Goal: Task Accomplishment & Management: Complete application form

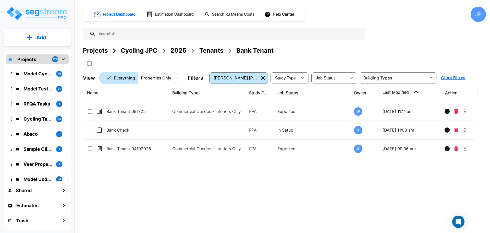
click at [103, 46] on div "Projects" at bounding box center [95, 50] width 25 height 9
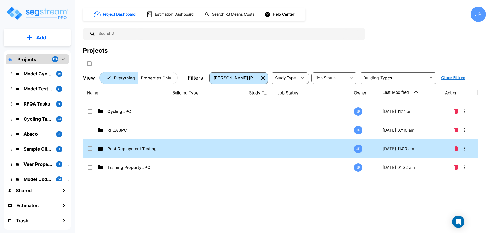
click at [169, 149] on td at bounding box center [206, 148] width 77 height 19
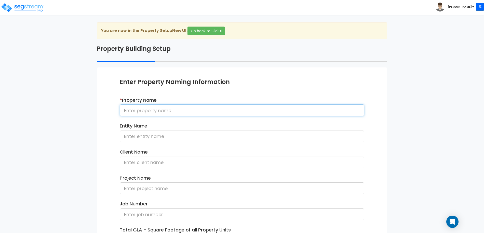
click at [183, 109] on input at bounding box center [242, 110] width 245 height 12
type input "Strip Retail 092025"
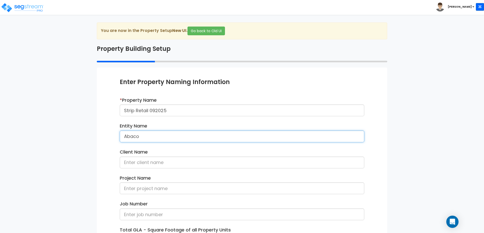
type input "Abaco"
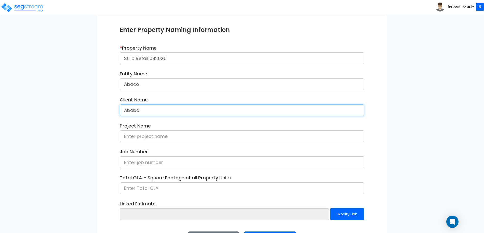
scroll to position [72, 0]
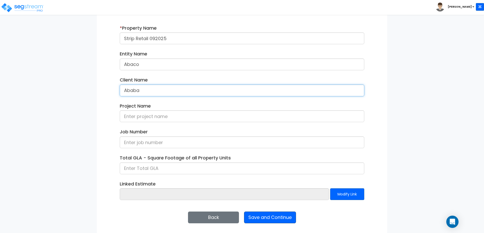
type input "Ababa"
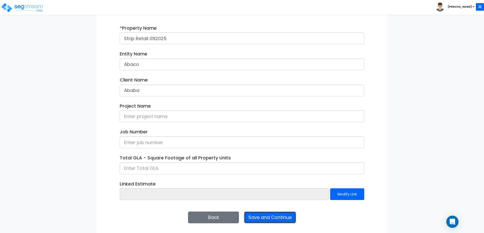
click at [274, 214] on button "Save and Continue" at bounding box center [270, 217] width 52 height 12
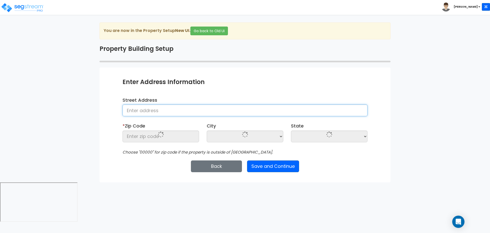
click at [181, 111] on input at bounding box center [244, 110] width 245 height 12
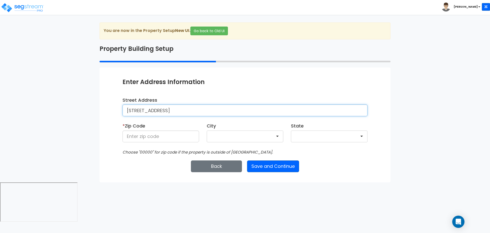
type input "25 Nighthawk Drive"
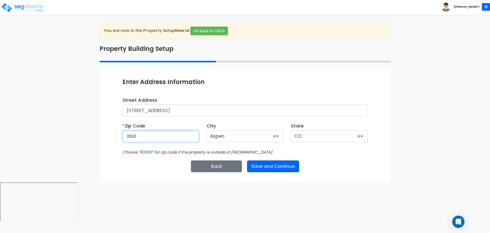
type input "81611"
click at [283, 163] on button "Save and Continue" at bounding box center [273, 166] width 52 height 12
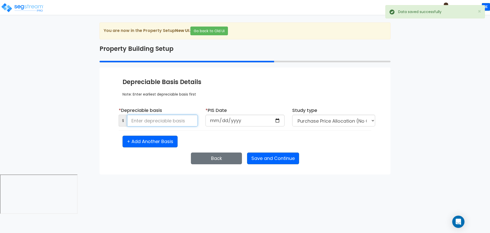
click at [177, 122] on input at bounding box center [162, 120] width 71 height 12
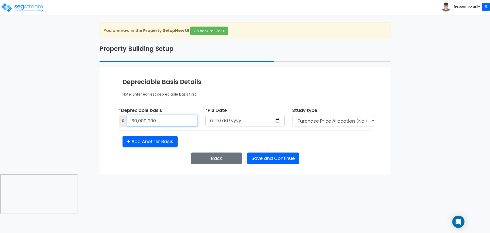
type input "30,000,000"
click at [226, 120] on input "2020-09-10" at bounding box center [244, 120] width 79 height 12
type input "2025-09-10"
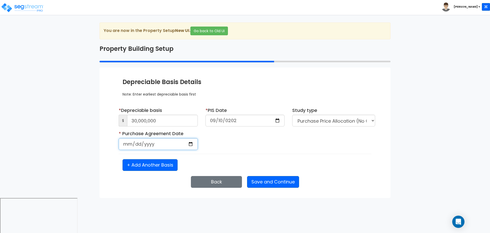
select select "2025"
click at [128, 141] on input "date" at bounding box center [158, 144] width 79 height 12
type input "2025-04-08"
click at [271, 182] on button "Save and Continue" at bounding box center [273, 182] width 52 height 12
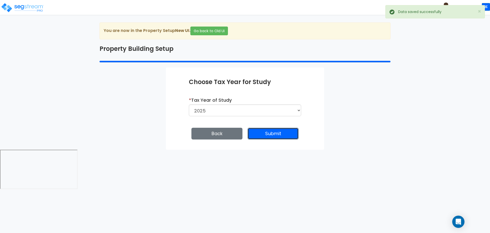
click at [277, 138] on button "Submit" at bounding box center [272, 133] width 51 height 12
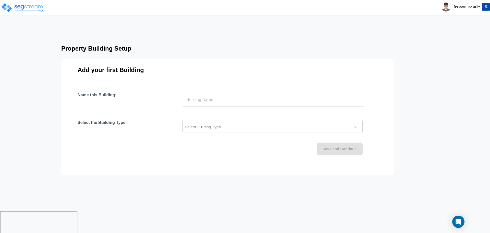
click at [241, 95] on input "text" at bounding box center [273, 99] width 180 height 14
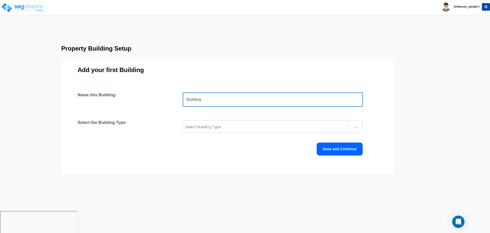
type input "Building"
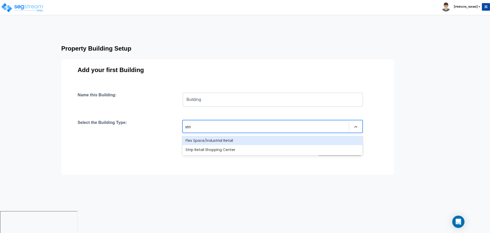
type input "strip"
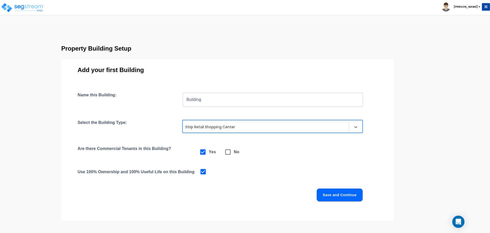
click at [341, 192] on button "Save and Continue" at bounding box center [339, 194] width 46 height 13
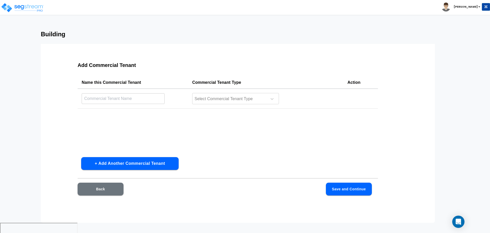
click at [135, 105] on td "​" at bounding box center [133, 98] width 110 height 20
click at [135, 102] on input "text" at bounding box center [123, 98] width 83 height 11
type input "Auditorium"
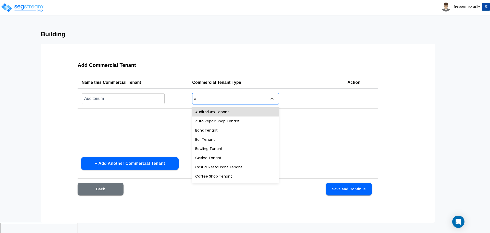
type input "au"
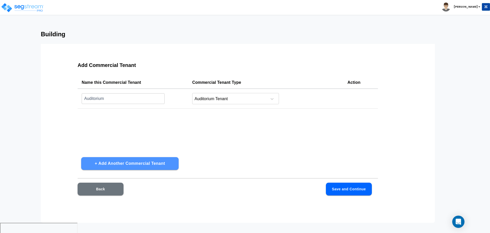
click at [153, 164] on button "+ Add Another Commercial Tenant" at bounding box center [129, 163] width 97 height 13
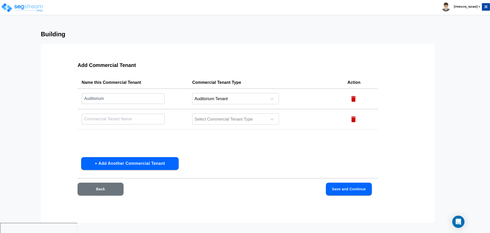
click at [128, 113] on td "​" at bounding box center [133, 119] width 110 height 20
click at [130, 116] on input "text" at bounding box center [123, 118] width 83 height 11
type input "Auto Repair"
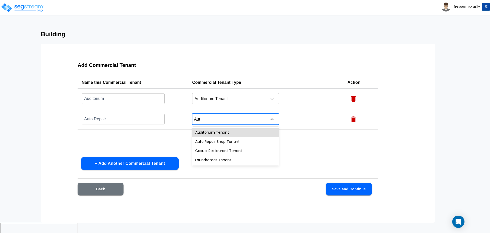
type input "Auto"
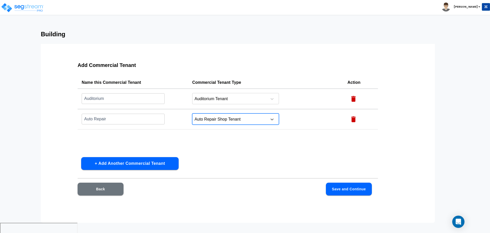
click at [157, 160] on button "+ Add Another Commercial Tenant" at bounding box center [129, 163] width 97 height 13
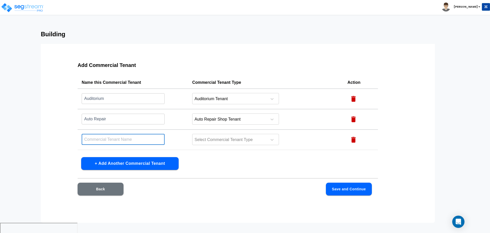
click at [141, 138] on input "text" at bounding box center [123, 139] width 83 height 11
type input "Bank"
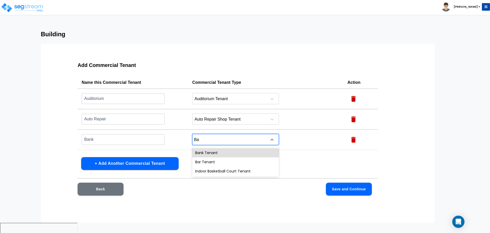
type input "Ban"
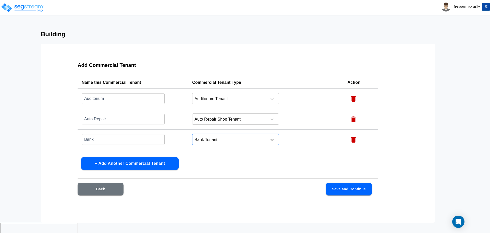
click at [154, 165] on button "+ Add Another Commercial Tenant" at bounding box center [129, 163] width 97 height 13
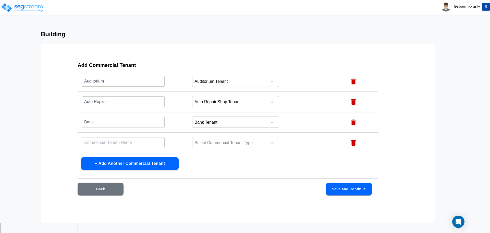
click at [136, 140] on input "text" at bounding box center [123, 142] width 83 height 11
type input "Bar"
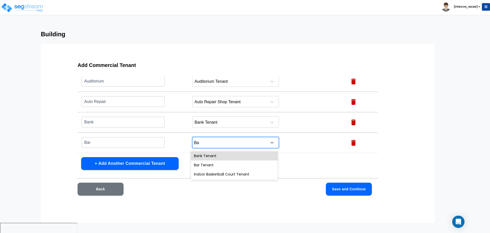
type input "Bar"
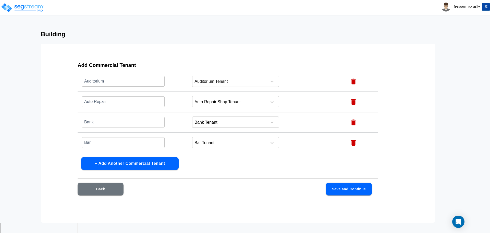
click at [139, 170] on div "Add Commercial Tenant Name this Commercial Tenant Commercial Tenant Type Action…" at bounding box center [227, 131] width 333 height 153
click at [137, 167] on button "+ Add Another Commercial Tenant" at bounding box center [129, 163] width 97 height 13
click at [120, 143] on input "text" at bounding box center [123, 142] width 83 height 11
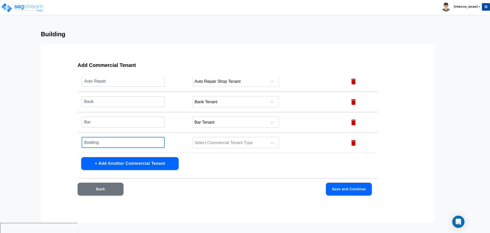
type input "Bowling"
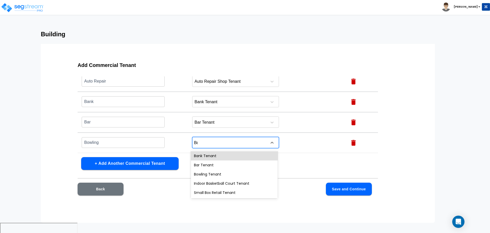
type input "Bow"
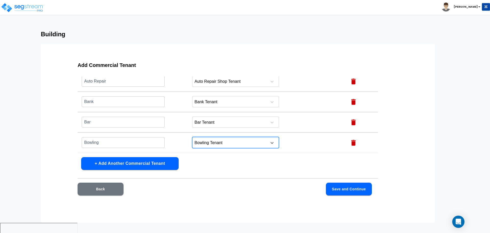
click at [147, 163] on button "+ Add Another Commercial Tenant" at bounding box center [129, 163] width 97 height 13
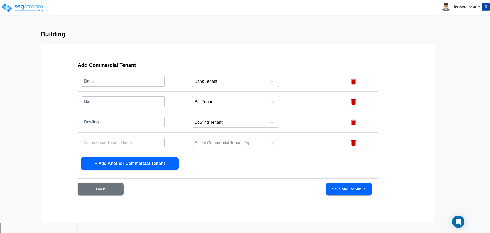
drag, startPoint x: 131, startPoint y: 145, endPoint x: 145, endPoint y: 137, distance: 15.8
click at [131, 145] on input "text" at bounding box center [123, 142] width 83 height 11
type input "Casual Resto"
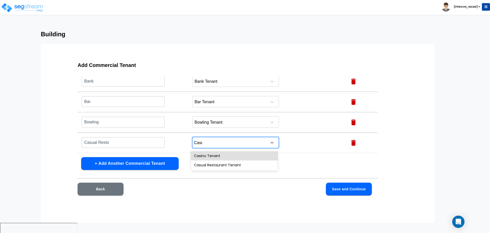
type input "Casua"
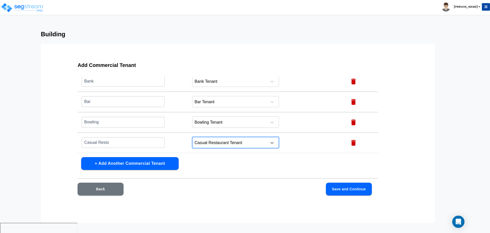
click at [164, 160] on button "+ Add Another Commercial Tenant" at bounding box center [129, 163] width 97 height 13
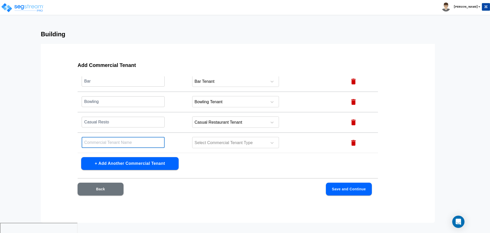
click at [144, 141] on input "text" at bounding box center [123, 142] width 83 height 11
type input "Coffee"
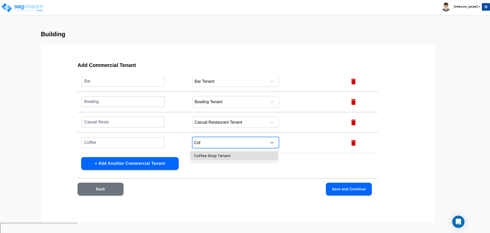
type input "Coff"
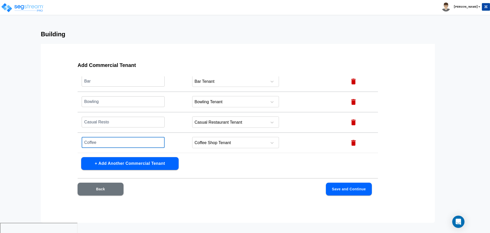
click at [145, 143] on input "Coffee" at bounding box center [123, 142] width 83 height 11
type input "Coffee Shop"
click at [155, 168] on button "+ Add Another Commercial Tenant" at bounding box center [129, 163] width 97 height 13
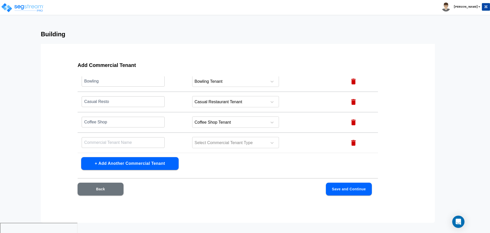
click at [141, 145] on input "text" at bounding box center [123, 142] width 83 height 11
type input "Conve"
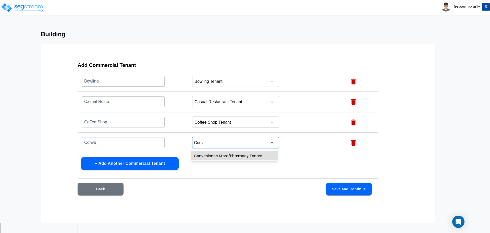
type input "Conve"
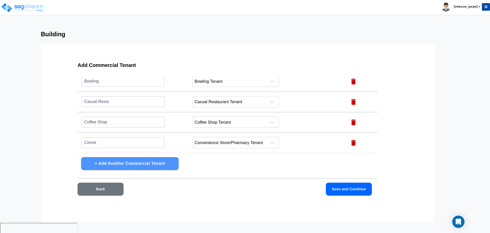
click at [165, 160] on button "+ Add Another Commercial Tenant" at bounding box center [129, 163] width 97 height 13
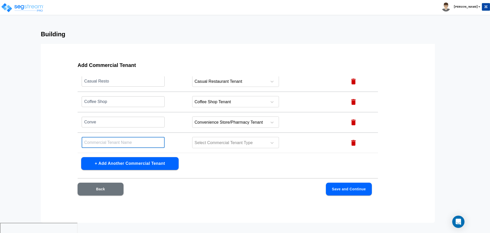
click at [142, 141] on input "text" at bounding box center [123, 142] width 83 height 11
type input "Day Spa"
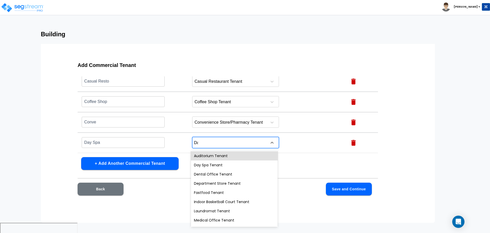
type input "Day"
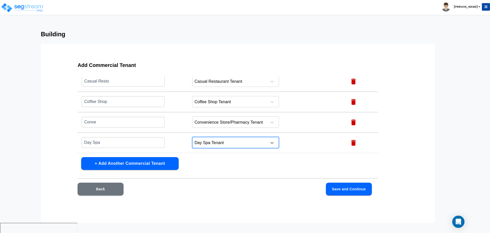
click at [148, 161] on button "+ Add Another Commercial Tenant" at bounding box center [129, 163] width 97 height 13
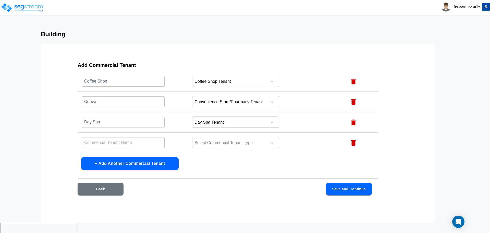
click at [138, 149] on td "​" at bounding box center [133, 142] width 110 height 20
click at [136, 145] on input "text" at bounding box center [123, 142] width 83 height 11
type input "Dental Ofc"
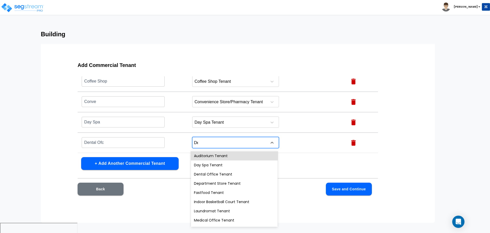
type input "Den"
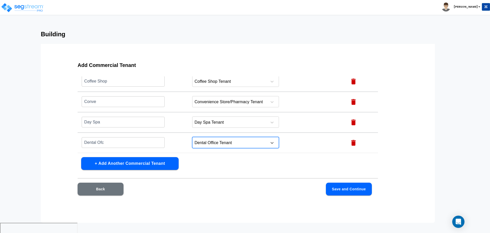
click at [133, 162] on button "+ Add Another Commercial Tenant" at bounding box center [129, 163] width 97 height 13
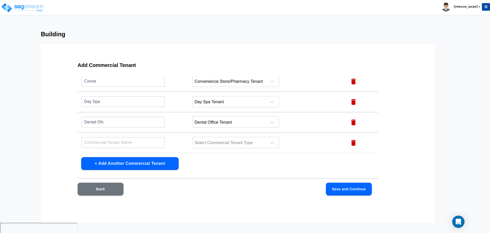
click at [139, 147] on input "text" at bounding box center [123, 142] width 83 height 11
type input "Dep Store"
type input "s"
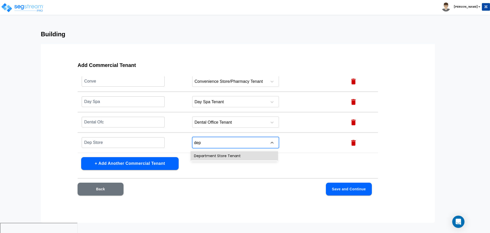
type input "depa"
click at [148, 168] on button "+ Add Another Commercial Tenant" at bounding box center [129, 163] width 97 height 13
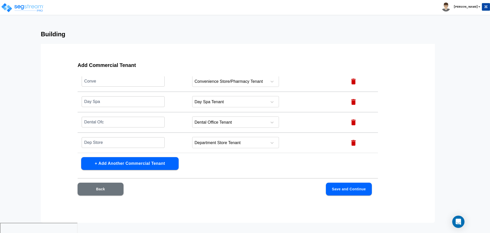
scroll to position [181, 0]
click at [150, 141] on input "text" at bounding box center [123, 142] width 83 height 11
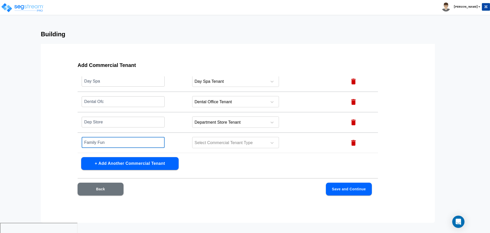
type input "Family Fun"
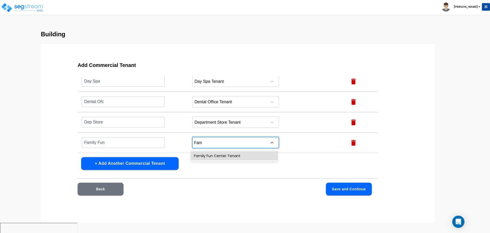
type input "Fami"
click at [158, 167] on button "+ Add Another Commercial Tenant" at bounding box center [129, 163] width 97 height 13
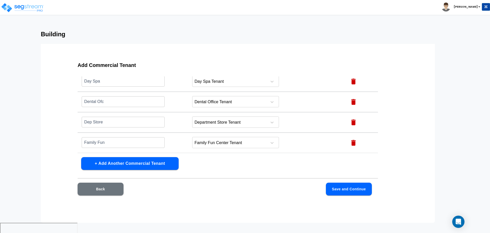
scroll to position [201, 0]
click at [148, 134] on td "​" at bounding box center [133, 142] width 110 height 20
click at [145, 141] on input "text" at bounding box center [123, 142] width 83 height 11
type input "Fastfood"
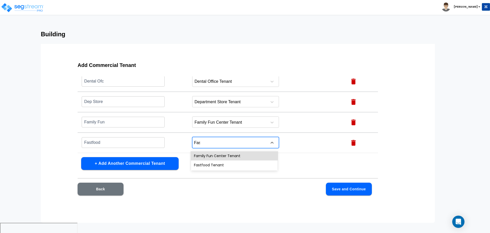
type input "Fast"
drag, startPoint x: 163, startPoint y: 159, endPoint x: 160, endPoint y: 156, distance: 4.0
click at [163, 159] on button "+ Add Another Commercial Tenant" at bounding box center [129, 163] width 97 height 13
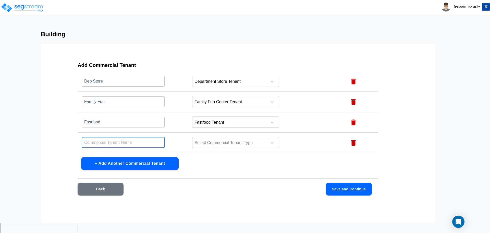
click at [154, 145] on input "text" at bounding box center [123, 142] width 83 height 11
type input "Fitness Center"
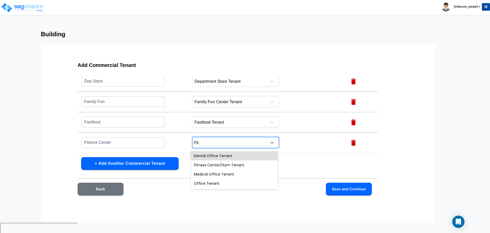
type input "Fitn"
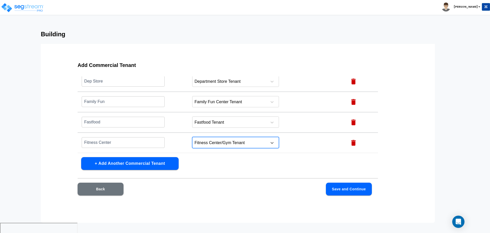
click at [151, 162] on button "+ Add Another Commercial Tenant" at bounding box center [129, 163] width 97 height 13
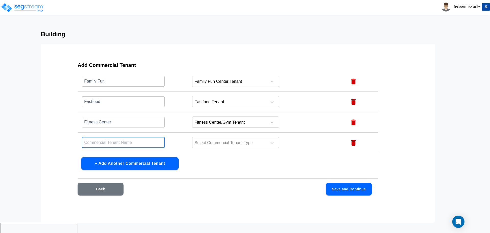
click at [131, 145] on input "text" at bounding box center [123, 142] width 83 height 11
type input "Grocery"
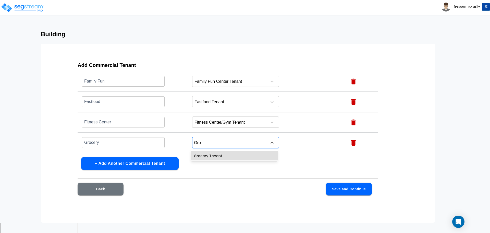
type input "Groc"
click at [119, 167] on button "+ Add Another Commercial Tenant" at bounding box center [129, 163] width 97 height 13
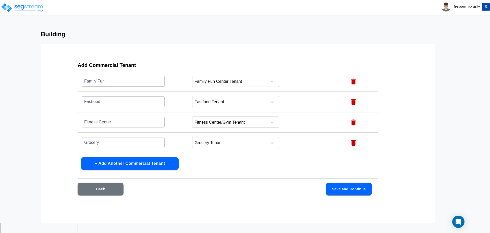
scroll to position [262, 0]
click at [120, 146] on input "text" at bounding box center [123, 142] width 83 height 11
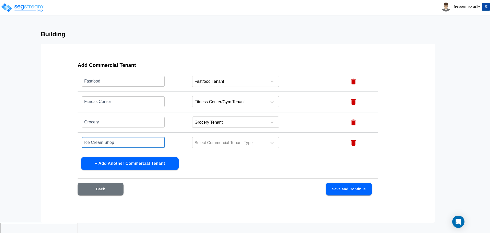
type input "Ice Cream Shop"
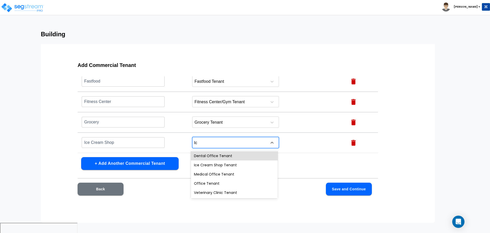
type input "Ice"
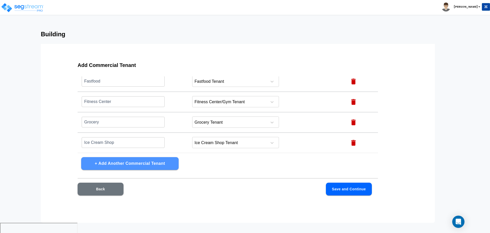
click at [155, 158] on button "+ Add Another Commercial Tenant" at bounding box center [129, 163] width 97 height 13
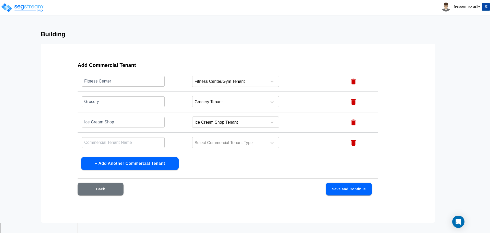
click at [131, 140] on input "text" at bounding box center [123, 142] width 83 height 11
type input "Indoor Basketball"
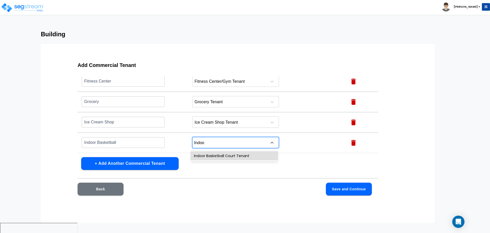
type input "Indoor"
click at [113, 167] on button "+ Add Another Commercial Tenant" at bounding box center [129, 163] width 97 height 13
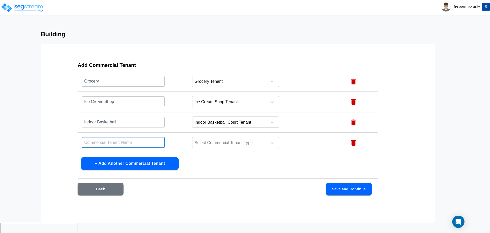
click at [111, 144] on input "text" at bounding box center [123, 142] width 83 height 11
type input "Laundromat"
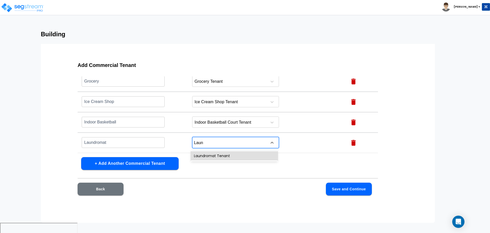
type input "Laund"
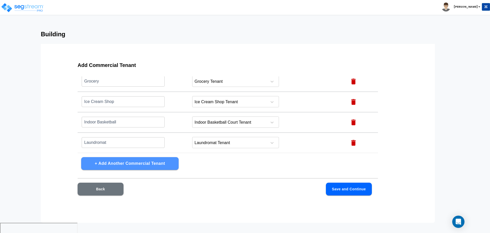
click at [160, 158] on button "+ Add Another Commercial Tenant" at bounding box center [129, 163] width 97 height 13
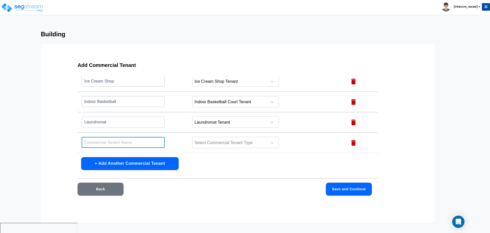
click at [137, 142] on input "text" at bounding box center [123, 142] width 83 height 11
type input "Mail Center"
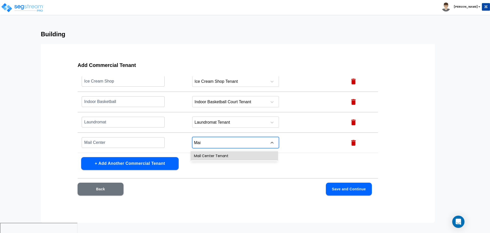
type input "Mail"
click at [144, 169] on button "+ Add Another Commercial Tenant" at bounding box center [129, 163] width 97 height 13
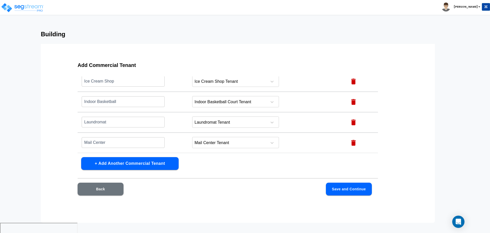
scroll to position [344, 0]
click at [120, 140] on input "text" at bounding box center [123, 142] width 83 height 11
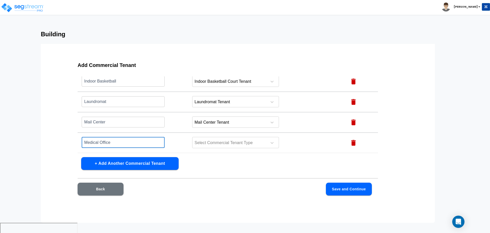
type input "Medical Office"
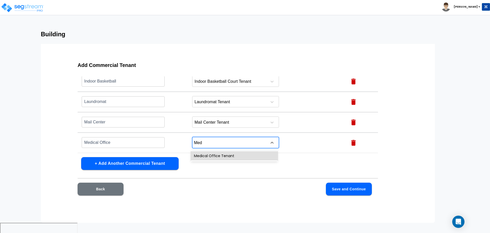
type input "Medi"
click at [124, 164] on button "+ Add Another Commercial Tenant" at bounding box center [129, 163] width 97 height 13
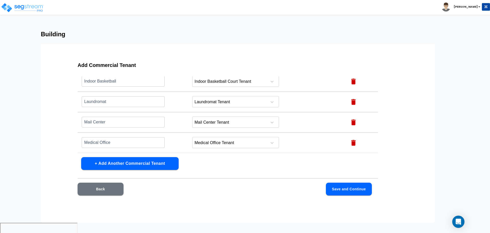
scroll to position [364, 0]
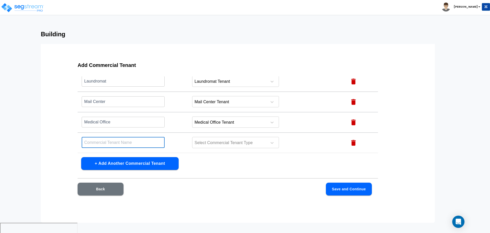
click at [144, 138] on input "text" at bounding box center [123, 142] width 83 height 11
type input "Movie Theater"
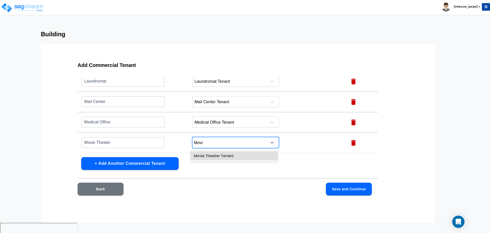
type input "Movie"
click at [166, 161] on button "+ Add Another Commercial Tenant" at bounding box center [129, 163] width 97 height 13
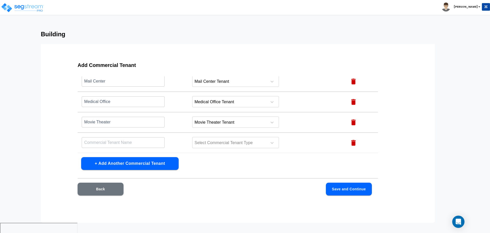
click at [143, 145] on input "text" at bounding box center [123, 142] width 83 height 11
type input "Office"
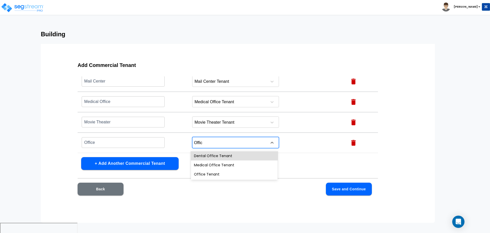
type input "Office"
click at [150, 160] on button "+ Add Another Commercial Tenant" at bounding box center [129, 163] width 97 height 13
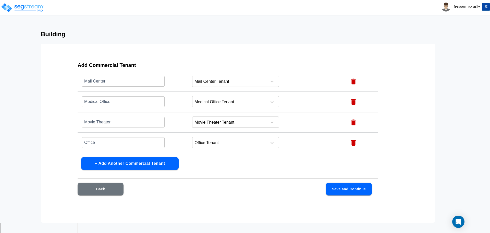
scroll to position [405, 0]
click at [142, 148] on td "​" at bounding box center [133, 142] width 110 height 20
click at [141, 145] on input "text" at bounding box center [123, 142] width 83 height 11
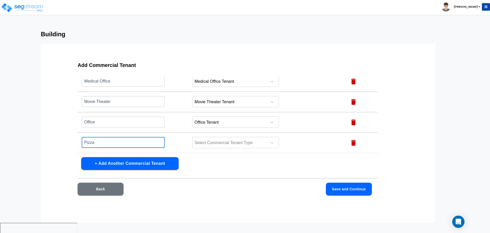
type input "Pizza"
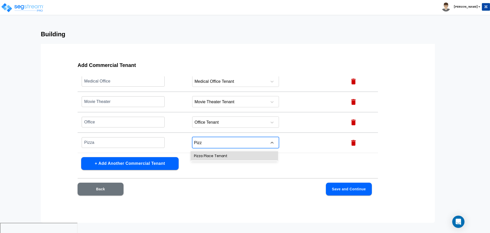
type input "Pizza"
click at [149, 164] on button "+ Add Another Commercial Tenant" at bounding box center [129, 163] width 97 height 13
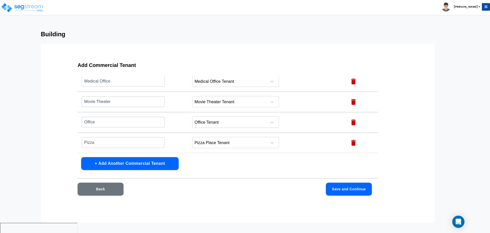
scroll to position [425, 0]
click at [137, 148] on td "​" at bounding box center [133, 142] width 110 height 20
click at [136, 145] on input "text" at bounding box center [123, 142] width 83 height 11
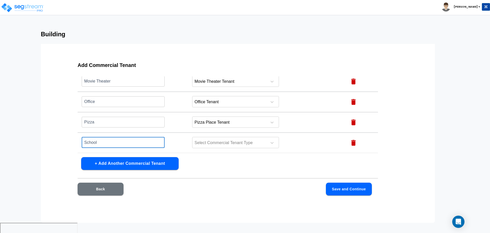
type input "School"
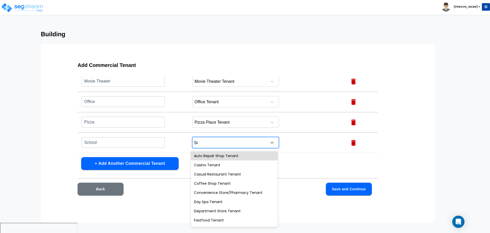
type input "Sch"
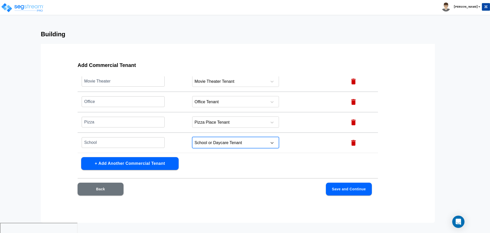
click at [150, 163] on button "+ Add Another Commercial Tenant" at bounding box center [129, 163] width 97 height 13
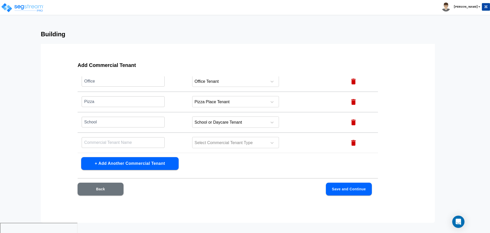
click at [151, 139] on input "text" at bounding box center [123, 142] width 83 height 11
type input "Small Box"
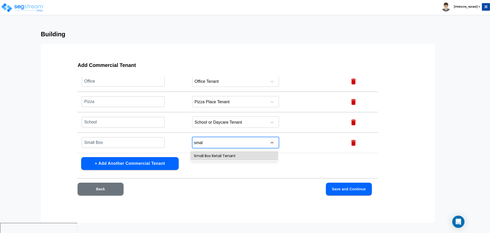
type input "small"
click at [151, 160] on button "+ Add Another Commercial Tenant" at bounding box center [129, 163] width 97 height 13
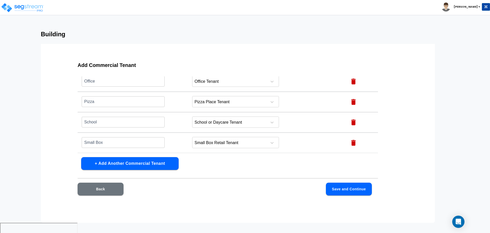
scroll to position [466, 0]
click at [135, 143] on input "text" at bounding box center [123, 142] width 83 height 11
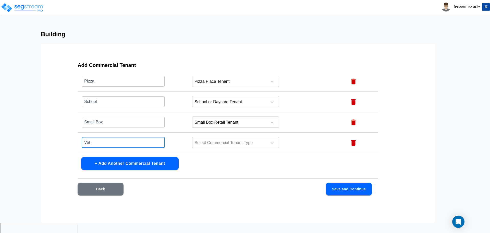
type input "Vet"
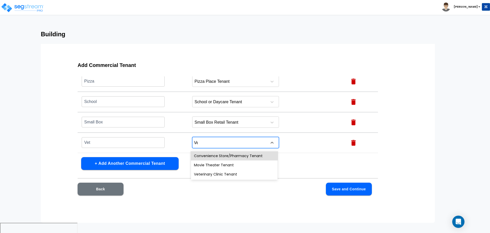
type input "Vet"
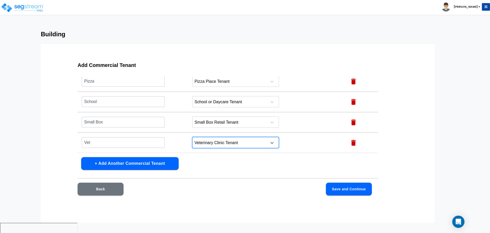
click at [333, 186] on button "Save and Continue" at bounding box center [349, 188] width 46 height 13
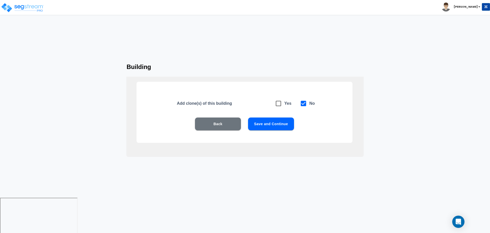
click at [278, 104] on icon at bounding box center [278, 103] width 7 height 7
checkbox input "true"
checkbox input "false"
click at [282, 124] on button "Save and Continue" at bounding box center [271, 123] width 46 height 13
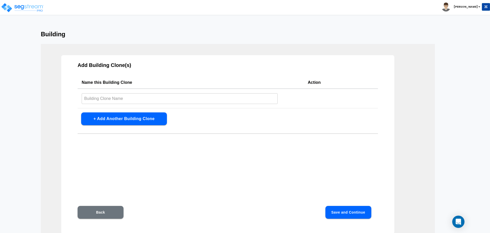
scroll to position [5, 0]
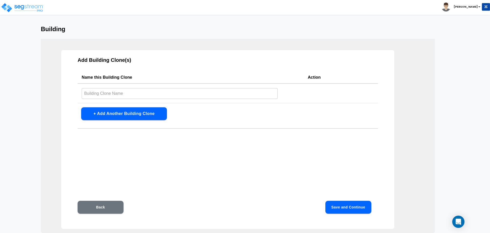
click at [206, 96] on input "text" at bounding box center [180, 93] width 196 height 11
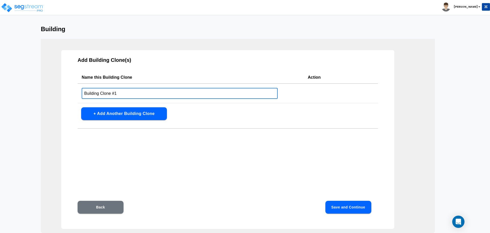
type input "Building Clone #1"
click at [348, 201] on button "Save and Continue" at bounding box center [348, 206] width 46 height 13
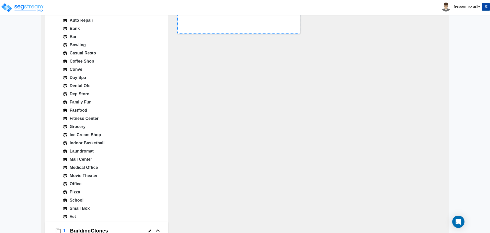
scroll to position [380, 0]
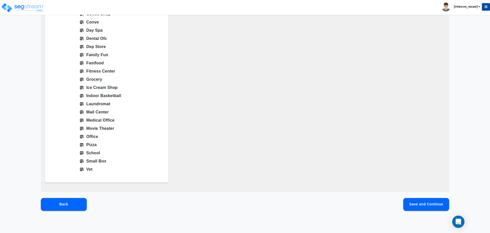
click at [420, 204] on button "Save and Continue" at bounding box center [426, 204] width 46 height 13
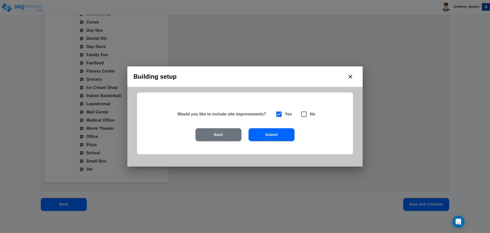
click at [278, 134] on button "Submit" at bounding box center [271, 134] width 46 height 13
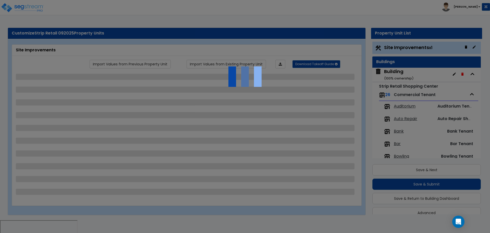
scroll to position [0, 0]
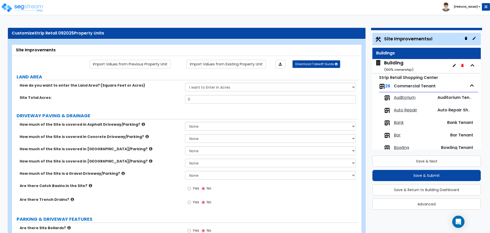
click at [273, 64] on div at bounding box center [279, 64] width 27 height 9
click at [277, 64] on link at bounding box center [280, 64] width 10 height 9
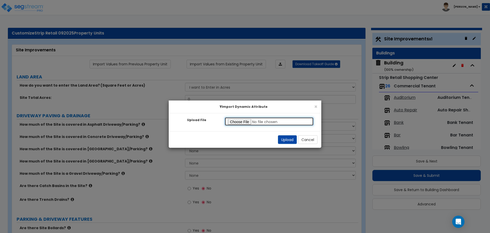
click at [240, 120] on input "Upload File" at bounding box center [268, 121] width 89 height 9
type input "C:\fakepath\Site Improvements.xlsx"
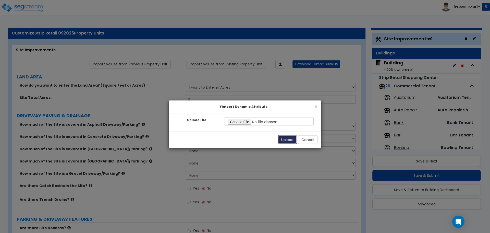
click at [284, 142] on button "Upload" at bounding box center [287, 139] width 19 height 9
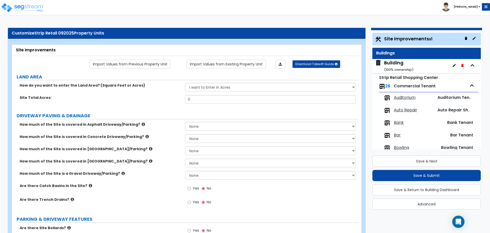
type input "10"
select select "2"
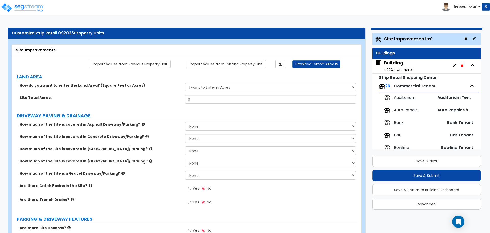
select select "2"
radio input "true"
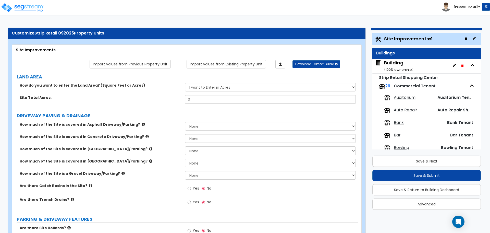
radio input "true"
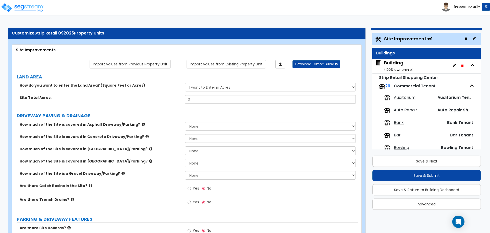
radio input "true"
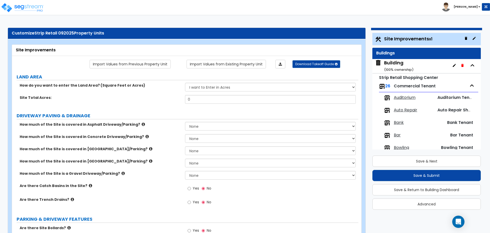
radio input "true"
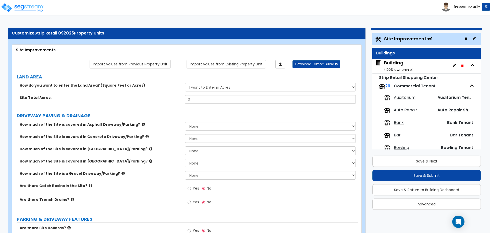
radio input "true"
select select "2"
radio input "true"
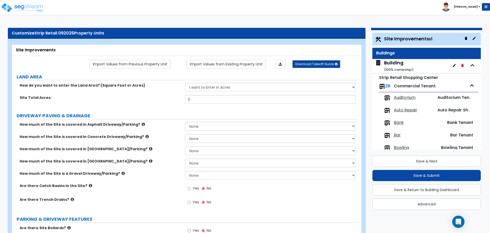
radio input "true"
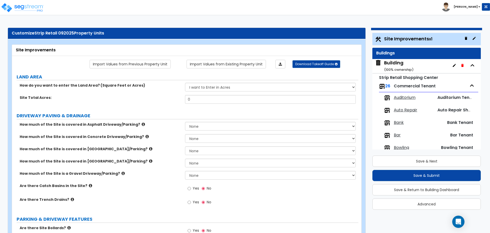
radio input "true"
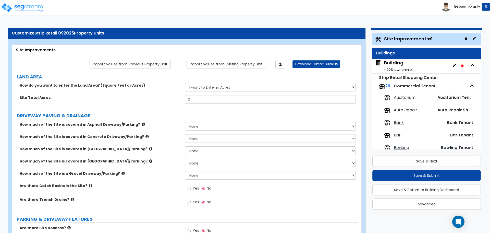
radio input "true"
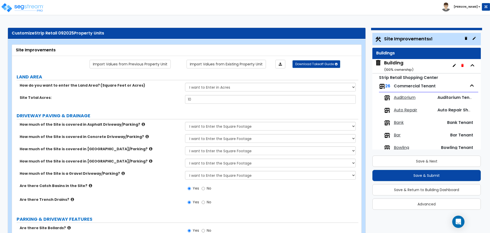
radio input "true"
select select "2"
select select "3"
select select "1"
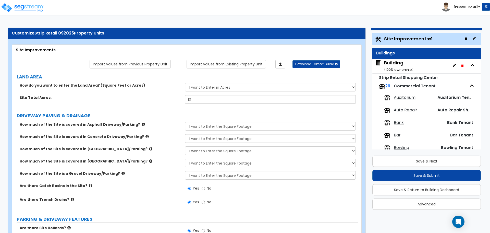
select select "3"
select select "4"
select select "1"
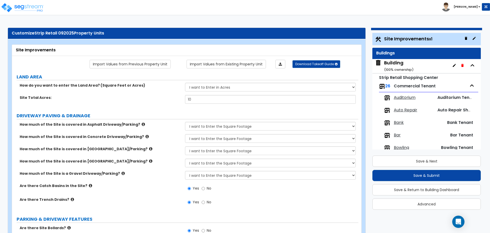
select select "1"
select select "3"
select select "2"
select select "1"
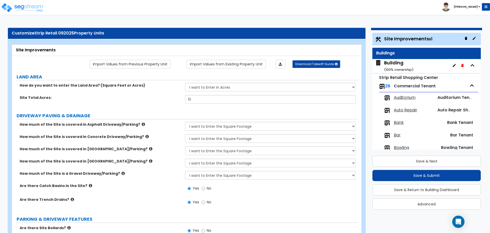
select select "4"
select select "2"
select select "4"
select select "3"
select select "2"
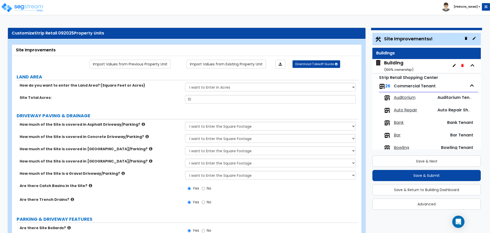
select select "6"
select select "2"
select select "3"
select select "1"
select select "2"
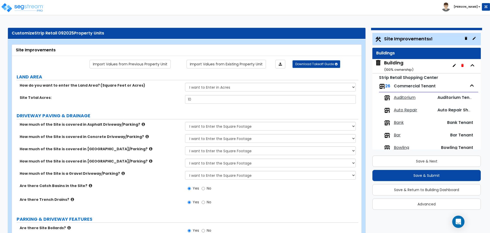
select select "3"
select select "2"
select select "4"
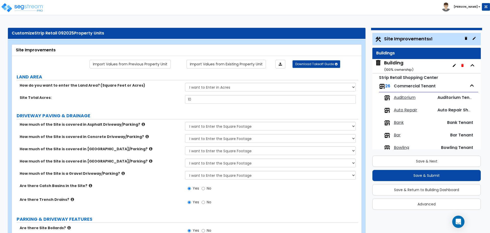
select select "9"
select select "1"
select select "5"
select select "8"
select select "3"
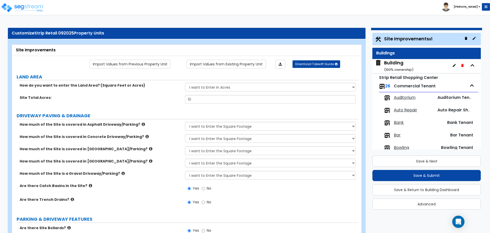
select select "1"
select select "3"
select select "2"
select select "1"
select select "3"
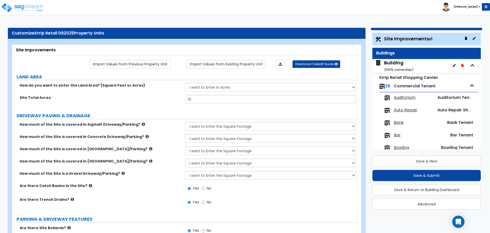
select select "1"
select select "4"
select select "3"
select select "12"
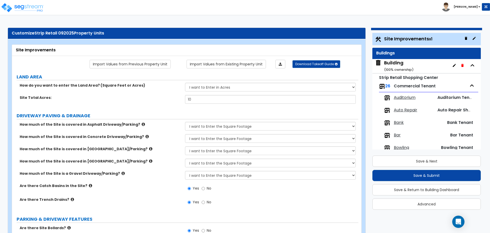
select select "15"
select select "13"
select select "1"
select select "3"
select select "2"
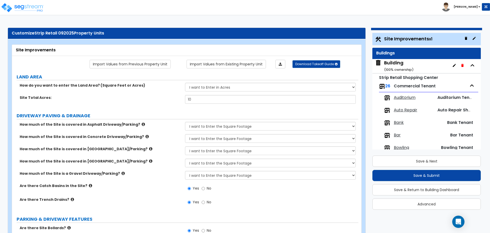
select select "1"
select select "2"
select select "1"
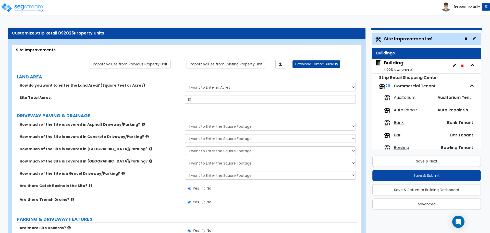
select select "1"
select select "3"
select select "2"
select select "1"
select select "2"
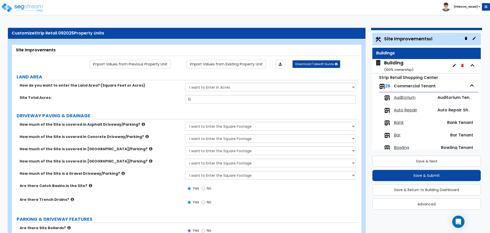
select select "1"
select select "2"
select select "1"
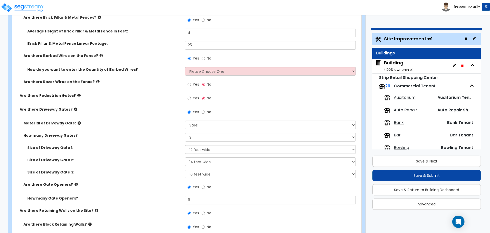
scroll to position [1463, 0]
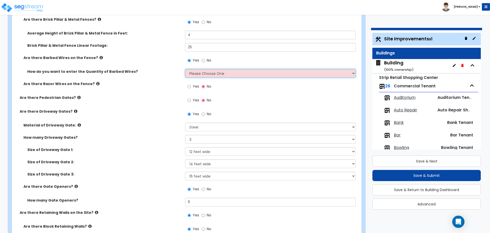
click at [239, 74] on select "Please Choose One Enter Linear Footage Enter Percentage I Don't Know - Please e…" at bounding box center [270, 73] width 170 height 9
select select "3"
click at [185, 69] on select "Please Choose One Enter Linear Footage Enter Percentage I Don't Know - Please e…" at bounding box center [270, 73] width 170 height 9
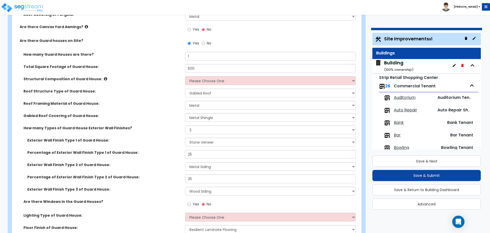
scroll to position [2520, 0]
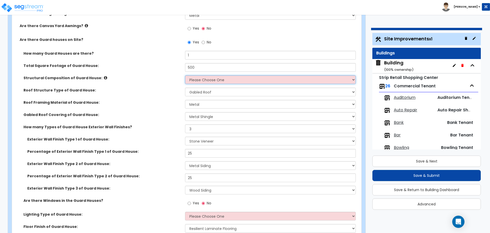
click at [231, 80] on select "Please Choose One Brick Masonry CMU Masonry Wood Stud Metal Stud" at bounding box center [270, 79] width 170 height 9
select select "7"
click at [185, 75] on select "Please Choose One Brick Masonry CMU Masonry Wood Stud Metal Stud" at bounding box center [270, 79] width 170 height 9
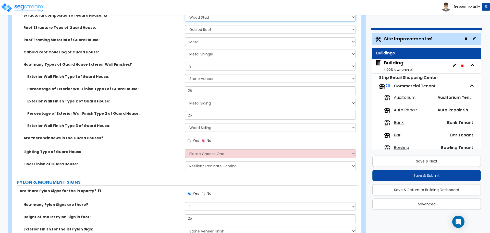
scroll to position [2584, 0]
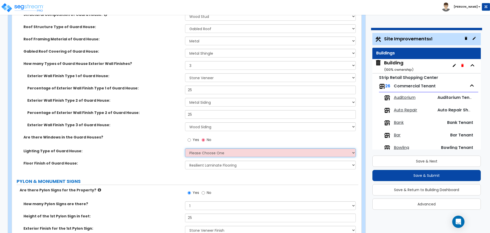
click at [232, 150] on select "Please Choose One LED Surface-Mounted LED Recessed Fluorescent Surface-Mounted …" at bounding box center [270, 152] width 170 height 9
select select "5"
click at [185, 148] on select "Please Choose One LED Surface-Mounted LED Recessed Fluorescent Surface-Mounted …" at bounding box center [270, 152] width 170 height 9
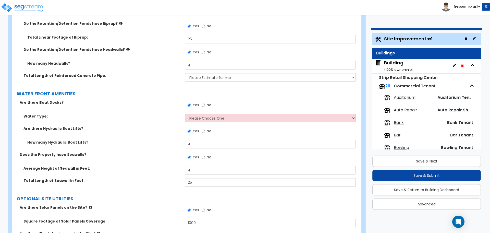
scroll to position [3051, 0]
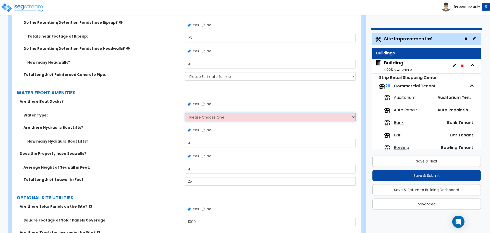
click at [240, 112] on select "Please Choose One Freshwater Saltwater" at bounding box center [270, 116] width 170 height 9
click at [245, 112] on select "Please Choose One Freshwater Saltwater" at bounding box center [270, 116] width 170 height 9
select select "1"
click at [185, 112] on select "Please Choose One Freshwater Saltwater" at bounding box center [270, 116] width 170 height 9
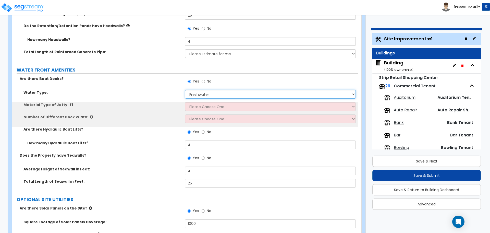
scroll to position [3075, 0]
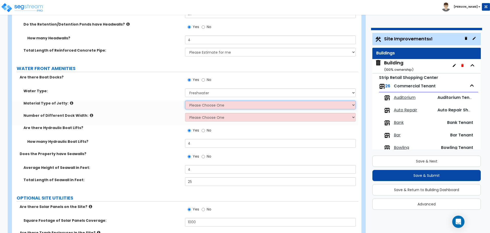
click at [228, 100] on select "Please Choose One Galvanized Steel Frame and Wood Deck Treated Wood Frame and W…" at bounding box center [270, 104] width 170 height 9
select select "2"
click at [185, 100] on select "Please Choose One Galvanized Steel Frame and Wood Deck Treated Wood Frame and W…" at bounding box center [270, 104] width 170 height 9
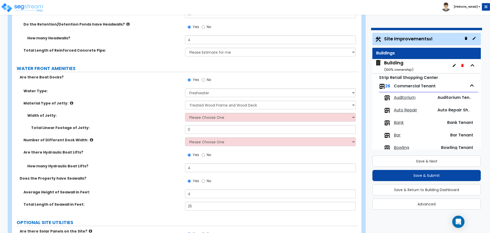
select select "2"
click at [185, 113] on select "Please Choose One 3 feet 6 feet 8 feet 10 feet" at bounding box center [270, 117] width 170 height 9
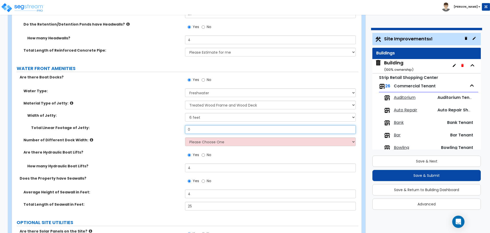
drag, startPoint x: 219, startPoint y: 119, endPoint x: 178, endPoint y: 119, distance: 40.5
click at [178, 125] on div "Total Linear Footage of Jetty: 0" at bounding box center [185, 131] width 346 height 12
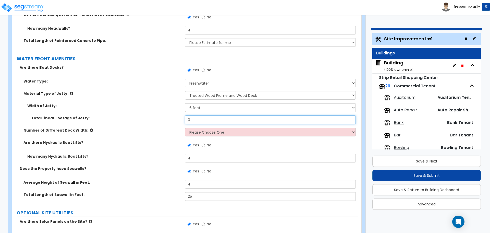
scroll to position [3085, 0]
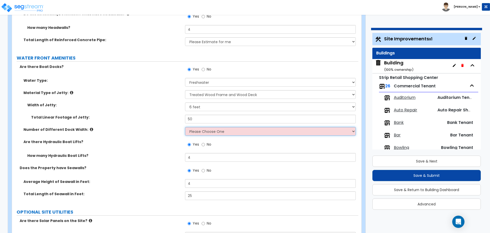
click at [238, 127] on select "Please Choose One 1 2 3" at bounding box center [270, 131] width 170 height 9
click at [185, 127] on select "Please Choose One 1 2 3" at bounding box center [270, 131] width 170 height 9
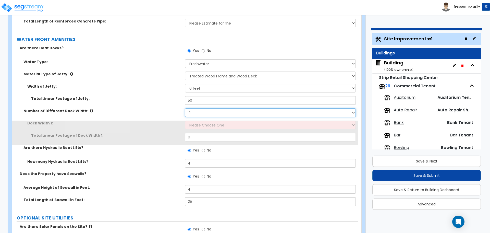
scroll to position [3105, 0]
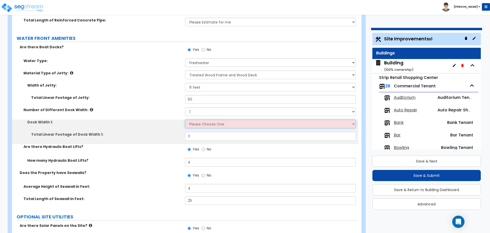
click at [226, 119] on select "Please Choose One 5 feet 6 feet 8 feet" at bounding box center [270, 123] width 170 height 9
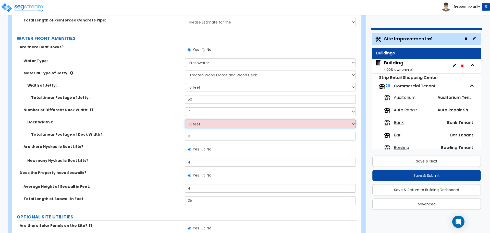
click at [185, 119] on select "Please Choose One 5 feet 6 feet 8 feet" at bounding box center [270, 123] width 170 height 9
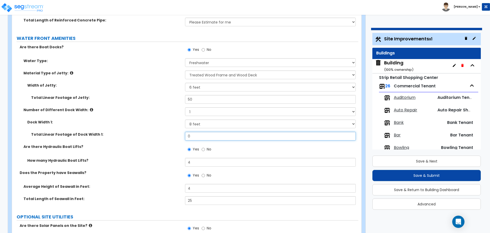
click at [221, 132] on input "0" at bounding box center [270, 136] width 170 height 9
drag, startPoint x: 221, startPoint y: 124, endPoint x: 178, endPoint y: 119, distance: 43.4
click at [178, 119] on div "Dock Width 1: Please Choose One 5 feet 6 feet 8 feet Total Linear Footage of Do…" at bounding box center [185, 131] width 338 height 24
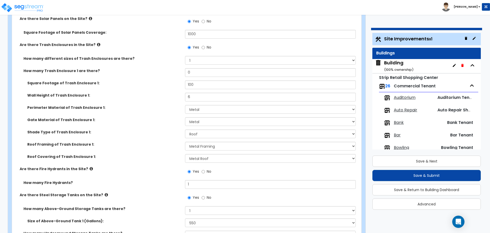
scroll to position [3310, 0]
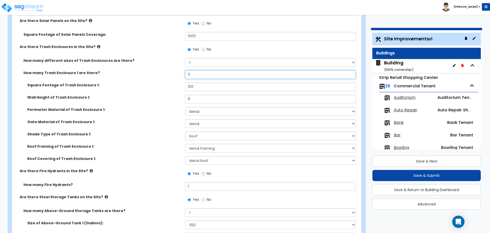
drag, startPoint x: 191, startPoint y: 62, endPoint x: 177, endPoint y: 63, distance: 14.3
click at [176, 70] on div "How many Trash Enclosure 1 are there? 0" at bounding box center [185, 76] width 346 height 12
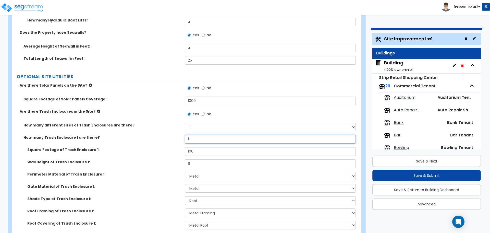
scroll to position [3345, 0]
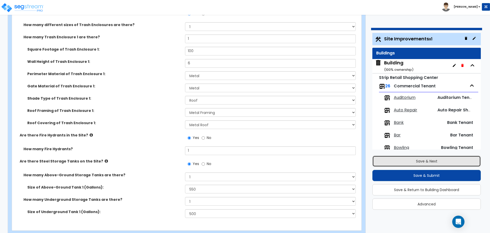
click at [402, 160] on button "Save & Next" at bounding box center [426, 160] width 108 height 11
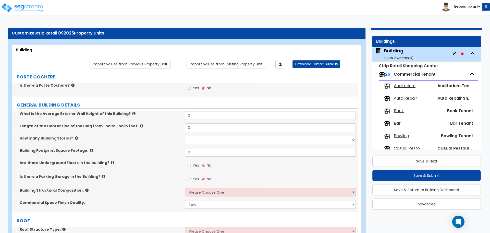
scroll to position [0, 0]
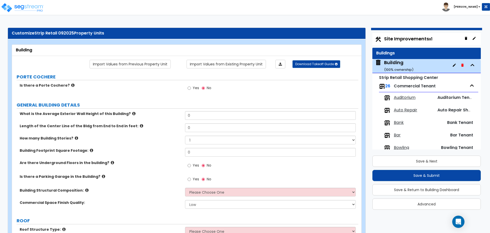
click at [399, 40] on span "Site Improvements x1" at bounding box center [408, 38] width 48 height 6
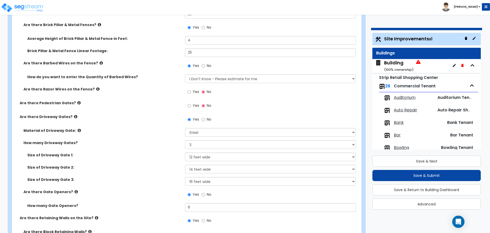
scroll to position [1457, 0]
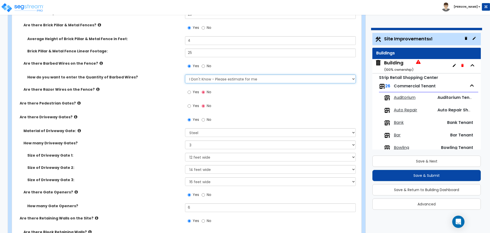
click at [244, 80] on select "Please Choose One Enter Linear Footage Enter Percentage I Don't Know - Please e…" at bounding box center [270, 78] width 170 height 9
click at [185, 74] on select "Please Choose One Enter Linear Footage Enter Percentage I Don't Know - Please e…" at bounding box center [270, 78] width 170 height 9
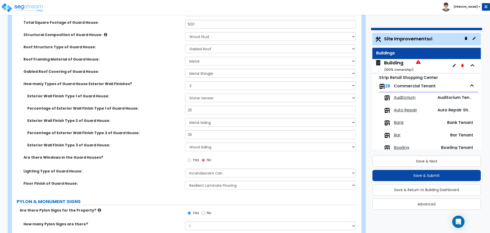
scroll to position [2564, 0]
click at [234, 170] on select "Please Choose One LED Surface-Mounted LED Recessed Fluorescent Surface-Mounted …" at bounding box center [270, 172] width 170 height 9
click at [185, 168] on select "Please Choose One LED Surface-Mounted LED Recessed Fluorescent Surface-Mounted …" at bounding box center [270, 172] width 170 height 9
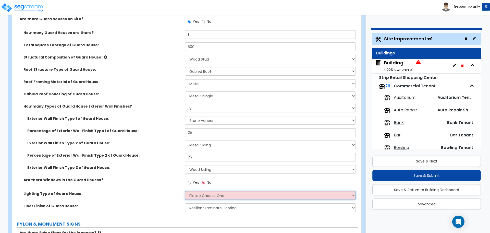
scroll to position [2540, 0]
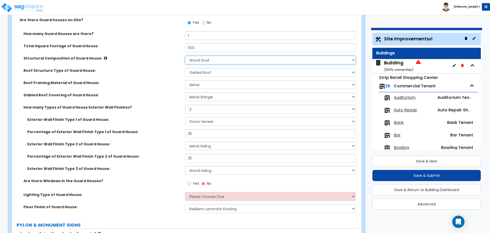
click at [225, 62] on select "Please Choose One Brick Masonry CMU Masonry Wood Stud Metal Stud" at bounding box center [270, 60] width 170 height 9
click at [185, 56] on select "Please Choose One Brick Masonry CMU Masonry Wood Stud Metal Stud" at bounding box center [270, 60] width 170 height 9
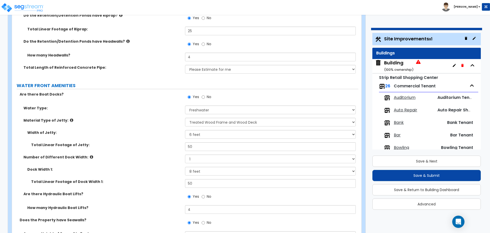
scroll to position [3059, 0]
click at [207, 93] on span "No" at bounding box center [209, 95] width 5 height 5
click at [205, 93] on input "No" at bounding box center [202, 96] width 3 height 6
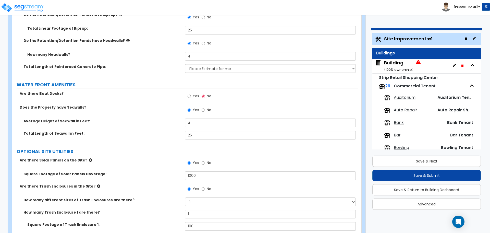
click at [184, 91] on div "Are there Boat Docks? Yes No" at bounding box center [185, 98] width 346 height 14
click at [188, 93] on input "Yes" at bounding box center [188, 96] width 3 height 6
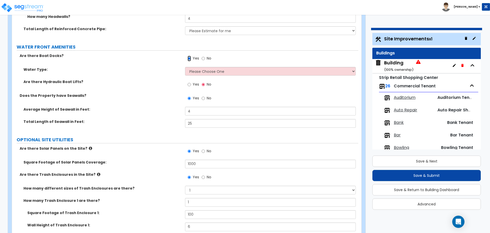
scroll to position [3097, 0]
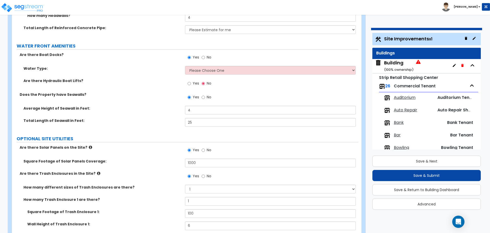
click at [195, 81] on span "Yes" at bounding box center [196, 83] width 6 height 5
click at [191, 81] on input "Yes" at bounding box center [188, 84] width 3 height 6
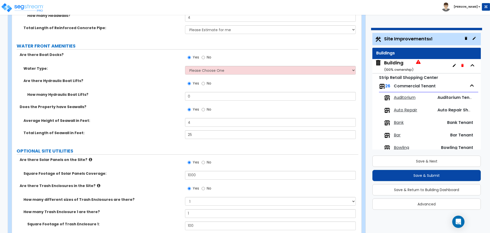
click at [207, 81] on span "No" at bounding box center [209, 83] width 5 height 5
click at [205, 81] on input "No" at bounding box center [202, 84] width 3 height 6
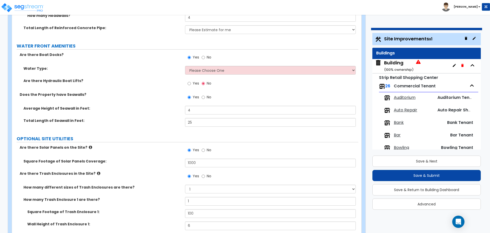
click at [194, 81] on span "Yes" at bounding box center [196, 83] width 6 height 5
click at [191, 81] on input "Yes" at bounding box center [188, 84] width 3 height 6
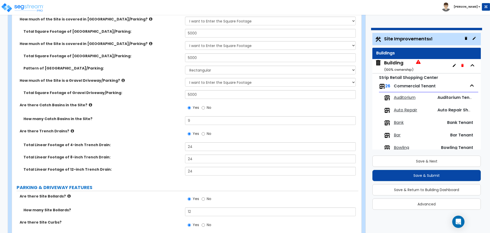
scroll to position [0, 0]
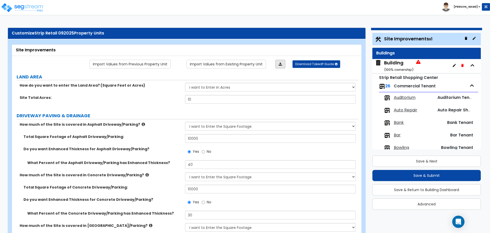
click at [282, 65] on link at bounding box center [280, 64] width 10 height 9
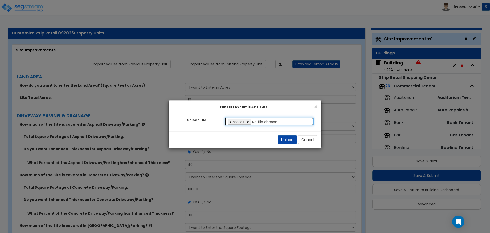
click at [248, 120] on input "Upload File" at bounding box center [268, 121] width 89 height 9
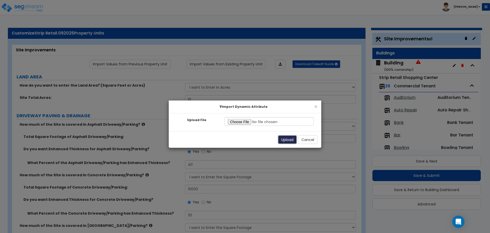
click at [287, 140] on button "Upload" at bounding box center [287, 139] width 19 height 9
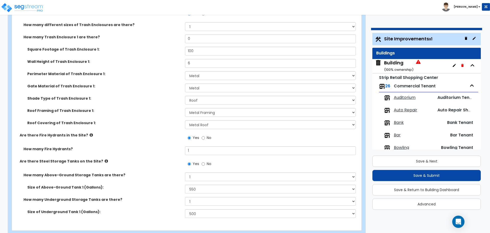
scroll to position [3185, 0]
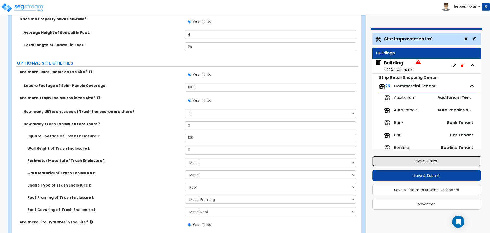
click at [404, 158] on button "Save & Next" at bounding box center [426, 160] width 108 height 11
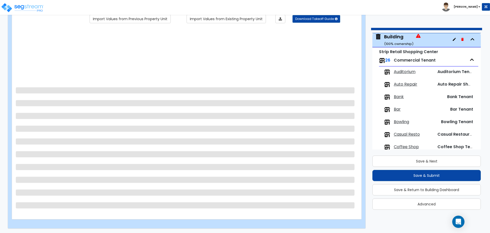
scroll to position [0, 0]
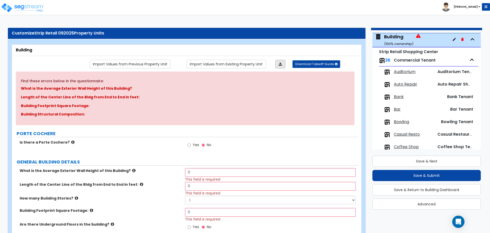
click at [280, 65] on icon at bounding box center [279, 64] width 3 height 4
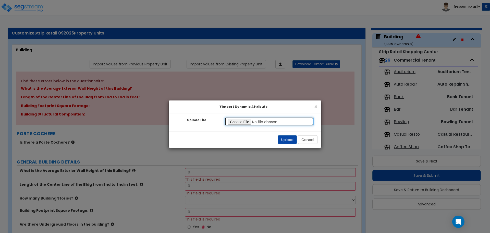
click at [242, 124] on input "Upload File" at bounding box center [268, 121] width 89 height 9
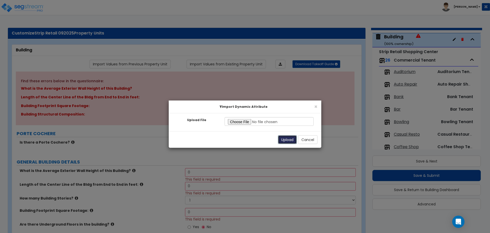
click at [282, 140] on button "Upload" at bounding box center [287, 139] width 19 height 9
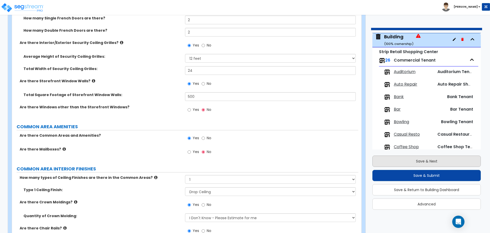
scroll to position [1585, 0]
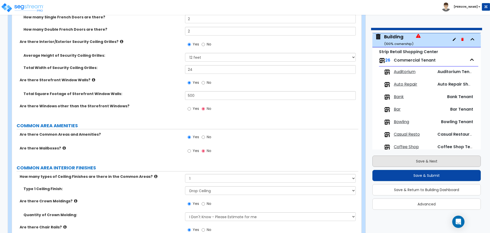
click at [391, 159] on button "Save & Next" at bounding box center [426, 160] width 108 height 11
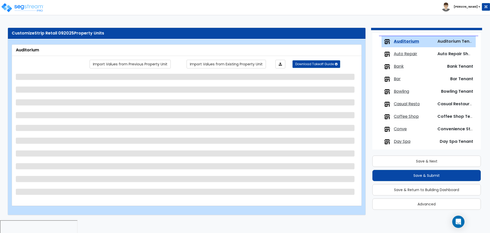
scroll to position [59, 0]
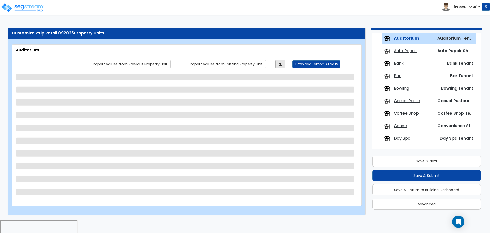
click at [281, 67] on link at bounding box center [280, 64] width 10 height 9
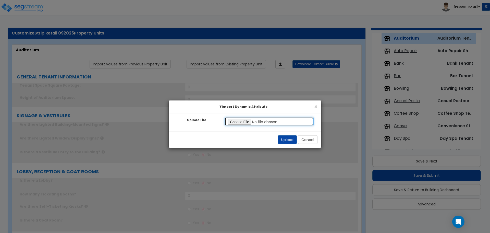
click at [240, 120] on input "Upload File" at bounding box center [268, 121] width 89 height 9
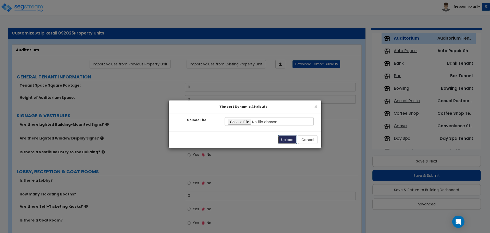
click at [282, 142] on button "Upload" at bounding box center [287, 139] width 19 height 9
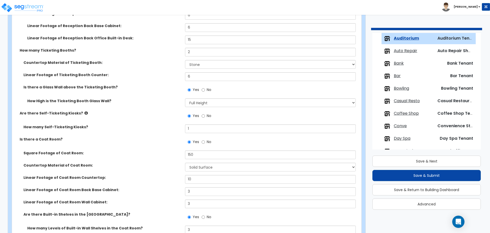
scroll to position [280, 0]
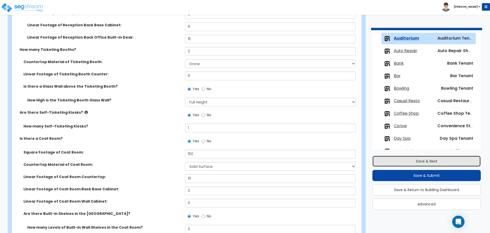
click at [413, 157] on button "Save & Next" at bounding box center [426, 160] width 108 height 11
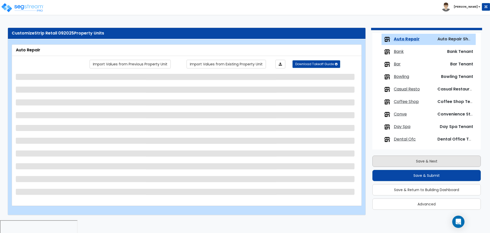
scroll to position [71, 0]
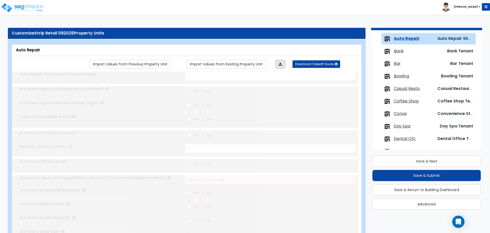
click at [282, 65] on link at bounding box center [280, 64] width 10 height 9
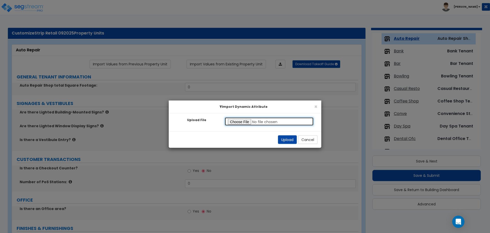
click at [247, 120] on input "Upload File" at bounding box center [268, 121] width 89 height 9
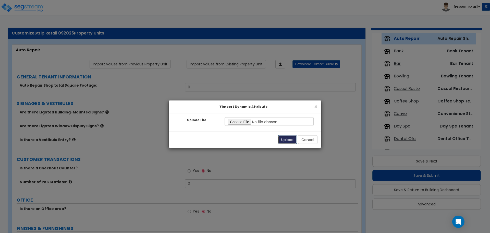
click at [284, 138] on button "Upload" at bounding box center [287, 139] width 19 height 9
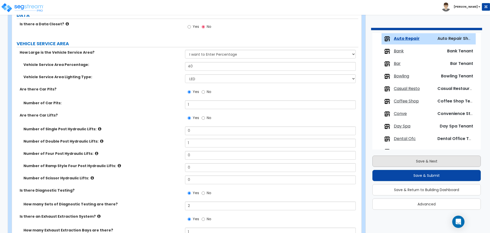
scroll to position [795, 0]
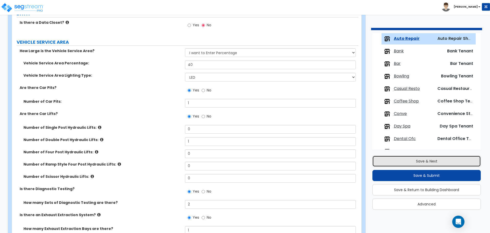
click at [392, 161] on button "Save & Next" at bounding box center [426, 160] width 108 height 11
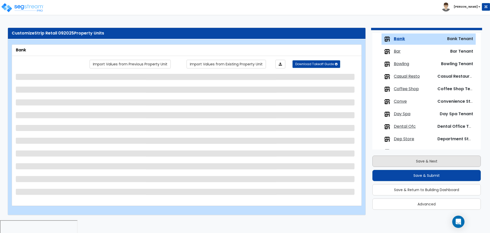
scroll to position [84, 0]
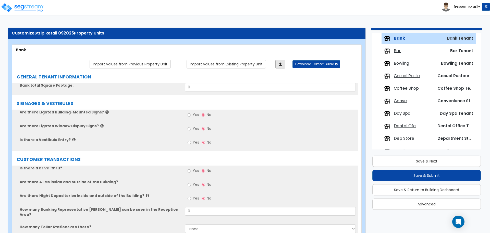
click at [280, 63] on icon at bounding box center [279, 64] width 3 height 4
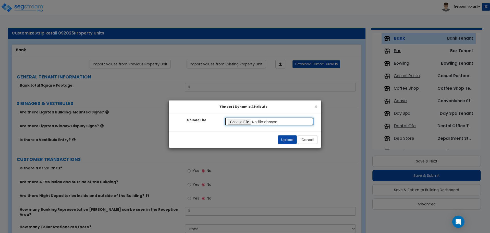
click at [241, 122] on input "Upload File" at bounding box center [268, 121] width 89 height 9
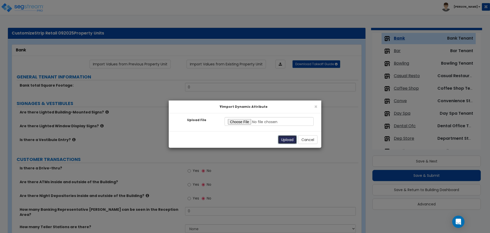
click at [281, 140] on button "Upload" at bounding box center [287, 139] width 19 height 9
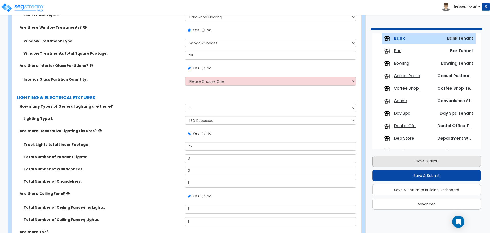
scroll to position [853, 0]
click at [398, 162] on button "Save & Next" at bounding box center [426, 160] width 108 height 11
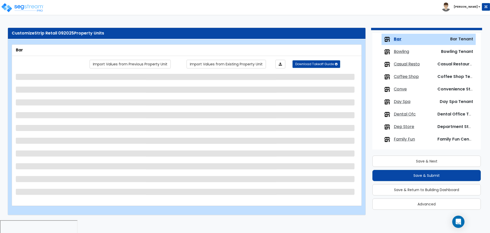
scroll to position [96, 0]
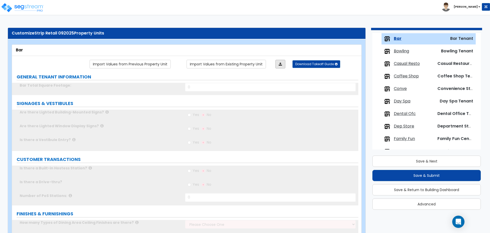
click at [277, 65] on link at bounding box center [280, 64] width 10 height 9
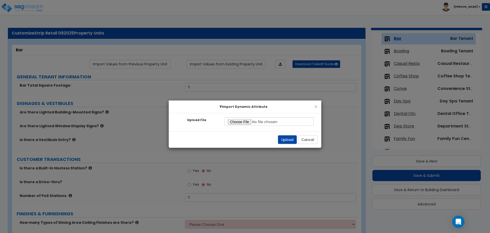
click at [245, 123] on input "Upload File" at bounding box center [268, 121] width 89 height 9
click at [279, 141] on button "Upload" at bounding box center [287, 139] width 19 height 9
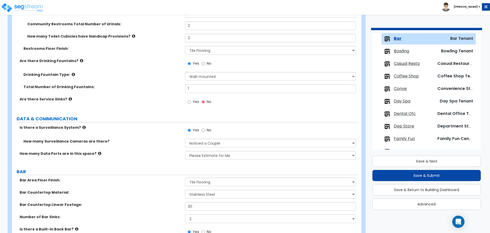
scroll to position [1098, 0]
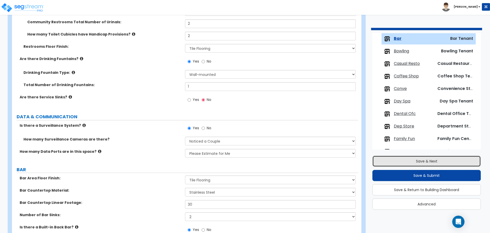
click at [388, 159] on button "Save & Next" at bounding box center [426, 160] width 108 height 11
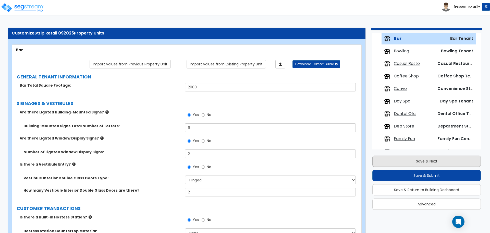
scroll to position [109, 0]
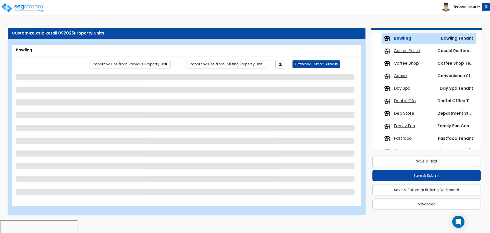
click at [280, 68] on div "Import Values from Previous Property Unit Import Values from Existing Property …" at bounding box center [186, 128] width 341 height 137
click at [280, 66] on link at bounding box center [280, 64] width 10 height 9
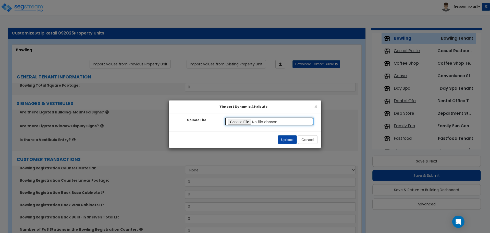
click at [240, 124] on input "Upload File" at bounding box center [268, 121] width 89 height 9
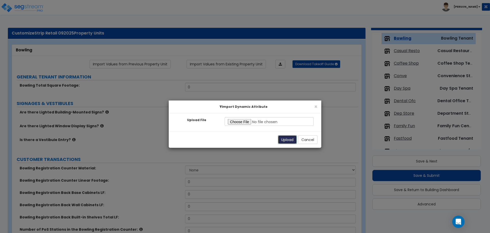
click at [290, 139] on button "Upload" at bounding box center [287, 139] width 19 height 9
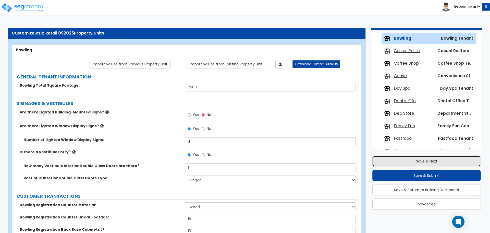
click at [411, 162] on button "Save & Next" at bounding box center [426, 160] width 108 height 11
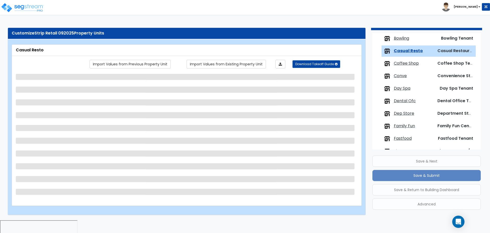
scroll to position [121, 0]
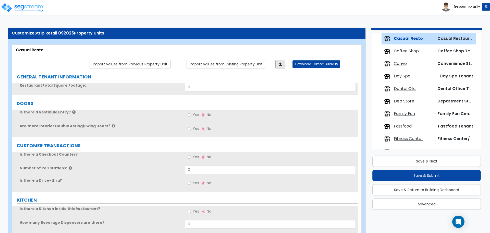
click at [283, 62] on link at bounding box center [280, 64] width 10 height 9
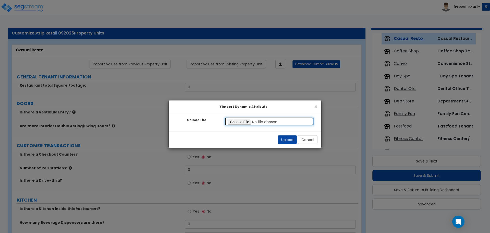
click at [241, 121] on input "Upload File" at bounding box center [268, 121] width 89 height 9
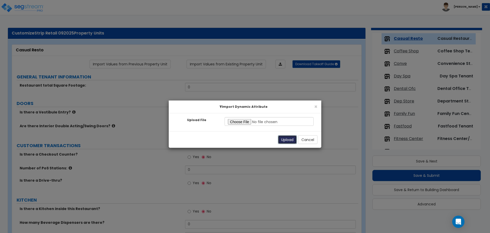
click at [284, 140] on button "Upload" at bounding box center [287, 139] width 19 height 9
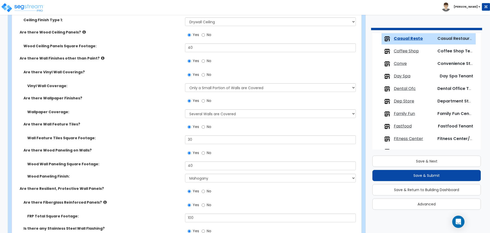
scroll to position [940, 0]
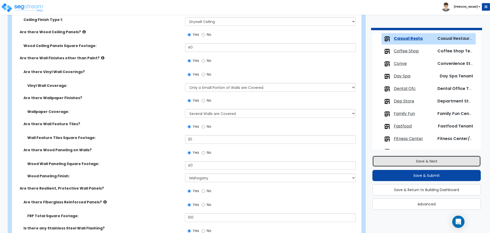
click at [396, 159] on button "Save & Next" at bounding box center [426, 160] width 108 height 11
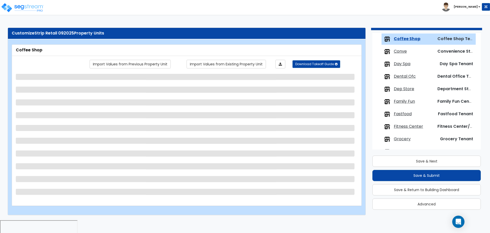
scroll to position [134, 0]
click at [285, 63] on link at bounding box center [280, 64] width 10 height 9
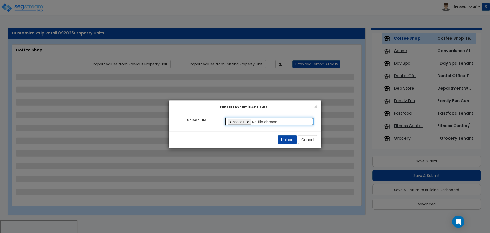
click at [241, 122] on input "Upload File" at bounding box center [268, 121] width 89 height 9
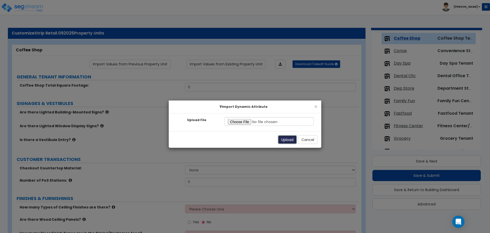
click at [290, 142] on button "Upload" at bounding box center [287, 139] width 19 height 9
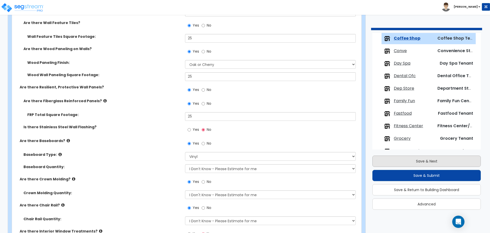
scroll to position [423, 0]
click at [384, 159] on button "Save & Next" at bounding box center [426, 160] width 108 height 11
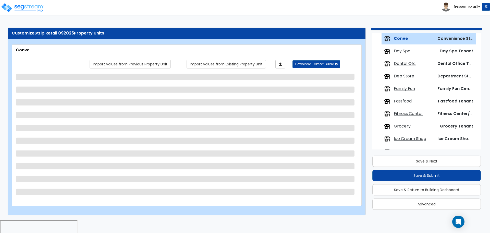
scroll to position [146, 0]
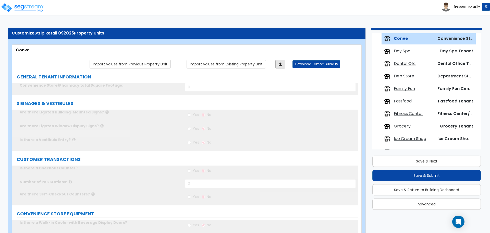
click at [278, 65] on link at bounding box center [280, 64] width 10 height 9
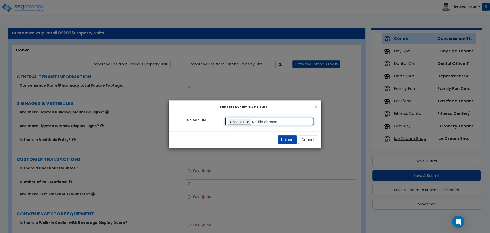
click at [246, 121] on input "Upload File" at bounding box center [268, 121] width 89 height 9
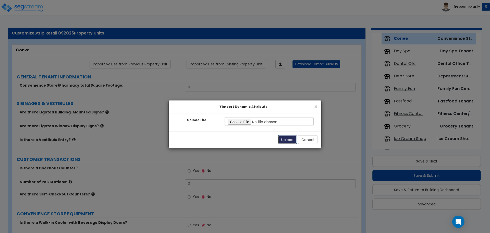
click at [283, 138] on button "Upload" at bounding box center [287, 139] width 19 height 9
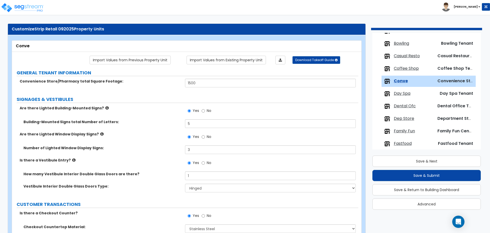
scroll to position [106, 0]
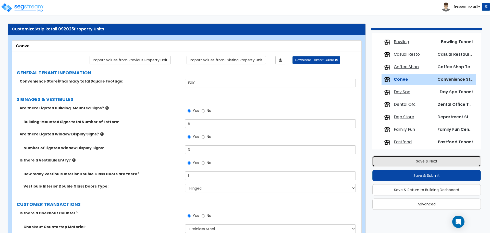
click at [426, 156] on button "Save & Next" at bounding box center [426, 160] width 108 height 11
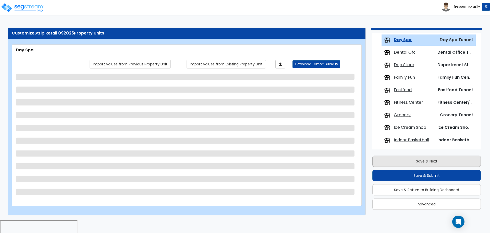
scroll to position [159, 0]
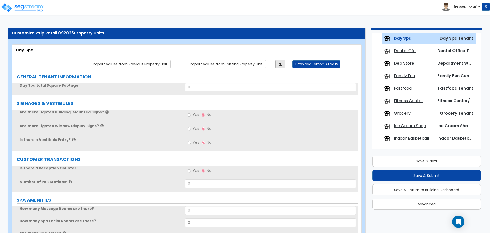
click at [280, 67] on link at bounding box center [280, 64] width 10 height 9
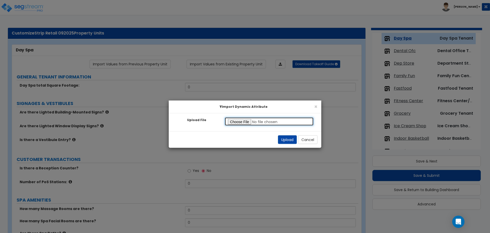
click at [241, 123] on input "Upload File" at bounding box center [268, 121] width 89 height 9
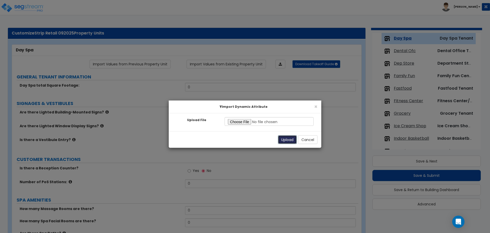
click at [283, 139] on button "Upload" at bounding box center [287, 139] width 19 height 9
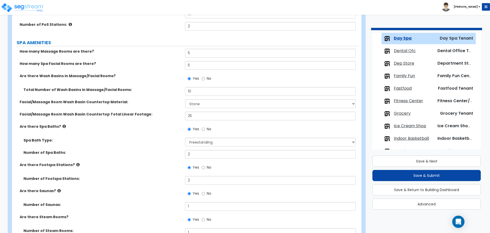
scroll to position [255, 0]
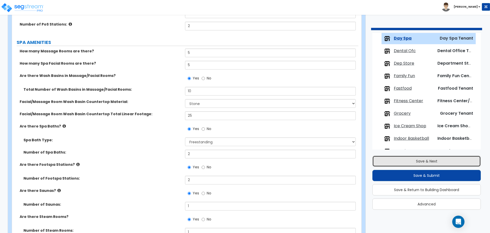
click at [399, 161] on button "Save & Next" at bounding box center [426, 160] width 108 height 11
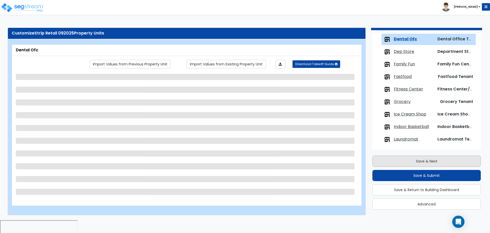
scroll to position [171, 0]
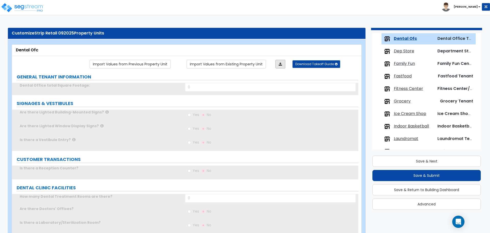
click at [279, 64] on icon at bounding box center [279, 64] width 3 height 4
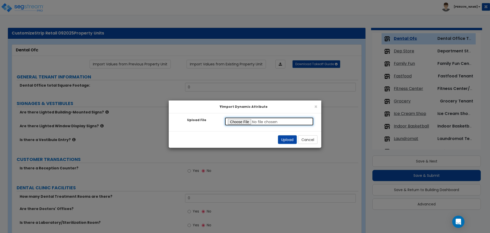
click at [246, 122] on input "Upload File" at bounding box center [268, 121] width 89 height 9
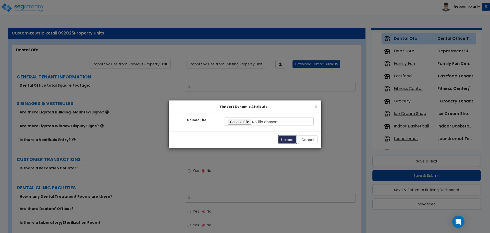
click at [280, 139] on button "Upload" at bounding box center [287, 139] width 19 height 9
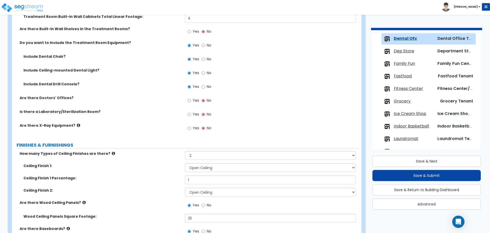
scroll to position [397, 0]
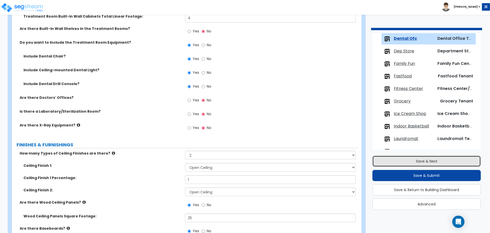
click at [412, 158] on button "Save & Next" at bounding box center [426, 160] width 108 height 11
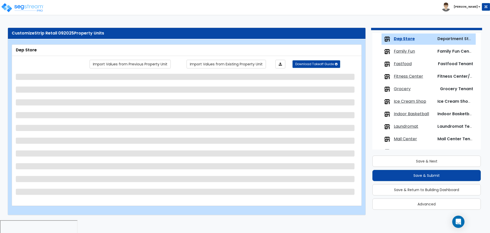
scroll to position [184, 0]
click at [283, 64] on link at bounding box center [280, 64] width 10 height 9
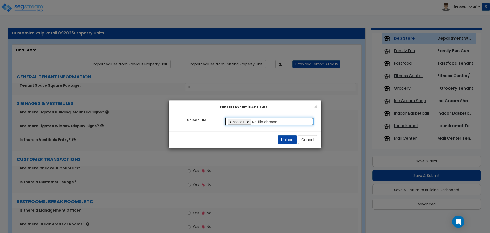
click at [246, 120] on input "Upload File" at bounding box center [268, 121] width 89 height 9
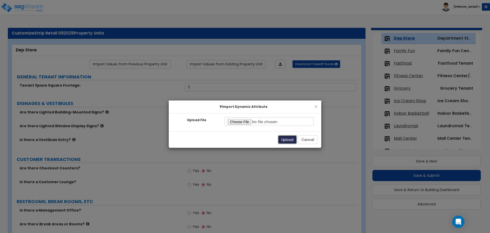
click at [287, 136] on button "Upload" at bounding box center [287, 139] width 19 height 9
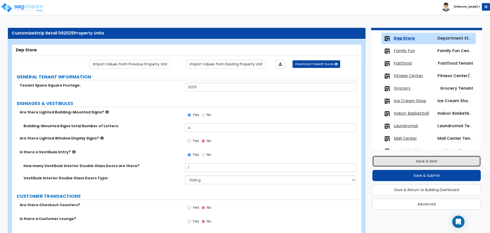
click at [391, 160] on button "Save & Next" at bounding box center [426, 160] width 108 height 11
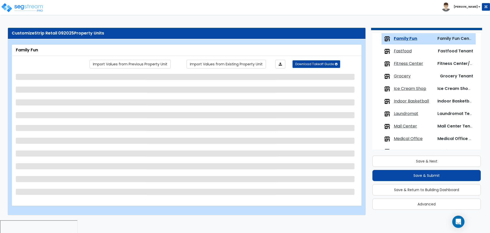
scroll to position [196, 0]
click at [280, 64] on icon at bounding box center [279, 64] width 3 height 4
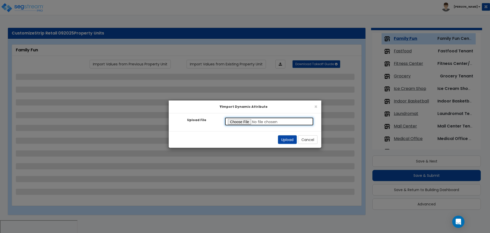
click at [245, 119] on input "Upload File" at bounding box center [268, 121] width 89 height 9
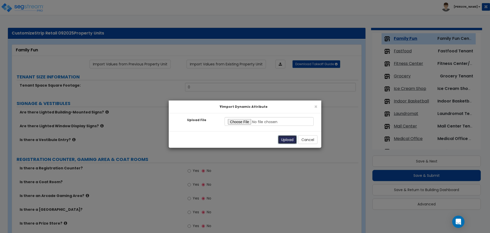
click at [283, 140] on button "Upload" at bounding box center [287, 139] width 19 height 9
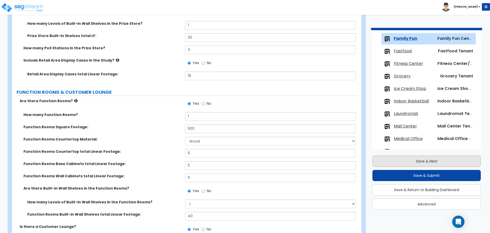
scroll to position [627, 0]
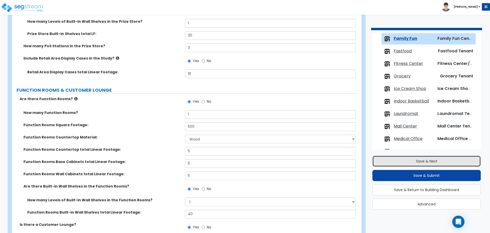
click at [404, 161] on button "Save & Next" at bounding box center [426, 160] width 108 height 11
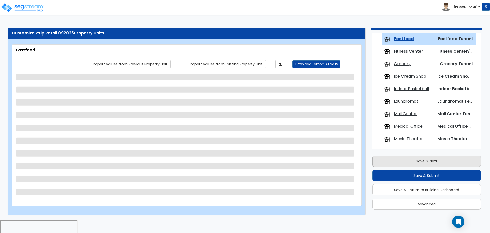
scroll to position [209, 0]
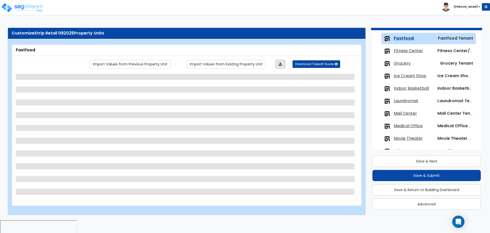
click at [279, 65] on link at bounding box center [280, 64] width 10 height 9
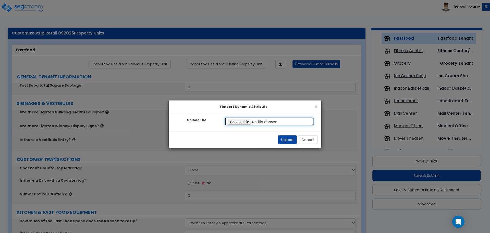
click at [238, 121] on input "Upload File" at bounding box center [268, 121] width 89 height 9
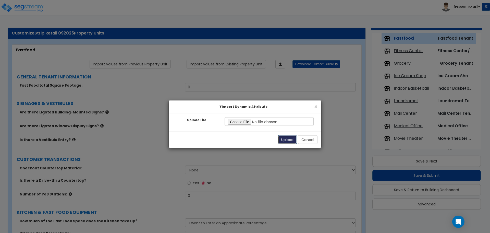
click at [282, 138] on button "Upload" at bounding box center [287, 139] width 19 height 9
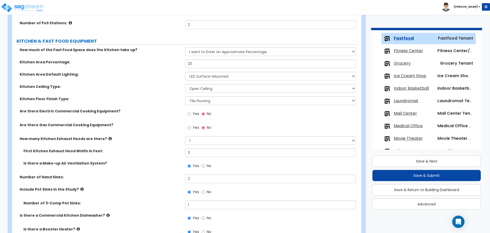
scroll to position [234, 0]
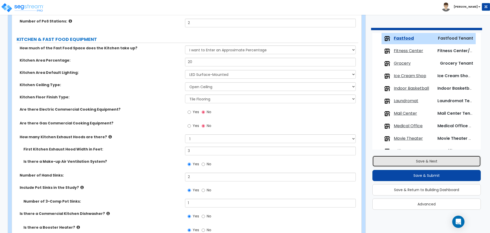
click at [404, 160] on button "Save & Next" at bounding box center [426, 160] width 108 height 11
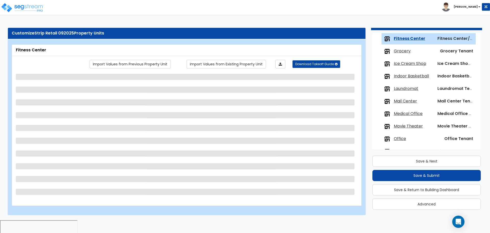
scroll to position [221, 0]
click at [279, 65] on icon at bounding box center [279, 64] width 3 height 4
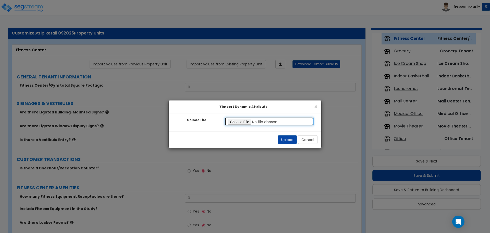
click at [242, 121] on input "Upload File" at bounding box center [268, 121] width 89 height 9
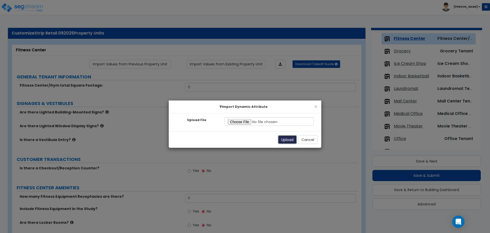
click at [283, 136] on button "Upload" at bounding box center [287, 139] width 19 height 9
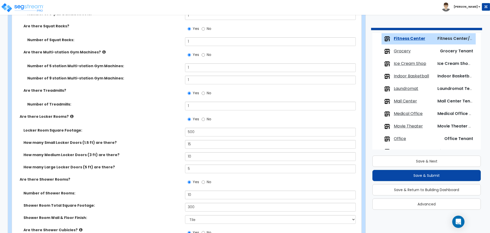
scroll to position [411, 0]
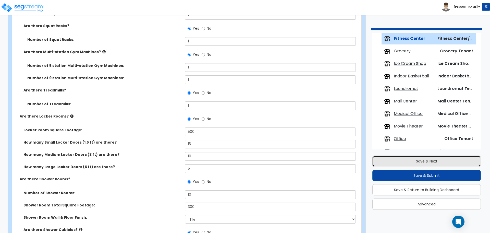
click at [407, 163] on button "Save & Next" at bounding box center [426, 160] width 108 height 11
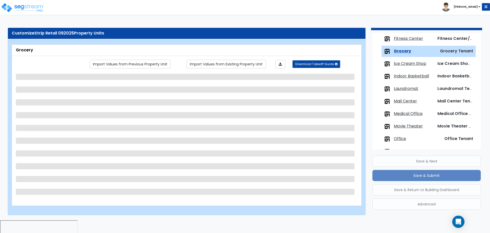
scroll to position [234, 0]
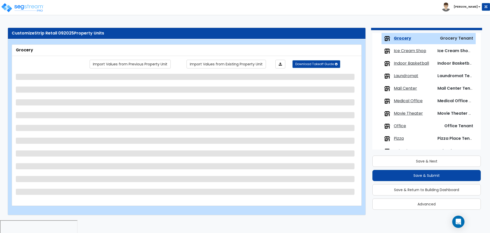
click at [282, 68] on div "Import Values from Previous Property Unit Import Values from Existing Property …" at bounding box center [186, 128] width 341 height 137
click at [279, 65] on icon at bounding box center [279, 64] width 3 height 4
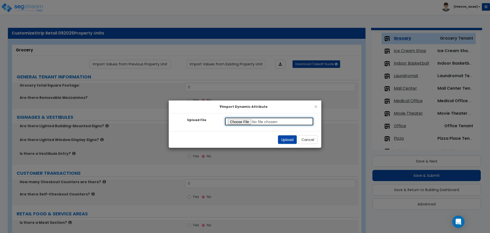
click at [242, 120] on input "Upload File" at bounding box center [268, 121] width 89 height 9
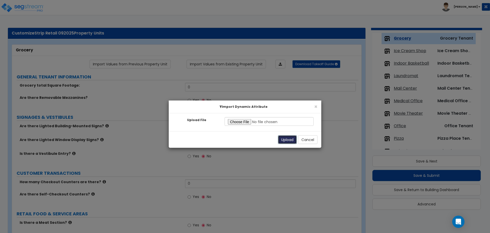
click at [278, 136] on button "Upload" at bounding box center [287, 139] width 19 height 9
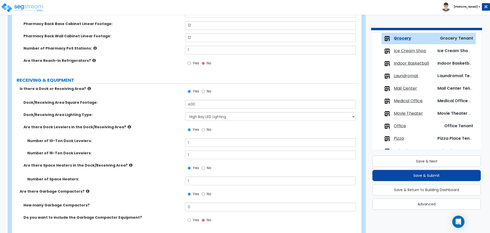
scroll to position [1264, 0]
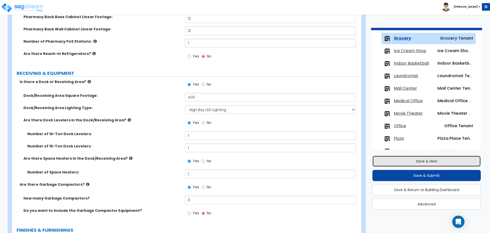
click at [393, 160] on button "Save & Next" at bounding box center [426, 160] width 108 height 11
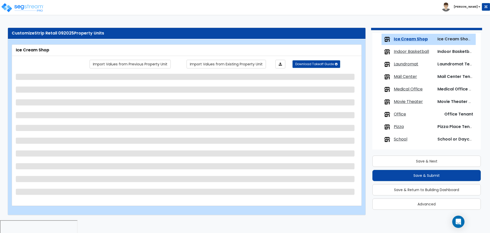
scroll to position [246, 0]
click at [279, 64] on icon at bounding box center [279, 64] width 3 height 4
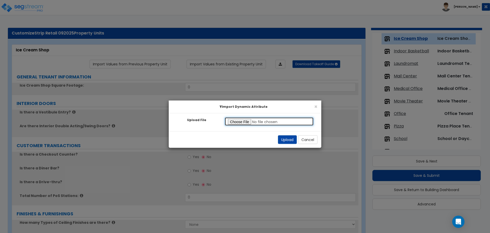
click at [240, 122] on input "Upload File" at bounding box center [268, 121] width 89 height 9
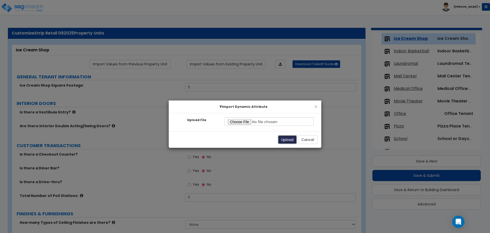
click at [283, 139] on button "Upload" at bounding box center [287, 139] width 19 height 9
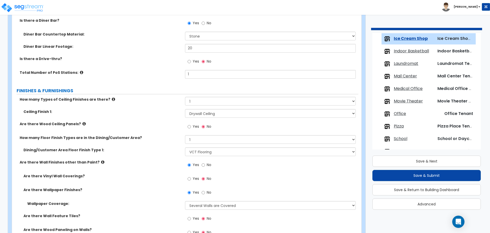
scroll to position [196, 0]
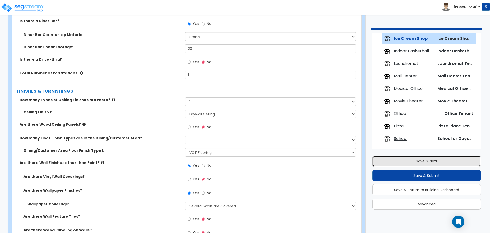
click at [393, 157] on button "Save & Next" at bounding box center [426, 160] width 108 height 11
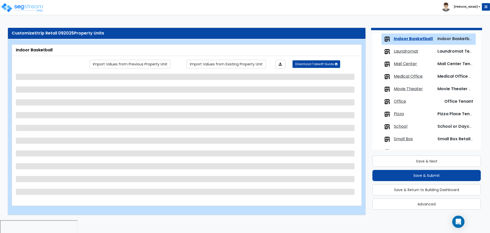
scroll to position [259, 0]
click at [279, 65] on icon at bounding box center [279, 64] width 3 height 4
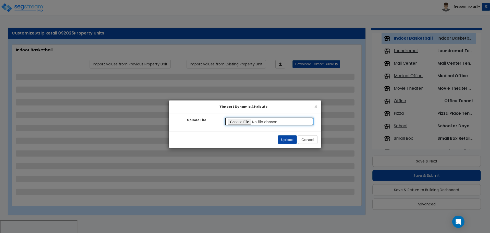
click at [244, 121] on input "Upload File" at bounding box center [268, 121] width 89 height 9
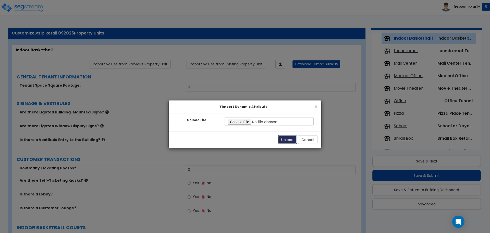
click at [280, 137] on button "Upload" at bounding box center [287, 139] width 19 height 9
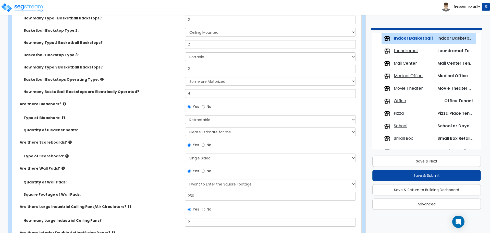
scroll to position [626, 0]
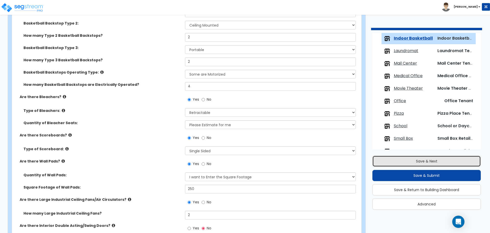
click at [395, 157] on button "Save & Next" at bounding box center [426, 160] width 108 height 11
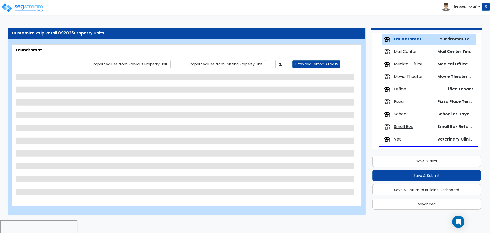
scroll to position [271, 0]
click at [279, 62] on icon at bounding box center [279, 64] width 3 height 4
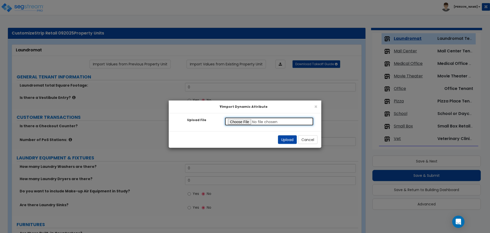
click at [242, 122] on input "Upload File" at bounding box center [268, 121] width 89 height 9
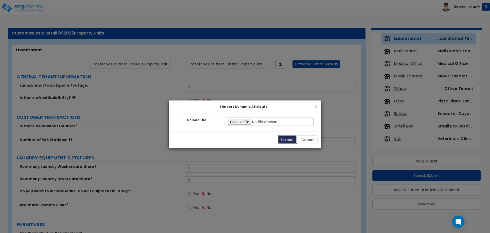
click at [284, 140] on button "Upload" at bounding box center [287, 139] width 19 height 9
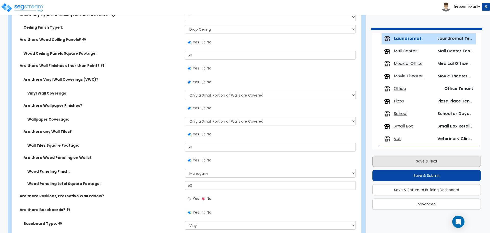
scroll to position [459, 0]
click at [402, 163] on button "Save & Next" at bounding box center [426, 160] width 108 height 11
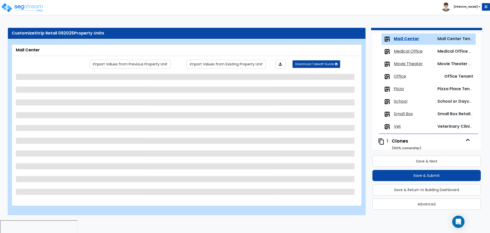
scroll to position [284, 0]
click at [278, 64] on link at bounding box center [280, 64] width 10 height 9
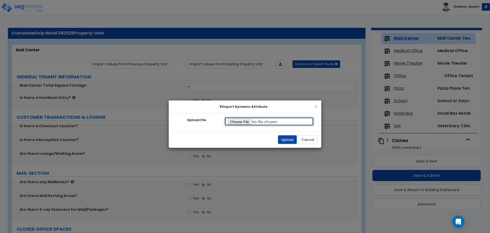
click at [242, 121] on input "Upload File" at bounding box center [268, 121] width 89 height 9
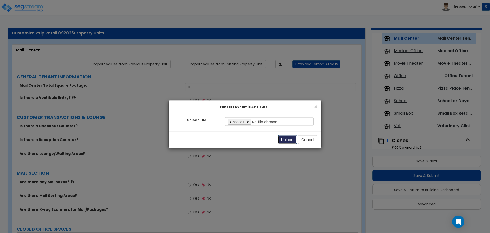
click at [283, 137] on button "Upload" at bounding box center [287, 139] width 19 height 9
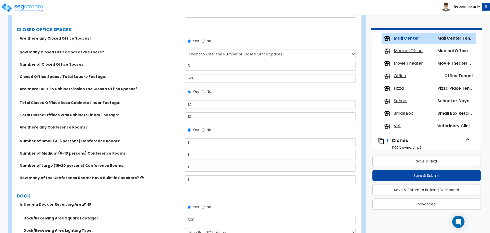
scroll to position [433, 0]
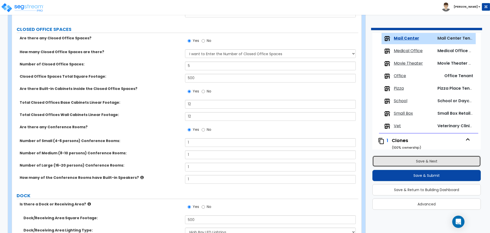
click at [407, 158] on button "Save & Next" at bounding box center [426, 160] width 108 height 11
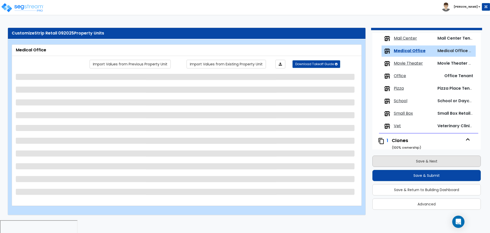
scroll to position [296, 0]
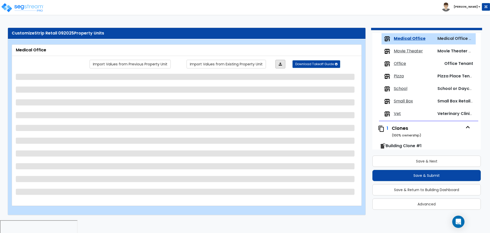
click at [281, 65] on icon at bounding box center [279, 64] width 3 height 4
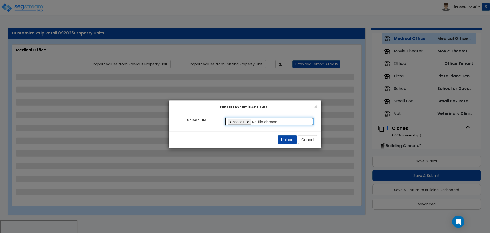
click at [247, 122] on input "Upload File" at bounding box center [268, 121] width 89 height 9
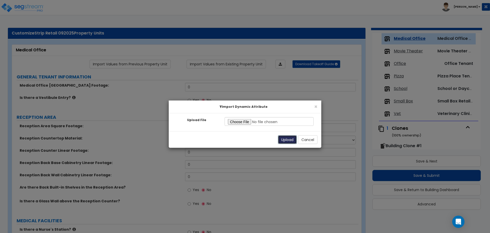
click at [279, 137] on button "Upload" at bounding box center [287, 139] width 19 height 9
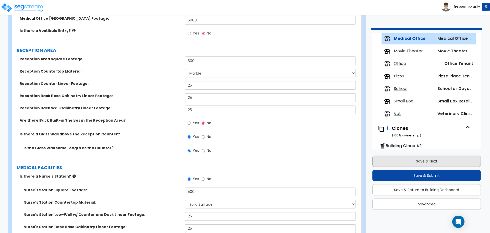
scroll to position [68, 0]
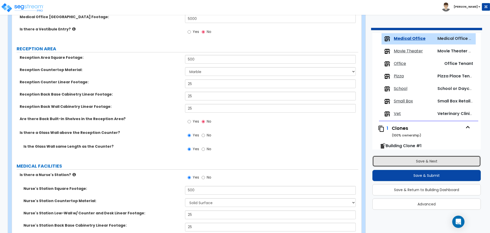
click at [394, 159] on button "Save & Next" at bounding box center [426, 160] width 108 height 11
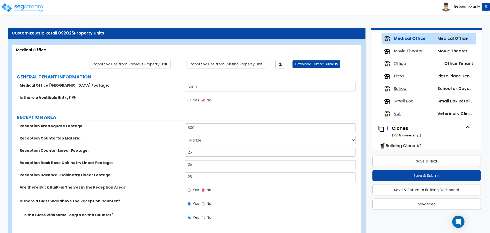
scroll to position [309, 0]
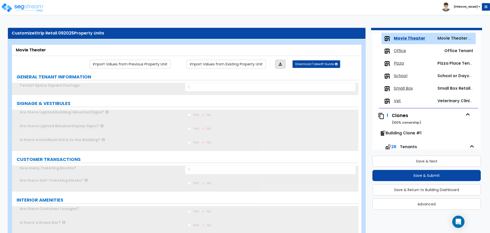
click at [280, 64] on icon at bounding box center [279, 64] width 3 height 4
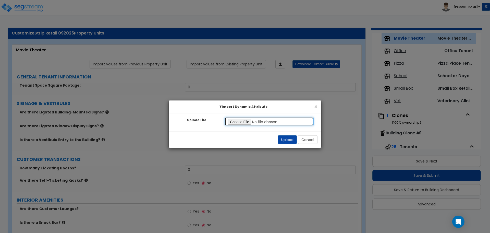
click at [242, 120] on input "Upload File" at bounding box center [268, 121] width 89 height 9
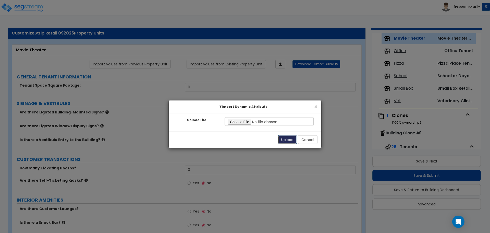
click at [282, 136] on button "Upload" at bounding box center [287, 139] width 19 height 9
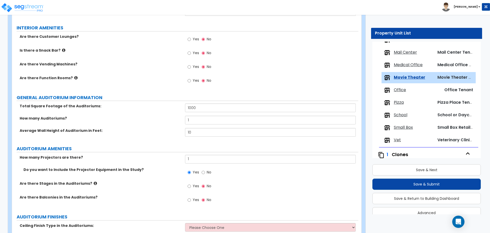
scroll to position [289, 0]
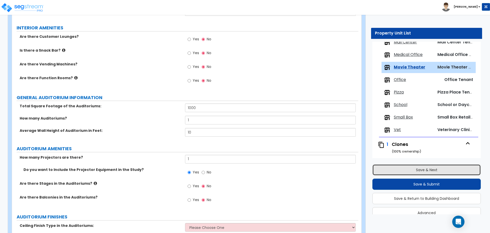
click at [418, 169] on button "Save & Next" at bounding box center [426, 169] width 108 height 11
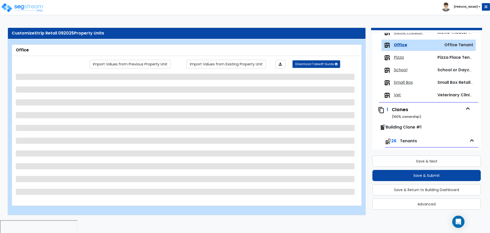
scroll to position [321, 0]
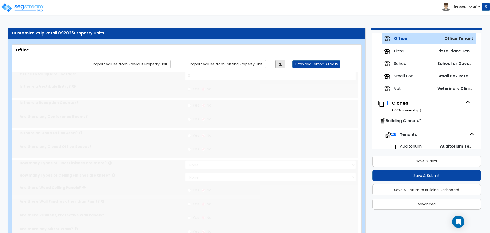
click at [284, 62] on link at bounding box center [280, 64] width 10 height 9
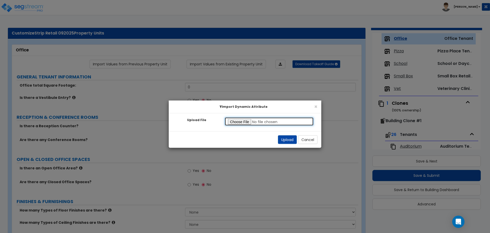
click at [242, 123] on input "Upload File" at bounding box center [268, 121] width 89 height 9
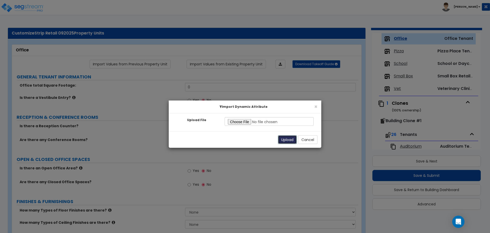
click at [285, 137] on button "Upload" at bounding box center [287, 139] width 19 height 9
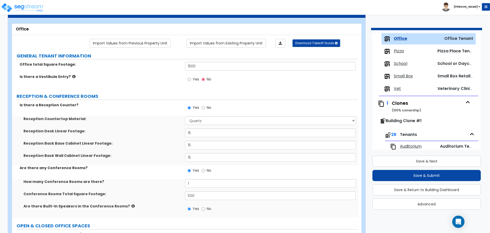
scroll to position [23, 0]
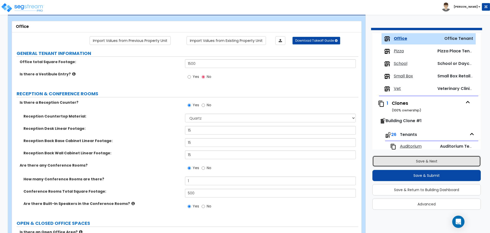
click at [401, 163] on button "Save & Next" at bounding box center [426, 160] width 108 height 11
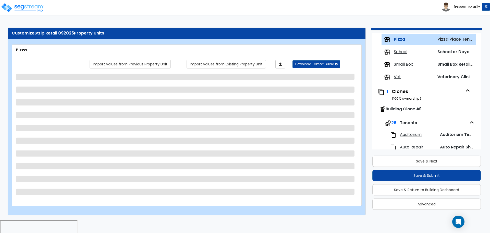
scroll to position [334, 0]
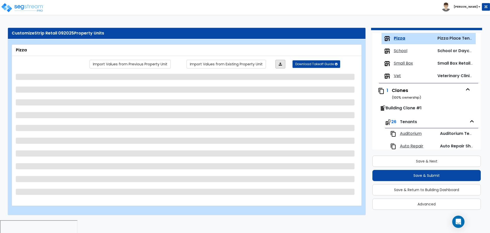
click at [283, 64] on link at bounding box center [280, 64] width 10 height 9
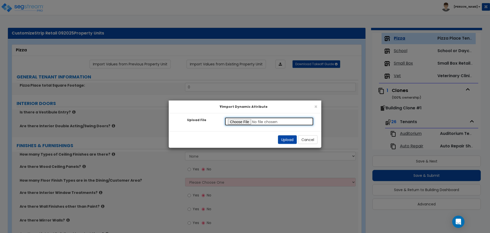
click at [240, 119] on input "Upload File" at bounding box center [268, 121] width 89 height 9
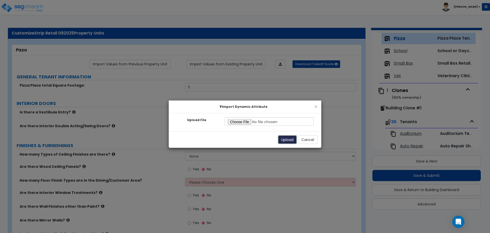
click at [287, 139] on button "Upload" at bounding box center [287, 139] width 19 height 9
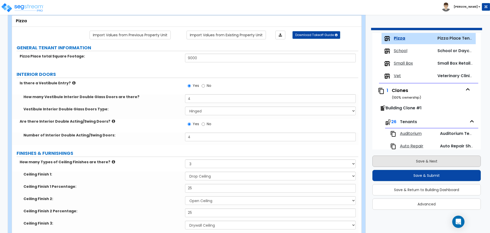
scroll to position [30, 0]
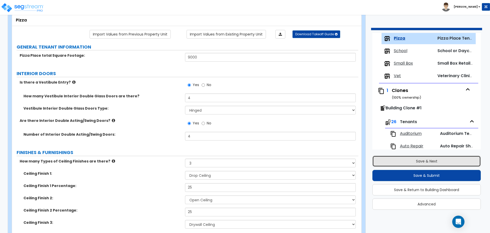
click at [406, 161] on button "Save & Next" at bounding box center [426, 160] width 108 height 11
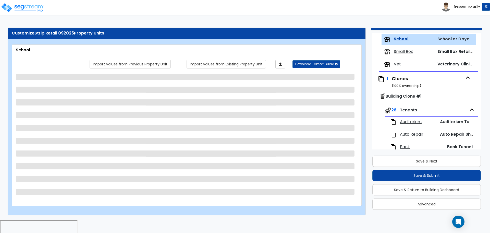
scroll to position [346, 0]
click at [279, 61] on link at bounding box center [280, 64] width 10 height 9
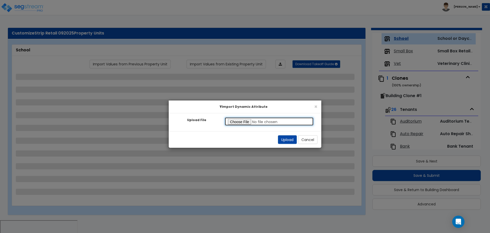
click at [246, 121] on input "Upload File" at bounding box center [268, 121] width 89 height 9
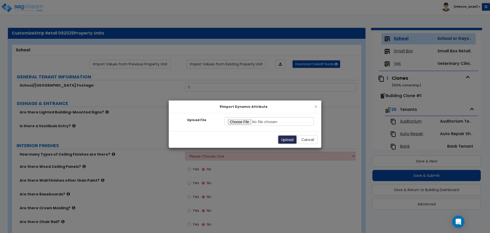
click at [289, 137] on button "Upload" at bounding box center [287, 139] width 19 height 9
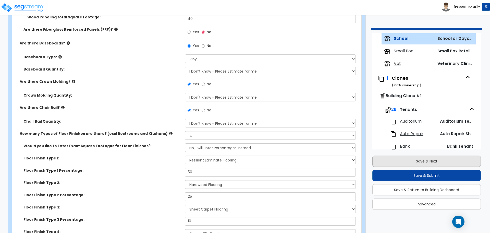
scroll to position [367, 0]
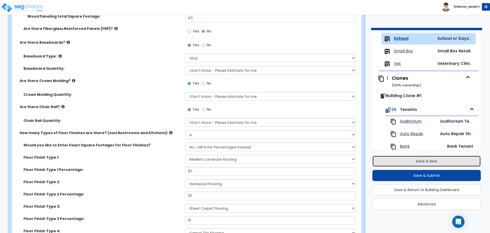
click at [405, 160] on button "Save & Next" at bounding box center [426, 160] width 108 height 11
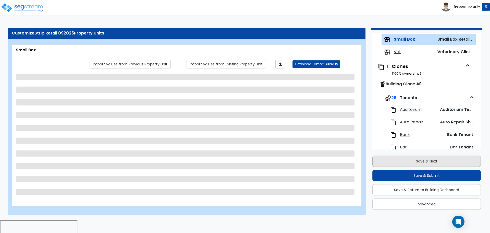
scroll to position [359, 0]
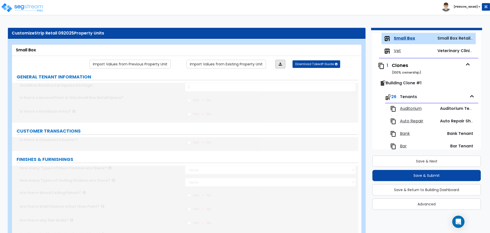
click at [279, 63] on icon at bounding box center [279, 64] width 3 height 4
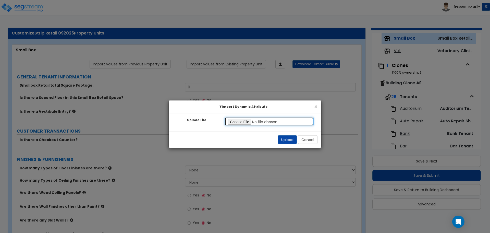
click at [241, 121] on input "Upload File" at bounding box center [268, 121] width 89 height 9
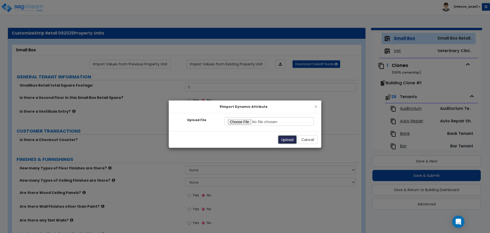
click at [288, 138] on button "Upload" at bounding box center [287, 139] width 19 height 9
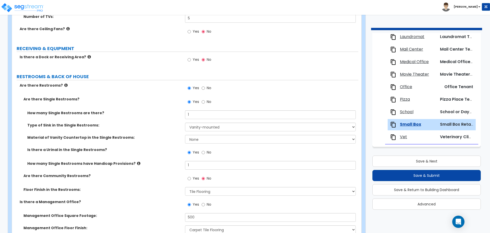
scroll to position [593, 0]
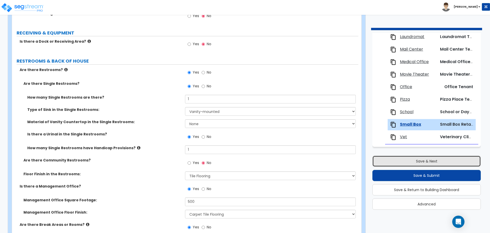
click at [438, 159] on button "Save & Next" at bounding box center [426, 160] width 108 height 11
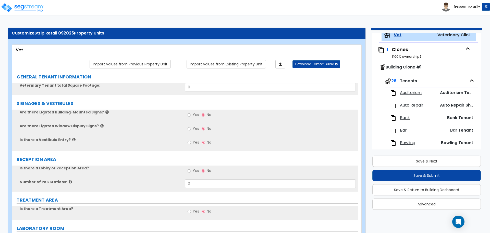
scroll to position [371, 0]
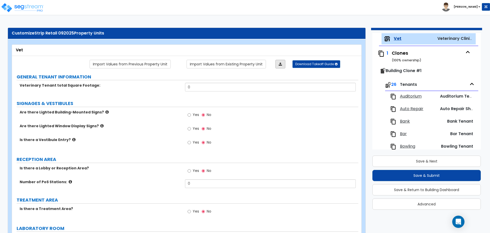
click at [279, 65] on link at bounding box center [280, 64] width 10 height 9
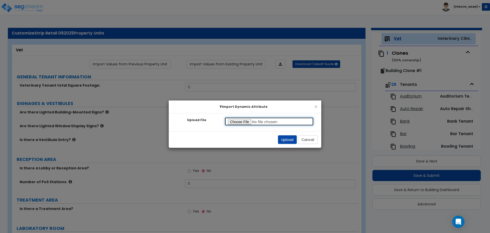
click at [248, 122] on input "Upload File" at bounding box center [268, 121] width 89 height 9
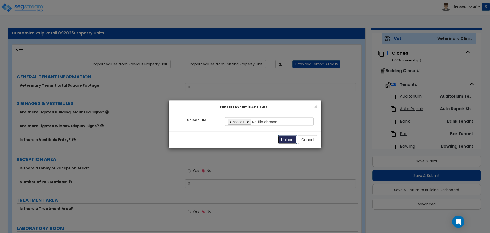
click at [282, 137] on button "Upload" at bounding box center [287, 139] width 19 height 9
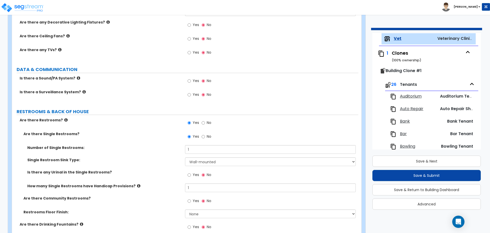
scroll to position [2051, 0]
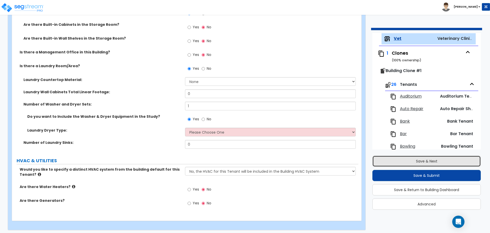
click at [409, 156] on button "Save & Next" at bounding box center [426, 160] width 108 height 11
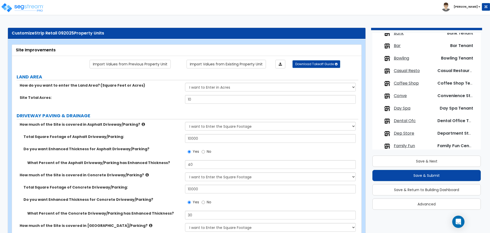
scroll to position [0, 0]
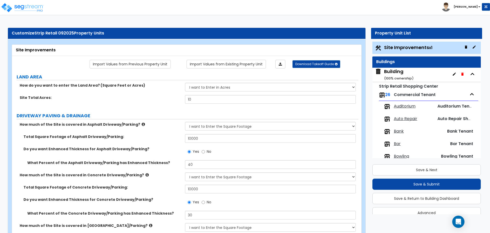
select select "2"
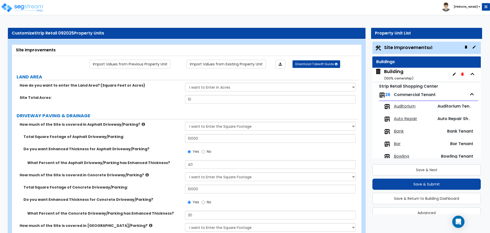
select select "2"
select select "3"
select select "1"
select select "3"
select select "4"
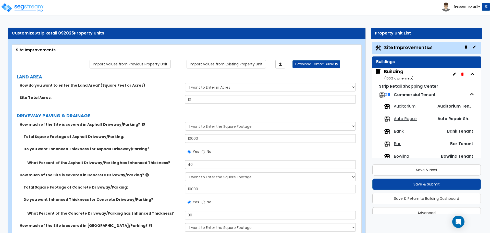
select select "1"
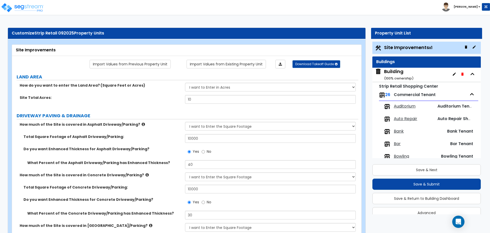
select select "3"
select select "2"
select select "1"
select select "4"
select select "2"
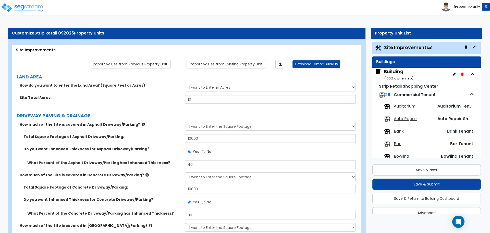
select select "4"
select select "3"
select select "2"
select select "6"
select select "2"
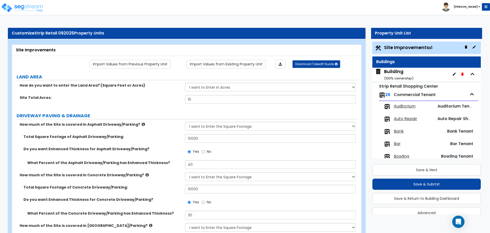
select select "3"
select select "1"
select select "2"
select select "3"
select select "2"
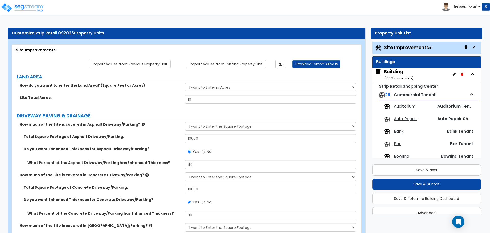
select select "3"
select select "2"
select select "4"
select select "9"
select select "3"
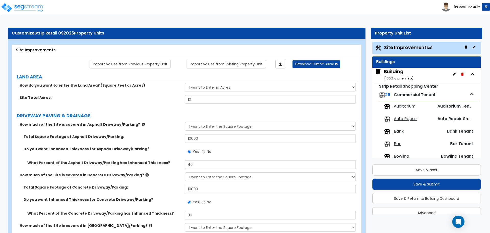
select select "1"
select select "5"
select select "8"
select select "3"
select select "1"
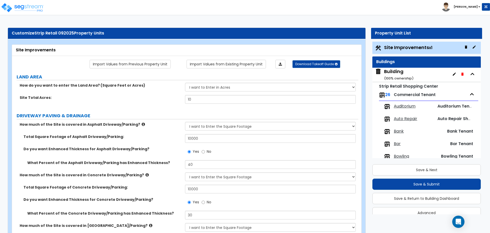
select select "3"
select select "2"
select select "1"
select select "3"
select select "1"
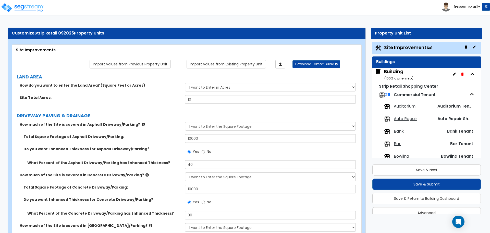
select select "4"
select select "3"
select select "12"
select select "15"
select select "13"
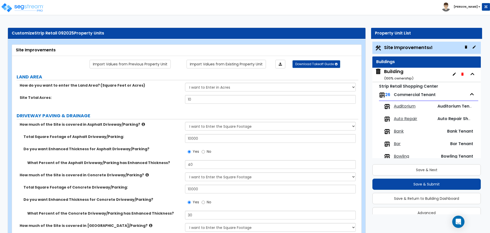
select select "3"
select select "1"
select select "3"
select select "2"
select select "1"
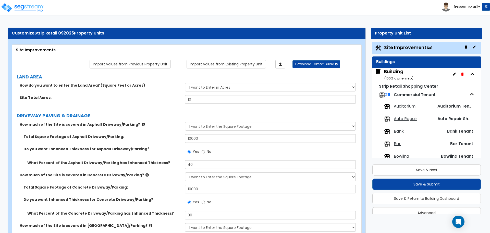
select select "1"
select select "2"
select select "1"
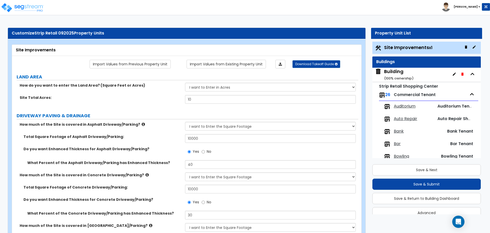
select select "3"
select select "2"
select select "1"
select select "2"
select select "1"
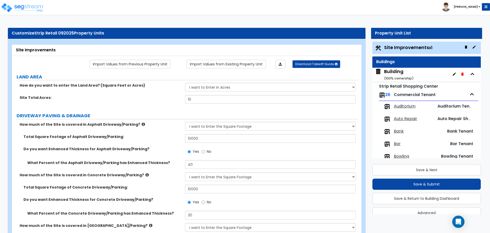
select select "1"
select select "2"
select select "1"
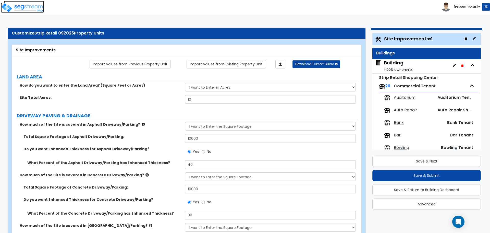
click at [27, 5] on img at bounding box center [22, 8] width 43 height 10
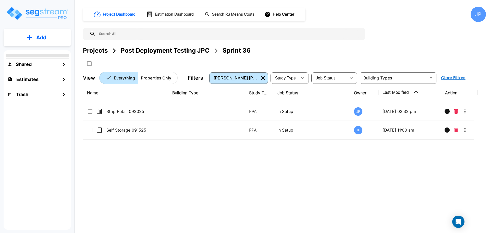
click at [105, 52] on div "Projects" at bounding box center [95, 50] width 25 height 9
click at [100, 50] on div "Projects" at bounding box center [95, 50] width 25 height 9
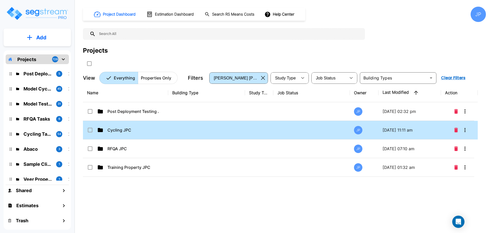
click at [170, 132] on td at bounding box center [206, 130] width 77 height 19
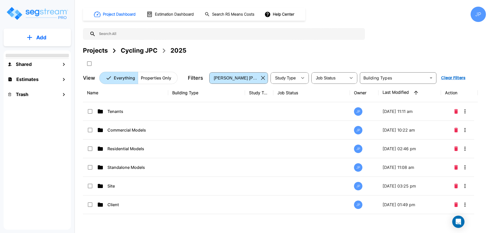
drag, startPoint x: 234, startPoint y: 114, endPoint x: 354, endPoint y: 3, distance: 163.6
click at [234, 114] on td at bounding box center [206, 111] width 77 height 19
checkbox input "true"
click at [234, 114] on td at bounding box center [206, 111] width 77 height 19
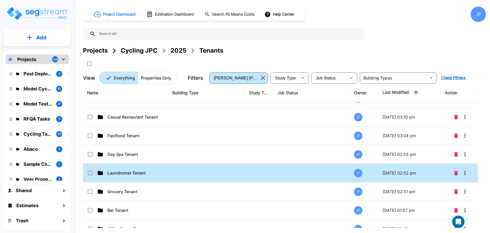
scroll to position [171, 0]
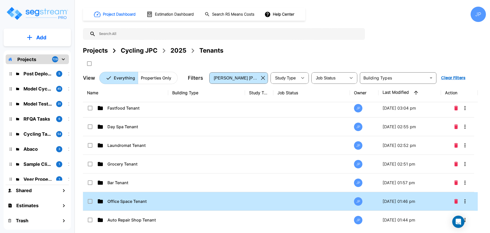
click at [188, 198] on td at bounding box center [206, 201] width 77 height 19
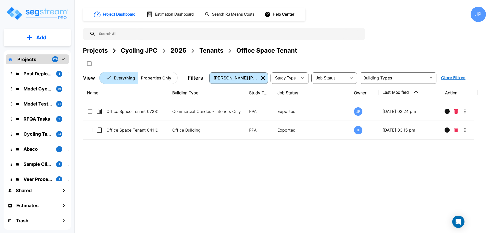
scroll to position [0, 0]
click at [46, 38] on p "Add" at bounding box center [41, 38] width 10 height 8
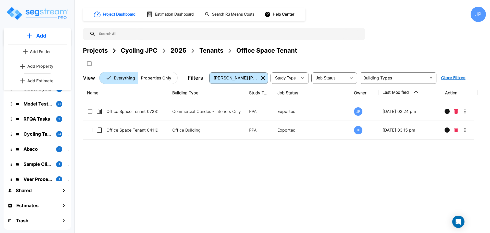
click at [31, 35] on icon "mailbox folders" at bounding box center [29, 35] width 5 height 5
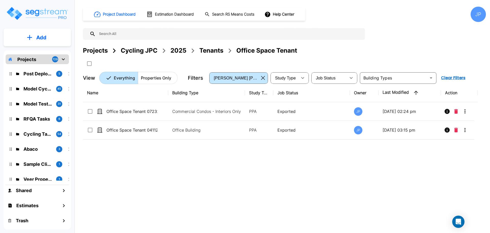
click at [33, 35] on button "Add" at bounding box center [37, 37] width 67 height 15
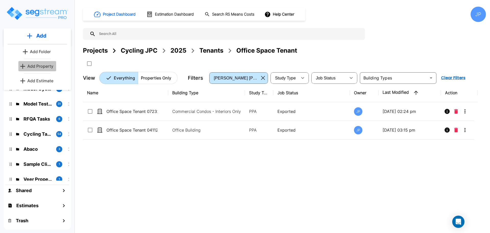
click at [37, 67] on p "Add Property" at bounding box center [40, 66] width 26 height 6
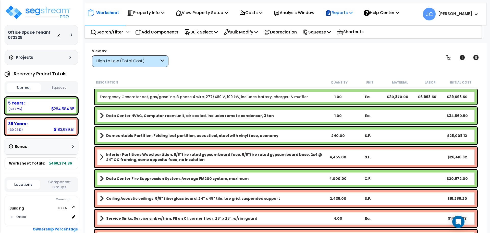
click at [346, 12] on p "Reports" at bounding box center [338, 12] width 27 height 7
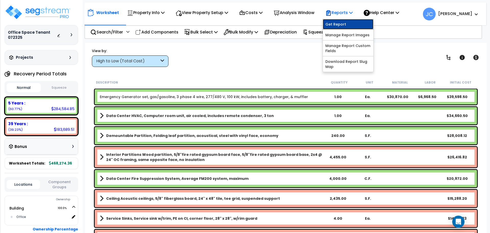
click at [343, 25] on link "Get Report" at bounding box center [348, 24] width 50 height 10
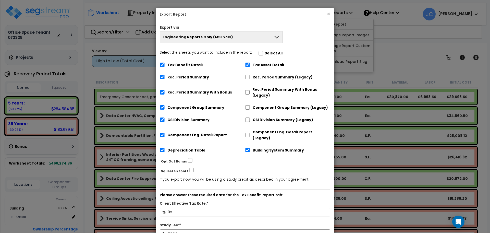
click at [259, 32] on button "Engineering Reports Only (MS Excel)" at bounding box center [221, 37] width 123 height 12
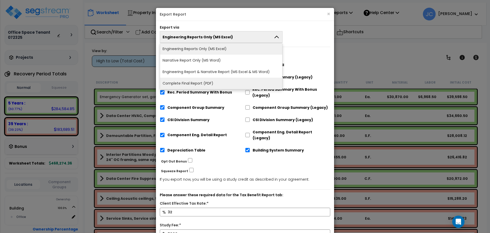
click at [230, 82] on li "Complete Final Report (PDF)" at bounding box center [221, 83] width 122 height 11
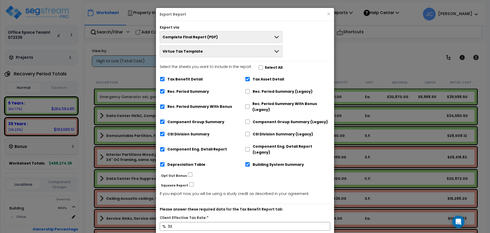
click at [260, 67] on label "Select the sheets you want to include in the report: Select All" at bounding box center [221, 68] width 123 height 9
click at [260, 67] on input "Select the sheets you want to include in the report: Select All" at bounding box center [260, 67] width 5 height 4
checkbox input "true"
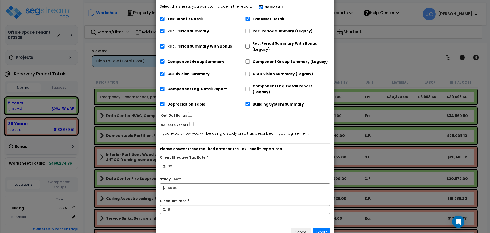
scroll to position [69, 0]
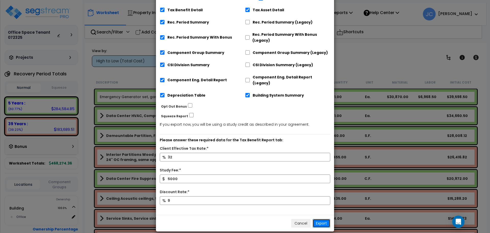
click at [319, 219] on button "Export" at bounding box center [321, 223] width 18 height 9
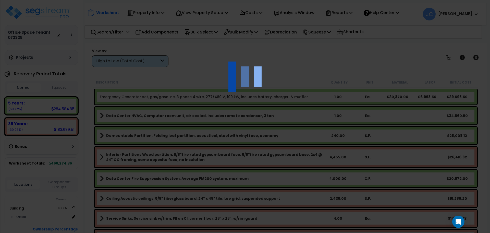
scroll to position [0, 0]
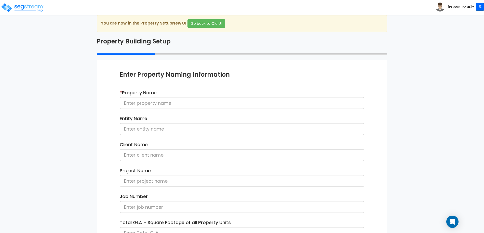
scroll to position [8, 0]
click at [212, 101] on input at bounding box center [242, 103] width 245 height 12
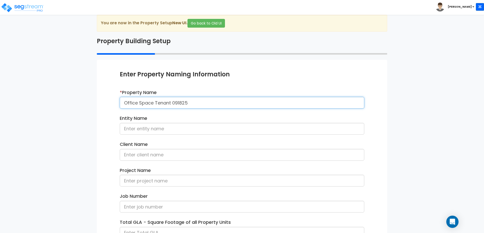
type input "Office Space Tenant 091825"
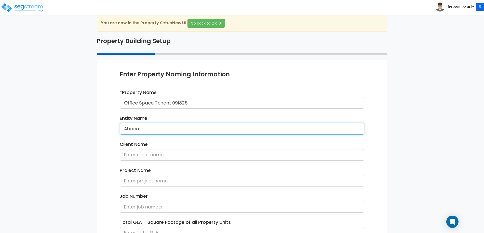
type input "Abaco"
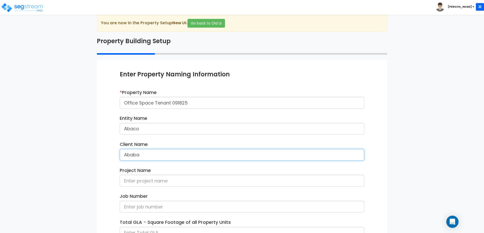
scroll to position [72, 0]
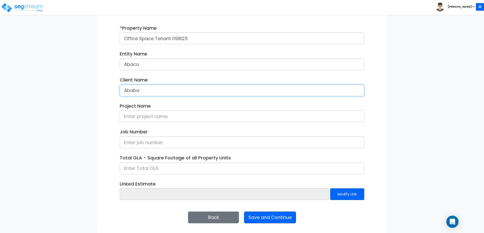
type input "Ababa"
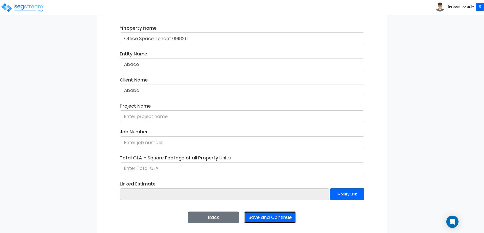
click at [274, 218] on button "Save and Continue" at bounding box center [270, 217] width 52 height 12
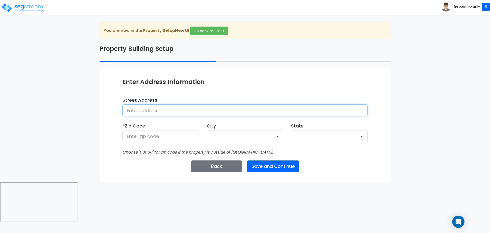
click at [298, 113] on input at bounding box center [244, 110] width 245 height 12
type input "[STREET_ADDRESS]"
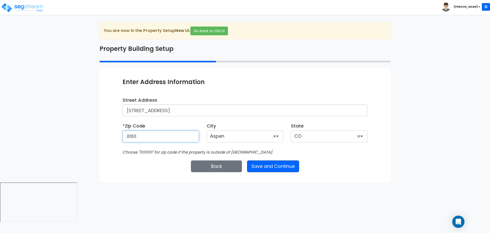
type input "81611"
click at [290, 165] on button "Save and Continue" at bounding box center [273, 166] width 52 height 12
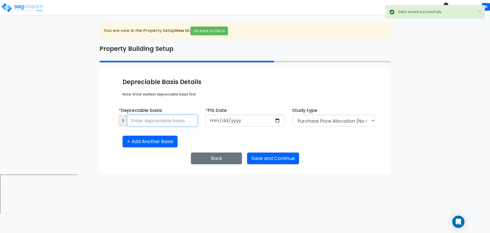
click at [175, 121] on input at bounding box center [162, 120] width 71 height 12
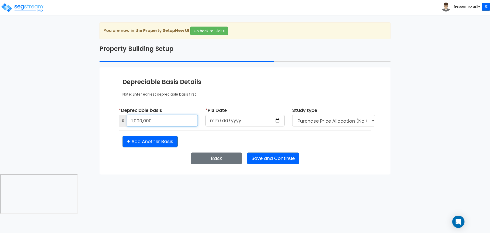
type input "1,000,000"
type input "[DATE]"
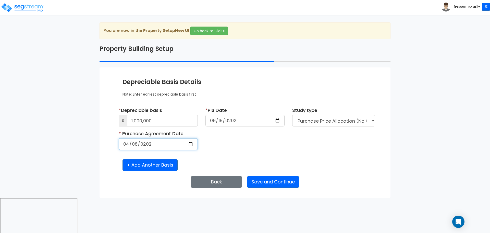
type input "[DATE]"
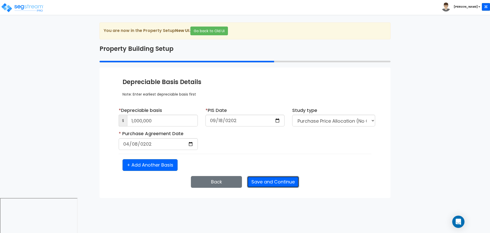
click at [264, 184] on button "Save and Continue" at bounding box center [273, 182] width 52 height 12
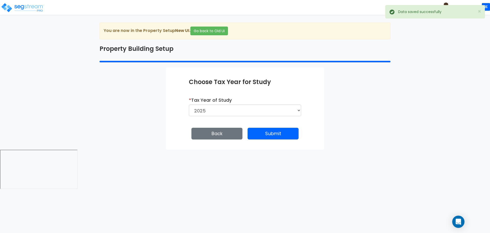
click at [264, 126] on div "Enter Property Naming Information * Property Name Office Space Tenant 091825 En…" at bounding box center [245, 108] width 158 height 82
click at [260, 133] on button "Submit" at bounding box center [272, 133] width 51 height 12
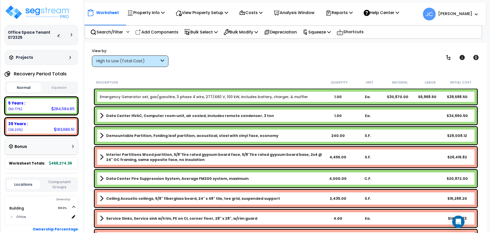
scroll to position [11, 0]
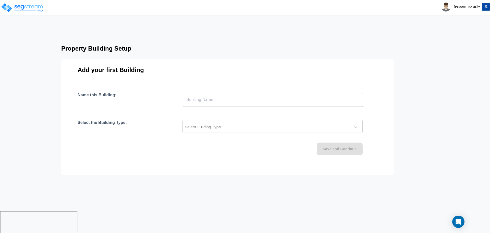
click at [236, 96] on input "text" at bounding box center [273, 99] width 180 height 14
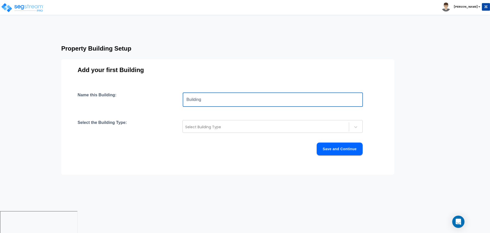
type input "Building"
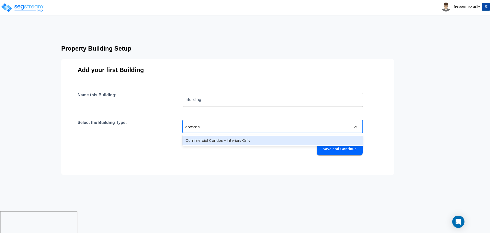
type input "commer"
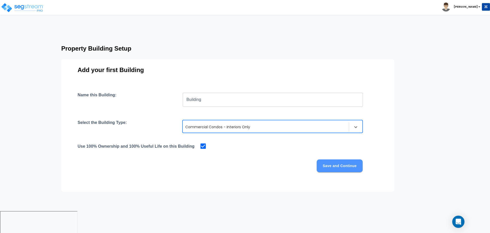
click at [344, 169] on button "Save and Continue" at bounding box center [339, 165] width 46 height 13
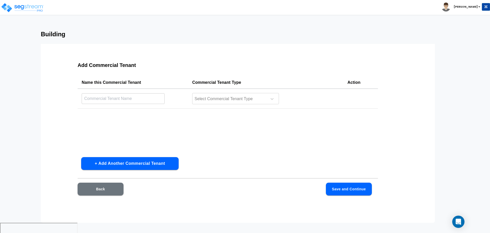
click at [146, 99] on input "text" at bounding box center [123, 98] width 83 height 11
type input "Office Space"
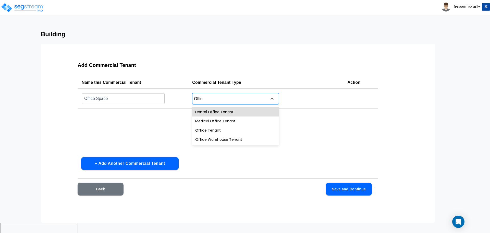
type input "Office"
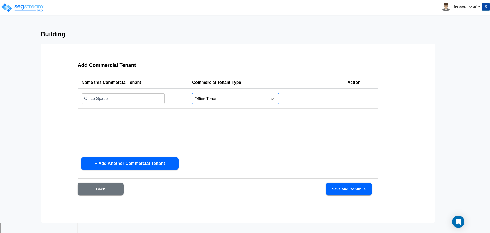
click at [350, 188] on button "Save and Continue" at bounding box center [349, 188] width 46 height 13
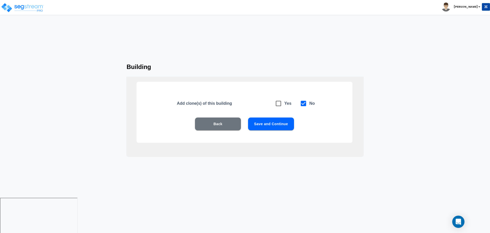
click at [266, 117] on div "Add clone(s) of this building Yes No Back Save and Continue" at bounding box center [244, 112] width 216 height 61
click at [271, 118] on button "Save and Continue" at bounding box center [271, 123] width 46 height 13
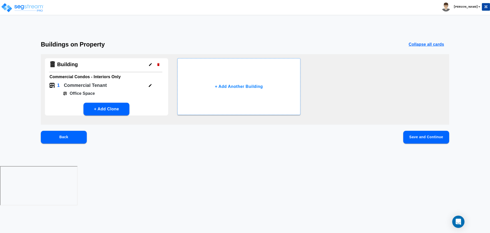
click at [418, 139] on button "Save and Continue" at bounding box center [426, 137] width 46 height 13
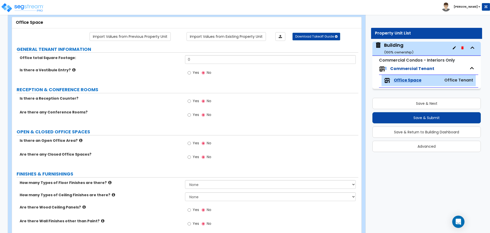
scroll to position [28, 0]
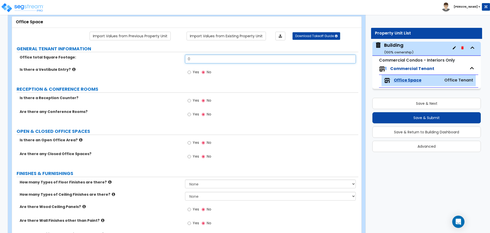
drag, startPoint x: 214, startPoint y: 61, endPoint x: 175, endPoint y: 57, distance: 38.9
click at [175, 57] on div "Office total Square Footage: 0" at bounding box center [185, 61] width 346 height 12
type input "5,000"
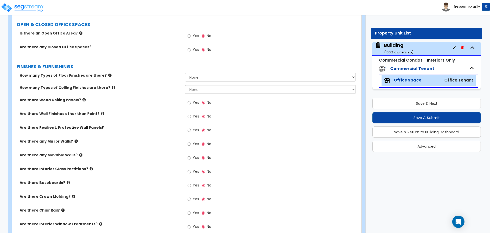
scroll to position [134, 0]
click at [194, 35] on span "Yes" at bounding box center [196, 36] width 6 height 5
click at [191, 35] on input "Yes" at bounding box center [188, 37] width 3 height 6
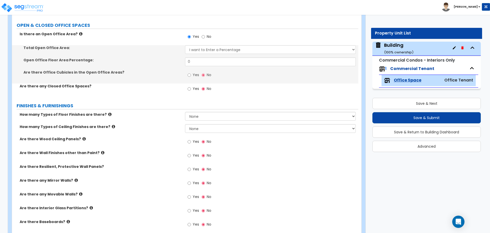
click at [209, 35] on span "No" at bounding box center [209, 36] width 5 height 5
click at [205, 35] on input "No" at bounding box center [202, 37] width 3 height 6
radio input "false"
radio input "true"
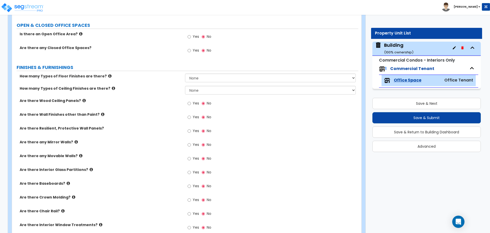
click at [196, 50] on span "Yes" at bounding box center [196, 50] width 6 height 5
click at [191, 50] on input "Yes" at bounding box center [188, 51] width 3 height 6
radio input "true"
select select "1"
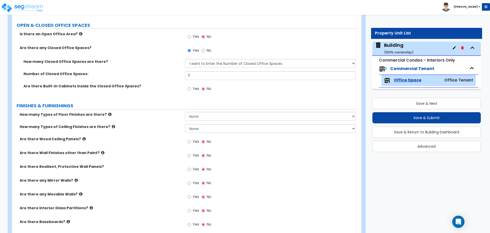
click at [207, 50] on span "No" at bounding box center [209, 50] width 5 height 5
click at [205, 50] on input "No" at bounding box center [202, 51] width 3 height 6
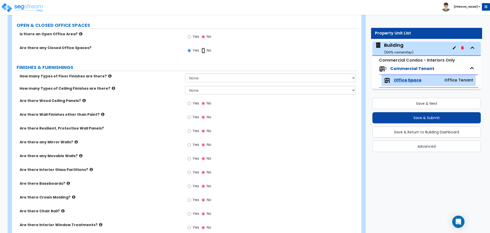
radio input "false"
radio input "true"
click at [194, 49] on span "Yes" at bounding box center [196, 50] width 6 height 5
click at [191, 49] on input "Yes" at bounding box center [188, 51] width 3 height 6
radio input "true"
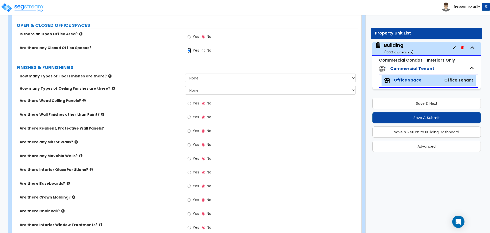
select select "1"
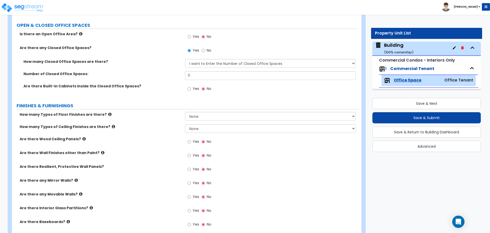
click at [207, 49] on span "No" at bounding box center [209, 50] width 5 height 5
click at [205, 49] on input "No" at bounding box center [202, 51] width 3 height 6
radio input "false"
radio input "true"
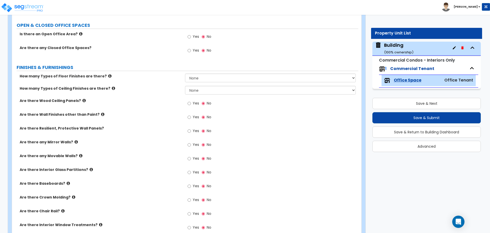
click at [193, 36] on span "Yes" at bounding box center [196, 36] width 6 height 5
click at [191, 36] on input "Yes" at bounding box center [188, 37] width 3 height 6
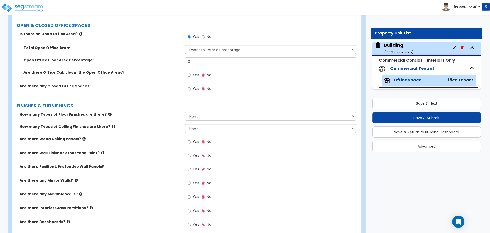
click at [209, 35] on span "No" at bounding box center [209, 36] width 5 height 5
click at [205, 35] on input "No" at bounding box center [202, 37] width 3 height 6
radio input "false"
radio input "true"
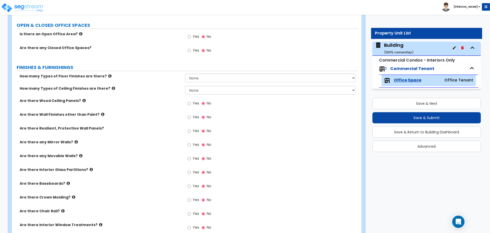
click at [187, 50] on div "Yes No" at bounding box center [199, 51] width 29 height 12
click at [190, 49] on input "Yes" at bounding box center [188, 51] width 3 height 6
radio input "true"
select select "1"
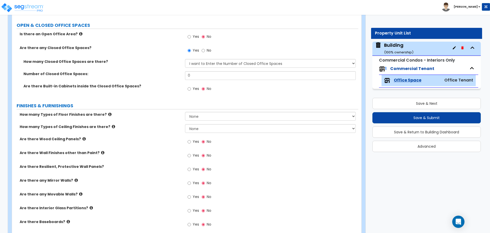
click at [191, 48] on label "Yes" at bounding box center [192, 51] width 11 height 9
click at [191, 48] on input "Yes" at bounding box center [188, 51] width 3 height 6
click at [209, 48] on span "No" at bounding box center [209, 50] width 5 height 5
click at [205, 48] on input "No" at bounding box center [202, 51] width 3 height 6
radio input "false"
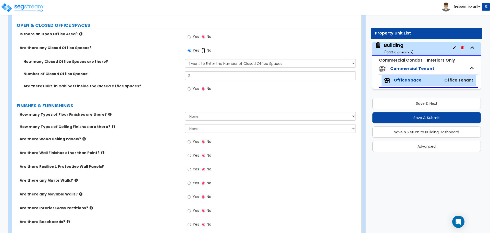
radio input "true"
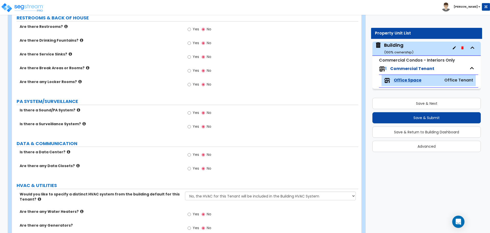
scroll to position [241, 0]
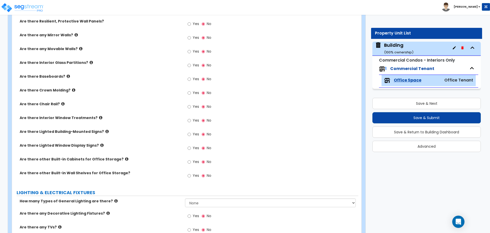
click at [192, 122] on label "Yes" at bounding box center [192, 121] width 11 height 9
click at [191, 122] on input "Yes" at bounding box center [188, 121] width 3 height 6
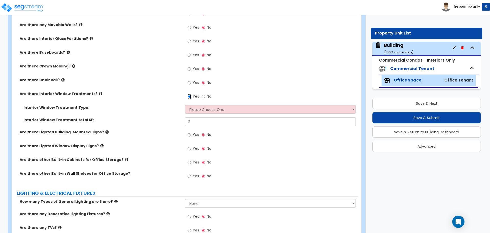
scroll to position [266, 0]
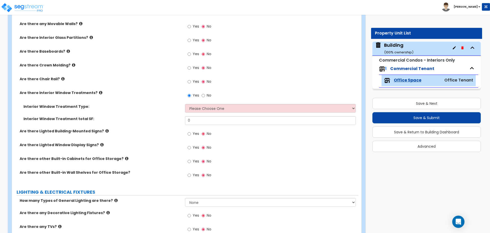
click at [216, 102] on div "Yes No" at bounding box center [271, 97] width 173 height 14
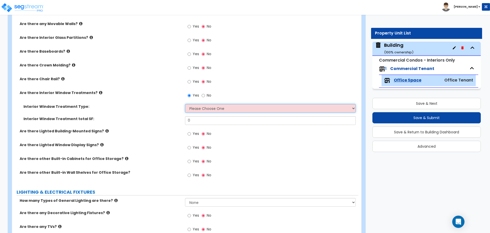
click at [213, 107] on select "Please Choose One Vertical Blinds Window Shades Venetian Blinds Wood Shutters" at bounding box center [270, 108] width 170 height 9
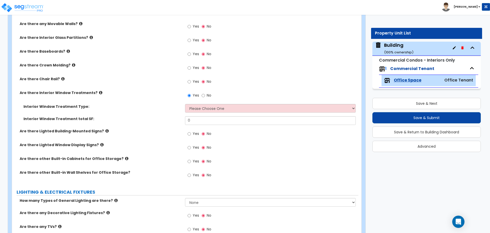
click at [209, 95] on span "No" at bounding box center [209, 95] width 5 height 5
click at [205, 95] on input "No" at bounding box center [202, 96] width 3 height 6
radio input "false"
radio input "true"
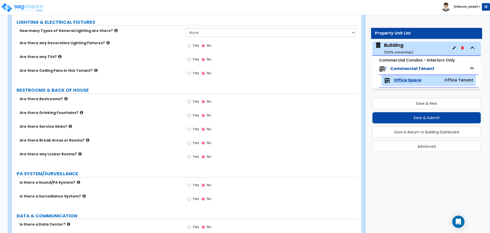
scroll to position [412, 0]
click at [194, 101] on span "Yes" at bounding box center [196, 100] width 6 height 5
click at [191, 101] on input "Yes" at bounding box center [188, 101] width 3 height 6
radio input "true"
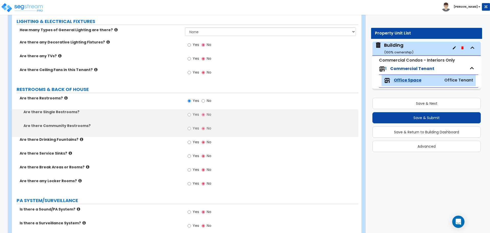
click at [195, 112] on span "Yes" at bounding box center [196, 114] width 6 height 5
click at [191, 112] on input "Yes" at bounding box center [188, 115] width 3 height 6
radio input "true"
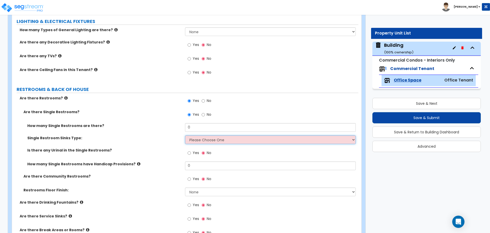
click at [201, 136] on select "Please Choose One Wall-mounted Vanity-mounted" at bounding box center [270, 139] width 170 height 9
click at [185, 135] on select "Please Choose One Wall-mounted Vanity-mounted" at bounding box center [270, 139] width 170 height 9
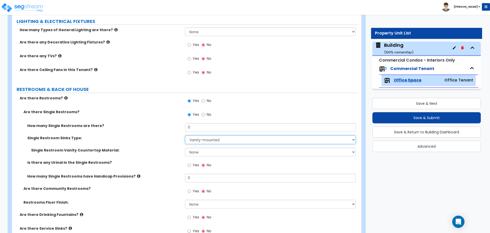
click at [215, 138] on select "Please Choose One Wall-mounted Vanity-mounted" at bounding box center [270, 139] width 170 height 9
select select "1"
click at [185, 135] on select "Please Choose One Wall-mounted Vanity-mounted" at bounding box center [270, 139] width 170 height 9
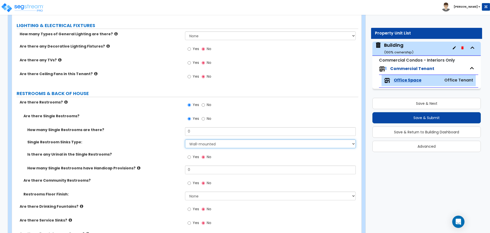
scroll to position [407, 0]
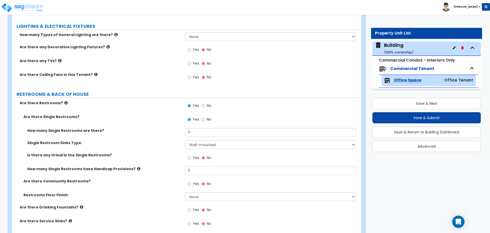
click at [207, 118] on span "No" at bounding box center [209, 119] width 5 height 5
click at [205, 118] on input "No" at bounding box center [202, 120] width 3 height 6
radio input "false"
radio input "true"
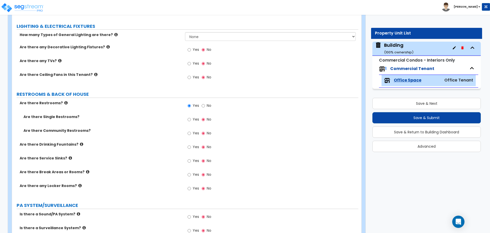
click at [205, 106] on label "No" at bounding box center [206, 106] width 10 height 9
click at [205, 106] on input "No" at bounding box center [202, 106] width 3 height 6
radio input "false"
radio input "true"
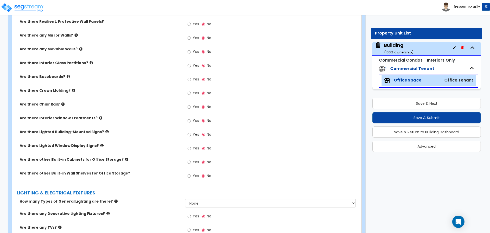
scroll to position [242, 0]
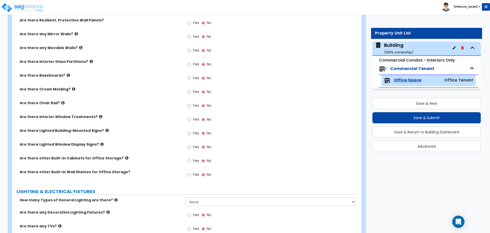
click at [197, 117] on span "Yes" at bounding box center [196, 119] width 6 height 5
click at [191, 117] on input "Yes" at bounding box center [188, 120] width 3 height 6
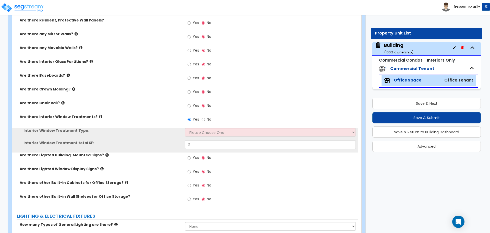
click at [208, 118] on span "No" at bounding box center [209, 119] width 5 height 5
click at [205, 118] on input "No" at bounding box center [202, 120] width 3 height 6
radio input "false"
radio input "true"
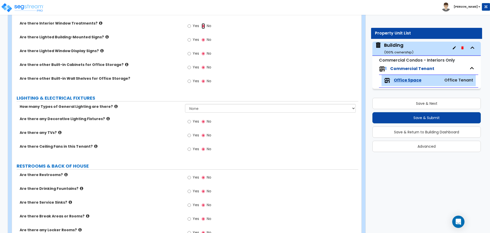
scroll to position [336, 0]
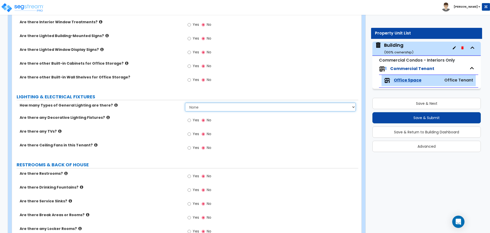
click at [203, 107] on select "None 1 2 3" at bounding box center [270, 107] width 170 height 9
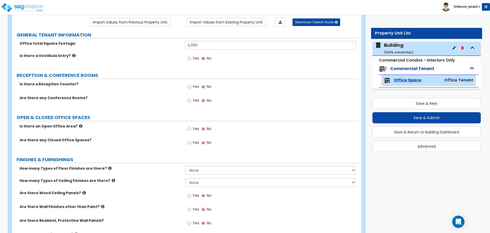
scroll to position [42, 0]
click at [190, 53] on div "Yes No" at bounding box center [199, 59] width 29 height 12
click at [191, 57] on input "Yes" at bounding box center [188, 59] width 3 height 6
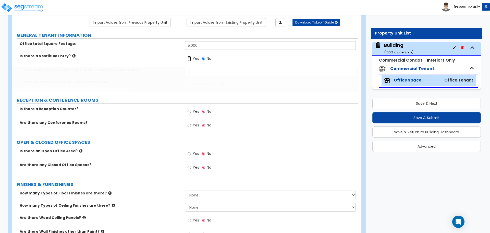
radio input "true"
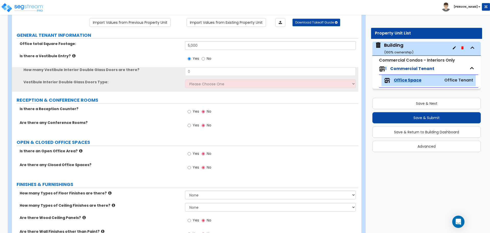
click at [67, 56] on label "Is there a Vestibule Entry?" at bounding box center [100, 55] width 161 height 5
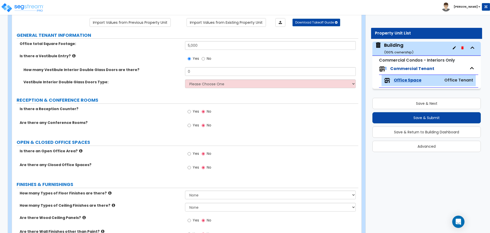
click at [72, 55] on icon at bounding box center [73, 56] width 3 height 4
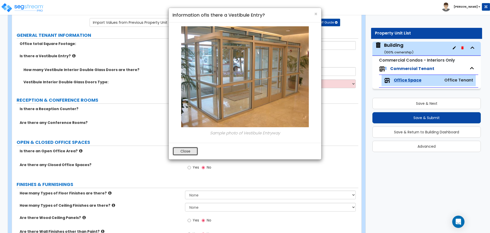
click at [192, 152] on button "Close" at bounding box center [184, 151] width 25 height 9
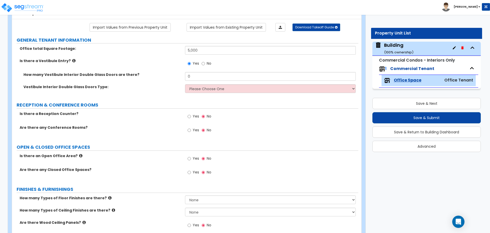
scroll to position [33, 0]
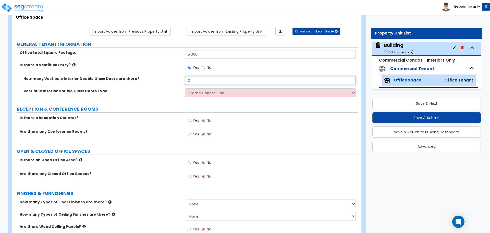
drag, startPoint x: 199, startPoint y: 79, endPoint x: 179, endPoint y: 77, distance: 20.2
click at [179, 77] on div "How many Vestibule Interior Double Glass Doors are there? 0" at bounding box center [185, 82] width 346 height 12
type input "2"
click at [217, 92] on select "Please Choose One Hinged Sliding" at bounding box center [270, 92] width 170 height 9
click at [185, 88] on select "Please Choose One Hinged Sliding" at bounding box center [270, 92] width 170 height 9
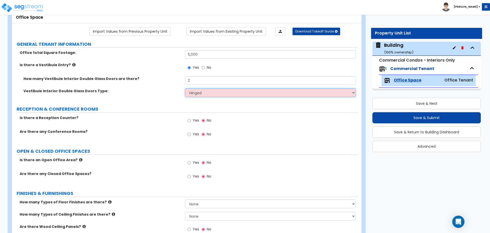
click at [206, 89] on select "Please Choose One Hinged Sliding" at bounding box center [270, 92] width 170 height 9
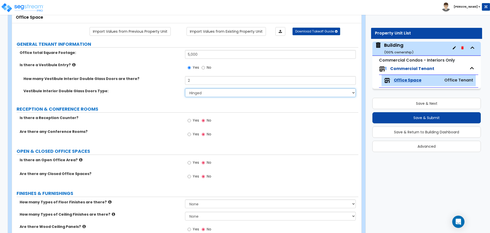
select select "2"
click at [185, 88] on select "Please Choose One Hinged Sliding" at bounding box center [270, 92] width 170 height 9
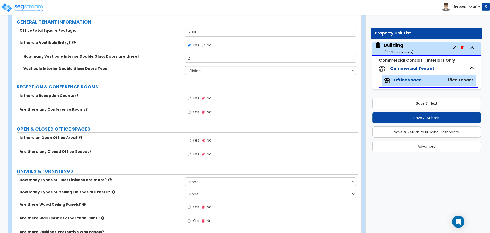
click at [195, 99] on span "Yes" at bounding box center [196, 97] width 6 height 5
click at [191, 99] on input "Yes" at bounding box center [188, 98] width 3 height 6
radio input "true"
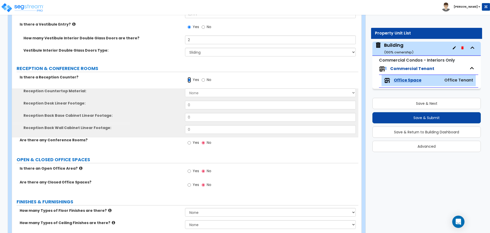
scroll to position [74, 0]
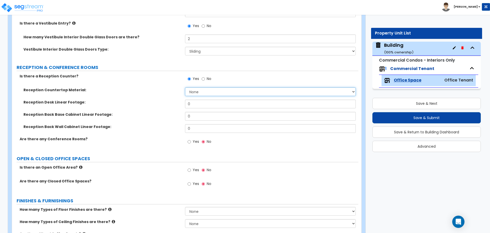
click at [199, 93] on select "None Plastic Laminate Solid Surface Stone Quartz Marble Tile Wood Stainless Ste…" at bounding box center [270, 91] width 170 height 9
click at [207, 91] on select "None Plastic Laminate Solid Surface Stone Quartz Marble Tile Wood Stainless Ste…" at bounding box center [270, 91] width 170 height 9
select select "2"
click at [185, 87] on select "None Plastic Laminate Solid Surface Stone Quartz Marble Tile Wood Stainless Ste…" at bounding box center [270, 91] width 170 height 9
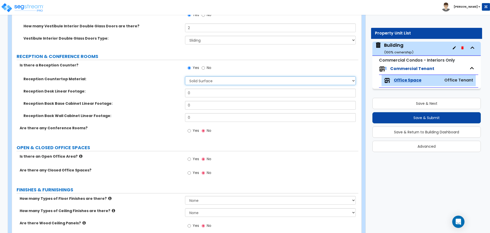
scroll to position [89, 0]
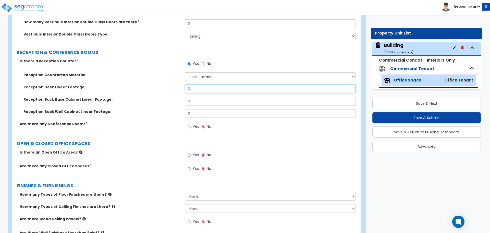
drag, startPoint x: 197, startPoint y: 91, endPoint x: 176, endPoint y: 86, distance: 22.0
click at [176, 86] on div "Reception Desk Linear Footage: 0" at bounding box center [185, 90] width 346 height 12
type input "9"
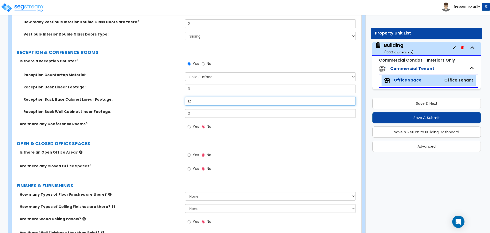
type input "12"
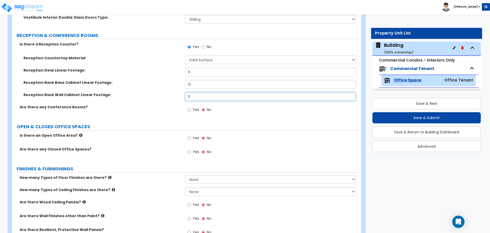
scroll to position [108, 0]
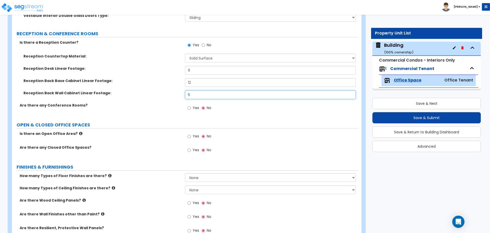
type input "6"
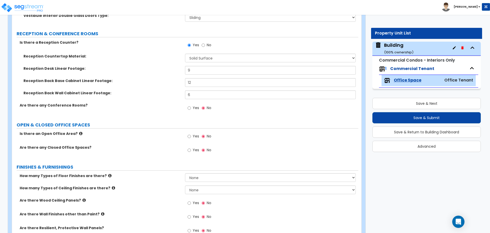
click at [197, 106] on span "Yes" at bounding box center [196, 107] width 6 height 5
click at [191, 106] on input "Yes" at bounding box center [188, 108] width 3 height 6
radio input "true"
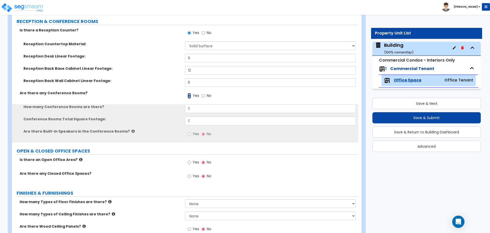
scroll to position [120, 0]
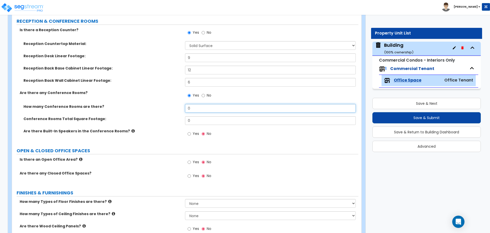
drag, startPoint x: 197, startPoint y: 107, endPoint x: 172, endPoint y: 106, distance: 25.0
click at [172, 106] on div "How many Conference Rooms are there? 0" at bounding box center [185, 110] width 346 height 12
type input "1"
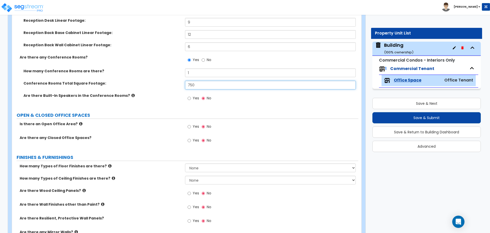
scroll to position [156, 0]
type input "750"
click at [193, 94] on label "Yes" at bounding box center [192, 98] width 11 height 9
click at [191, 95] on input "Yes" at bounding box center [188, 98] width 3 height 6
radio input "true"
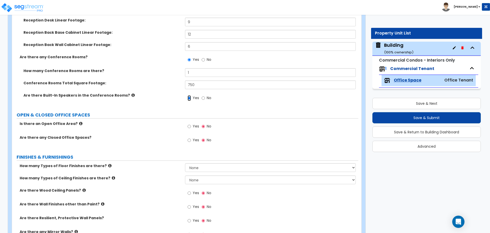
click at [189, 96] on input "Yes" at bounding box center [188, 98] width 3 height 6
click at [126, 93] on label "Are there Built-In Speakers in the Conference Rooms?" at bounding box center [102, 95] width 158 height 5
click at [131, 93] on icon at bounding box center [132, 95] width 3 height 4
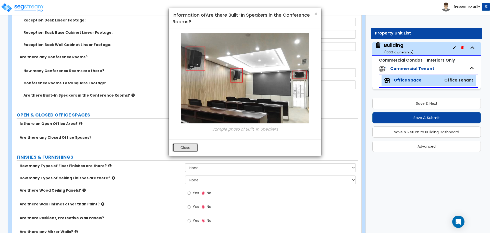
click at [187, 147] on button "Close" at bounding box center [184, 147] width 25 height 9
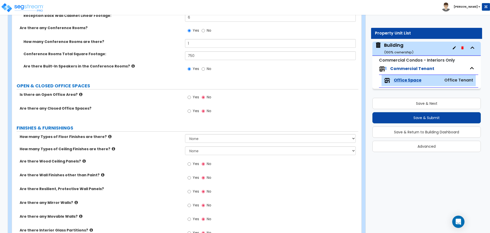
scroll to position [193, 0]
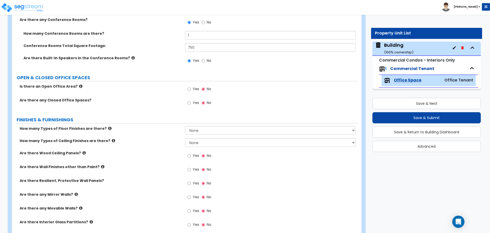
click at [194, 86] on span "Yes" at bounding box center [196, 88] width 6 height 5
click at [191, 86] on input "Yes" at bounding box center [188, 89] width 3 height 6
radio input "true"
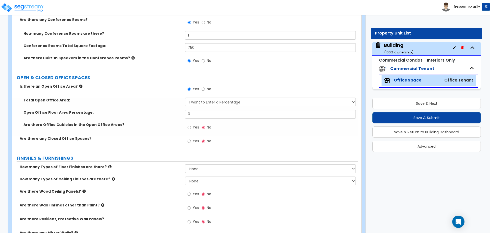
click at [79, 86] on icon at bounding box center [80, 86] width 3 height 4
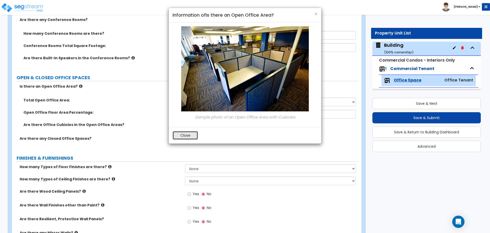
click at [189, 134] on button "Close" at bounding box center [184, 135] width 25 height 9
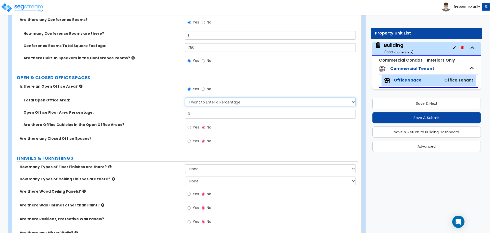
click at [209, 103] on select "I want to Enter a Percentage I want to Enter the Square Footage" at bounding box center [270, 101] width 170 height 9
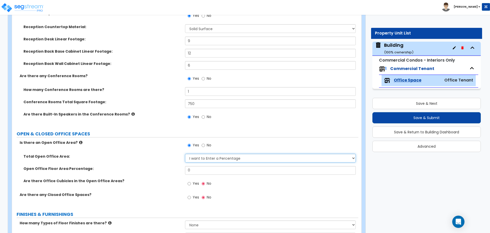
scroll to position [234, 0]
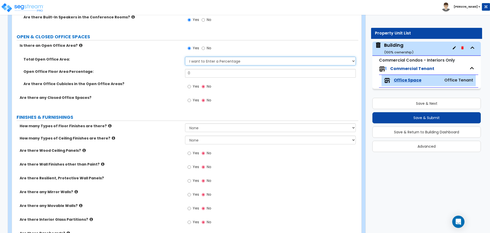
click at [208, 62] on select "I want to Enter a Percentage I want to Enter the Square Footage" at bounding box center [270, 61] width 170 height 9
select select "1"
click at [185, 57] on select "I want to Enter a Percentage I want to Enter the Square Footage" at bounding box center [270, 61] width 170 height 9
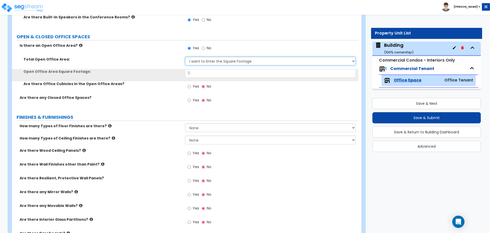
click at [204, 59] on select "I want to Enter a Percentage I want to Enter the Square Footage" at bounding box center [270, 61] width 170 height 9
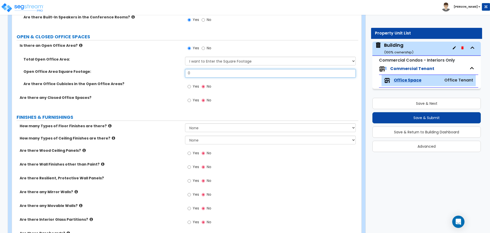
drag, startPoint x: 195, startPoint y: 73, endPoint x: 170, endPoint y: 70, distance: 25.9
click at [170, 70] on div "Open Office Area Square Footage: 0" at bounding box center [185, 75] width 346 height 12
type input "2,000"
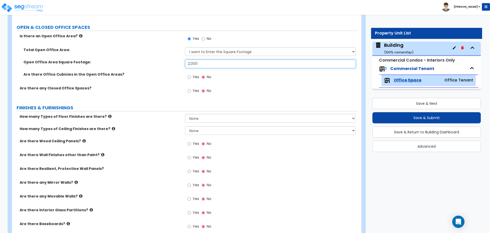
scroll to position [245, 0]
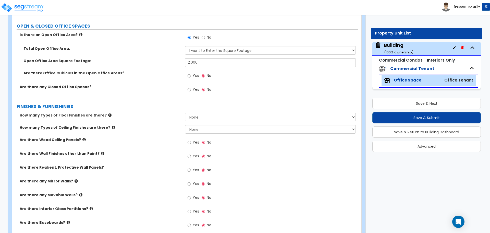
click at [192, 74] on label "Yes" at bounding box center [192, 76] width 11 height 9
click at [191, 74] on input "Yes" at bounding box center [188, 76] width 3 height 6
radio input "true"
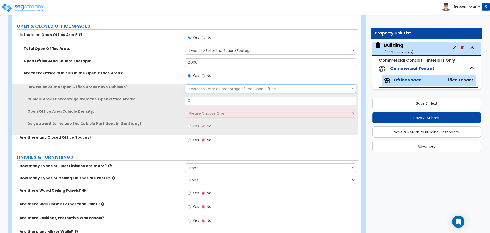
click at [213, 88] on select "I want to Enter a Percentage of the Open Office I want to enter the Square Foot…" at bounding box center [270, 88] width 170 height 9
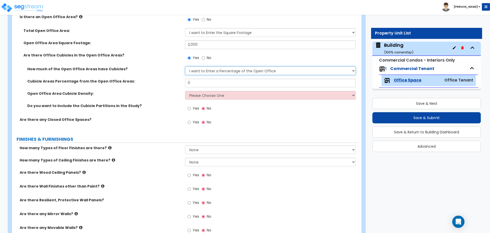
scroll to position [263, 0]
click at [212, 70] on select "I want to Enter a Percentage of the Open Office I want to enter the Square Foot…" at bounding box center [270, 70] width 170 height 9
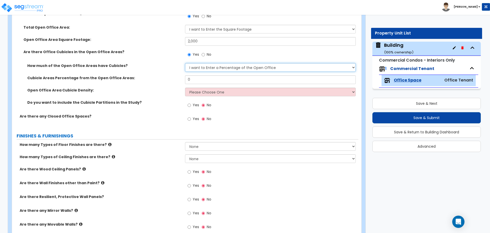
scroll to position [262, 0]
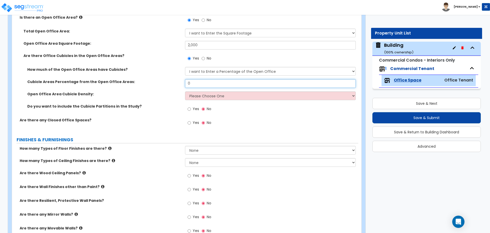
drag, startPoint x: 195, startPoint y: 82, endPoint x: 174, endPoint y: 79, distance: 21.5
click at [176, 80] on div "Cubicle Areas Percentage from the Open Office Areas: 0" at bounding box center [185, 85] width 346 height 12
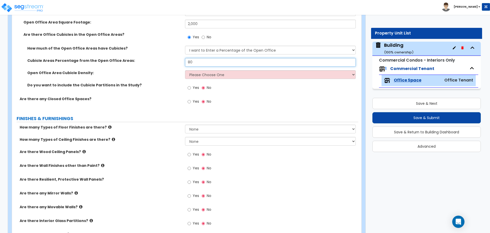
scroll to position [284, 0]
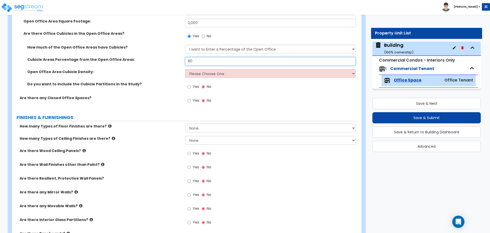
type input "80"
click at [220, 73] on select "Please Choose One Low High I want to Enter the number of Cubicles" at bounding box center [270, 73] width 170 height 9
select select "2"
click at [185, 69] on select "Please Choose One Low High I want to Enter the number of Cubicles" at bounding box center [270, 73] width 170 height 9
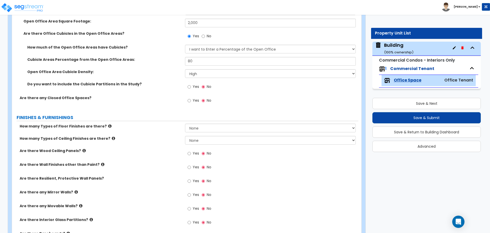
click at [185, 83] on div "Yes No" at bounding box center [199, 87] width 29 height 12
click at [193, 85] on span "Yes" at bounding box center [196, 86] width 6 height 5
click at [191, 85] on input "Yes" at bounding box center [188, 87] width 3 height 6
radio input "true"
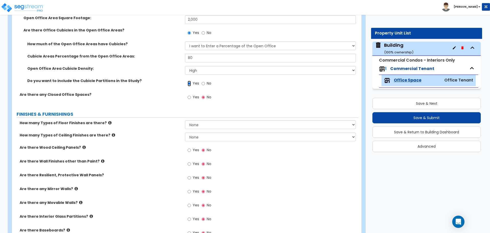
scroll to position [291, 0]
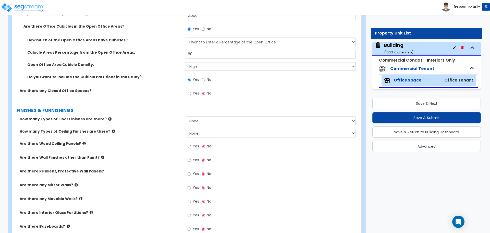
click at [193, 93] on span "Yes" at bounding box center [196, 93] width 6 height 5
click at [191, 93] on input "Yes" at bounding box center [188, 94] width 3 height 6
radio input "true"
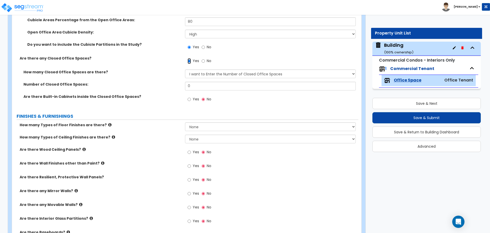
scroll to position [326, 0]
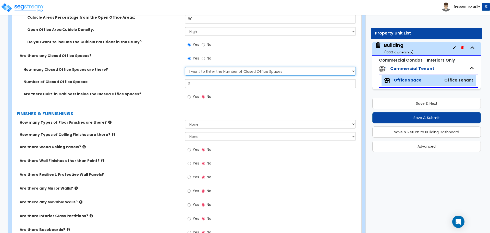
click at [207, 68] on select "I Don’t Know - Please Estimate for me I want to Enter the Number of Closed Offi…" at bounding box center [270, 71] width 170 height 9
click at [185, 67] on select "I Don’t Know - Please Estimate for me I want to Enter the Number of Closed Offi…" at bounding box center [270, 71] width 170 height 9
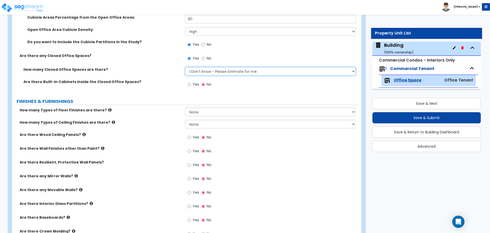
click at [215, 71] on select "I Don’t Know - Please Estimate for me I want to Enter the Number of Closed Offi…" at bounding box center [270, 71] width 170 height 9
select select "1"
click at [185, 67] on select "I Don’t Know - Please Estimate for me I want to Enter the Number of Closed Offi…" at bounding box center [270, 71] width 170 height 9
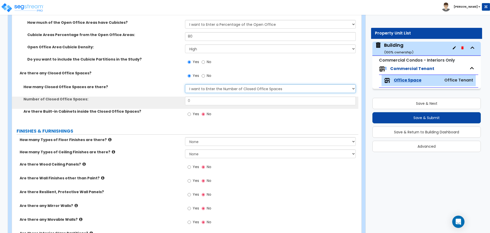
scroll to position [309, 0]
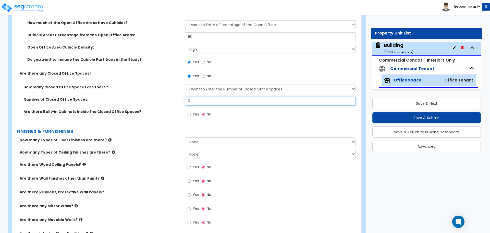
drag, startPoint x: 197, startPoint y: 99, endPoint x: 171, endPoint y: 97, distance: 25.9
click at [171, 97] on div "Number of Closed Office Spaces: 0" at bounding box center [185, 103] width 346 height 12
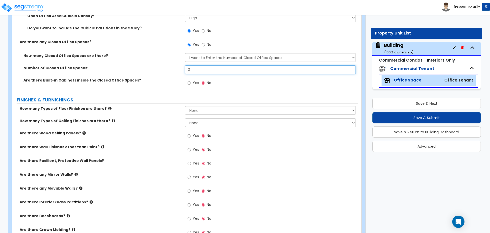
scroll to position [340, 0]
type input "5"
click at [207, 56] on select "I Don’t Know - Please Estimate for me I want to Enter the Number of Closed Offi…" at bounding box center [270, 58] width 170 height 9
click at [185, 54] on select "I Don’t Know - Please Estimate for me I want to Enter the Number of Closed Offi…" at bounding box center [270, 58] width 170 height 9
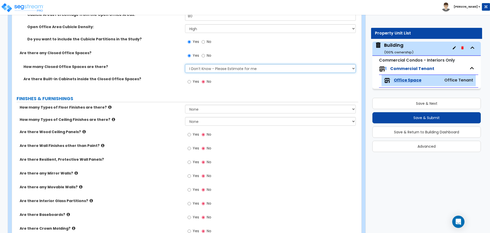
scroll to position [329, 0]
click at [217, 68] on select "I Don’t Know - Please Estimate for me I want to Enter the Number of Closed Offi…" at bounding box center [270, 68] width 170 height 9
select select "1"
click at [185, 64] on select "I Don’t Know - Please Estimate for me I want to Enter the Number of Closed Offi…" at bounding box center [270, 68] width 170 height 9
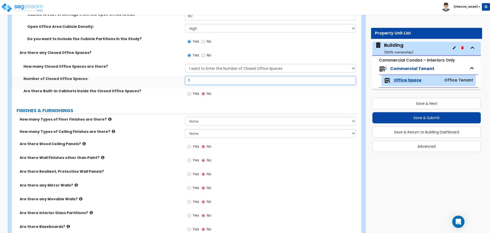
drag, startPoint x: 207, startPoint y: 80, endPoint x: 182, endPoint y: 78, distance: 25.0
click at [182, 78] on div "Number of Closed Office Spaces: 0" at bounding box center [185, 82] width 346 height 12
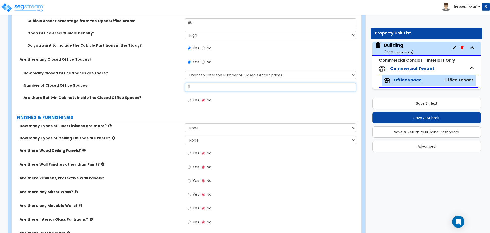
scroll to position [318, 0]
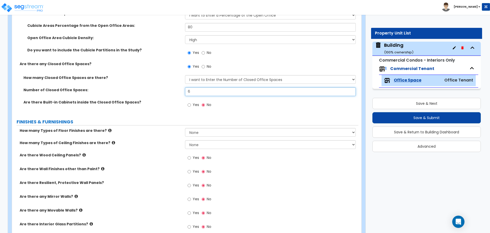
type input "6"
click at [194, 103] on span "Yes" at bounding box center [196, 104] width 6 height 5
click at [191, 103] on input "Yes" at bounding box center [188, 105] width 3 height 6
radio input "true"
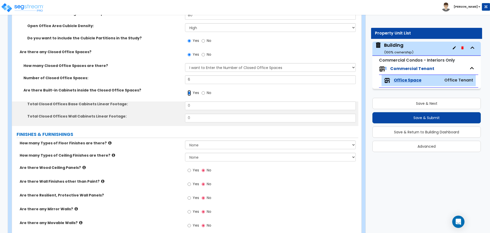
scroll to position [331, 0]
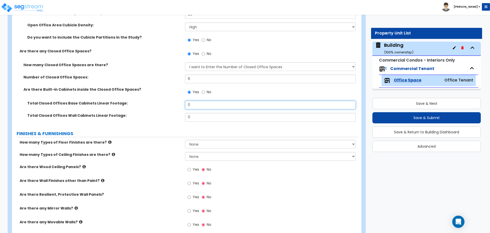
drag, startPoint x: 198, startPoint y: 104, endPoint x: 161, endPoint y: 98, distance: 37.7
click at [161, 98] on div "How many Closed Office Spaces are there? I Don’t Know - Please Estimate for me …" at bounding box center [185, 93] width 338 height 63
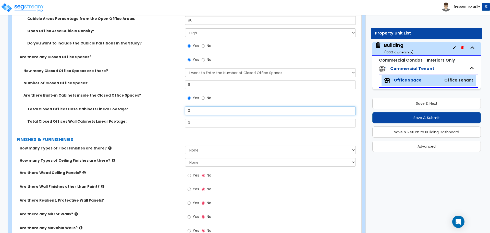
scroll to position [326, 0]
type input "54"
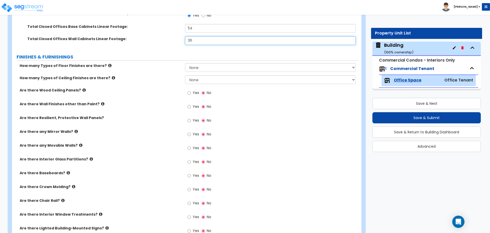
scroll to position [408, 0]
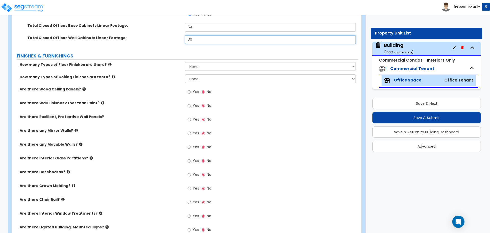
type input "36"
click at [203, 68] on select "None 1 2 3 4" at bounding box center [270, 66] width 170 height 9
click at [185, 62] on select "None 1 2 3 4" at bounding box center [270, 66] width 170 height 9
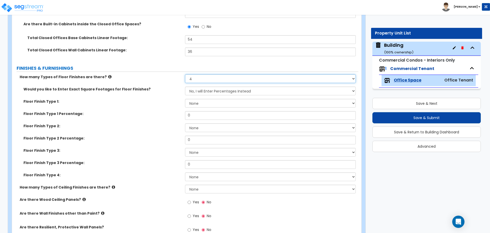
scroll to position [393, 0]
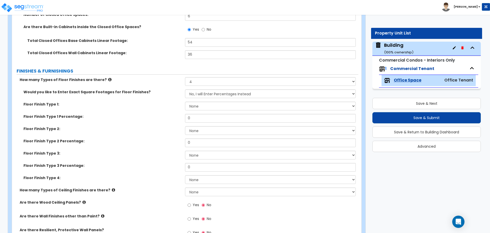
click at [108, 78] on icon at bounding box center [109, 80] width 3 height 4
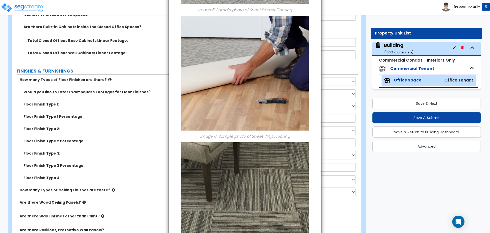
scroll to position [613, 0]
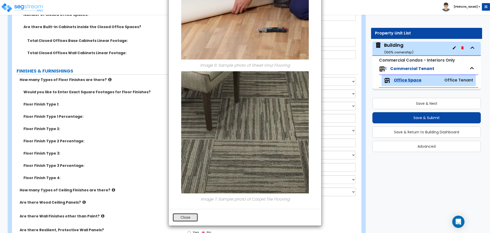
click at [177, 216] on button "Close" at bounding box center [184, 217] width 25 height 9
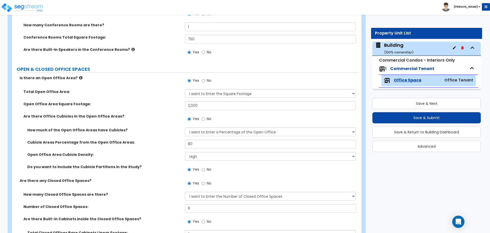
scroll to position [190, 0]
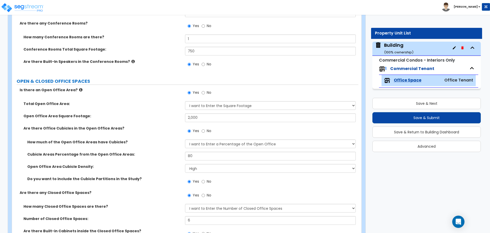
click at [79, 88] on icon at bounding box center [80, 90] width 3 height 4
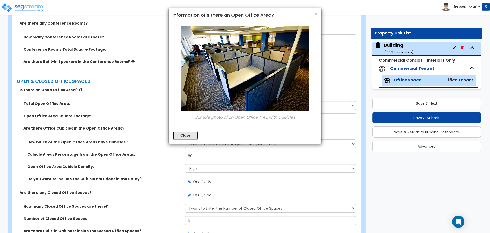
click at [187, 133] on button "Close" at bounding box center [184, 135] width 25 height 9
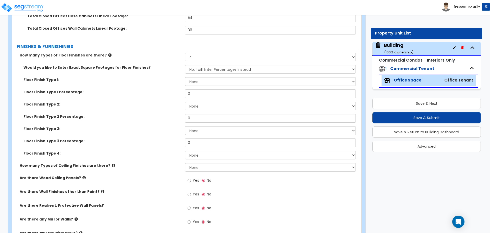
scroll to position [430, 0]
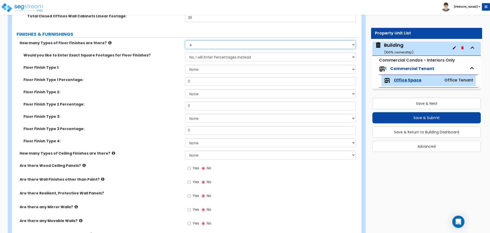
click at [206, 46] on select "None 1 2 3 4" at bounding box center [270, 44] width 170 height 9
select select "2"
click at [185, 40] on select "None 1 2 3 4" at bounding box center [270, 44] width 170 height 9
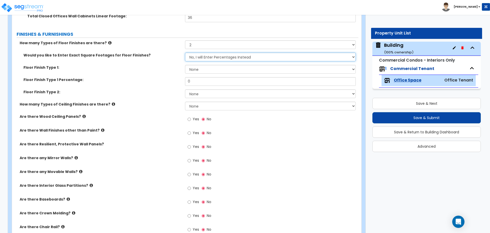
click at [214, 56] on select "No, I will Enter Percentages Instead Yes, I will Enter Exact Square Footages" at bounding box center [270, 57] width 170 height 9
select select "1"
click at [185, 53] on select "No, I will Enter Percentages Instead Yes, I will Enter Exact Square Footages" at bounding box center [270, 57] width 170 height 9
click at [200, 44] on select "None 1 2 3 4" at bounding box center [270, 44] width 170 height 9
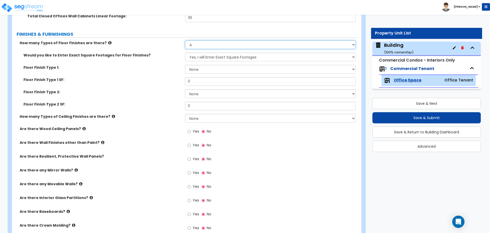
click at [185, 40] on select "None 1 2 3 4" at bounding box center [270, 44] width 170 height 9
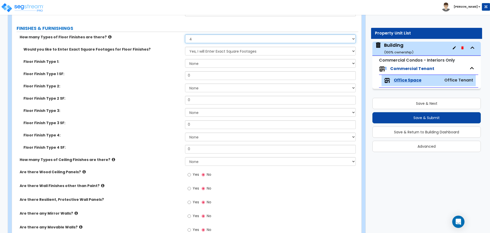
scroll to position [424, 0]
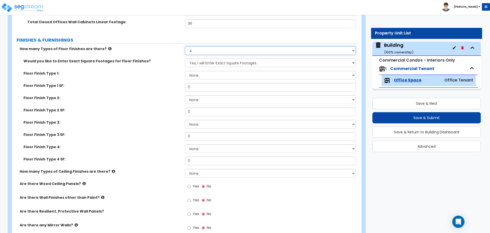
click at [212, 52] on select "None 1 2 3 4" at bounding box center [270, 50] width 170 height 9
select select "2"
click at [185, 46] on select "None 1 2 3 4" at bounding box center [270, 50] width 170 height 9
click at [220, 59] on select "No, I will Enter Percentages Instead Yes, I will Enter Exact Square Footages" at bounding box center [270, 62] width 170 height 9
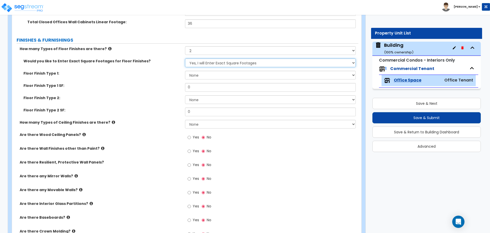
select select "0"
click at [185, 58] on select "No, I will Enter Percentages Instead Yes, I will Enter Exact Square Footages" at bounding box center [270, 62] width 170 height 9
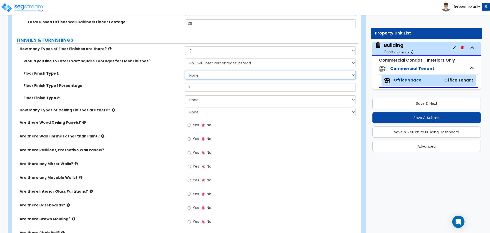
click at [203, 71] on select "None Tile Flooring Marble Flooring Hardwood Flooring Resilient Laminate Floorin…" at bounding box center [270, 75] width 170 height 9
select select "3"
click at [185, 71] on select "None Tile Flooring Marble Flooring Hardwood Flooring Resilient Laminate Floorin…" at bounding box center [270, 75] width 170 height 9
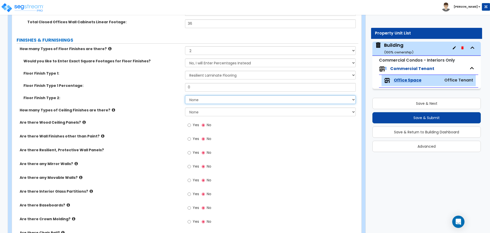
click at [221, 102] on select "None Tile Flooring Marble Flooring Hardwood Flooring Resilient Laminate Floorin…" at bounding box center [270, 99] width 170 height 9
click at [201, 99] on select "None Tile Flooring Marble Flooring Hardwood Flooring Resilient Laminate Floorin…" at bounding box center [270, 99] width 170 height 9
click at [207, 97] on select "None Tile Flooring Marble Flooring Hardwood Flooring Resilient Laminate Floorin…" at bounding box center [270, 99] width 170 height 9
select select "9"
click at [185, 95] on select "None Tile Flooring Marble Flooring Hardwood Flooring Resilient Laminate Floorin…" at bounding box center [270, 99] width 170 height 9
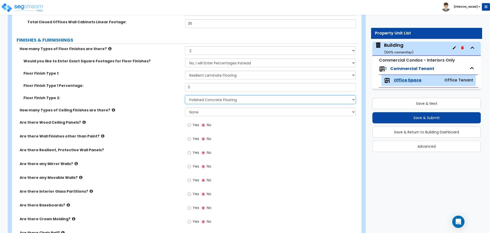
click at [215, 98] on select "None Tile Flooring Marble Flooring Hardwood Flooring Resilient Laminate Floorin…" at bounding box center [270, 99] width 170 height 9
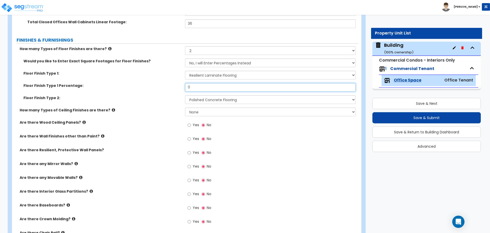
drag, startPoint x: 213, startPoint y: 85, endPoint x: 199, endPoint y: 85, distance: 14.0
click at [204, 85] on input "0" at bounding box center [270, 87] width 170 height 9
click at [163, 85] on label "Floor Finish Type 1 Percentage:" at bounding box center [102, 85] width 158 height 5
drag, startPoint x: 203, startPoint y: 85, endPoint x: 163, endPoint y: 85, distance: 40.0
click at [163, 85] on div "Floor Finish Type 1 Percentage: 0" at bounding box center [185, 89] width 346 height 12
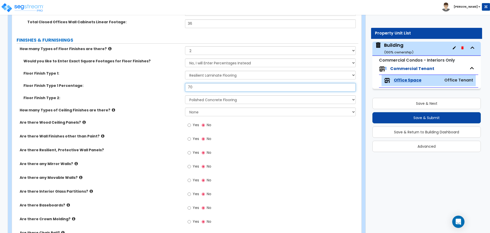
scroll to position [444, 0]
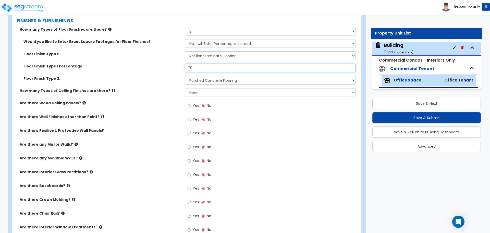
type input "70"
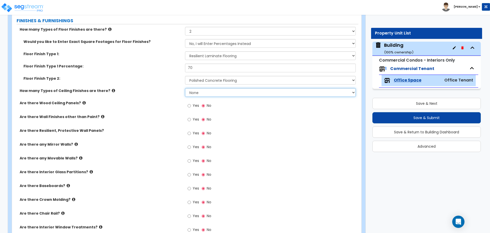
click at [203, 93] on select "None 1 2 3" at bounding box center [270, 92] width 170 height 9
select select "2"
click at [185, 88] on select "None 1 2 3" at bounding box center [270, 92] width 170 height 9
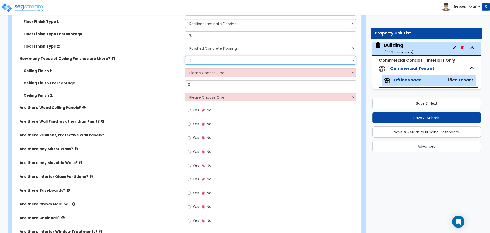
scroll to position [474, 0]
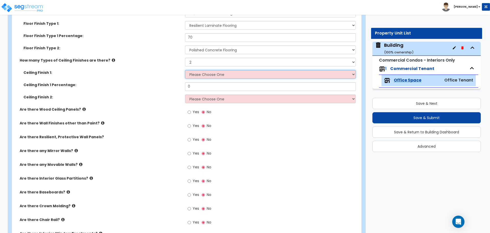
click at [212, 72] on select "Please Choose One Drop Ceiling Open Ceiling Drywall Ceiling" at bounding box center [270, 74] width 170 height 9
select select "1"
click at [185, 70] on select "Please Choose One Drop Ceiling Open Ceiling Drywall Ceiling" at bounding box center [270, 74] width 170 height 9
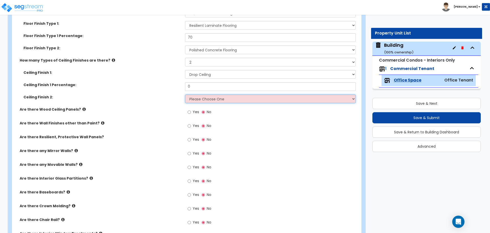
click at [218, 97] on select "Please Choose One Drop Ceiling Open Ceiling Drywall Ceiling" at bounding box center [270, 98] width 170 height 9
select select "3"
click at [185, 94] on select "Please Choose One Drop Ceiling Open Ceiling Drywall Ceiling" at bounding box center [270, 98] width 170 height 9
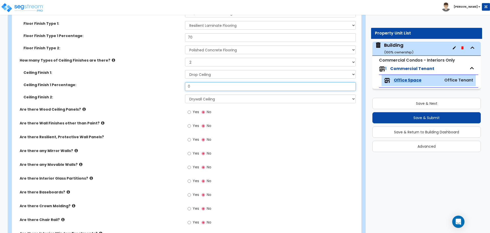
drag, startPoint x: 198, startPoint y: 87, endPoint x: 163, endPoint y: 85, distance: 34.2
click at [163, 85] on div "Ceiling Finish 1 Percentage: 0" at bounding box center [185, 88] width 346 height 12
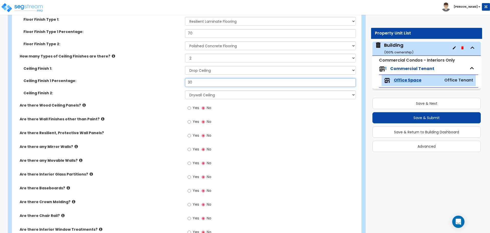
scroll to position [475, 0]
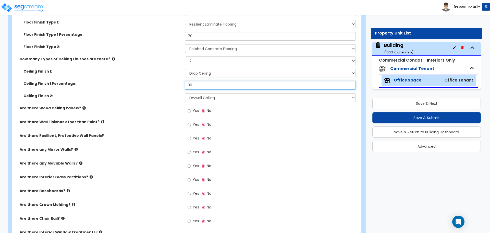
drag, startPoint x: 197, startPoint y: 84, endPoint x: 167, endPoint y: 83, distance: 29.4
click at [167, 84] on div "Ceiling Finish 1 Percentage: 30" at bounding box center [185, 87] width 346 height 12
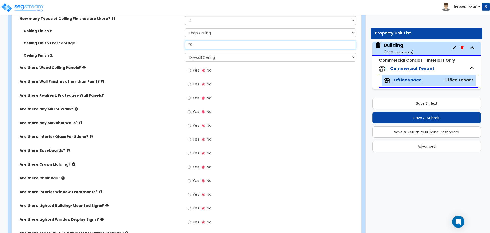
scroll to position [516, 0]
type input "70"
click at [82, 66] on icon at bounding box center [83, 67] width 3 height 4
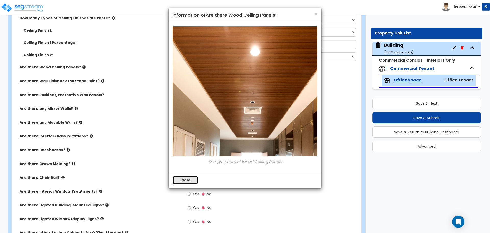
click at [189, 177] on button "Close" at bounding box center [184, 179] width 25 height 9
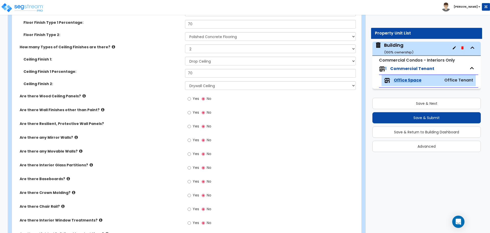
click at [193, 99] on span "Yes" at bounding box center [196, 98] width 6 height 5
click at [191, 99] on input "Yes" at bounding box center [188, 99] width 3 height 6
radio input "true"
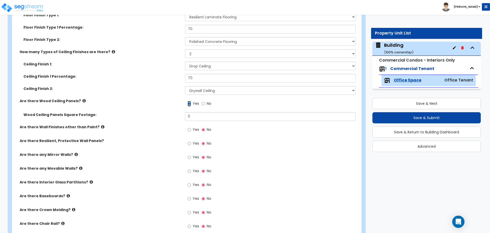
scroll to position [480, 0]
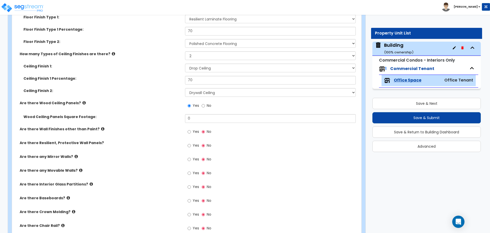
click at [112, 52] on icon at bounding box center [113, 54] width 3 height 4
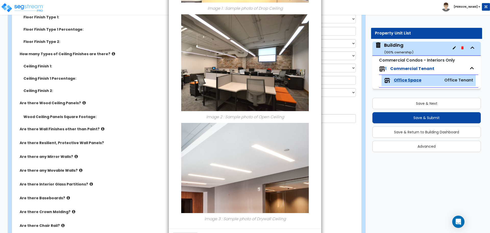
scroll to position [144, 0]
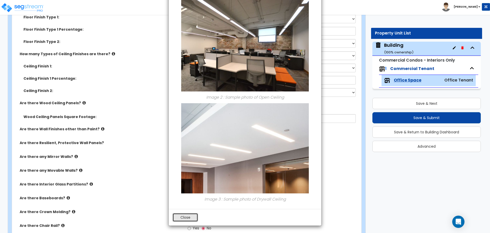
drag, startPoint x: 190, startPoint y: 218, endPoint x: 190, endPoint y: 209, distance: 8.9
click at [190, 218] on button "Close" at bounding box center [184, 217] width 25 height 9
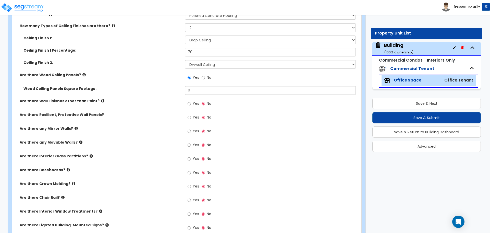
scroll to position [509, 0]
drag, startPoint x: 191, startPoint y: 90, endPoint x: 184, endPoint y: 89, distance: 7.2
click at [184, 89] on div "Wood Ceiling Panels Square Footage: 0" at bounding box center [185, 92] width 346 height 12
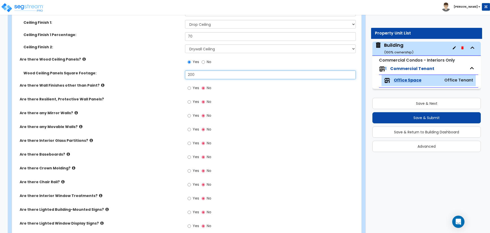
type input "200"
click at [194, 89] on span "Yes" at bounding box center [196, 87] width 6 height 5
click at [191, 89] on input "Yes" at bounding box center [188, 88] width 3 height 6
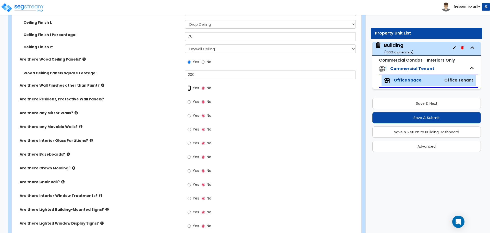
radio input "true"
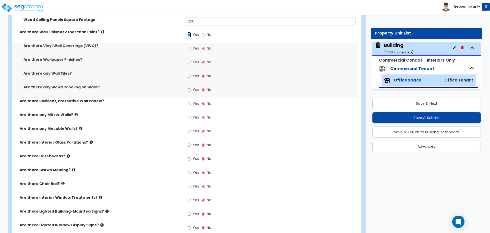
scroll to position [571, 0]
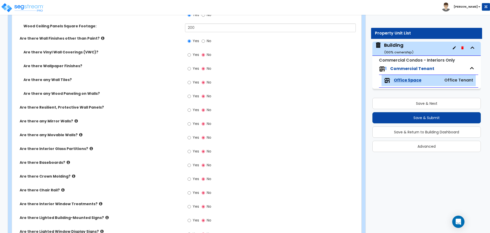
click at [95, 37] on label "Are there Wall Finishes other than Paint?" at bounding box center [100, 38] width 161 height 5
click at [101, 36] on icon at bounding box center [102, 38] width 3 height 4
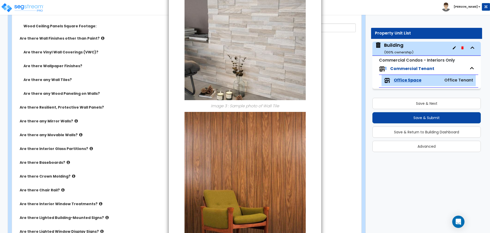
scroll to position [391, 0]
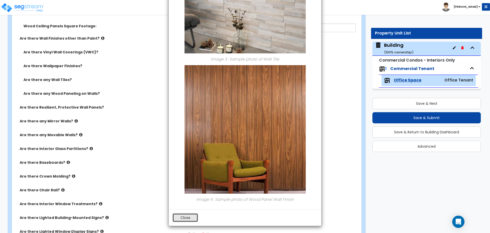
click at [185, 219] on button "Close" at bounding box center [184, 217] width 25 height 9
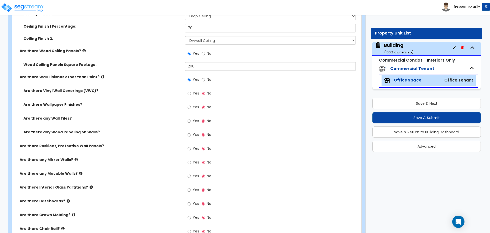
scroll to position [532, 0]
click at [197, 93] on span "Yes" at bounding box center [196, 93] width 6 height 5
click at [191, 93] on input "Yes" at bounding box center [188, 94] width 3 height 6
radio input "true"
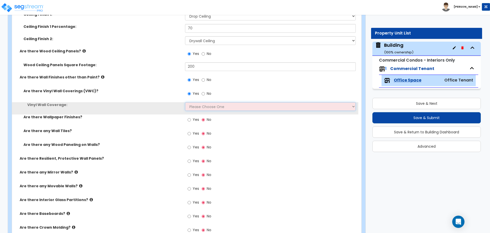
click at [195, 104] on select "Please Choose One Only a Small Portion of Walls are Covered Several Walls are C…" at bounding box center [270, 106] width 170 height 9
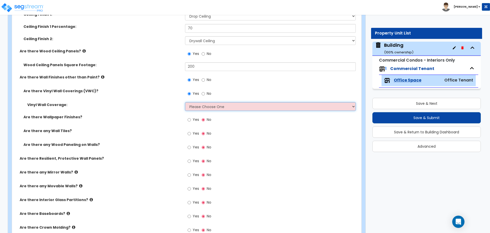
click at [196, 107] on select "Please Choose One Only a Small Portion of Walls are Covered Several Walls are C…" at bounding box center [270, 106] width 170 height 9
click at [185, 102] on select "Please Choose One Only a Small Portion of Walls are Covered Several Walls are C…" at bounding box center [270, 106] width 170 height 9
click at [198, 105] on select "Please Choose One Only a Small Portion of Walls are Covered Several Walls are C…" at bounding box center [270, 106] width 170 height 9
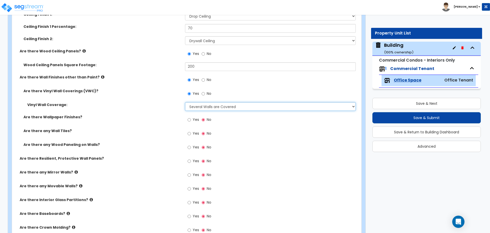
click at [185, 102] on select "Please Choose One Only a Small Portion of Walls are Covered Several Walls are C…" at bounding box center [270, 106] width 170 height 9
click at [204, 106] on select "Please Choose One Only a Small Portion of Walls are Covered Several Walls are C…" at bounding box center [270, 106] width 170 height 9
click at [185, 102] on select "Please Choose One Only a Small Portion of Walls are Covered Several Walls are C…" at bounding box center [270, 106] width 170 height 9
click at [206, 104] on select "Please Choose One Only a Small Portion of Walls are Covered Several Walls are C…" at bounding box center [270, 106] width 170 height 9
click at [185, 102] on select "Please Choose One Only a Small Portion of Walls are Covered Several Walls are C…" at bounding box center [270, 106] width 170 height 9
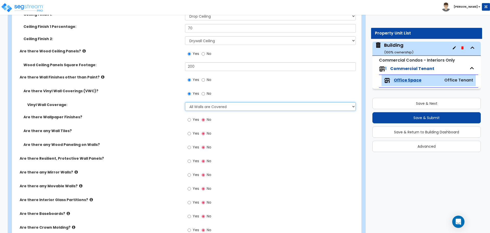
click at [209, 106] on select "Please Choose One Only a Small Portion of Walls are Covered Several Walls are C…" at bounding box center [270, 106] width 170 height 9
click at [185, 102] on select "Please Choose One Only a Small Portion of Walls are Covered Several Walls are C…" at bounding box center [270, 106] width 170 height 9
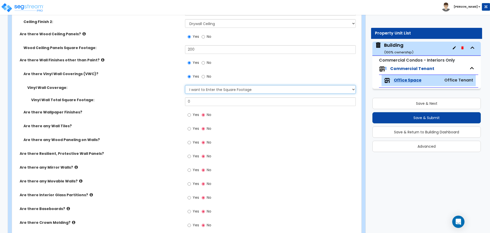
scroll to position [546, 0]
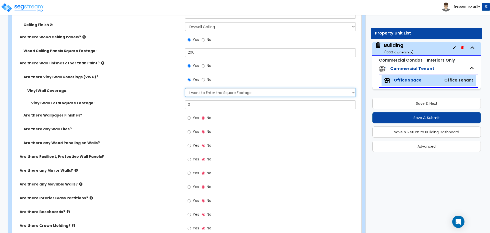
click at [215, 94] on select "Please Choose One Only a Small Portion of Walls are Covered Several Walls are C…" at bounding box center [270, 92] width 170 height 9
select select "0"
click at [185, 88] on select "Please Choose One Only a Small Portion of Walls are Covered Several Walls are C…" at bounding box center [270, 92] width 170 height 9
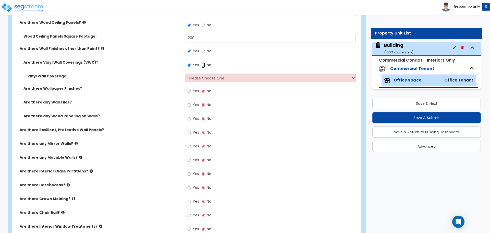
click at [204, 62] on input "No" at bounding box center [202, 65] width 3 height 6
radio input "false"
radio input "true"
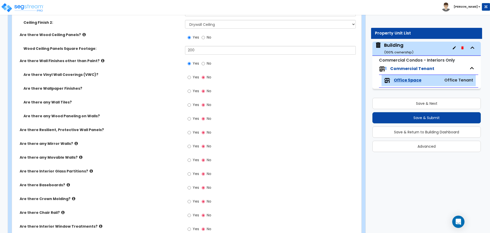
click at [195, 86] on div "Yes No" at bounding box center [199, 92] width 29 height 12
click at [193, 88] on span "Yes" at bounding box center [196, 90] width 6 height 5
click at [191, 88] on input "Yes" at bounding box center [188, 91] width 3 height 6
radio input "true"
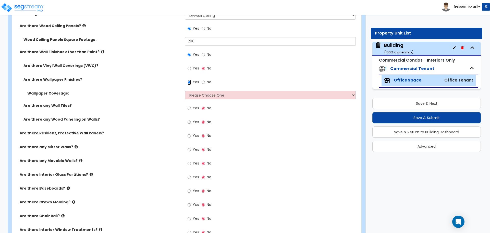
scroll to position [556, 0]
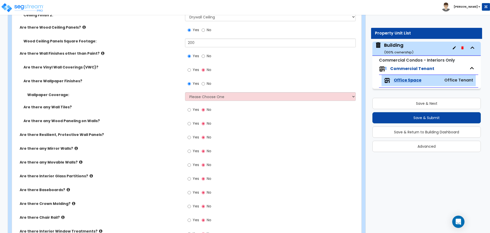
click at [191, 69] on label "Yes" at bounding box center [192, 70] width 11 height 9
click at [191, 69] on input "Yes" at bounding box center [188, 70] width 3 height 6
radio input "true"
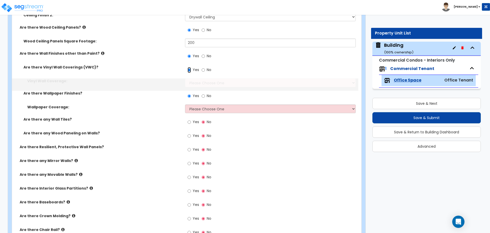
scroll to position [568, 0]
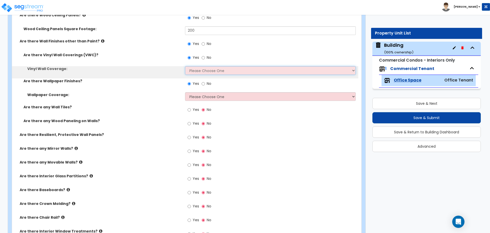
click at [209, 72] on select "Please Choose One Only a Small Portion of Walls are Covered Several Walls are C…" at bounding box center [270, 70] width 170 height 9
select select "1"
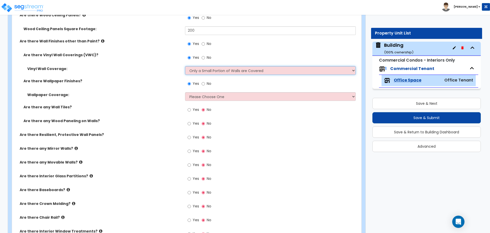
click at [185, 66] on select "Please Choose One Only a Small Portion of Walls are Covered Several Walls are C…" at bounding box center [270, 70] width 170 height 9
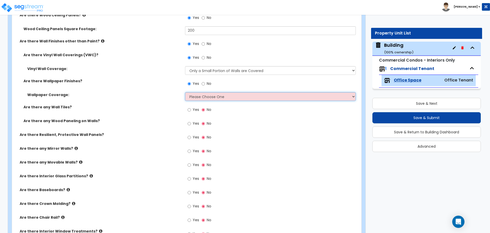
click at [221, 93] on select "Please Choose One Only a Small Portion of Walls are Covered Several Walls are C…" at bounding box center [270, 96] width 170 height 9
click at [185, 92] on select "Please Choose One Only a Small Portion of Walls are Covered Several Walls are C…" at bounding box center [270, 96] width 170 height 9
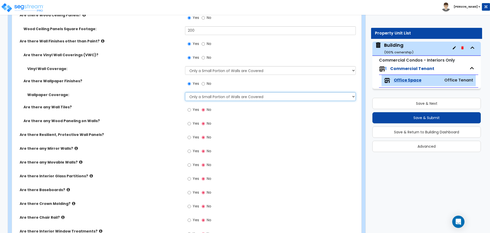
click at [215, 96] on select "Please Choose One Only a Small Portion of Walls are Covered Several Walls are C…" at bounding box center [270, 96] width 170 height 9
click at [185, 92] on select "Please Choose One Only a Small Portion of Walls are Covered Several Walls are C…" at bounding box center [270, 96] width 170 height 9
click at [215, 95] on select "Please Choose One Only a Small Portion of Walls are Covered Several Walls are C…" at bounding box center [270, 96] width 170 height 9
click at [185, 92] on select "Please Choose One Only a Small Portion of Walls are Covered Several Walls are C…" at bounding box center [270, 96] width 170 height 9
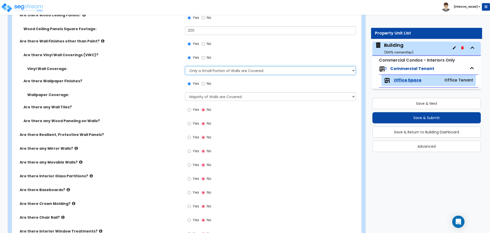
click at [229, 70] on select "Please Choose One Only a Small Portion of Walls are Covered Several Walls are C…" at bounding box center [270, 70] width 170 height 9
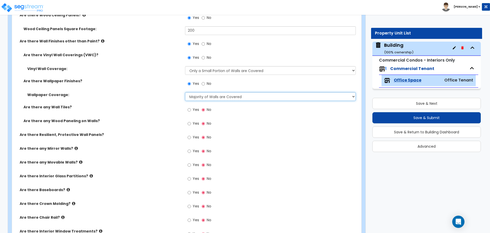
click at [212, 96] on select "Please Choose One Only a Small Portion of Walls are Covered Several Walls are C…" at bounding box center [270, 96] width 170 height 9
click at [185, 92] on select "Please Choose One Only a Small Portion of Walls are Covered Several Walls are C…" at bounding box center [270, 96] width 170 height 9
click at [215, 94] on select "Please Choose One Only a Small Portion of Walls are Covered Several Walls are C…" at bounding box center [270, 96] width 170 height 9
click at [185, 92] on select "Please Choose One Only a Small Portion of Walls are Covered Several Walls are C…" at bounding box center [270, 96] width 170 height 9
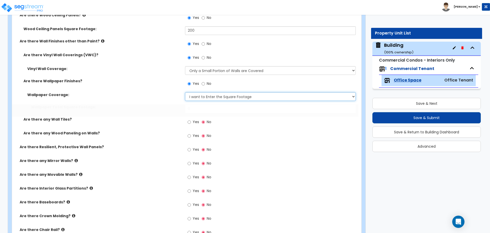
scroll to position [580, 0]
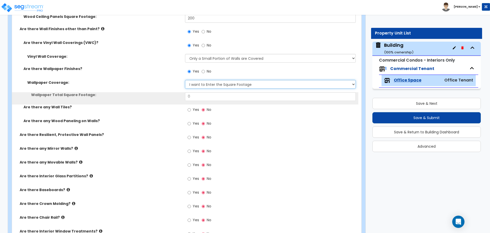
click at [207, 85] on select "Please Choose One Only a Small Portion of Walls are Covered Several Walls are C…" at bounding box center [270, 84] width 170 height 9
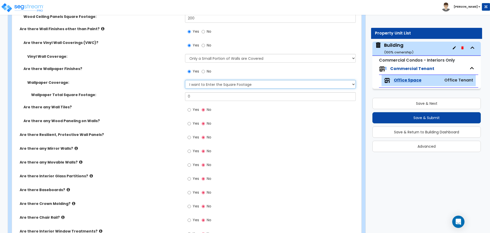
select select "1"
click at [185, 80] on select "Please Choose One Only a Small Portion of Walls are Covered Several Walls are C…" at bounding box center [270, 84] width 170 height 9
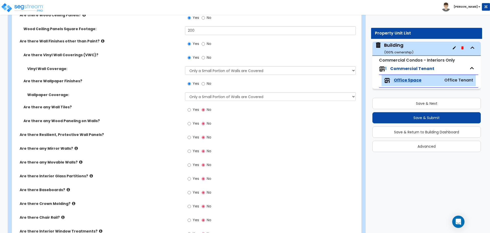
click at [192, 109] on label "Yes" at bounding box center [192, 110] width 11 height 9
click at [191, 109] on input "Yes" at bounding box center [188, 110] width 3 height 6
radio input "true"
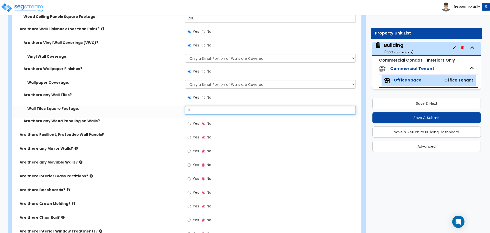
drag, startPoint x: 197, startPoint y: 110, endPoint x: 172, endPoint y: 108, distance: 25.3
click at [172, 108] on div "Wall Tiles Square Footage: 0" at bounding box center [185, 112] width 346 height 12
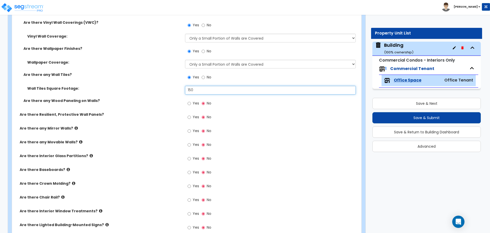
type input "150"
click at [197, 103] on span "Yes" at bounding box center [196, 102] width 6 height 5
click at [191, 103] on input "Yes" at bounding box center [188, 103] width 3 height 6
radio input "true"
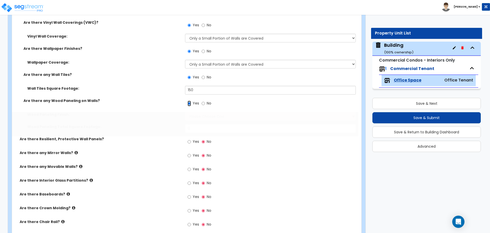
scroll to position [625, 0]
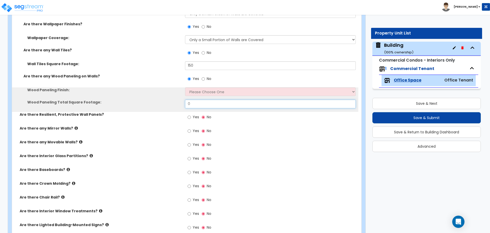
click at [204, 104] on input "0" at bounding box center [270, 103] width 170 height 9
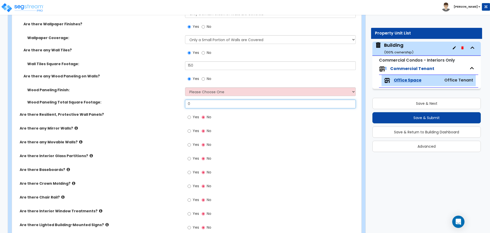
drag, startPoint x: 206, startPoint y: 102, endPoint x: 181, endPoint y: 102, distance: 25.2
click at [181, 102] on div "Wood Paneling Total Square Footage: 0" at bounding box center [185, 105] width 346 height 12
type input "100"
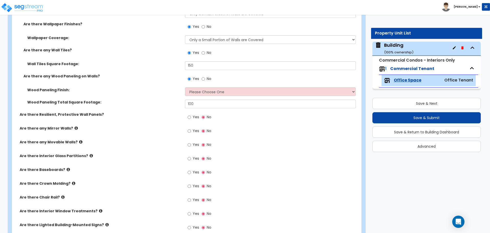
click at [195, 95] on div "Wood Paneling Finish: Please Choose One Birch Mahogany Oak or Cherry Rosewood T…" at bounding box center [185, 93] width 346 height 12
click at [195, 92] on select "Please Choose One Birch Mahogany Oak or Cherry Rosewood Teak I Don't Know, Plea…" at bounding box center [270, 91] width 170 height 9
select select "5"
click at [185, 87] on select "Please Choose One Birch Mahogany Oak or Cherry Rosewood Teak I Don't Know, Plea…" at bounding box center [270, 91] width 170 height 9
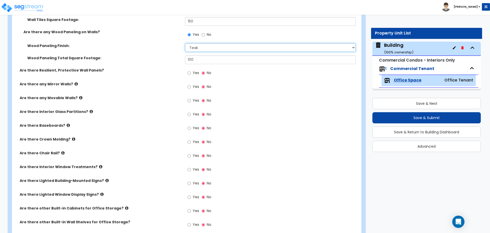
scroll to position [674, 0]
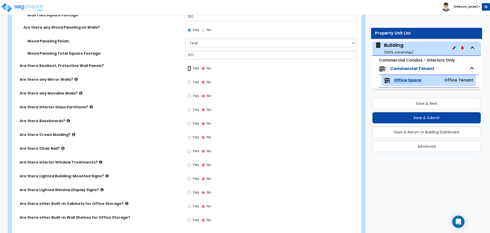
click at [190, 66] on input "Yes" at bounding box center [188, 69] width 3 height 6
radio input "true"
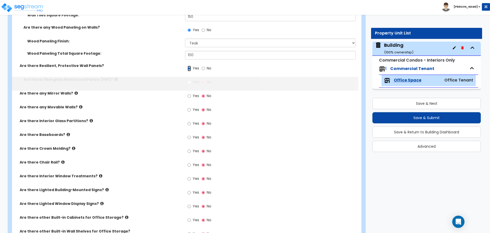
scroll to position [687, 0]
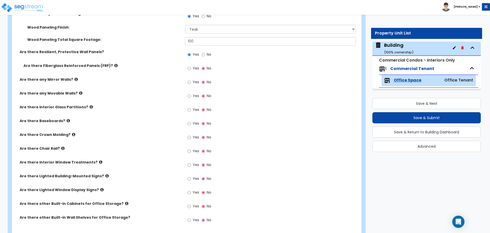
click at [114, 63] on icon at bounding box center [115, 65] width 3 height 4
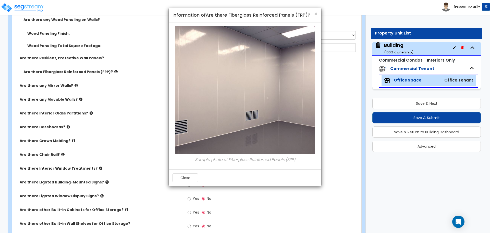
scroll to position [681, 0]
click at [181, 177] on button "Close" at bounding box center [184, 177] width 25 height 9
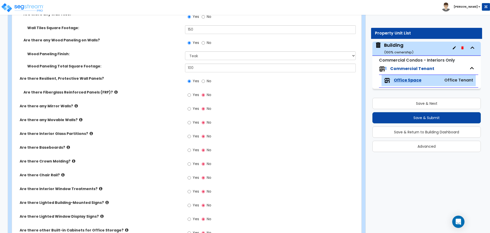
click at [195, 95] on span "Yes" at bounding box center [196, 94] width 6 height 5
click at [191, 95] on input "Yes" at bounding box center [188, 95] width 3 height 6
radio input "true"
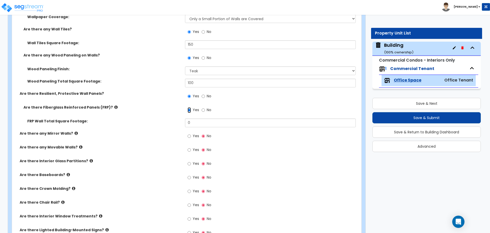
scroll to position [649, 0]
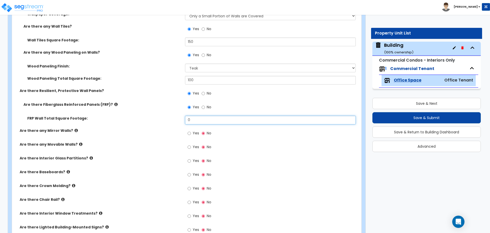
drag, startPoint x: 206, startPoint y: 119, endPoint x: 176, endPoint y: 116, distance: 30.0
click at [176, 116] on div "FRP Wall Total Square Footage: 0" at bounding box center [185, 122] width 346 height 12
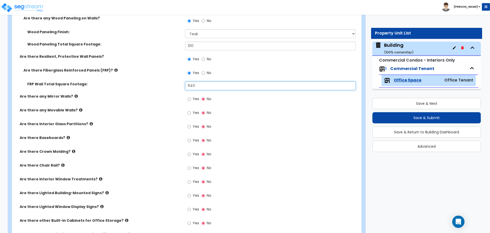
scroll to position [684, 0]
type input "640"
click at [74, 94] on icon at bounding box center [75, 95] width 3 height 4
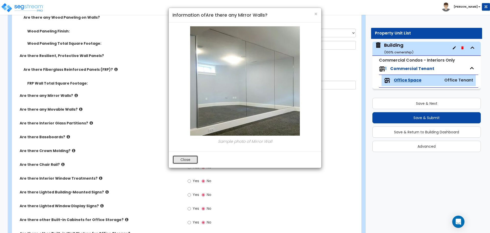
click at [189, 159] on button "Close" at bounding box center [184, 159] width 25 height 9
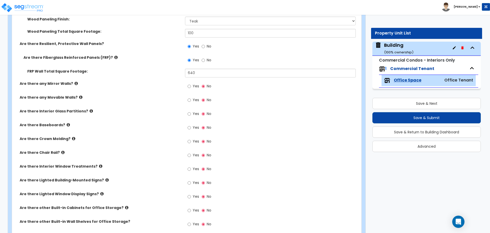
scroll to position [697, 0]
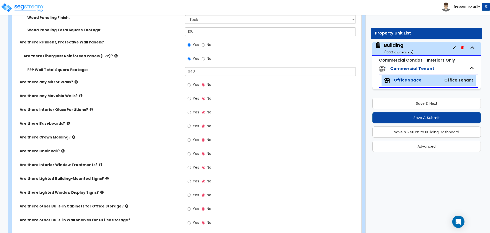
click at [199, 85] on div "Yes No" at bounding box center [199, 85] width 29 height 12
click at [196, 85] on span "Yes" at bounding box center [196, 84] width 6 height 5
click at [191, 85] on input "Yes" at bounding box center [188, 85] width 3 height 6
radio input "true"
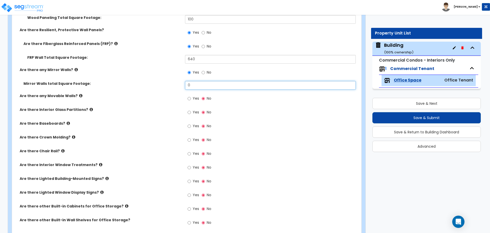
drag, startPoint x: 212, startPoint y: 85, endPoint x: 173, endPoint y: 85, distance: 39.0
click at [173, 85] on div "Mirror Walls total Square Footage: 0" at bounding box center [185, 87] width 346 height 12
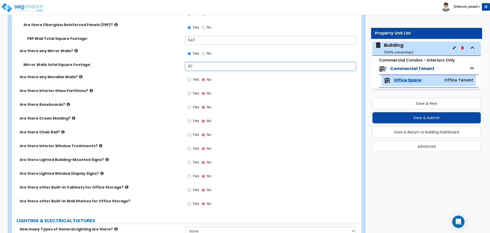
type input "80"
click at [197, 78] on span "Yes" at bounding box center [196, 79] width 6 height 5
click at [191, 78] on input "Yes" at bounding box center [188, 80] width 3 height 6
radio input "true"
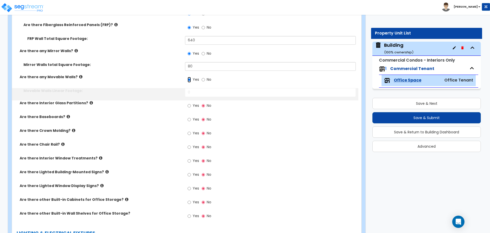
scroll to position [740, 0]
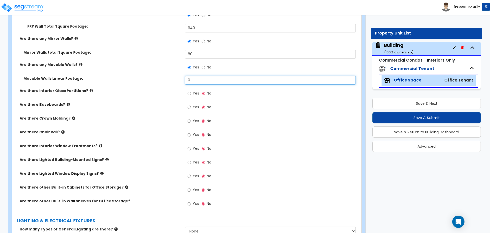
drag, startPoint x: 198, startPoint y: 80, endPoint x: 165, endPoint y: 80, distance: 32.9
click at [165, 80] on div "Movable Walls Linear Footage: 0" at bounding box center [185, 82] width 346 height 12
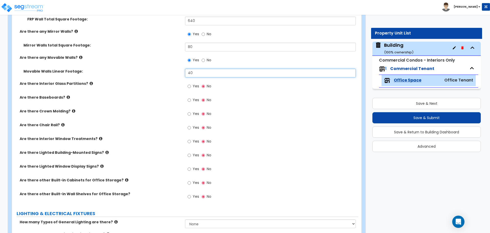
type input "40"
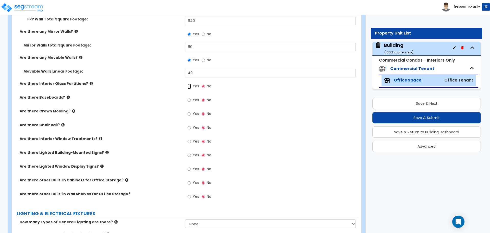
click at [188, 83] on input "Yes" at bounding box center [188, 86] width 3 height 6
radio input "true"
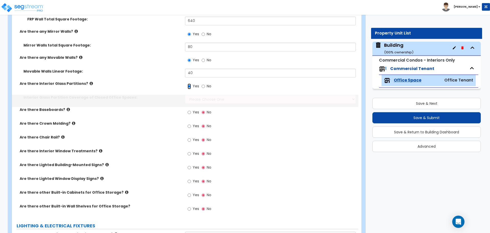
scroll to position [760, 0]
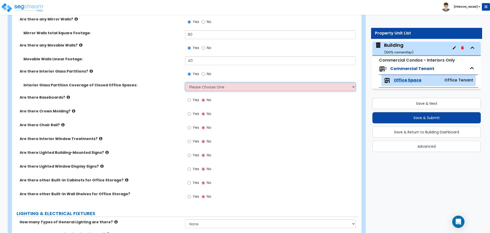
click at [216, 87] on select "Please Choose One Some of the Closed Office Space Walls are Interior Glass Part…" at bounding box center [270, 86] width 170 height 9
click at [185, 82] on select "Please Choose One Some of the Closed Office Space Walls are Interior Glass Part…" at bounding box center [270, 86] width 170 height 9
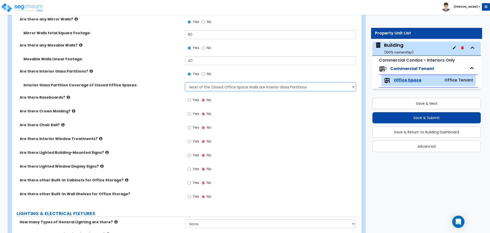
click at [222, 87] on select "Please Choose One Some of the Closed Office Space Walls are Interior Glass Part…" at bounding box center [270, 86] width 170 height 9
select select "4"
click at [185, 82] on select "Please Choose One Some of the Closed Office Space Walls are Interior Glass Part…" at bounding box center [270, 86] width 170 height 9
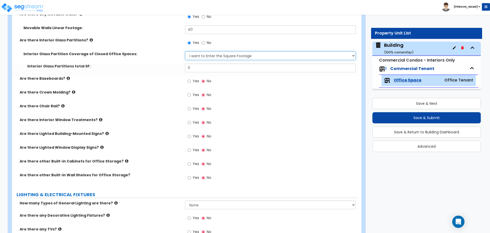
scroll to position [775, 0]
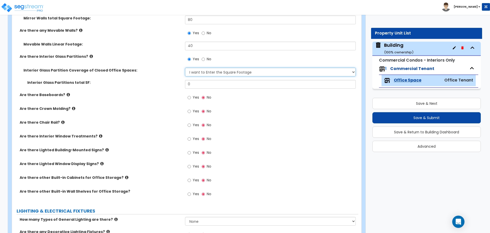
click at [223, 73] on select "Please Choose One Some of the Closed Office Space Walls are Interior Glass Part…" at bounding box center [270, 72] width 170 height 9
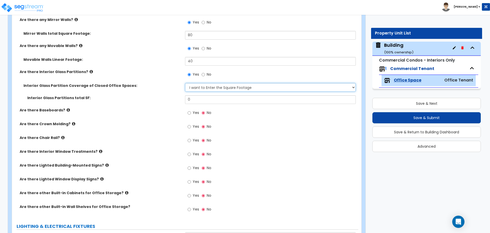
scroll to position [760, 0]
click at [206, 86] on select "Please Choose One Some of the Closed Office Space Walls are Interior Glass Part…" at bounding box center [270, 86] width 170 height 9
click at [206, 92] on div "Interior Glass Partition Coverage of Closed Office Spaces: Please Choose One So…" at bounding box center [185, 88] width 346 height 12
click at [204, 87] on select "Please Choose One Some of the Closed Office Space Walls are Interior Glass Part…" at bounding box center [270, 86] width 170 height 9
click at [212, 84] on select "Please Choose One Some of the Closed Office Space Walls are Interior Glass Part…" at bounding box center [270, 86] width 170 height 9
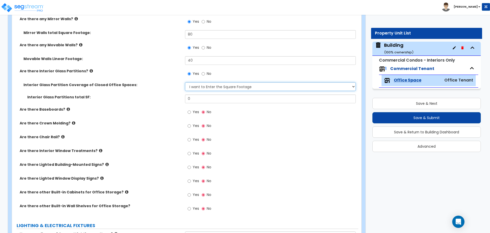
click at [217, 82] on select "Please Choose One Some of the Closed Office Space Walls are Interior Glass Part…" at bounding box center [270, 86] width 170 height 9
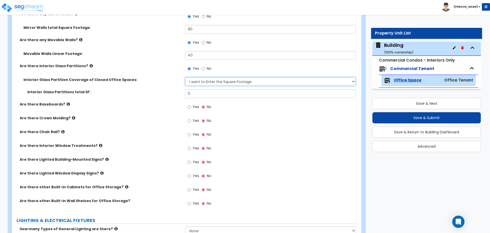
scroll to position [765, 0]
drag, startPoint x: 200, startPoint y: 94, endPoint x: 165, endPoint y: 90, distance: 34.9
click at [165, 90] on div "Interior Glass Partitions total SF: 0" at bounding box center [185, 95] width 346 height 12
type input "640"
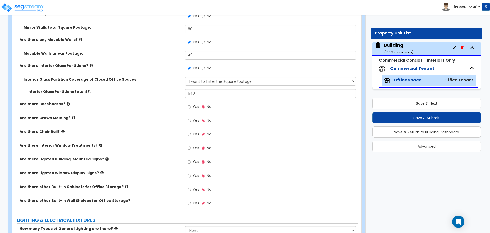
click at [187, 107] on div "Yes No" at bounding box center [199, 107] width 29 height 12
click at [190, 105] on input "Yes" at bounding box center [188, 107] width 3 height 6
radio input "true"
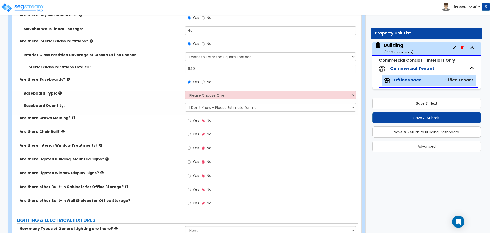
click at [67, 78] on icon at bounding box center [68, 79] width 3 height 4
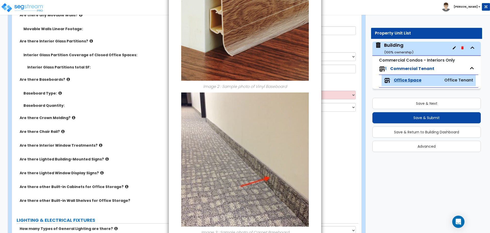
scroll to position [321, 0]
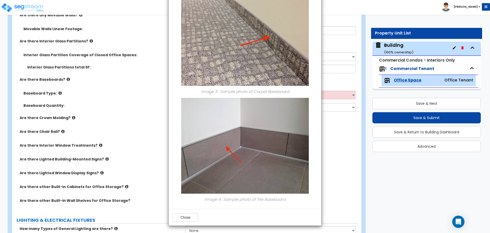
click at [185, 217] on button "Close" at bounding box center [184, 217] width 25 height 9
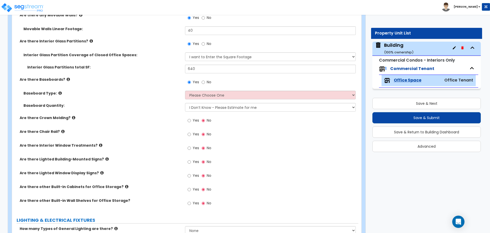
click at [58, 91] on icon at bounding box center [59, 93] width 3 height 4
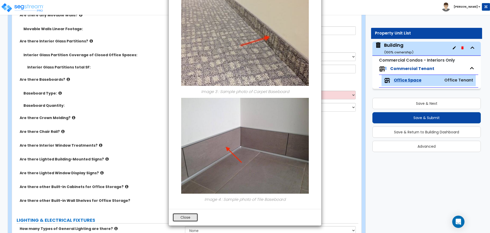
click at [188, 215] on button "Close" at bounding box center [184, 217] width 25 height 9
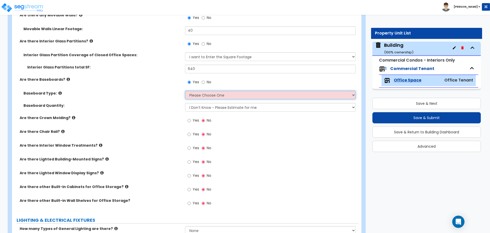
click at [211, 93] on select "Please Choose One Wood Vinyl Carpet Tile" at bounding box center [270, 95] width 170 height 9
select select "2"
click at [185, 91] on select "Please Choose One Wood Vinyl Carpet Tile" at bounding box center [270, 95] width 170 height 9
click at [234, 108] on select "I Don’t Know - Please Estimate for me I want to Enter the Linear Footage" at bounding box center [270, 107] width 170 height 9
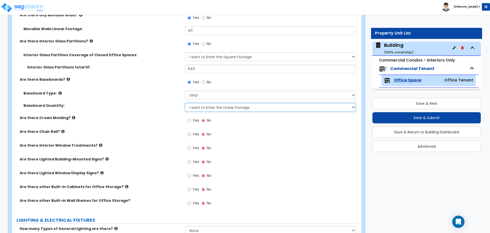
click at [185, 103] on select "I Don’t Know - Please Estimate for me I want to Enter the Linear Footage" at bounding box center [270, 107] width 170 height 9
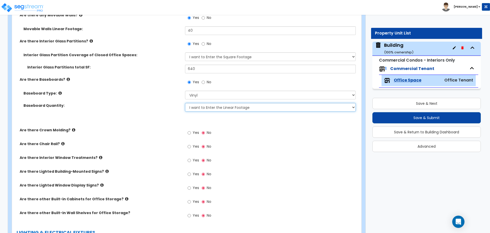
scroll to position [802, 0]
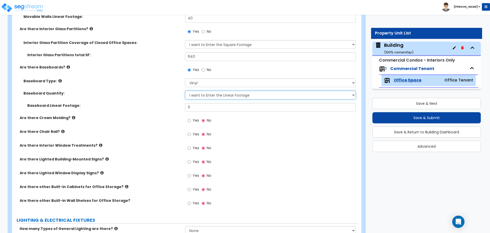
click at [223, 96] on select "I Don’t Know - Please Estimate for me I want to Enter the Linear Footage" at bounding box center [270, 95] width 170 height 9
select select "0"
click at [185, 91] on select "I Don’t Know - Please Estimate for me I want to Enter the Linear Footage" at bounding box center [270, 95] width 170 height 9
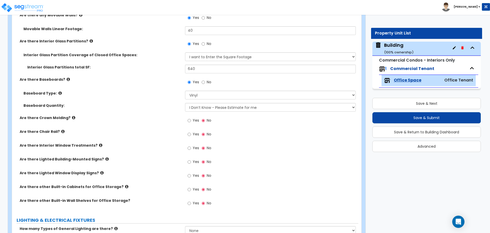
click at [196, 120] on span "Yes" at bounding box center [196, 120] width 6 height 5
click at [191, 120] on input "Yes" at bounding box center [188, 121] width 3 height 6
radio input "true"
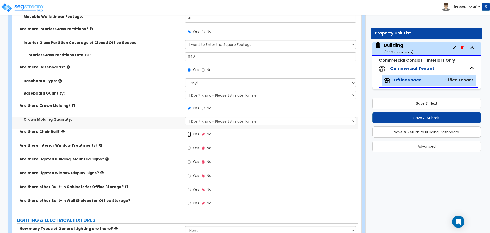
click at [188, 133] on input "Yes" at bounding box center [188, 134] width 3 height 6
radio input "true"
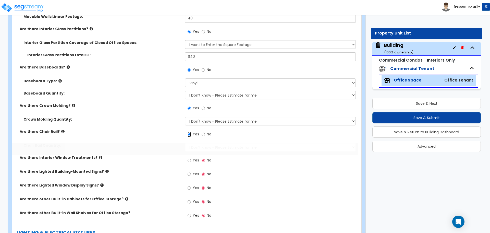
scroll to position [814, 0]
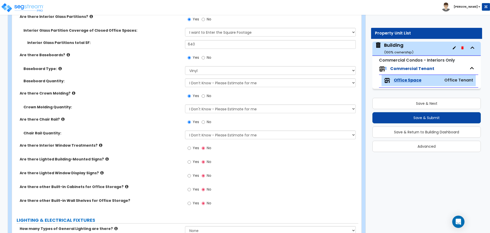
click at [61, 118] on icon at bounding box center [62, 119] width 3 height 4
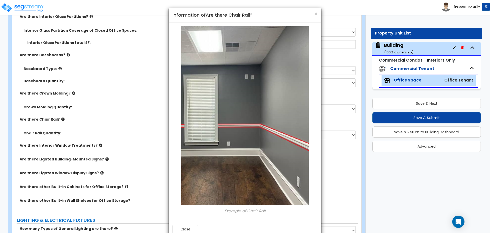
scroll to position [12, 0]
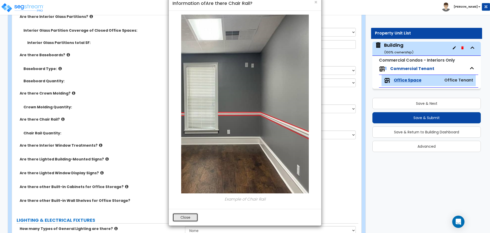
drag, startPoint x: 186, startPoint y: 219, endPoint x: 183, endPoint y: 213, distance: 6.5
click at [186, 219] on button "Close" at bounding box center [184, 217] width 25 height 9
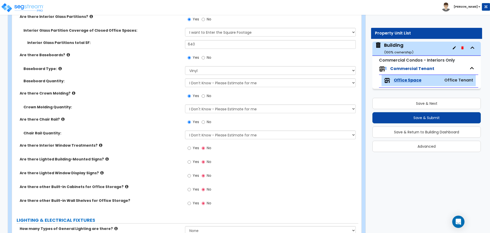
click at [72, 91] on icon at bounding box center [73, 93] width 3 height 4
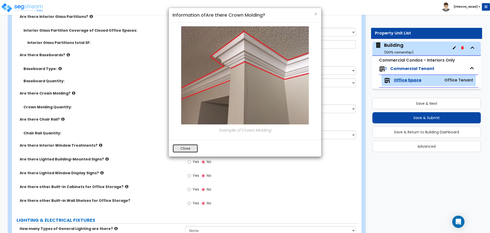
click at [185, 148] on button "Close" at bounding box center [184, 148] width 25 height 9
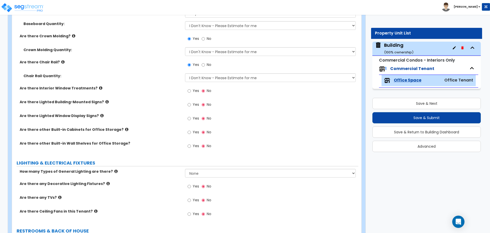
scroll to position [872, 0]
click at [194, 91] on span "Yes" at bounding box center [196, 89] width 6 height 5
click at [191, 91] on input "Yes" at bounding box center [188, 90] width 3 height 6
radio input "true"
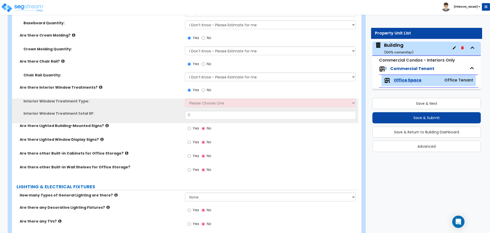
click at [99, 87] on icon at bounding box center [100, 87] width 3 height 4
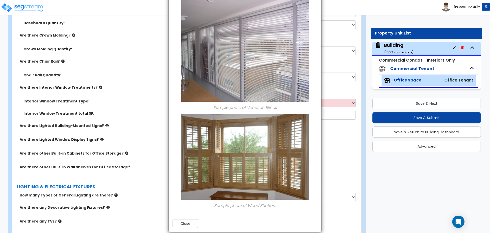
scroll to position [350, 0]
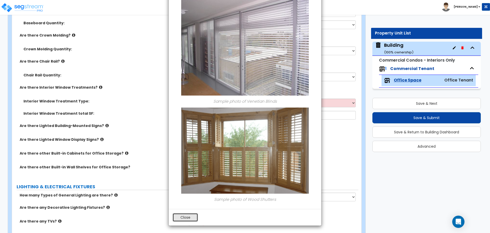
click at [182, 216] on button "Close" at bounding box center [184, 217] width 25 height 9
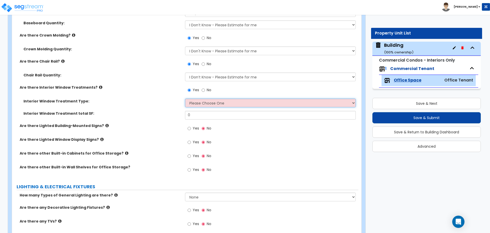
click at [194, 100] on select "Please Choose One Vertical Blinds Window Shades Venetian Blinds Wood Shutters" at bounding box center [270, 102] width 170 height 9
select select "2"
click at [185, 98] on select "Please Choose One Vertical Blinds Window Shades Venetian Blinds Wood Shutters" at bounding box center [270, 102] width 170 height 9
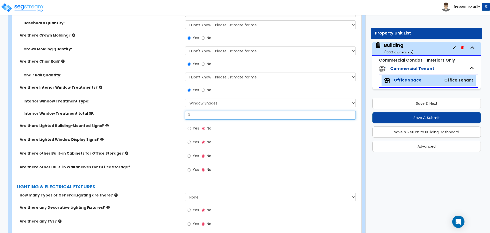
drag, startPoint x: 197, startPoint y: 112, endPoint x: 174, endPoint y: 112, distance: 23.2
click at [174, 112] on div "Interior Window Treatment total SF: 0" at bounding box center [185, 117] width 346 height 12
type input "150"
click at [105, 123] on icon at bounding box center [106, 125] width 3 height 4
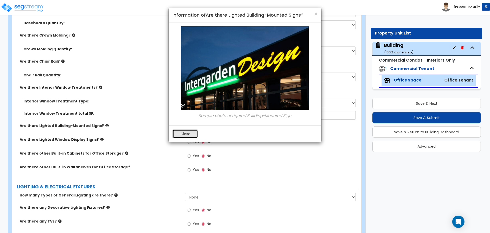
click at [178, 131] on button "Close" at bounding box center [184, 133] width 25 height 9
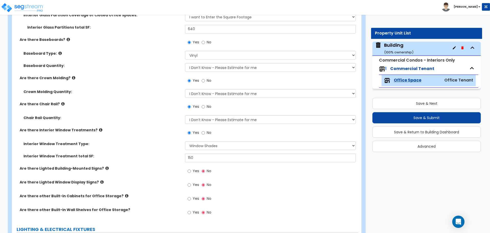
scroll to position [892, 0]
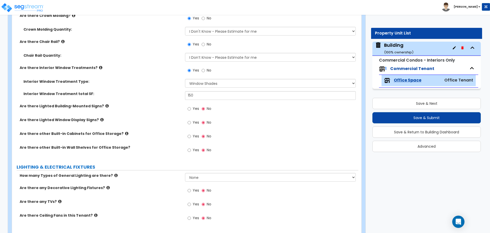
click at [198, 108] on span "Yes" at bounding box center [196, 108] width 6 height 5
click at [191, 108] on input "Yes" at bounding box center [188, 109] width 3 height 6
radio input "true"
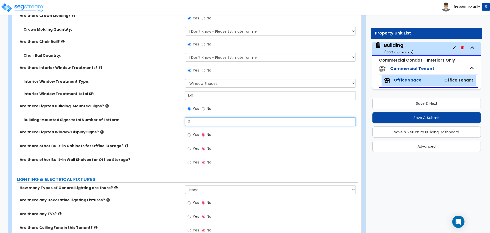
drag, startPoint x: 199, startPoint y: 121, endPoint x: 168, endPoint y: 121, distance: 31.6
click at [167, 121] on div "Building-Mounted Signs total Number of Letters: 0" at bounding box center [185, 123] width 346 height 12
type input "10"
click at [184, 136] on div "Are there Lighted Window Display Signs? Yes No" at bounding box center [185, 136] width 346 height 14
click at [189, 136] on input "Yes" at bounding box center [188, 135] width 3 height 6
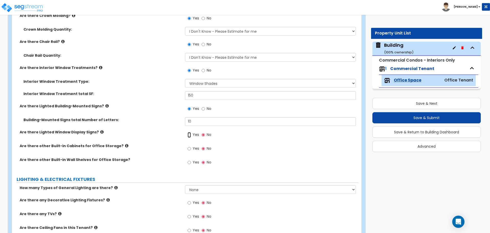
radio input "true"
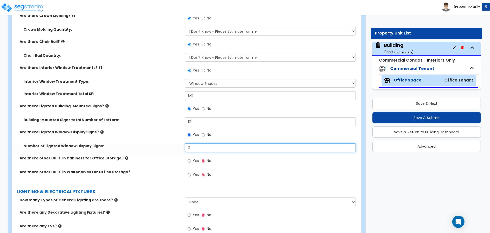
drag, startPoint x: 201, startPoint y: 143, endPoint x: 155, endPoint y: 142, distance: 45.4
click at [153, 143] on div "Number of Lighted Window Display Signs: 0" at bounding box center [185, 149] width 346 height 12
drag, startPoint x: 210, startPoint y: 146, endPoint x: 156, endPoint y: 143, distance: 54.2
click at [156, 144] on div "Number of Lighted Window Display Signs: 0" at bounding box center [185, 149] width 346 height 12
type input "2"
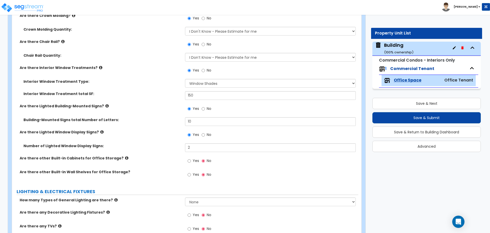
click at [100, 130] on icon at bounding box center [101, 132] width 3 height 4
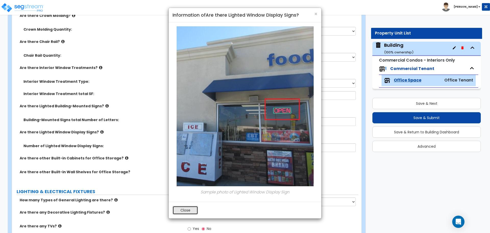
click at [188, 207] on button "Close" at bounding box center [184, 210] width 25 height 9
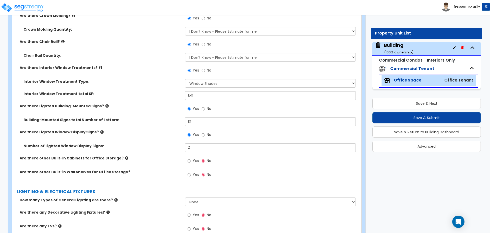
click at [105, 104] on icon at bounding box center [106, 106] width 3 height 4
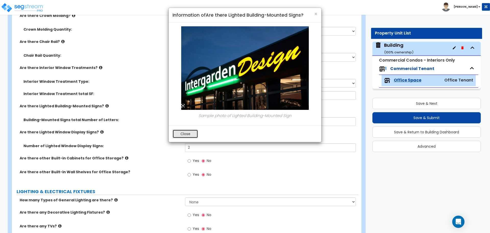
click at [181, 132] on button "Close" at bounding box center [184, 133] width 25 height 9
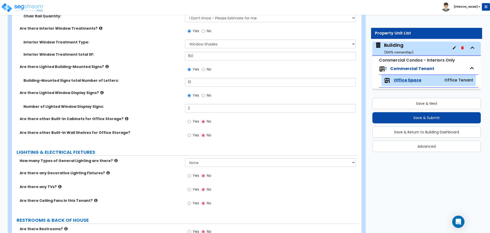
scroll to position [932, 0]
click at [193, 119] on span "Yes" at bounding box center [196, 120] width 6 height 5
click at [191, 119] on input "Yes" at bounding box center [188, 121] width 3 height 6
radio input "true"
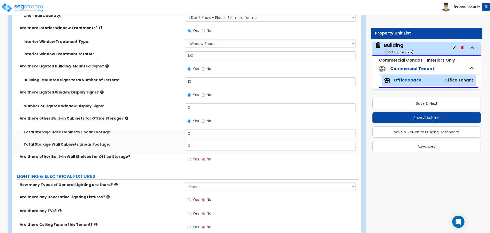
click at [125, 116] on icon at bounding box center [126, 118] width 3 height 4
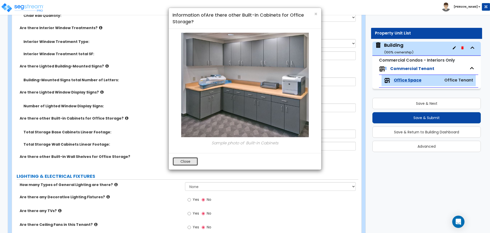
click at [185, 160] on button "Close" at bounding box center [184, 161] width 25 height 9
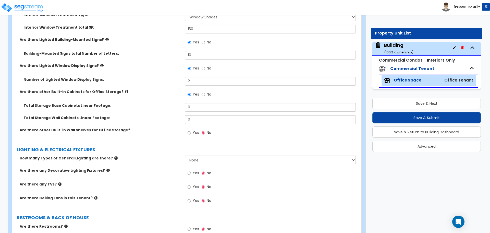
scroll to position [959, 0]
drag, startPoint x: 197, startPoint y: 106, endPoint x: 172, endPoint y: 104, distance: 24.6
click at [173, 104] on div "Total Storage Base Cabinets Linear Footage: 0" at bounding box center [185, 108] width 346 height 12
type input "30"
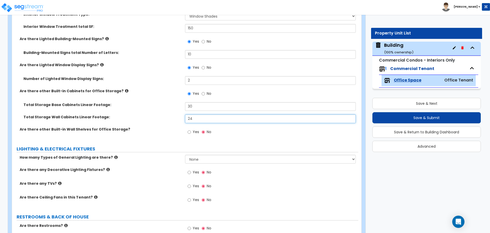
type input "24"
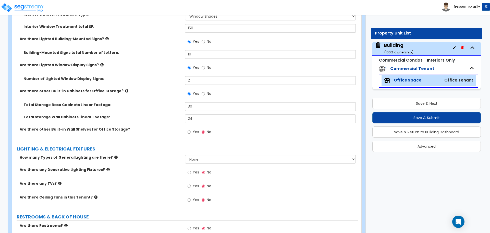
click at [194, 129] on span "Yes" at bounding box center [196, 131] width 6 height 5
click at [191, 129] on input "Yes" at bounding box center [188, 132] width 3 height 6
radio input "true"
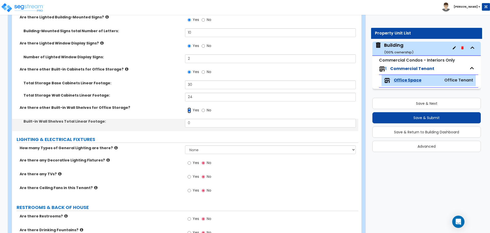
scroll to position [982, 0]
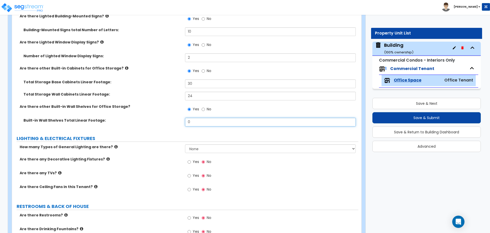
drag, startPoint x: 196, startPoint y: 120, endPoint x: 167, endPoint y: 118, distance: 29.1
click at [167, 118] on div "Built-in Wall Shelves Total Linear Footage: 0" at bounding box center [185, 124] width 346 height 12
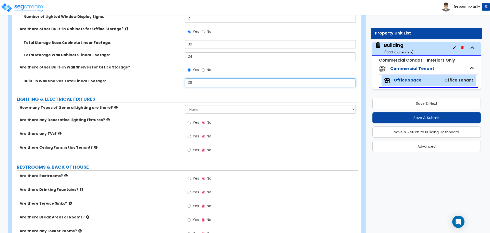
scroll to position [1023, 0]
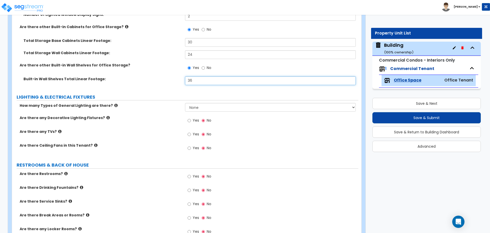
type input "36"
click at [200, 107] on select "None 1 2 3" at bounding box center [270, 107] width 170 height 9
click at [185, 103] on select "None 1 2 3" at bounding box center [270, 107] width 170 height 9
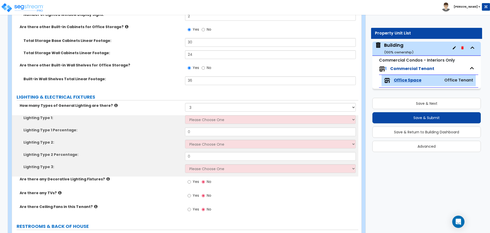
click at [111, 103] on label "How many Types of General Lighting are there?" at bounding box center [100, 105] width 161 height 5
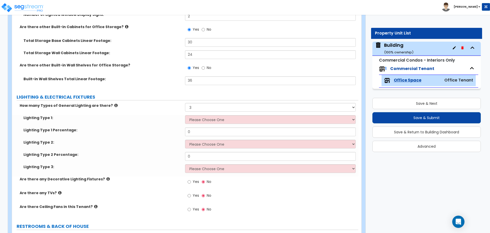
click at [110, 103] on label "How many Types of General Lighting are there?" at bounding box center [100, 105] width 161 height 5
click at [114, 103] on icon at bounding box center [115, 105] width 3 height 4
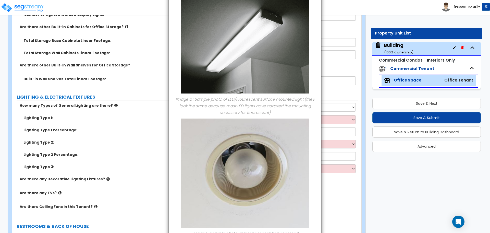
scroll to position [188, 0]
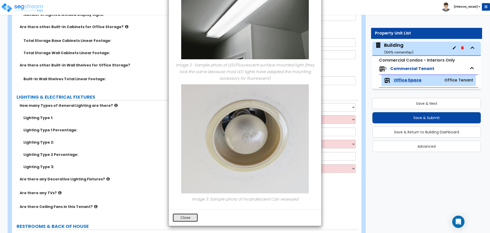
click at [188, 213] on button "Close" at bounding box center [184, 217] width 25 height 9
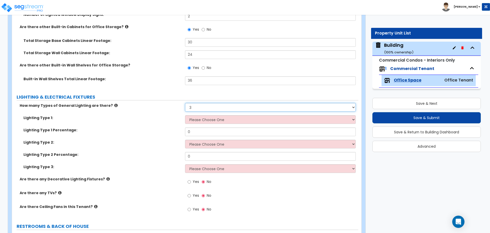
click at [206, 107] on select "None 1 2 3" at bounding box center [270, 107] width 170 height 9
select select "2"
click at [185, 103] on select "None 1 2 3" at bounding box center [270, 107] width 170 height 9
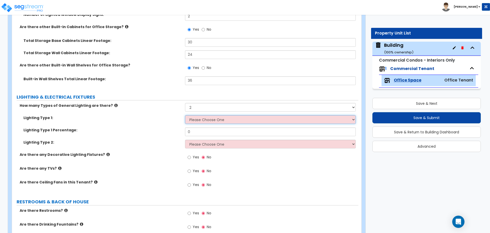
click at [225, 119] on select "Please Choose One LED Surface-Mounted LED Recessed Fluorescent Surface-Mounted …" at bounding box center [270, 119] width 170 height 9
select select "2"
click at [185, 115] on select "Please Choose One LED Surface-Mounted LED Recessed Fluorescent Surface-Mounted …" at bounding box center [270, 119] width 170 height 9
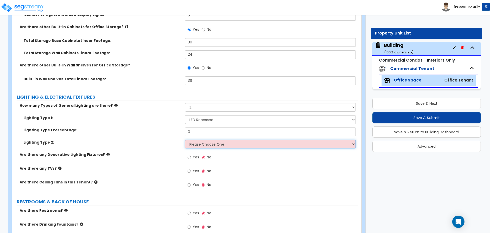
click at [234, 144] on select "Please Choose One LED Surface-Mounted LED Recessed Fluorescent Surface-Mounted …" at bounding box center [270, 143] width 170 height 9
select select "5"
click at [185, 139] on select "Please Choose One LED Surface-Mounted LED Recessed Fluorescent Surface-Mounted …" at bounding box center [270, 143] width 170 height 9
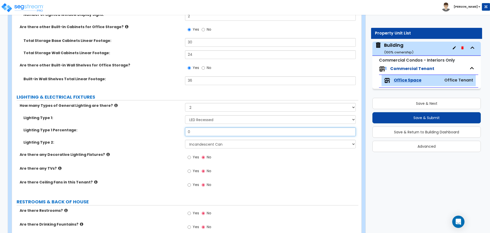
drag, startPoint x: 197, startPoint y: 130, endPoint x: 171, endPoint y: 127, distance: 26.1
click at [171, 127] on div "Lighting Type 1 Percentage: 0" at bounding box center [185, 133] width 346 height 12
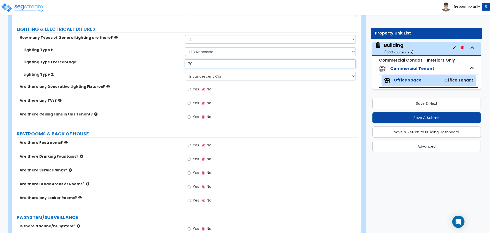
scroll to position [1092, 0]
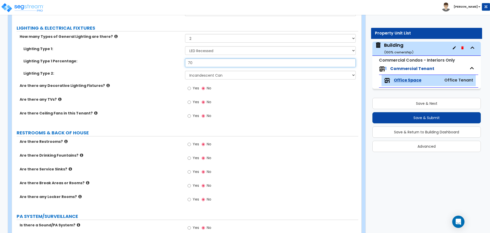
type input "70"
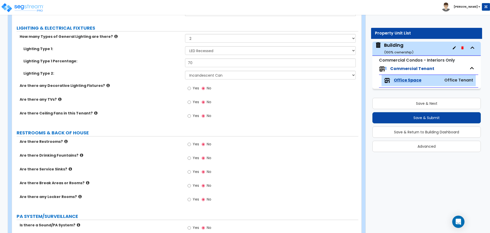
click at [195, 89] on label "Yes" at bounding box center [192, 88] width 11 height 9
click at [191, 89] on input "Yes" at bounding box center [188, 88] width 3 height 6
radio input "true"
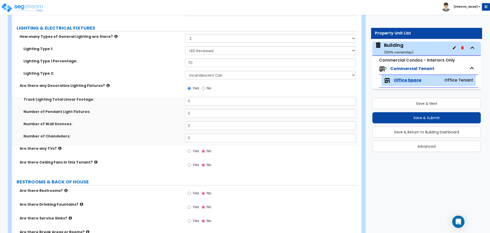
click at [106, 83] on icon at bounding box center [107, 85] width 3 height 4
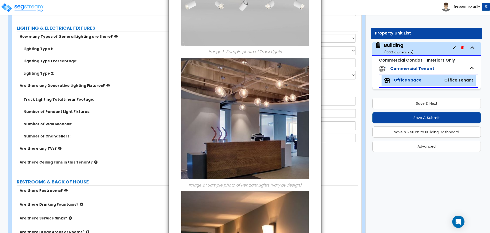
scroll to position [0, 0]
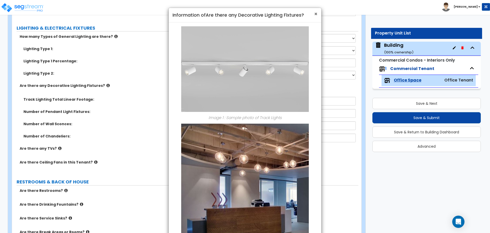
click at [316, 16] on span "×" at bounding box center [315, 13] width 3 height 7
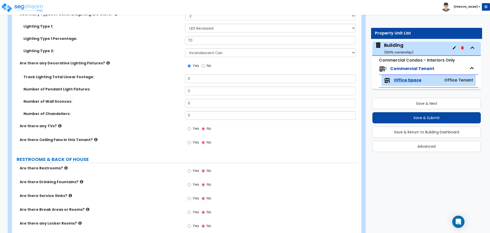
scroll to position [1098, 0]
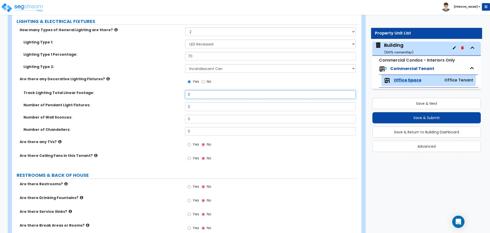
drag, startPoint x: 202, startPoint y: 96, endPoint x: 178, endPoint y: 95, distance: 24.0
click at [178, 95] on div "Track Lighting Total Linear Footage: 0" at bounding box center [185, 96] width 346 height 12
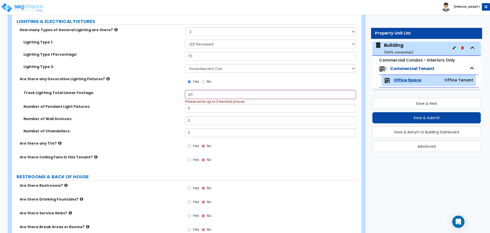
type input "40"
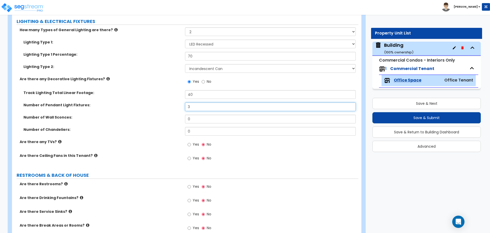
type input "3"
type input "8"
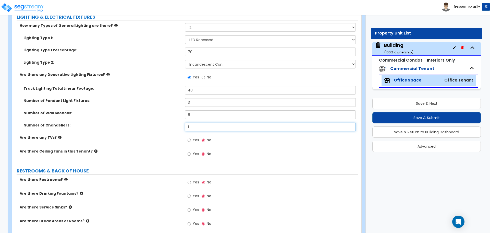
scroll to position [1104, 0]
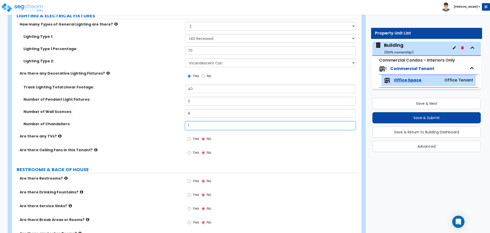
type input "1"
click at [199, 138] on div "Yes No" at bounding box center [199, 139] width 29 height 12
click at [106, 71] on icon at bounding box center [107, 73] width 3 height 4
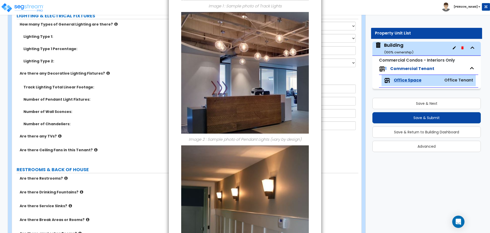
scroll to position [283, 0]
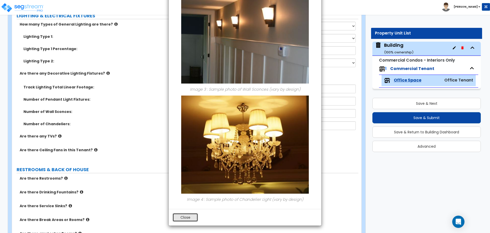
click at [182, 214] on button "Close" at bounding box center [184, 217] width 25 height 9
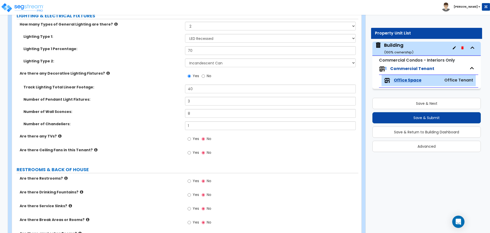
click at [58, 135] on label "Are there any TVs?" at bounding box center [100, 135] width 161 height 5
click at [58, 135] on icon at bounding box center [59, 136] width 3 height 4
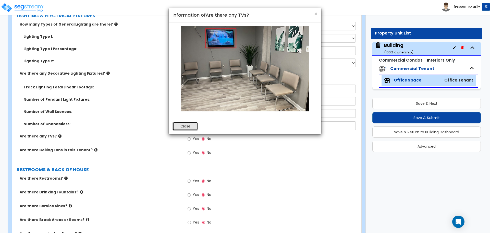
click at [188, 126] on button "Close" at bounding box center [184, 126] width 25 height 9
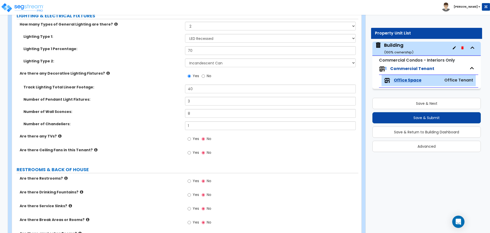
click at [194, 136] on span "Yes" at bounding box center [196, 138] width 6 height 5
click at [191, 136] on input "Yes" at bounding box center [188, 139] width 3 height 6
radio input "true"
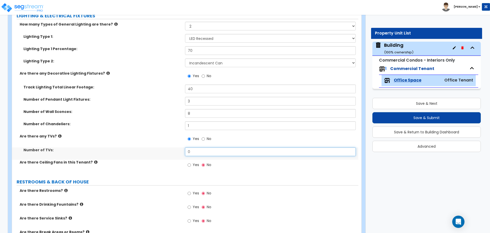
drag, startPoint x: 200, startPoint y: 148, endPoint x: 174, endPoint y: 147, distance: 26.3
click at [174, 147] on div "Number of TVs: 0" at bounding box center [185, 153] width 346 height 12
type input "4"
type input "3"
click at [94, 161] on icon at bounding box center [95, 162] width 3 height 4
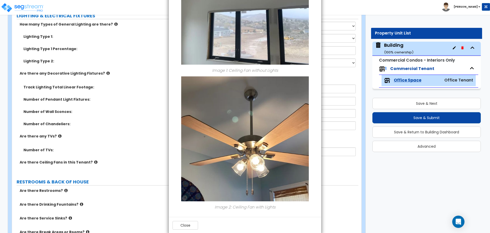
scroll to position [104, 0]
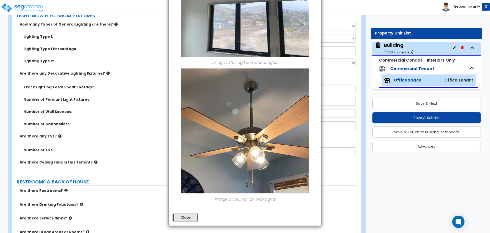
click at [188, 214] on button "Close" at bounding box center [184, 217] width 25 height 9
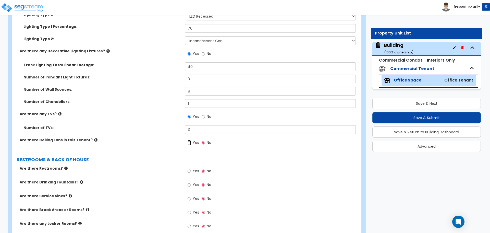
click at [190, 140] on input "Yes" at bounding box center [188, 143] width 3 height 6
radio input "true"
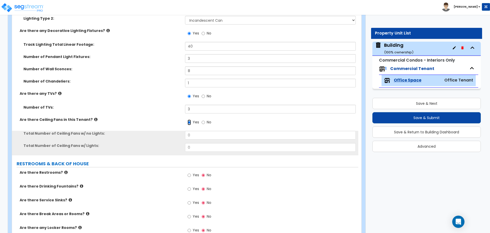
scroll to position [1149, 0]
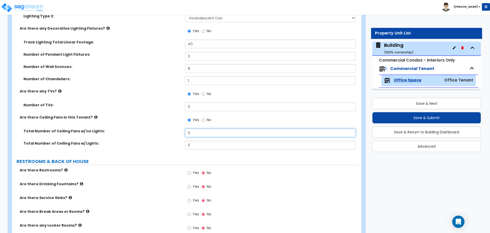
drag, startPoint x: 194, startPoint y: 132, endPoint x: 167, endPoint y: 131, distance: 27.3
click at [168, 131] on div "Total Number of Ceiling Fans w/ no Lights: 0" at bounding box center [185, 134] width 346 height 12
type input "4"
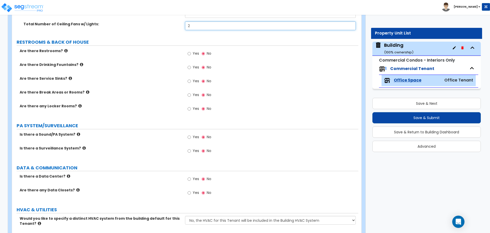
scroll to position [1268, 0]
type input "2"
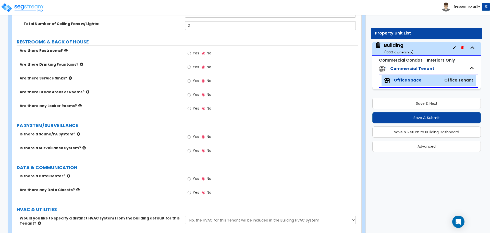
click at [64, 48] on icon at bounding box center [65, 50] width 3 height 4
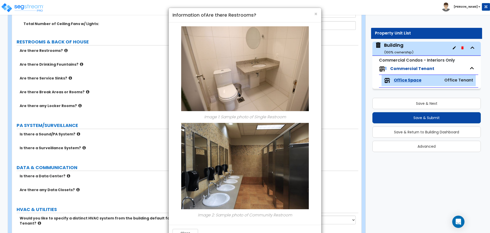
scroll to position [16, 0]
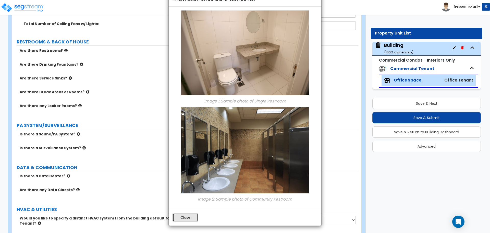
click at [184, 213] on button "Close" at bounding box center [184, 217] width 25 height 9
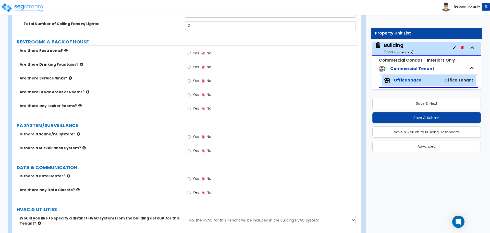
click at [64, 48] on icon at bounding box center [65, 50] width 3 height 4
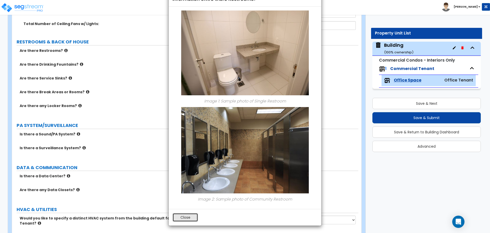
click at [185, 215] on button "Close" at bounding box center [184, 217] width 25 height 9
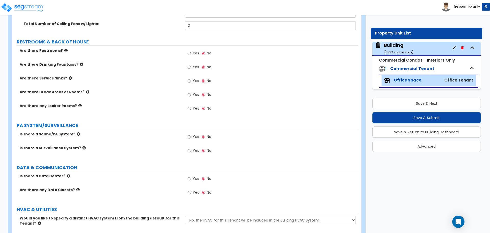
click at [192, 55] on label "Yes" at bounding box center [192, 53] width 11 height 9
click at [191, 55] on input "Yes" at bounding box center [188, 53] width 3 height 6
radio input "true"
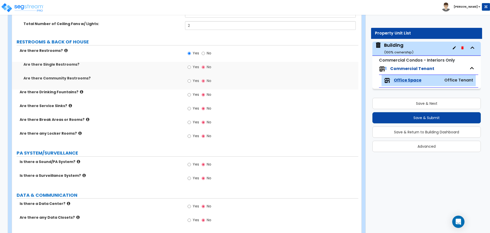
click at [196, 64] on span "Yes" at bounding box center [196, 66] width 6 height 5
click at [191, 64] on input "Yes" at bounding box center [188, 67] width 3 height 6
radio input "true"
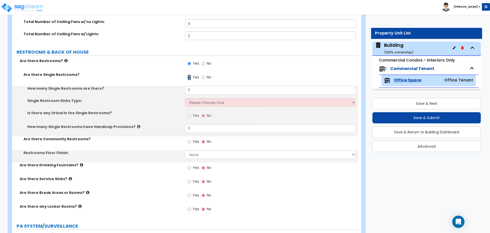
scroll to position [1255, 0]
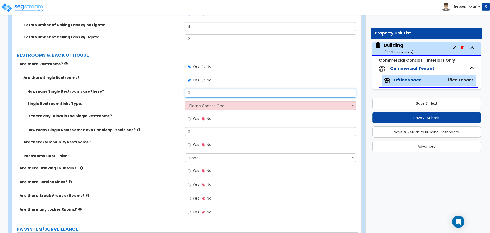
drag, startPoint x: 202, startPoint y: 93, endPoint x: 172, endPoint y: 86, distance: 31.6
click at [172, 86] on div "Are there Single Restrooms? Yes No How many Single Restrooms are there? 0 Singl…" at bounding box center [185, 120] width 338 height 90
type input "3"
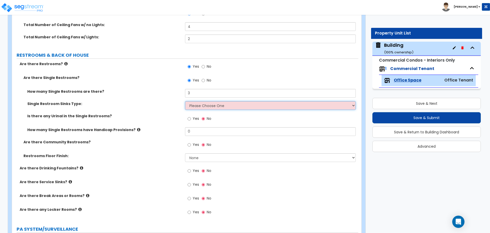
click at [218, 106] on select "Please Choose One Wall-mounted Vanity-mounted" at bounding box center [270, 105] width 170 height 9
click at [185, 101] on select "Please Choose One Wall-mounted Vanity-mounted" at bounding box center [270, 105] width 170 height 9
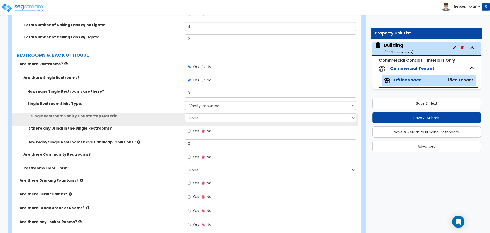
click at [212, 111] on div "Single Restroom Sinks Type: Please Choose One Wall-mounted Vanity-mounted" at bounding box center [185, 107] width 346 height 12
click at [209, 107] on select "Please Choose One Wall-mounted Vanity-mounted" at bounding box center [270, 105] width 170 height 9
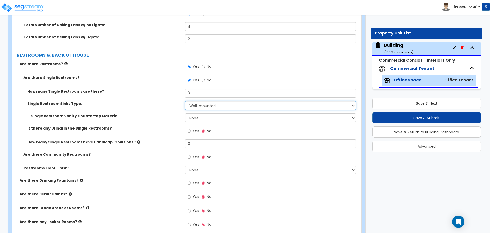
click at [185, 101] on select "Please Choose One Wall-mounted Vanity-mounted" at bounding box center [270, 105] width 170 height 9
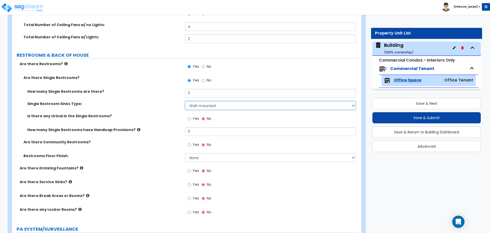
click at [249, 106] on select "Please Choose One Wall-mounted Vanity-mounted" at bounding box center [270, 105] width 170 height 9
select select "2"
click at [185, 101] on select "Please Choose One Wall-mounted Vanity-mounted" at bounding box center [270, 105] width 170 height 9
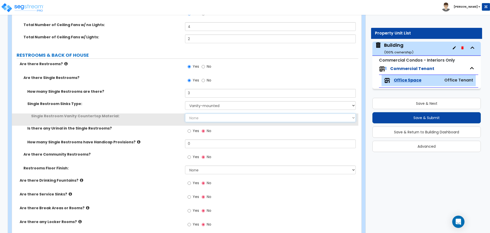
click at [216, 114] on select "None Plastic Laminate Solid Surface Stone Quartz Marble Tile Wood Stainless Ste…" at bounding box center [270, 117] width 170 height 9
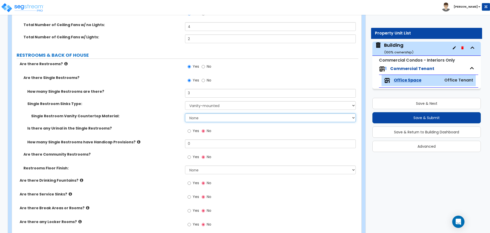
select select "1"
click at [185, 113] on select "None Plastic Laminate Solid Surface Stone Quartz Marble Tile Wood Stainless Ste…" at bounding box center [270, 117] width 170 height 9
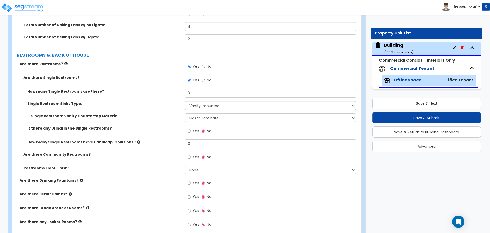
click at [195, 130] on span "Yes" at bounding box center [196, 130] width 6 height 5
click at [191, 130] on input "Yes" at bounding box center [188, 131] width 3 height 6
radio input "true"
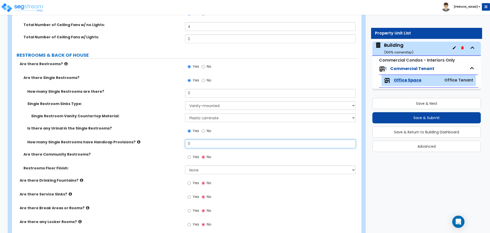
drag, startPoint x: 204, startPoint y: 143, endPoint x: 172, endPoint y: 143, distance: 31.9
click at [172, 143] on div "How many Single Restrooms have Handicap Provisions? 0" at bounding box center [185, 145] width 346 height 12
drag, startPoint x: 200, startPoint y: 143, endPoint x: 178, endPoint y: 139, distance: 22.7
click at [178, 139] on div "How many Single Restrooms have Handicap Provisions? 2" at bounding box center [185, 145] width 346 height 12
type input "3"
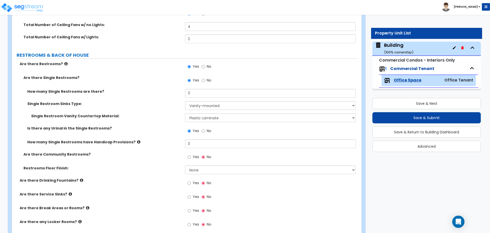
click at [191, 153] on label "Yes" at bounding box center [192, 157] width 11 height 9
click at [191, 154] on input "Yes" at bounding box center [188, 157] width 3 height 6
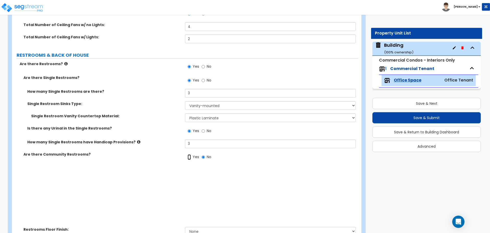
radio input "true"
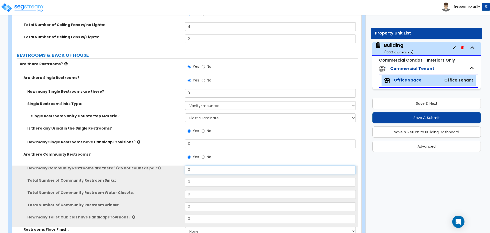
drag, startPoint x: 205, startPoint y: 168, endPoint x: 172, endPoint y: 165, distance: 32.7
click at [173, 166] on div "How many Community Restrooms are there? (do not count as pairs) 0" at bounding box center [185, 171] width 346 height 12
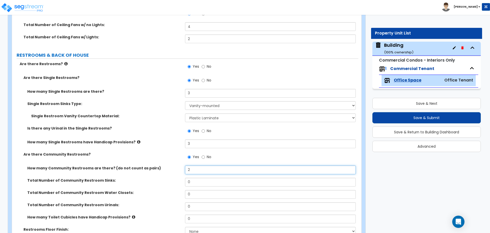
type input "2"
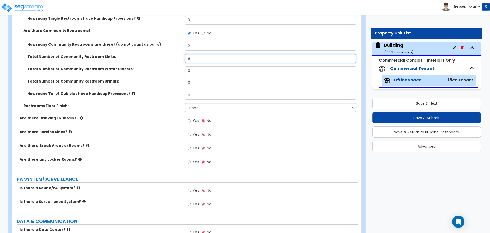
type input "8"
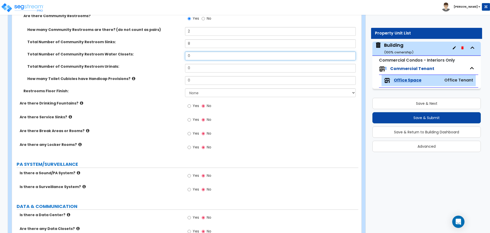
scroll to position [1395, 0]
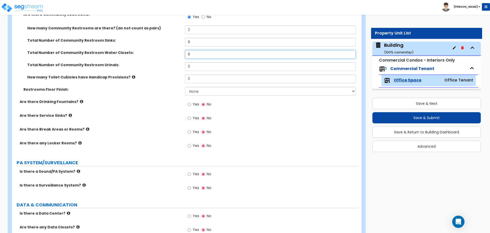
type input "8"
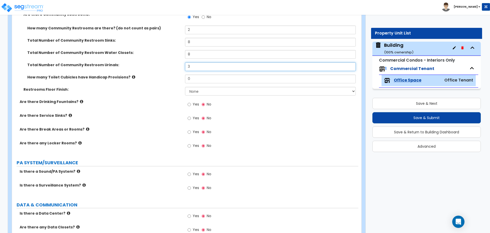
type input "3"
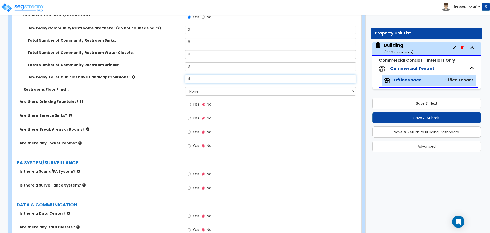
type input "4"
click at [227, 88] on select "None Tile Flooring Resilient Laminate Flooring VCT Flooring Sheet Vinyl Flooring" at bounding box center [270, 91] width 170 height 9
select select "1"
click at [185, 87] on select "None Tile Flooring Resilient Laminate Flooring VCT Flooring Sheet Vinyl Flooring" at bounding box center [270, 91] width 170 height 9
click at [220, 90] on select "None Tile Flooring Resilient Laminate Flooring VCT Flooring Sheet Vinyl Flooring" at bounding box center [270, 91] width 170 height 9
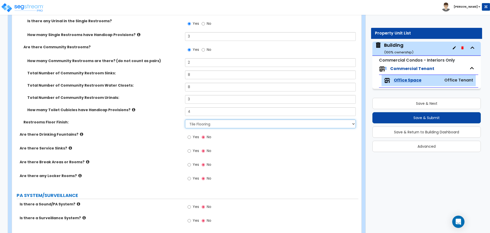
scroll to position [1362, 0]
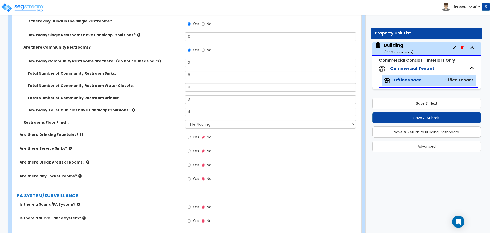
drag, startPoint x: 197, startPoint y: 136, endPoint x: 180, endPoint y: 134, distance: 17.1
click at [197, 136] on span "Yes" at bounding box center [196, 136] width 6 height 5
click at [191, 136] on input "Yes" at bounding box center [188, 137] width 3 height 6
radio input "true"
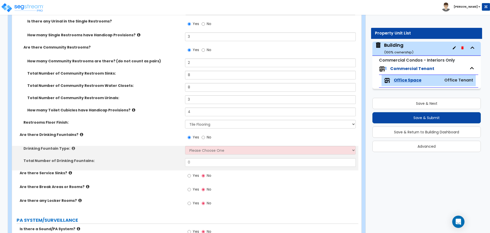
click at [80, 133] on icon at bounding box center [81, 134] width 3 height 4
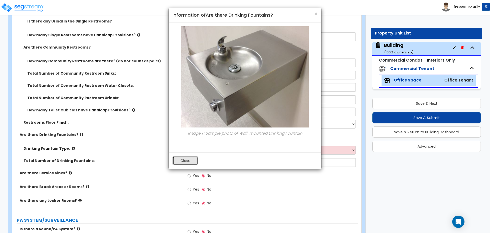
click at [190, 160] on button "Close" at bounding box center [184, 160] width 25 height 9
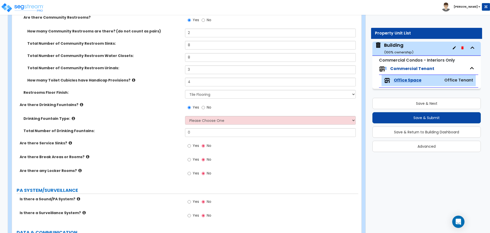
scroll to position [1392, 0]
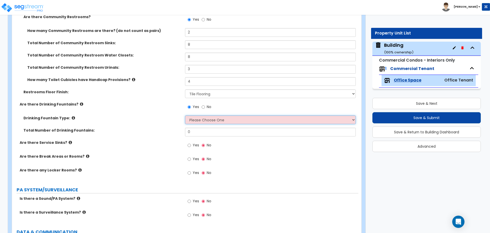
click at [207, 120] on select "Please Choose One Wall-mounted Floor-mounted" at bounding box center [270, 119] width 170 height 9
select select "2"
click at [185, 115] on select "Please Choose One Wall-mounted Floor-mounted" at bounding box center [270, 119] width 170 height 9
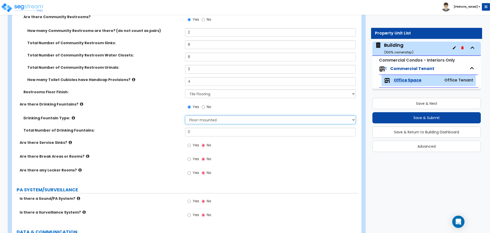
click at [208, 119] on select "Please Choose One Wall-mounted Floor-mounted" at bounding box center [270, 119] width 170 height 9
drag, startPoint x: 211, startPoint y: 130, endPoint x: 177, endPoint y: 130, distance: 33.9
click at [177, 130] on div "Total Number of Drinking Fountains: 0" at bounding box center [185, 133] width 346 height 12
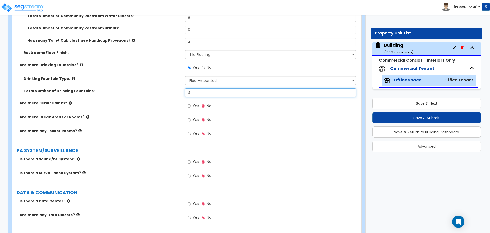
scroll to position [1432, 0]
type input "3"
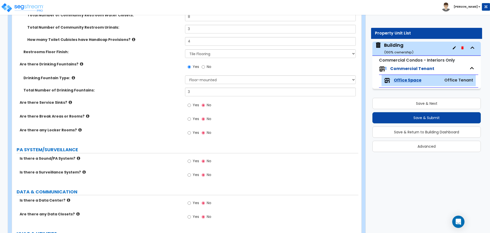
drag, startPoint x: 192, startPoint y: 104, endPoint x: 150, endPoint y: 100, distance: 42.5
click at [192, 104] on label "Yes" at bounding box center [192, 105] width 11 height 9
click at [191, 104] on input "Yes" at bounding box center [188, 105] width 3 height 6
radio input "true"
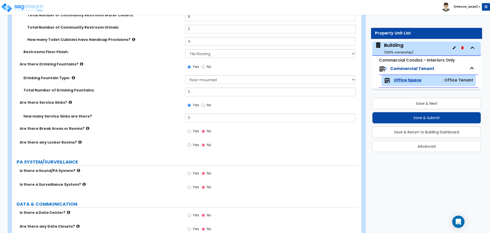
click at [72, 76] on icon at bounding box center [73, 78] width 3 height 4
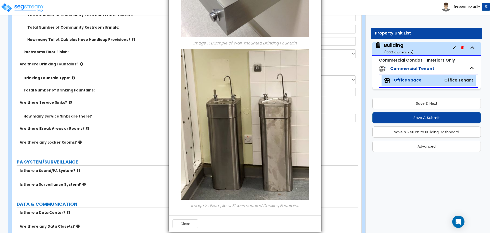
scroll to position [96, 0]
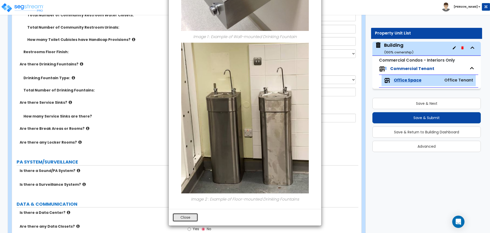
click at [193, 216] on button "Close" at bounding box center [184, 217] width 25 height 9
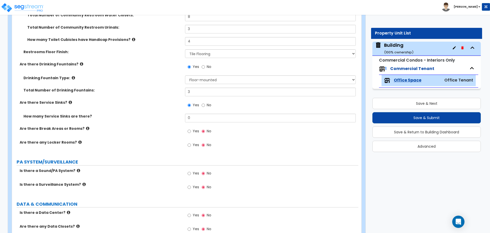
click at [80, 63] on icon at bounding box center [81, 64] width 3 height 4
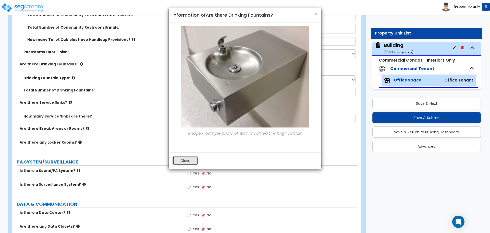
click at [190, 160] on button "Close" at bounding box center [184, 160] width 25 height 9
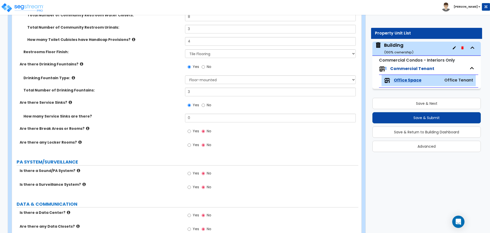
click at [67, 103] on label "Are there Service Sinks?" at bounding box center [100, 102] width 161 height 5
click at [69, 101] on icon at bounding box center [70, 102] width 3 height 4
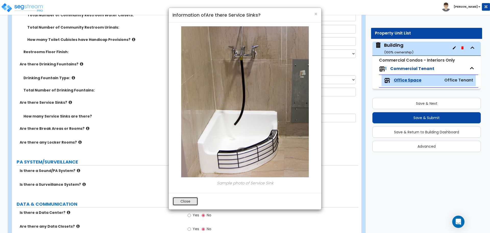
click at [180, 199] on button "Close" at bounding box center [184, 201] width 25 height 9
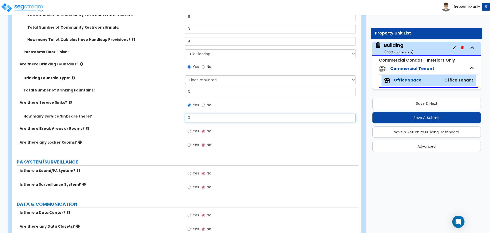
drag, startPoint x: 196, startPoint y: 118, endPoint x: 175, endPoint y: 118, distance: 20.9
click at [175, 118] on div "How many Service Sinks are there? 0" at bounding box center [185, 119] width 346 height 12
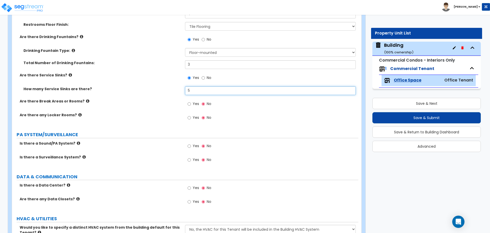
scroll to position [1463, 0]
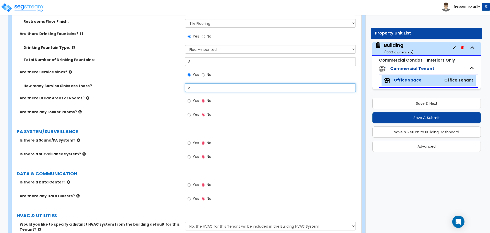
type input "5"
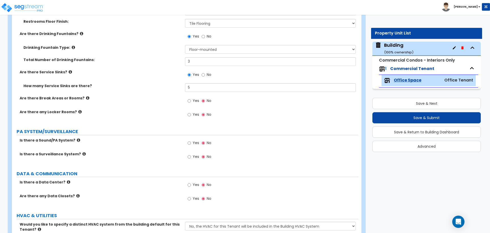
click at [195, 103] on label "Yes" at bounding box center [192, 101] width 11 height 9
click at [191, 103] on input "Yes" at bounding box center [188, 101] width 3 height 6
radio input "true"
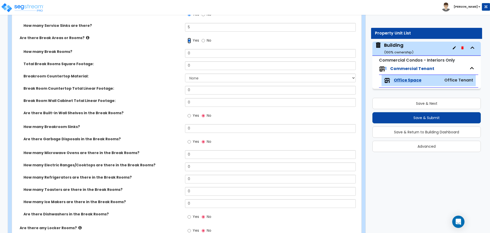
scroll to position [1536, 0]
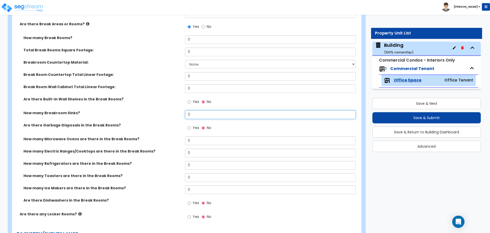
drag, startPoint x: 196, startPoint y: 113, endPoint x: 174, endPoint y: 112, distance: 21.9
click at [174, 112] on div "How many Breakroom Sinks? 0" at bounding box center [185, 116] width 346 height 12
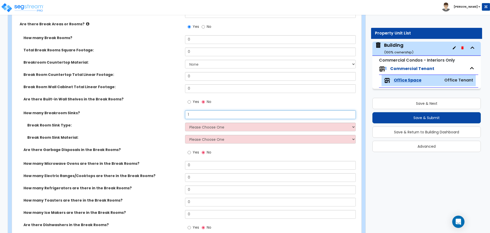
drag, startPoint x: 211, startPoint y: 115, endPoint x: 162, endPoint y: 111, distance: 49.3
click at [163, 112] on div "How many Breakroom Sinks? 1" at bounding box center [185, 116] width 346 height 12
type input "0"
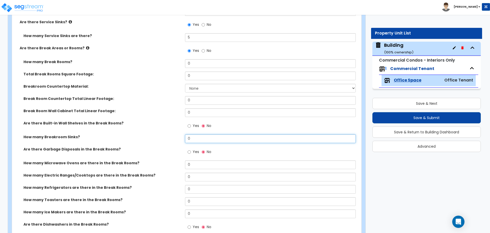
scroll to position [1505, 0]
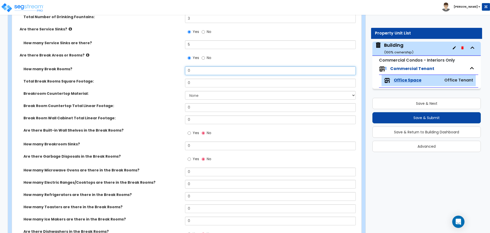
drag, startPoint x: 197, startPoint y: 70, endPoint x: 175, endPoint y: 69, distance: 22.2
click at [175, 69] on div "How many Break Rooms? 0" at bounding box center [185, 72] width 346 height 12
type input "1"
type input "200"
click at [218, 93] on select "None Plastic Laminate Solid Surface Stone Quartz Marble Tile Wood Stainless Ste…" at bounding box center [270, 95] width 170 height 9
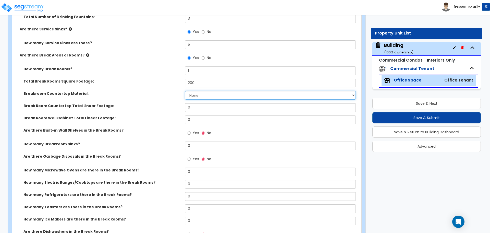
select select "7"
click at [185, 91] on select "None Plastic Laminate Solid Surface Stone Quartz Marble Tile Wood Stainless Ste…" at bounding box center [270, 95] width 170 height 9
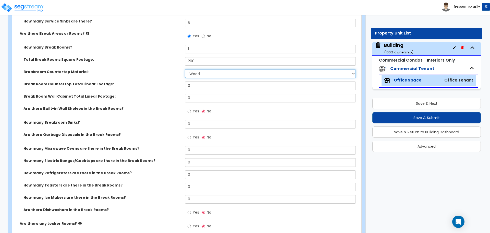
scroll to position [1528, 0]
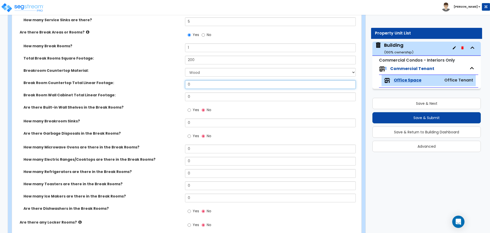
drag, startPoint x: 201, startPoint y: 85, endPoint x: 170, endPoint y: 84, distance: 30.3
click at [171, 84] on div "Break Room Countertop Total Linear Footage: 0" at bounding box center [185, 86] width 346 height 12
type input "9"
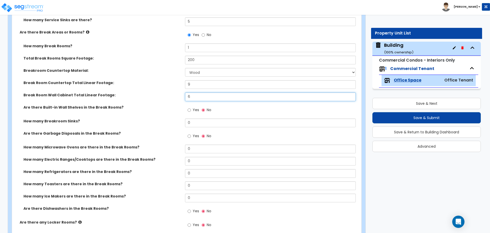
type input "6"
click at [192, 111] on label "Yes" at bounding box center [192, 110] width 11 height 9
click at [191, 111] on input "Yes" at bounding box center [188, 110] width 3 height 6
radio input "true"
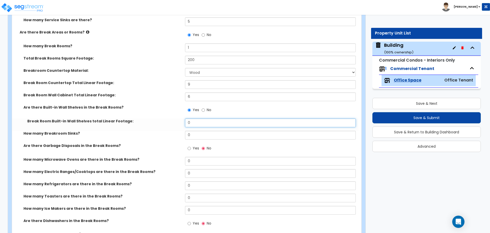
drag, startPoint x: 201, startPoint y: 120, endPoint x: 180, endPoint y: 117, distance: 21.3
click at [180, 118] on div "Break Room Built-in Wall Shelves total Linear Footage: 0" at bounding box center [185, 124] width 346 height 12
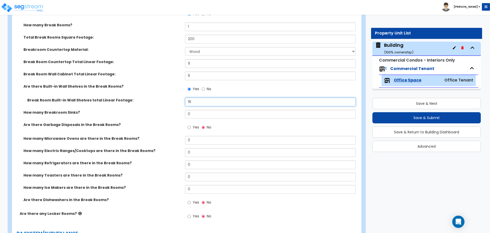
scroll to position [1551, 0]
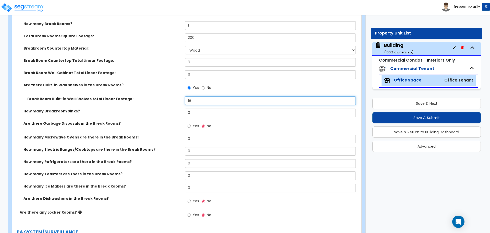
type input "18"
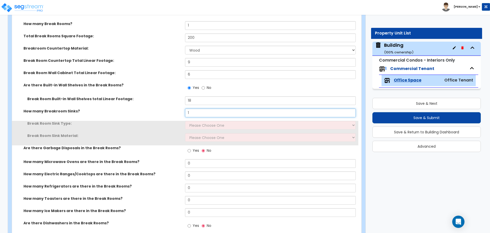
type input "1"
click at [204, 121] on select "Please Choose One Single Sink Double Sink" at bounding box center [270, 125] width 170 height 9
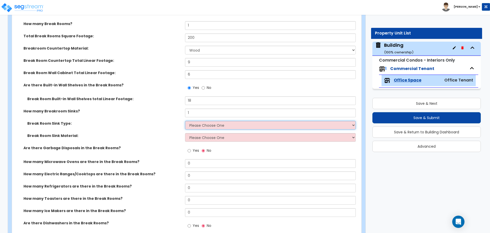
select select "1"
click at [185, 121] on select "Please Choose One Single Sink Double Sink" at bounding box center [270, 125] width 170 height 9
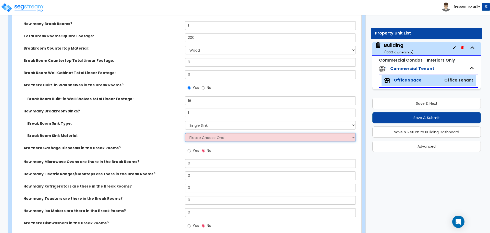
click at [211, 135] on select "Please Choose One Stainless Steel Porcelain Enamel Cast Iron" at bounding box center [270, 137] width 170 height 9
select select "1"
click at [185, 133] on select "Please Choose One Stainless Steel Porcelain Enamel Cast Iron" at bounding box center [270, 137] width 170 height 9
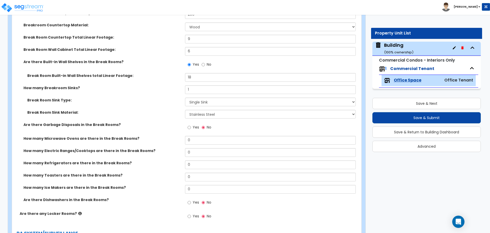
click at [191, 125] on label "Yes" at bounding box center [192, 127] width 11 height 9
click at [191, 125] on input "Yes" at bounding box center [188, 127] width 3 height 6
radio input "true"
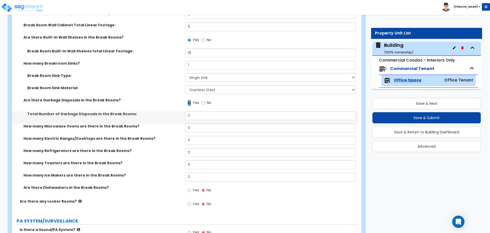
scroll to position [1599, 0]
drag, startPoint x: 194, startPoint y: 114, endPoint x: 181, endPoint y: 113, distance: 13.0
click at [182, 113] on div "Total Number of Garbage Disposals in the Break Rooms: 0" at bounding box center [185, 117] width 346 height 12
type input "1"
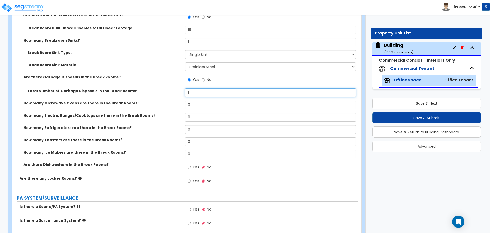
scroll to position [1622, 0]
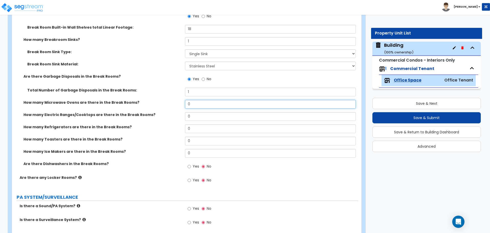
drag, startPoint x: 200, startPoint y: 104, endPoint x: 177, endPoint y: 102, distance: 23.8
click at [173, 102] on div "How many Microwave Ovens are there in the Break Rooms? 0" at bounding box center [185, 106] width 346 height 12
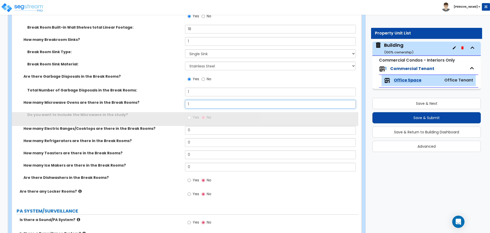
type input "1"
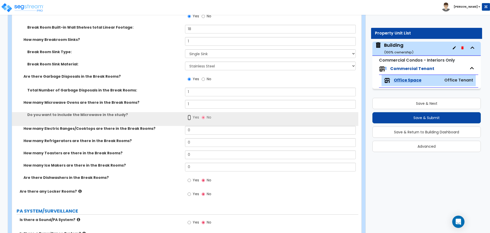
click at [191, 116] on input "Yes" at bounding box center [188, 117] width 3 height 6
radio input "true"
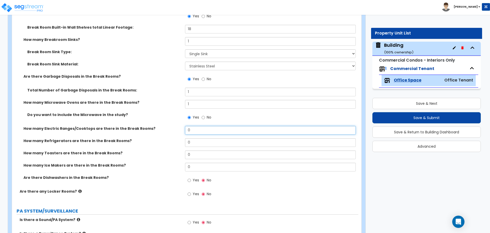
drag, startPoint x: 197, startPoint y: 125, endPoint x: 172, endPoint y: 125, distance: 24.5
click at [173, 126] on div "How many Electric Ranges/Cooktops are there in the Break Rooms? 0" at bounding box center [185, 132] width 346 height 12
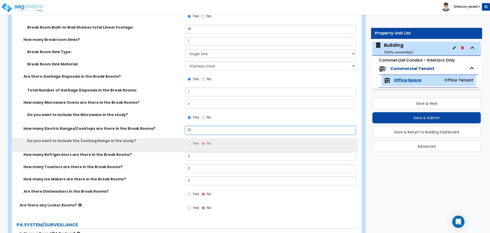
drag, startPoint x: 204, startPoint y: 129, endPoint x: 175, endPoint y: 128, distance: 29.1
click at [175, 129] on div "How many Electric Ranges/Cooktops are there in the Break Rooms? 10" at bounding box center [185, 132] width 346 height 12
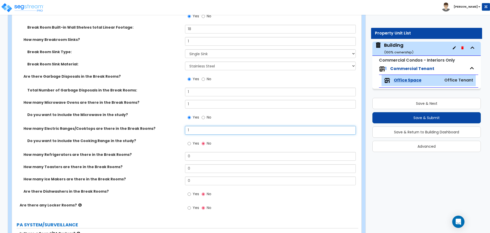
type input "1"
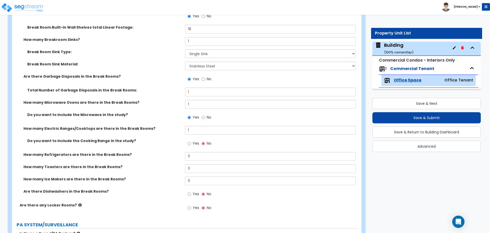
click at [196, 143] on span "Yes" at bounding box center [196, 142] width 6 height 5
click at [191, 143] on input "Yes" at bounding box center [188, 143] width 3 height 6
radio input "true"
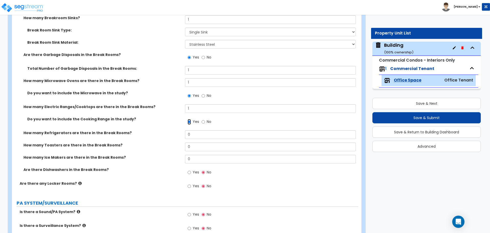
scroll to position [1645, 0]
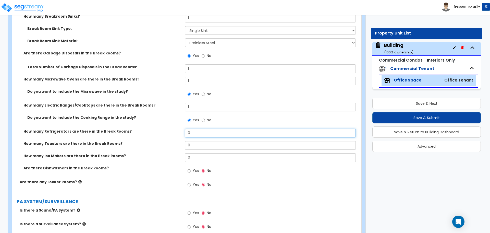
drag, startPoint x: 198, startPoint y: 135, endPoint x: 182, endPoint y: 134, distance: 15.9
click at [182, 134] on div "How many Refrigerators are there in the Break Rooms? 0" at bounding box center [185, 135] width 346 height 12
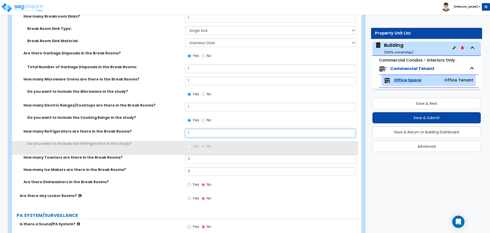
type input "1"
click at [196, 146] on span "Yes" at bounding box center [196, 145] width 6 height 5
click at [191, 146] on input "Yes" at bounding box center [188, 146] width 3 height 6
radio input "true"
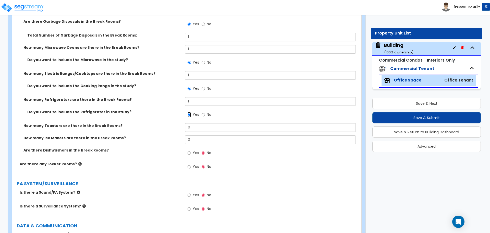
scroll to position [1677, 0]
drag, startPoint x: 207, startPoint y: 128, endPoint x: 177, endPoint y: 127, distance: 30.1
click at [177, 127] on div "How many Toasters are there in the Break Rooms? 0" at bounding box center [185, 128] width 346 height 12
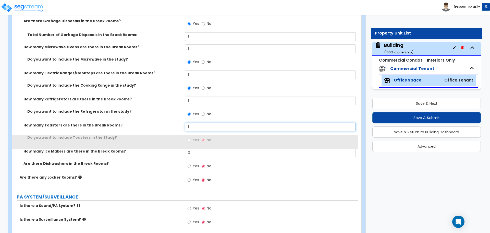
type input "1"
click at [193, 137] on span "Yes" at bounding box center [196, 139] width 6 height 5
click at [191, 137] on input "Yes" at bounding box center [188, 140] width 3 height 6
radio input "true"
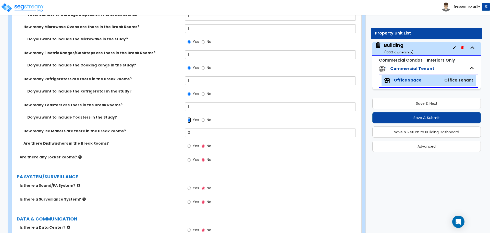
scroll to position [1699, 0]
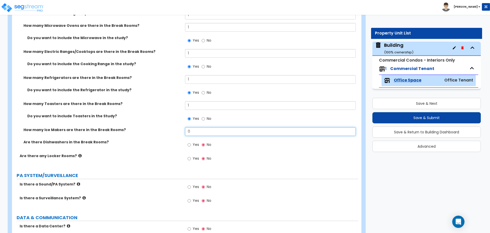
drag, startPoint x: 205, startPoint y: 133, endPoint x: 173, endPoint y: 132, distance: 31.6
click at [168, 132] on div "How many Ice Makers are there in the Break Rooms? 0" at bounding box center [185, 133] width 346 height 12
type input "1"
type input "0"
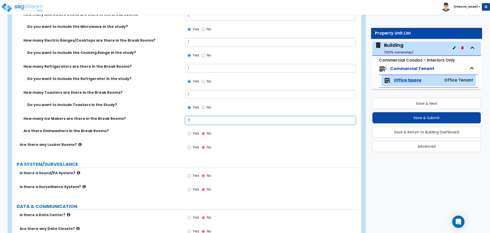
scroll to position [1711, 0]
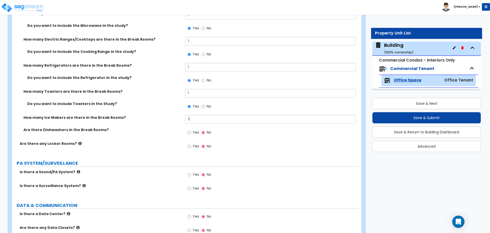
click at [195, 130] on span "Yes" at bounding box center [196, 132] width 6 height 5
click at [191, 130] on input "Yes" at bounding box center [188, 133] width 3 height 6
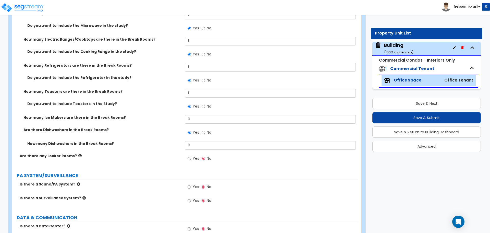
click at [207, 130] on span "No" at bounding box center [209, 132] width 5 height 5
click at [205, 130] on input "No" at bounding box center [202, 133] width 3 height 6
radio input "false"
radio input "true"
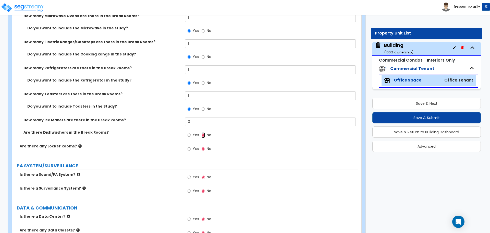
scroll to position [1718, 0]
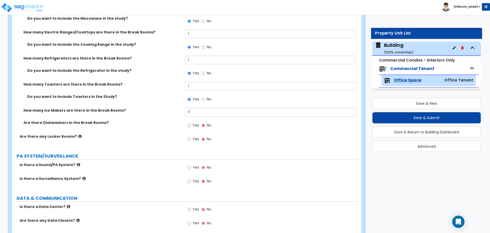
click at [194, 137] on span "Yes" at bounding box center [196, 138] width 6 height 5
click at [191, 137] on input "Yes" at bounding box center [188, 139] width 3 height 6
radio input "true"
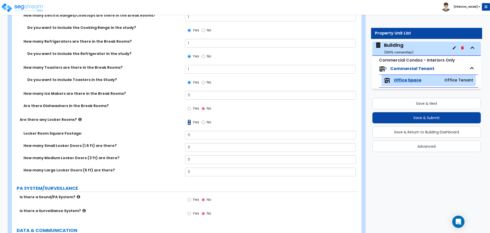
scroll to position [1733, 0]
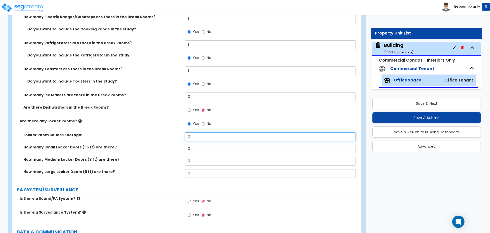
drag, startPoint x: 195, startPoint y: 136, endPoint x: 178, endPoint y: 132, distance: 17.6
click at [179, 132] on div "Locker Room Square Footage: 0" at bounding box center [185, 138] width 346 height 12
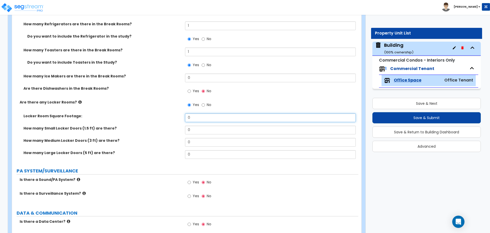
scroll to position [1745, 0]
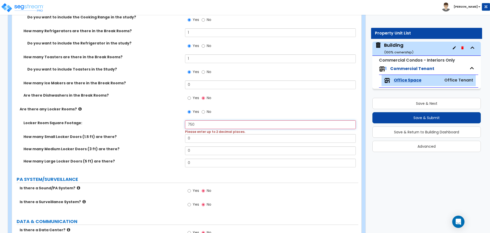
type input "750"
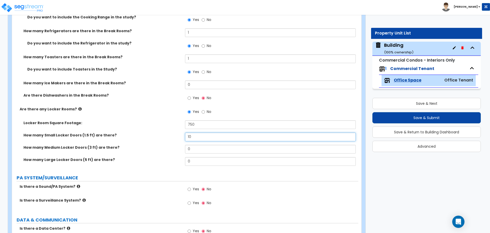
type input "10"
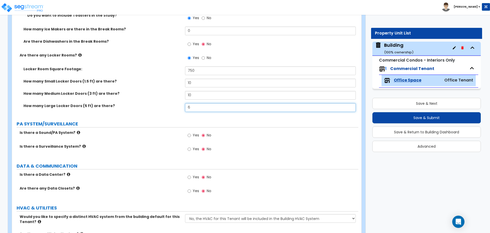
scroll to position [1800, 0]
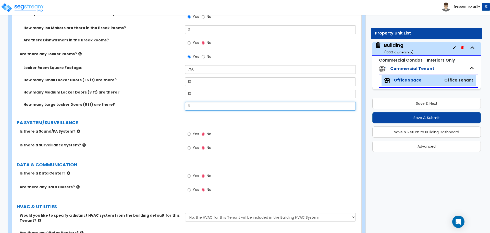
type input "6"
click at [195, 133] on span "Yes" at bounding box center [196, 133] width 6 height 5
click at [191, 133] on input "Yes" at bounding box center [188, 134] width 3 height 6
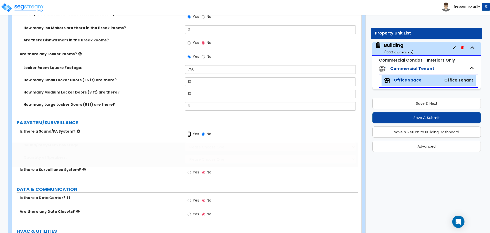
radio input "true"
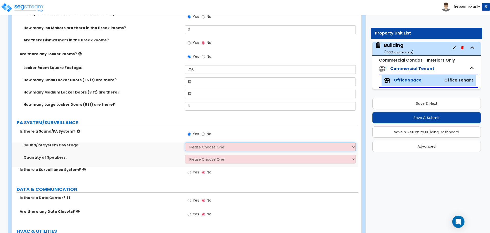
click at [208, 143] on select "Please Choose One All Areas Enter Percent Coverage" at bounding box center [270, 146] width 170 height 9
select select "1"
click at [185, 142] on select "Please Choose One All Areas Enter Percent Coverage" at bounding box center [270, 146] width 170 height 9
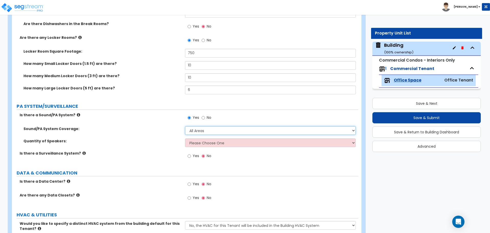
scroll to position [1817, 0]
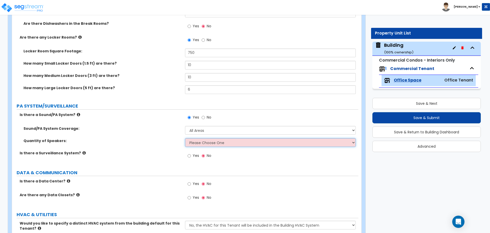
click at [211, 139] on select "Please Choose One Enter Number of Speakers Please Estimate for me" at bounding box center [270, 142] width 170 height 9
click at [185, 138] on select "Please Choose One Enter Number of Speakers Please Estimate for me" at bounding box center [270, 142] width 170 height 9
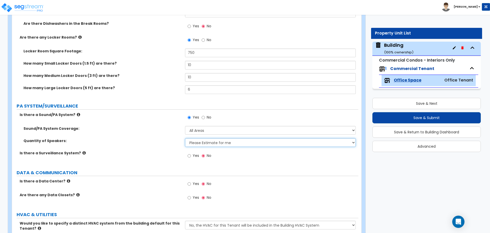
click at [210, 142] on select "Please Choose One Enter Number of Speakers Please Estimate for me" at bounding box center [270, 142] width 170 height 9
click at [185, 138] on select "Please Choose One Enter Number of Speakers Please Estimate for me" at bounding box center [270, 142] width 170 height 9
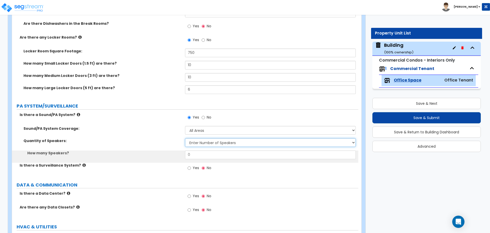
click at [215, 140] on select "Please Choose One Enter Number of Speakers Please Estimate for me" at bounding box center [270, 142] width 170 height 9
select select "2"
click at [185, 138] on select "Please Choose One Enter Number of Speakers Please Estimate for me" at bounding box center [270, 142] width 170 height 9
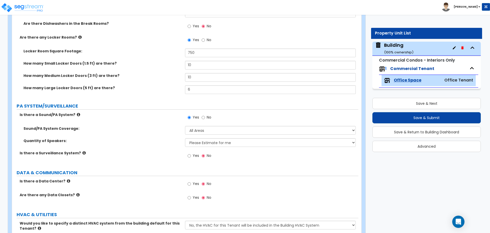
click at [197, 153] on span "Yes" at bounding box center [196, 155] width 6 height 5
click at [191, 153] on input "Yes" at bounding box center [188, 156] width 3 height 6
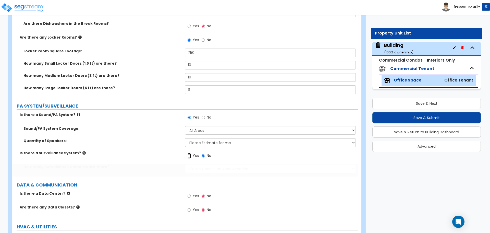
radio input "true"
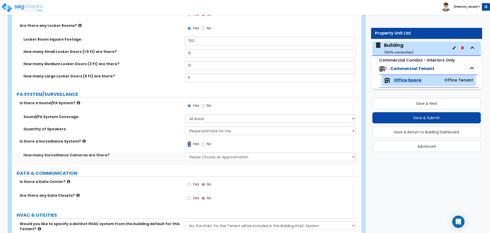
scroll to position [1830, 0]
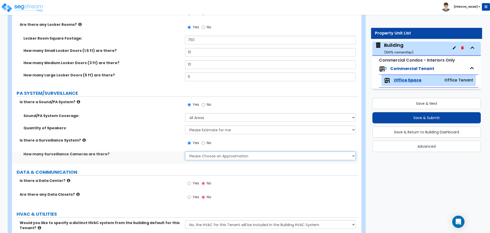
click at [221, 156] on select "Please Choose an Approximation Barely Noticed Any Noticed a Couple Frequently S…" at bounding box center [270, 155] width 170 height 9
select select "3"
click at [185, 151] on select "Please Choose an Approximation Barely Noticed Any Noticed a Couple Frequently S…" at bounding box center [270, 155] width 170 height 9
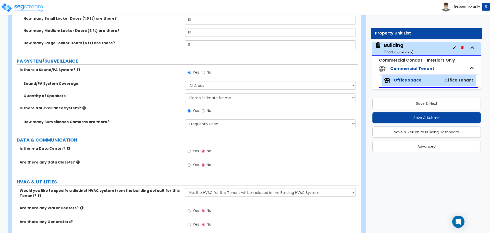
click at [190, 153] on label "Yes" at bounding box center [192, 151] width 11 height 9
click at [190, 153] on input "Yes" at bounding box center [188, 151] width 3 height 6
radio input "true"
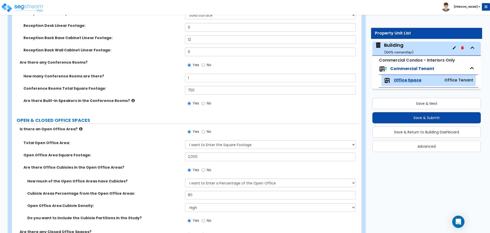
scroll to position [0, 0]
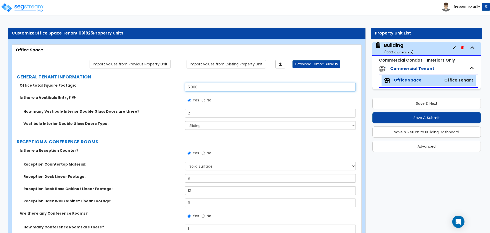
drag, startPoint x: 207, startPoint y: 87, endPoint x: 174, endPoint y: 84, distance: 32.5
click at [174, 84] on div "Office total Square Footage: 5,000" at bounding box center [185, 89] width 346 height 12
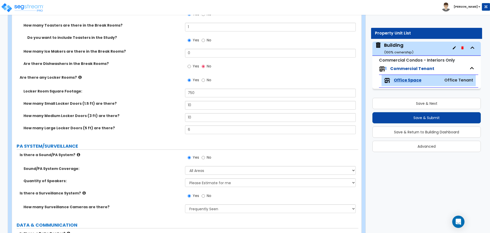
scroll to position [1924, 0]
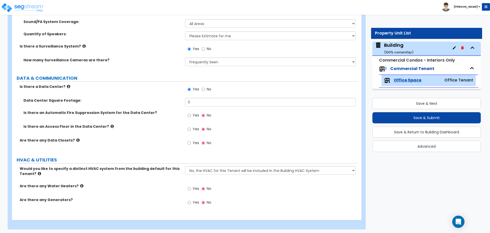
type input "7,000"
drag, startPoint x: 184, startPoint y: 99, endPoint x: 177, endPoint y: 99, distance: 7.4
click at [177, 99] on div "Data Center Square Footage: 0" at bounding box center [185, 104] width 346 height 12
type input "750"
click at [190, 112] on input "Yes" at bounding box center [188, 115] width 3 height 6
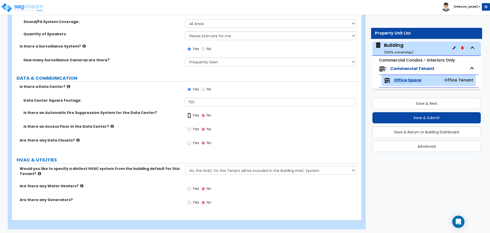
radio input "true"
click at [196, 132] on label "Yes" at bounding box center [192, 129] width 11 height 9
click at [191, 132] on input "Yes" at bounding box center [188, 129] width 3 height 6
radio input "true"
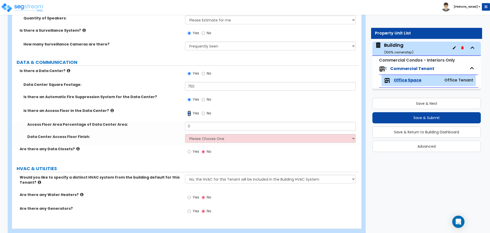
scroll to position [1940, 0]
drag, startPoint x: 198, startPoint y: 85, endPoint x: 168, endPoint y: 82, distance: 30.6
click at [168, 82] on div "Data Center Square Footage: 750" at bounding box center [185, 88] width 346 height 12
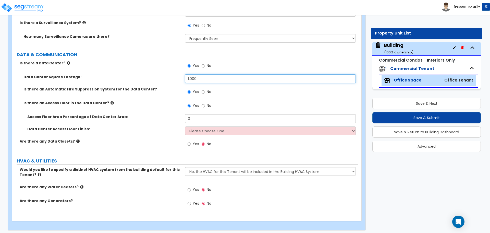
scroll to position [1948, 0]
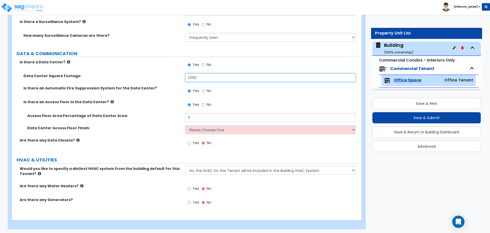
type input "1,000"
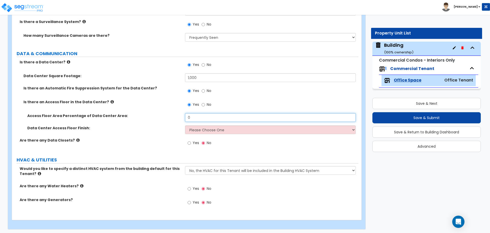
drag, startPoint x: 198, startPoint y: 117, endPoint x: 172, endPoint y: 115, distance: 25.3
click at [172, 115] on div "Access Floor Area Percentage of Data Center Area: 0" at bounding box center [185, 119] width 346 height 12
type input "10"
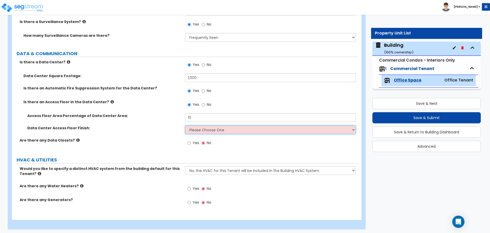
click at [222, 129] on select "Please Choose One Resilient Laminate Flooring VCT Flooring Carpet Tile Flooring" at bounding box center [270, 129] width 170 height 9
select select "4"
click at [185, 125] on select "Please Choose One Resilient Laminate Flooring VCT Flooring Carpet Tile Flooring" at bounding box center [270, 129] width 170 height 9
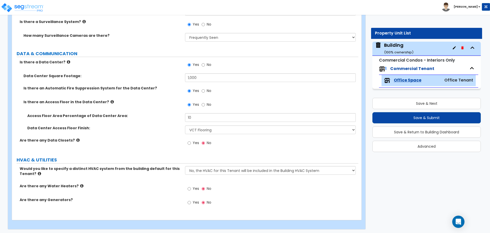
click at [192, 141] on label "Yes" at bounding box center [192, 143] width 11 height 9
click at [191, 141] on input "Yes" at bounding box center [188, 143] width 3 height 6
radio input "true"
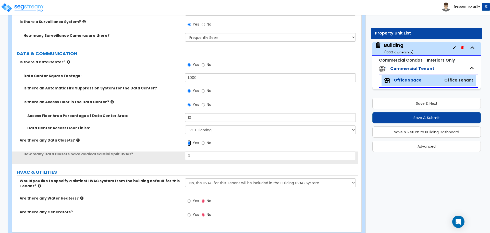
scroll to position [1960, 0]
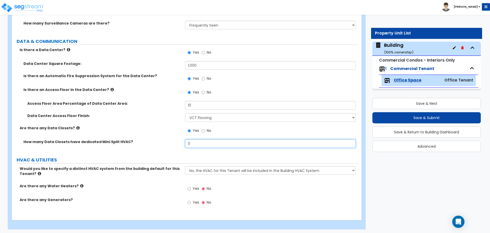
drag, startPoint x: 199, startPoint y: 145, endPoint x: 164, endPoint y: 136, distance: 35.6
click at [166, 139] on div "How many Data Closets have dedicated Mini Split HVAC? 0" at bounding box center [185, 145] width 346 height 12
type input "1"
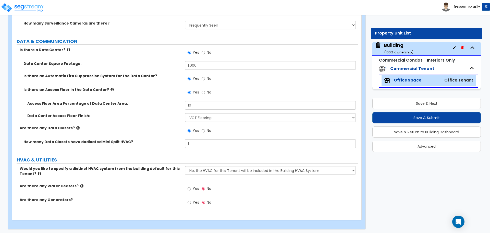
click at [110, 88] on icon at bounding box center [111, 89] width 3 height 4
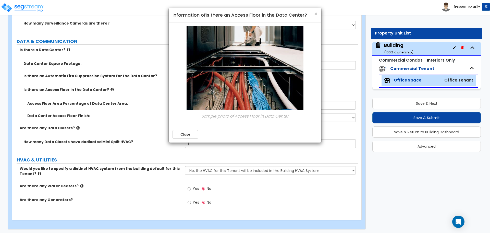
click at [187, 128] on div "Close" at bounding box center [245, 134] width 152 height 17
click at [184, 132] on button "Close" at bounding box center [184, 134] width 25 height 9
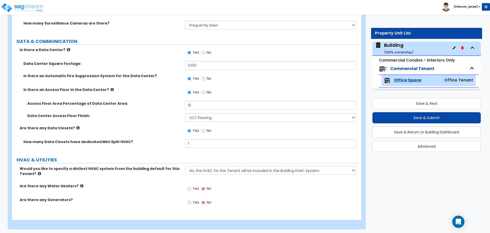
click at [67, 48] on icon at bounding box center [68, 50] width 3 height 4
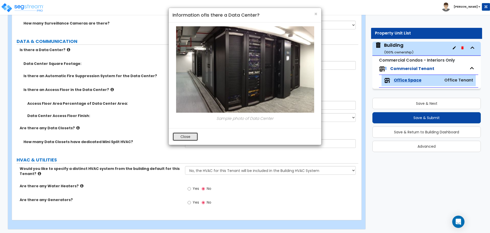
click at [180, 136] on button "Close" at bounding box center [184, 136] width 25 height 9
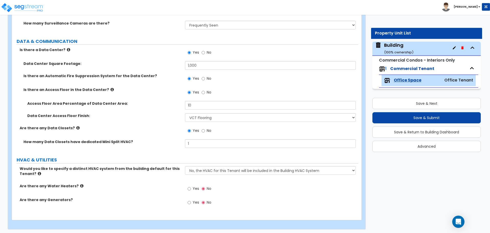
click at [76, 126] on icon at bounding box center [77, 128] width 3 height 4
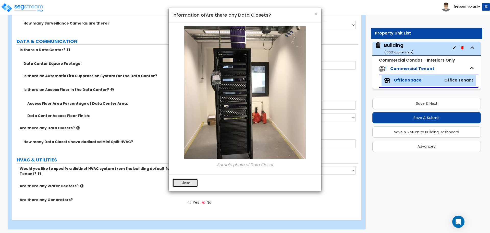
click at [188, 179] on button "Close" at bounding box center [184, 182] width 25 height 9
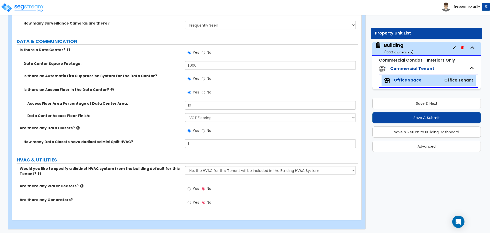
click at [110, 87] on icon at bounding box center [111, 89] width 3 height 4
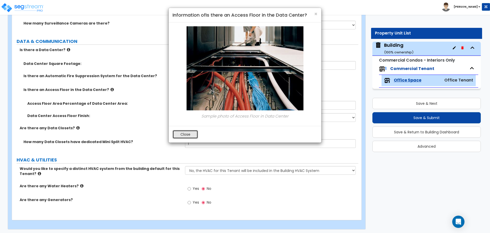
click at [195, 134] on button "Close" at bounding box center [184, 134] width 25 height 9
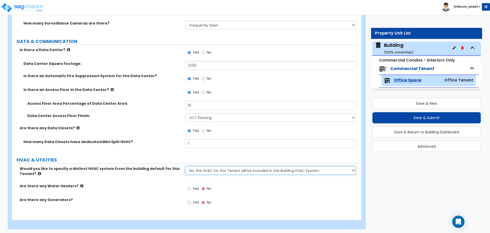
click at [230, 167] on select "No, the HVAC for this Tenant will be included in the Building HVAC System Yes, …" at bounding box center [270, 170] width 170 height 9
select select "1"
click at [185, 166] on select "No, the HVAC for this Tenant will be included in the Building HVAC System Yes, …" at bounding box center [270, 170] width 170 height 9
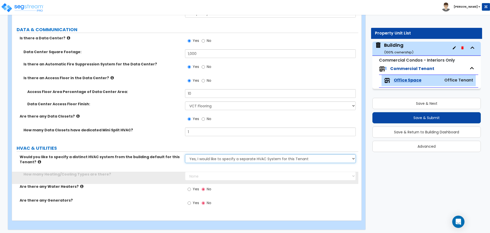
scroll to position [1973, 0]
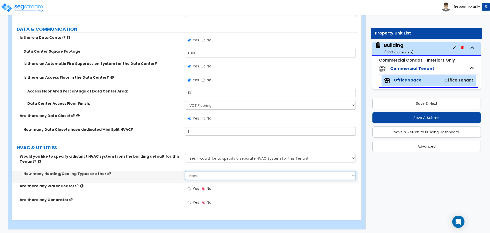
click at [220, 176] on select "None 1 2 3" at bounding box center [270, 175] width 170 height 9
click at [185, 171] on select "None 1 2 3" at bounding box center [270, 175] width 170 height 9
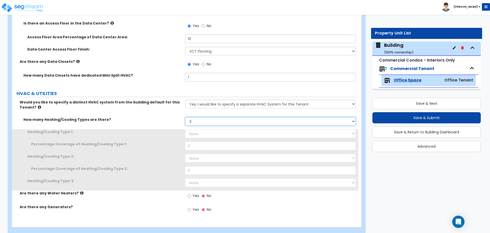
scroll to position [2034, 0]
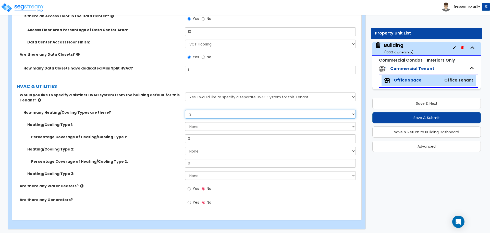
click at [197, 112] on select "None 1 2 3" at bounding box center [270, 114] width 170 height 9
select select "1"
click at [185, 110] on select "None 1 2 3" at bounding box center [270, 114] width 170 height 9
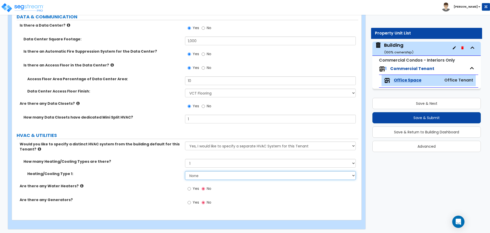
click at [212, 171] on select "None Heat Only Centralized Heating & Cooling Thru Wall Air Conditioners Mini Sp…" at bounding box center [270, 175] width 170 height 9
select select "1"
click at [185, 171] on select "None Heat Only Centralized Heating & Cooling Thru Wall Air Conditioners Mini Sp…" at bounding box center [270, 175] width 170 height 9
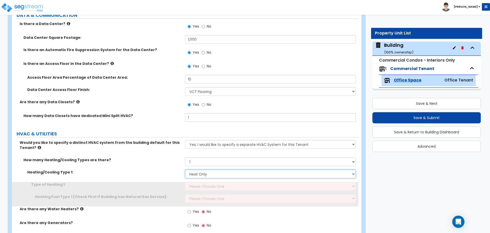
scroll to position [2009, 0]
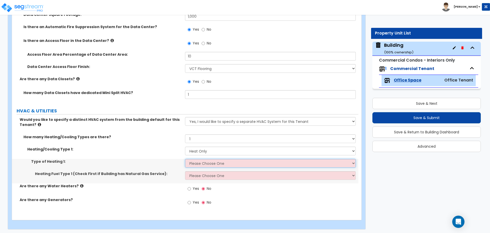
click at [225, 161] on select "Please Choose One Wall Heater Electric Baseboard Heater Hydronic Heating Radian…" at bounding box center [270, 163] width 170 height 9
select select "4"
click at [185, 159] on select "Please Choose One Wall Heater Electric Baseboard Heater Hydronic Heating Radian…" at bounding box center [270, 163] width 170 height 9
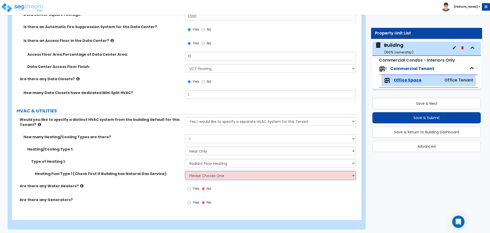
click at [217, 176] on select "Please Choose One Gas Electric" at bounding box center [270, 175] width 170 height 9
select select "1"
click at [185, 171] on select "Please Choose One Gas Electric" at bounding box center [270, 175] width 170 height 9
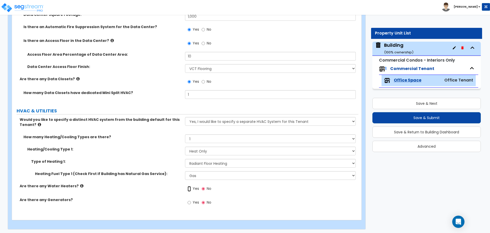
click at [188, 187] on input "Yes" at bounding box center [188, 189] width 3 height 6
radio input "true"
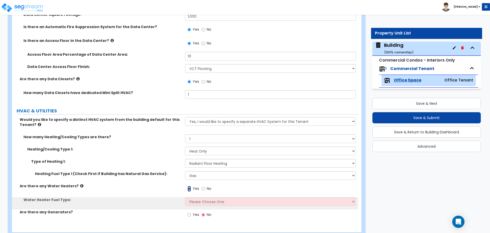
scroll to position [2021, 0]
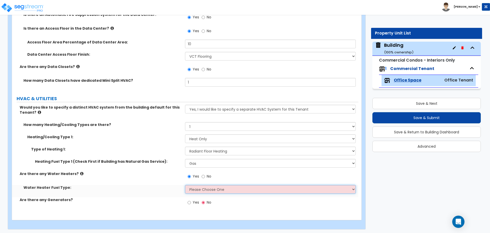
click at [202, 187] on select "Please Choose One Gas Electric" at bounding box center [270, 189] width 170 height 9
click at [185, 185] on select "Please Choose One Gas Electric" at bounding box center [270, 189] width 170 height 9
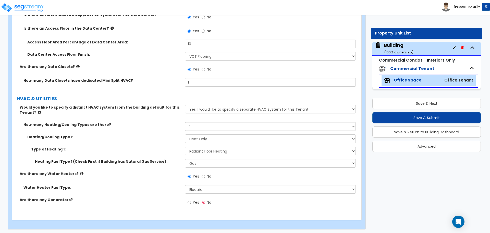
click at [196, 202] on span "Yes" at bounding box center [196, 201] width 6 height 5
click at [191, 202] on input "Yes" at bounding box center [188, 202] width 3 height 6
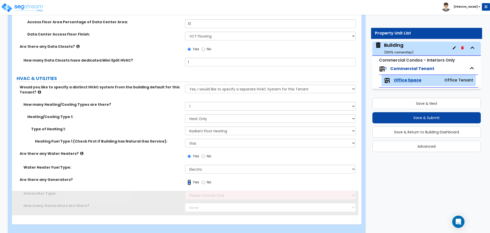
scroll to position [2046, 0]
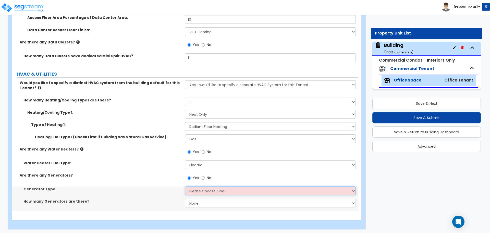
click at [205, 192] on select "Please Choose One Gas Diesel" at bounding box center [270, 190] width 170 height 9
click at [185, 186] on select "Please Choose One Gas Diesel" at bounding box center [270, 190] width 170 height 9
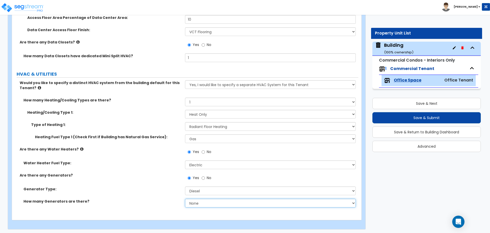
click at [205, 203] on select "None 1 2 3" at bounding box center [270, 202] width 170 height 9
click at [185, 198] on select "None 1 2 3" at bounding box center [270, 202] width 170 height 9
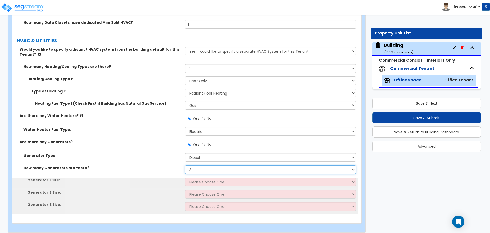
scroll to position [2083, 0]
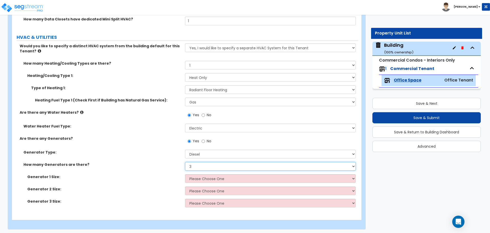
click at [204, 165] on select "None 1 2 3" at bounding box center [270, 166] width 170 height 9
click at [185, 162] on select "None 1 2 3" at bounding box center [270, 166] width 170 height 9
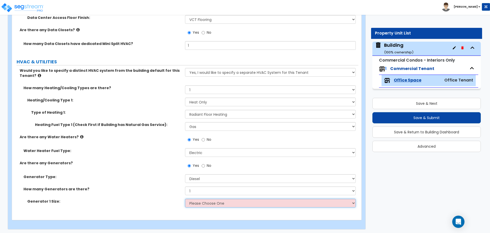
click at [214, 203] on select "Please Choose One 30kW 50kW 75kW 100kW 125 kW 150 kW 175 kW 200 kW 250 kW 300 k…" at bounding box center [270, 202] width 170 height 9
click at [185, 198] on select "Please Choose One 30kW 50kW 75kW 100kW 125 kW 150 kW 175 kW 200 kW 250 kW 300 k…" at bounding box center [270, 202] width 170 height 9
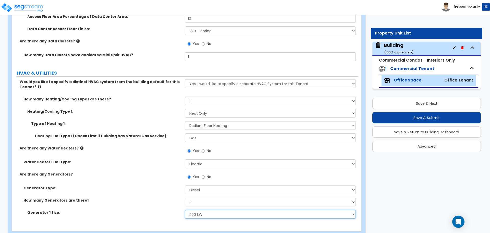
scroll to position [2045, 0]
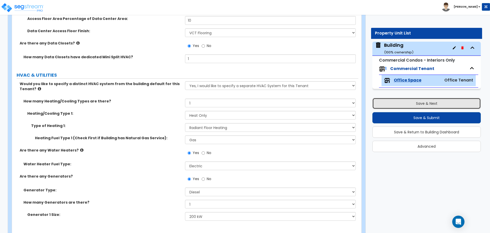
click at [387, 105] on button "Save & Next" at bounding box center [426, 103] width 108 height 11
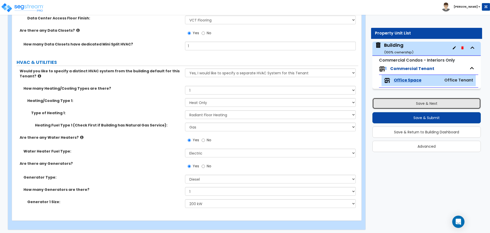
scroll to position [2058, 0]
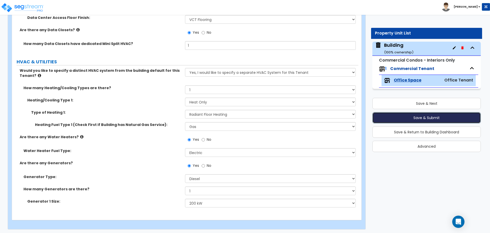
click at [407, 119] on button "Save & Submit" at bounding box center [426, 117] width 108 height 11
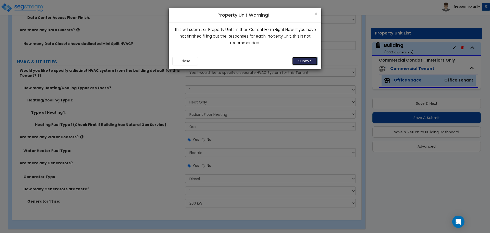
click at [305, 59] on button "Submit" at bounding box center [304, 61] width 25 height 9
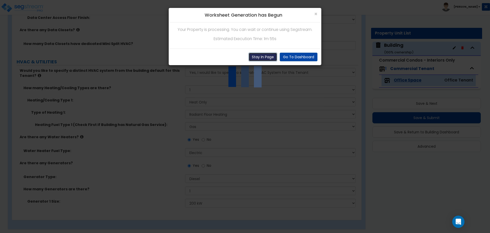
click at [267, 55] on button "Stay In Page" at bounding box center [262, 57] width 29 height 9
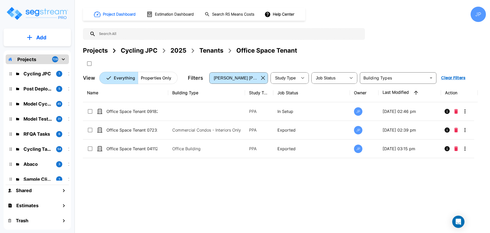
click at [106, 50] on div "Projects" at bounding box center [95, 50] width 25 height 9
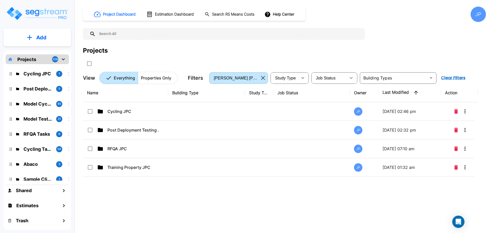
click at [263, 76] on icon "button" at bounding box center [263, 78] width 4 height 4
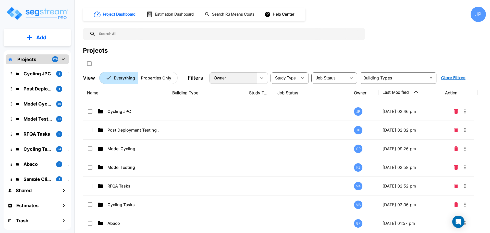
click at [253, 74] on div "Owner" at bounding box center [233, 78] width 46 height 14
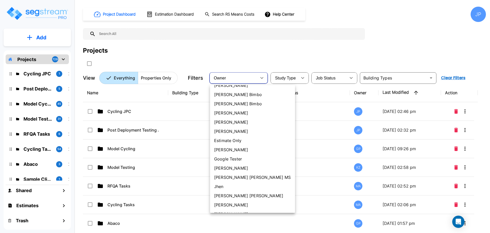
scroll to position [93, 0]
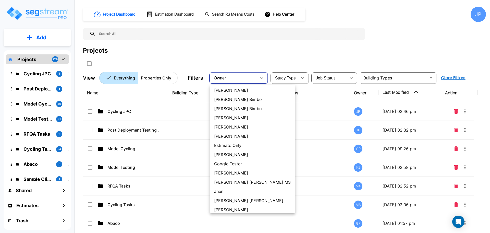
click at [235, 116] on li "[PERSON_NAME]" at bounding box center [252, 117] width 85 height 9
click at [235, 116] on li "Clyton Navarro" at bounding box center [252, 117] width 85 height 9
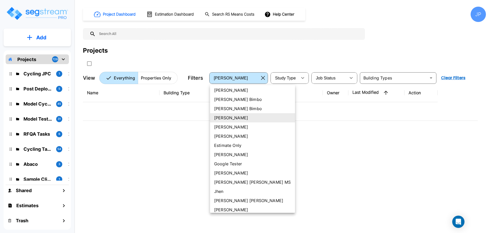
type input "77"
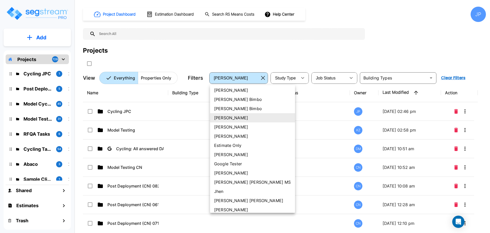
click at [239, 117] on li "Clyton Navarro" at bounding box center [252, 117] width 85 height 9
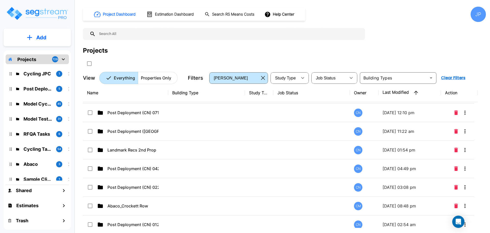
scroll to position [0, 0]
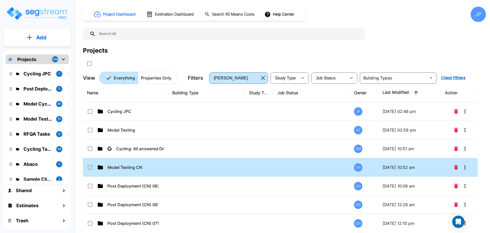
drag, startPoint x: 182, startPoint y: 168, endPoint x: 254, endPoint y: 153, distance: 73.9
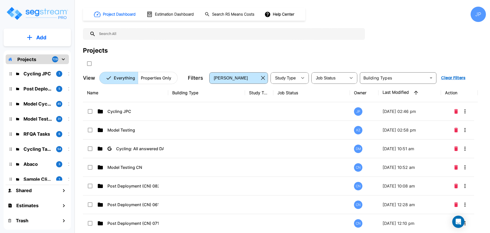
click at [182, 168] on td at bounding box center [206, 167] width 77 height 19
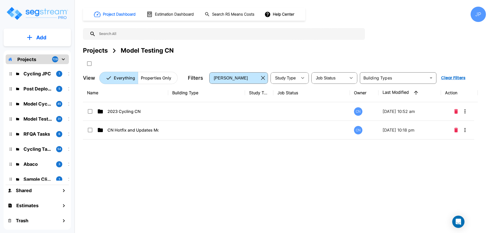
click at [169, 111] on td at bounding box center [206, 111] width 77 height 19
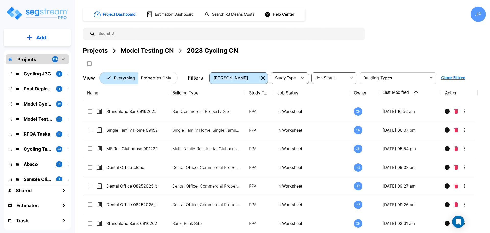
click at [388, 77] on input "text" at bounding box center [393, 77] width 65 height 7
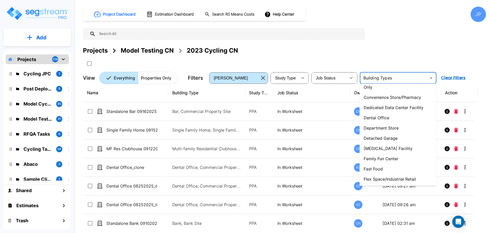
scroll to position [113, 0]
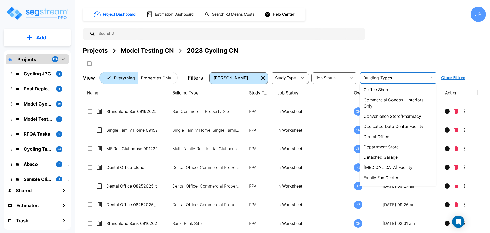
click at [352, 50] on div "Projects Model Testing CN 2023 Cycling CN" at bounding box center [284, 50] width 403 height 9
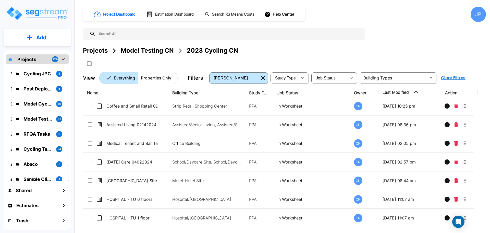
scroll to position [7516, 0]
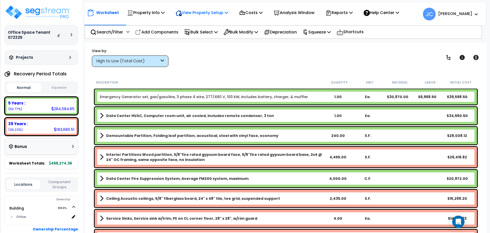
click at [196, 17] on div "View Property Setup" at bounding box center [201, 13] width 53 height 12
click at [201, 32] on link "View Questionnaire" at bounding box center [198, 35] width 50 height 10
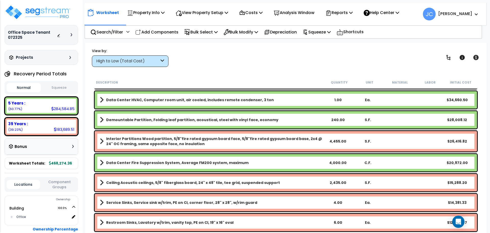
click at [141, 62] on div "High to Low (Total Cost)" at bounding box center [127, 61] width 63 height 6
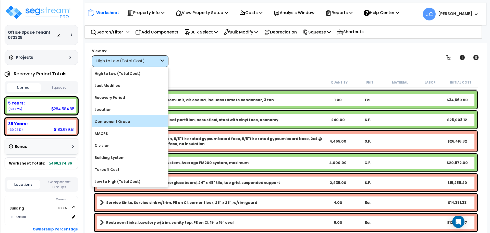
click at [134, 118] on label "Component Group" at bounding box center [130, 122] width 76 height 8
click at [0, 0] on input "Component Group" at bounding box center [0, 0] width 0 height 0
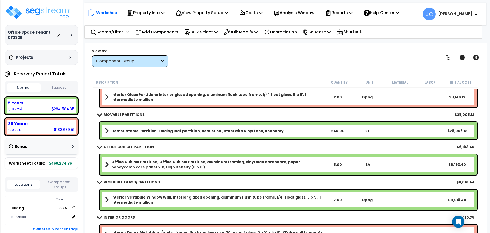
scroll to position [0, 0]
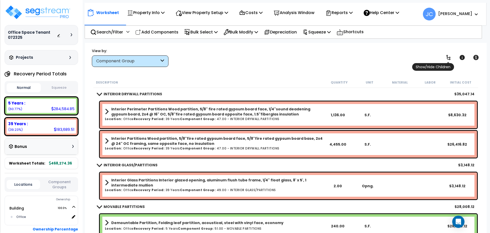
click at [445, 57] on icon at bounding box center [448, 57] width 6 height 6
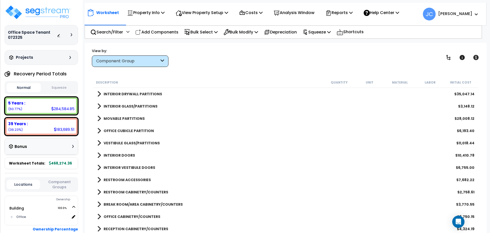
click at [140, 121] on link "MOVABLE PARTITIONS" at bounding box center [120, 118] width 47 height 7
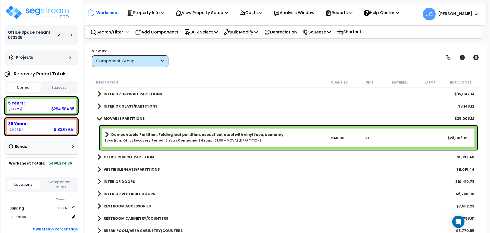
click at [145, 153] on div "OFFICE CUBICLE PARTITION $6,193.40" at bounding box center [286, 157] width 382 height 12
click at [144, 155] on b "OFFICE CUBICLE PARTITION" at bounding box center [129, 156] width 50 height 5
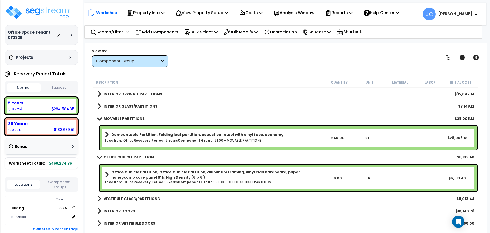
click at [144, 155] on b "OFFICE CUBICLE PARTITION" at bounding box center [129, 156] width 50 height 5
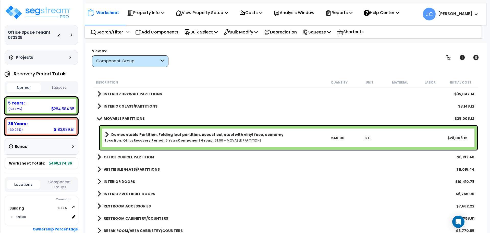
click at [141, 155] on b "OFFICE CUBICLE PARTITION" at bounding box center [129, 156] width 50 height 5
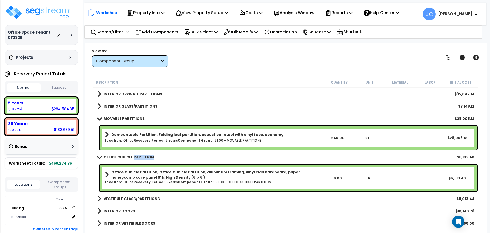
click at [141, 155] on b "OFFICE CUBICLE PARTITION" at bounding box center [129, 156] width 50 height 5
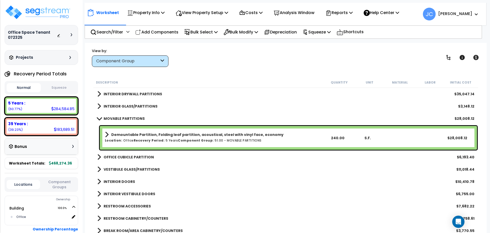
click at [131, 118] on b "MOVABLE PARTITIONS" at bounding box center [124, 118] width 41 height 5
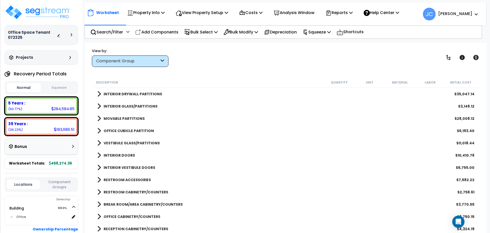
click at [130, 118] on b "MOVABLE PARTITIONS" at bounding box center [124, 118] width 41 height 5
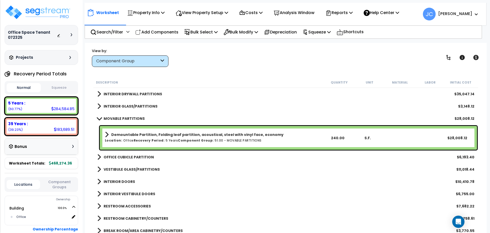
click at [134, 118] on b "MOVABLE PARTITIONS" at bounding box center [124, 118] width 41 height 5
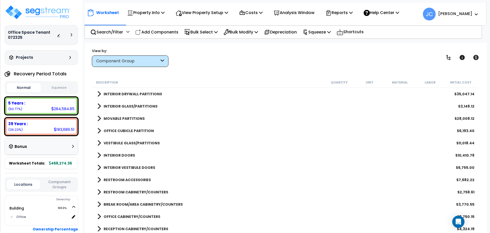
click at [138, 107] on b "INTERIOR GLASS/PARTITIONS" at bounding box center [131, 106] width 54 height 5
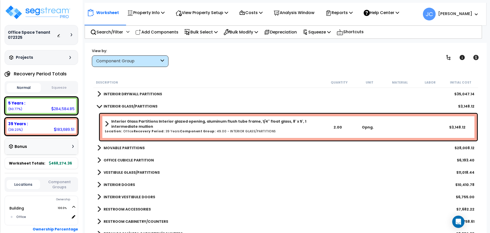
click at [117, 105] on b "INTERIOR GLASS/PARTITIONS" at bounding box center [131, 106] width 54 height 5
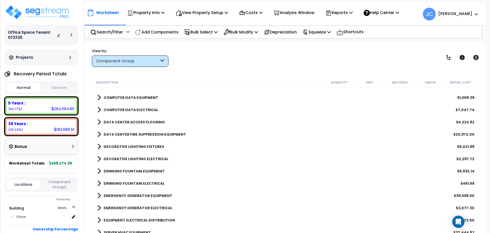
scroll to position [597, 0]
click at [135, 150] on div "DECORATIVE LIGHTING FIXTURES $5,021.88" at bounding box center [286, 146] width 382 height 12
click at [132, 147] on b "DECORATIVE LIGHTING FIXTURES" at bounding box center [134, 145] width 60 height 5
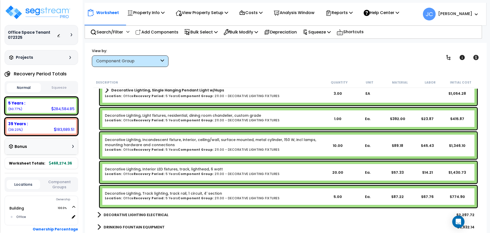
scroll to position [653, 0]
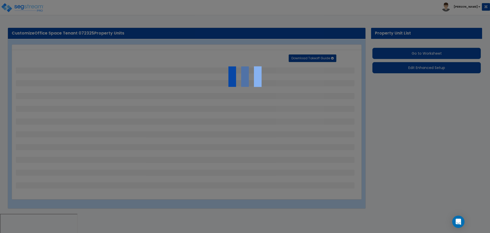
select select "2"
select select "1"
select select "2"
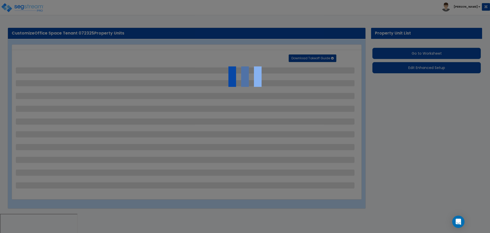
select select "4"
select select "7"
select select "2"
select select "1"
select select "3"
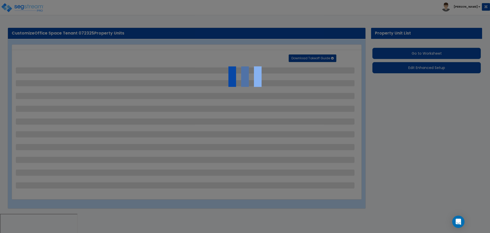
select select "5"
select select "4"
select select "5"
select select "1"
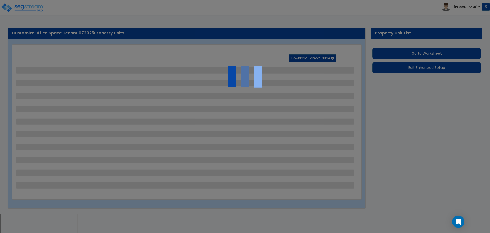
select select "2"
select select "4"
select select "2"
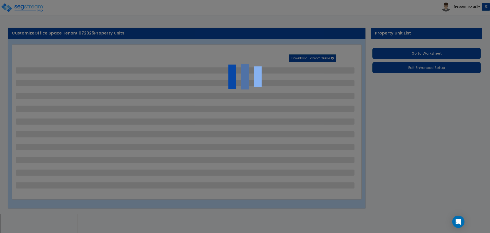
select select "3"
select select "2"
select select "4"
select select "1"
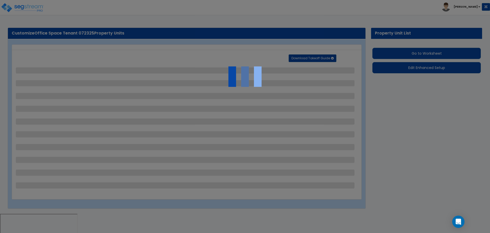
select select "3"
select select "1"
select select "2"
select select "3"
select select "8"
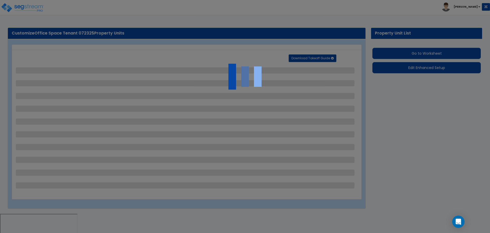
select select "1"
select select "4"
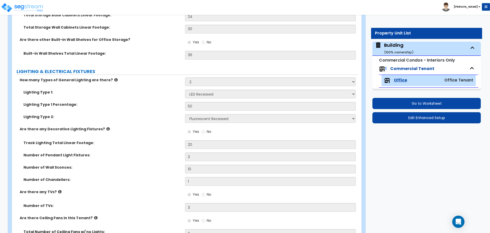
scroll to position [1077, 0]
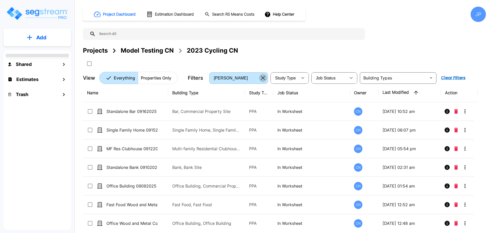
click at [264, 77] on icon "button" at bounding box center [263, 78] width 4 height 4
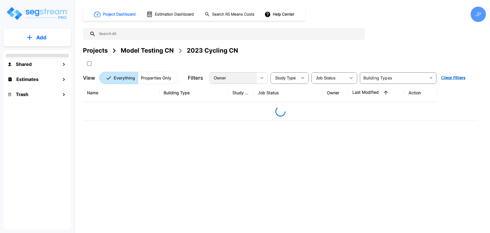
click at [247, 76] on div "Owner" at bounding box center [233, 78] width 46 height 14
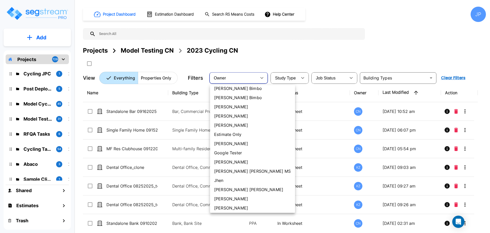
scroll to position [104, 0]
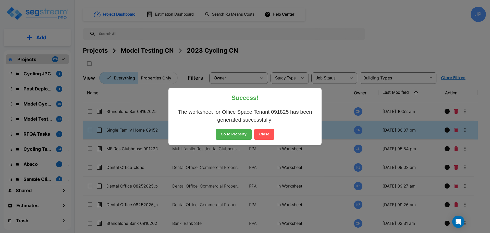
click at [263, 137] on button "Close" at bounding box center [264, 134] width 20 height 11
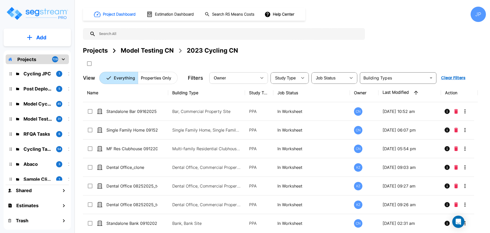
click at [259, 75] on icon "button" at bounding box center [262, 78] width 6 height 6
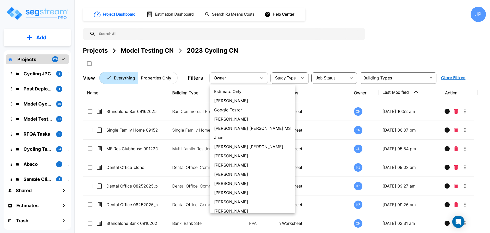
scroll to position [148, 0]
click at [238, 147] on li "[PERSON_NAME] [PERSON_NAME]" at bounding box center [252, 145] width 85 height 9
type input "181"
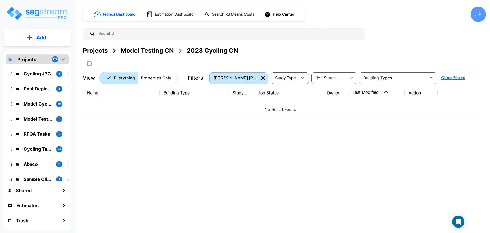
click at [100, 47] on div "Projects" at bounding box center [95, 50] width 25 height 9
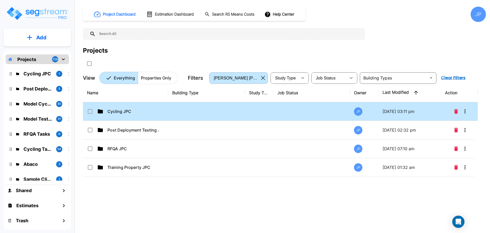
click at [216, 111] on td at bounding box center [206, 111] width 77 height 19
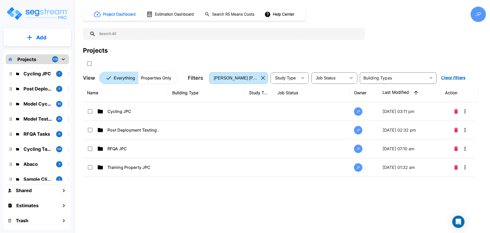
click at [216, 110] on td at bounding box center [206, 111] width 77 height 19
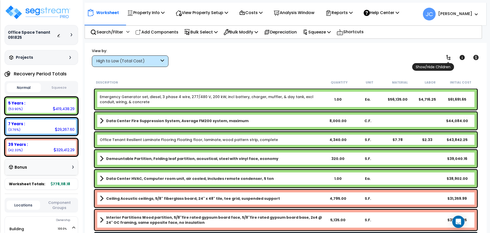
click at [448, 59] on icon at bounding box center [448, 57] width 6 height 6
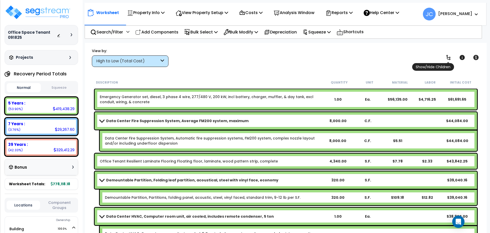
click at [447, 59] on icon at bounding box center [448, 57] width 4 height 5
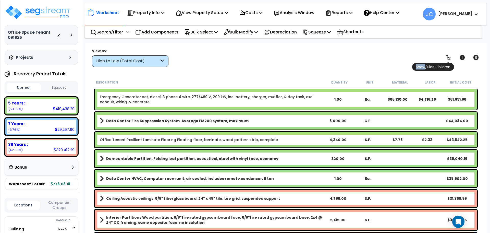
click at [447, 59] on icon at bounding box center [448, 57] width 4 height 5
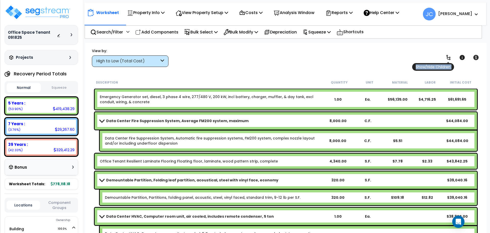
click at [447, 59] on icon at bounding box center [448, 57] width 4 height 5
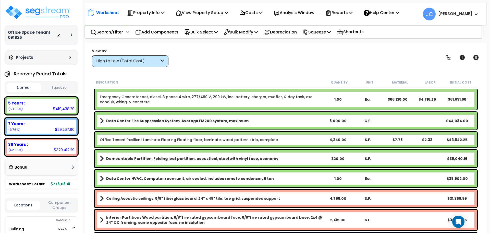
click at [146, 59] on div "High to Low (Total Cost)" at bounding box center [127, 61] width 63 height 6
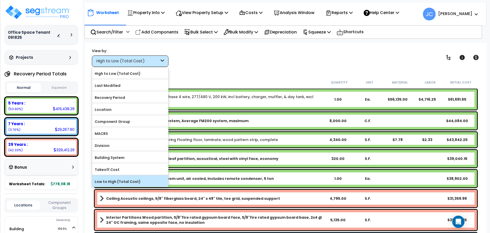
click at [142, 177] on label "Low to High (Total Cost)" at bounding box center [130, 181] width 76 height 8
click at [0, 0] on input "Low to High (Total Cost)" at bounding box center [0, 0] width 0 height 0
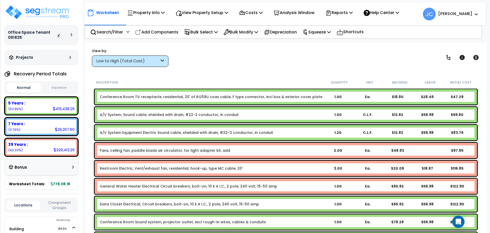
click at [146, 67] on div "Worksheet Property Info Property Setup Add Property Unit Template property Clon…" at bounding box center [285, 159] width 401 height 233
click at [145, 65] on div "Low to High (Total Cost)" at bounding box center [130, 60] width 76 height 11
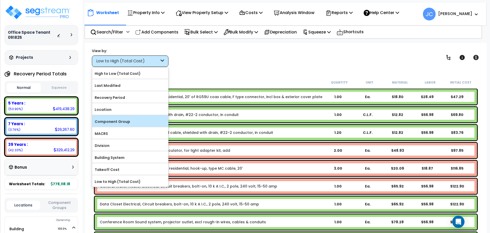
click at [143, 121] on label "Component Group" at bounding box center [130, 122] width 76 height 8
click at [0, 0] on input "Component Group" at bounding box center [0, 0] width 0 height 0
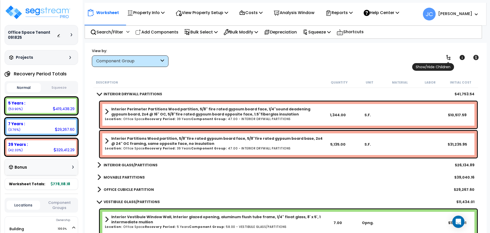
click at [446, 57] on icon at bounding box center [448, 57] width 6 height 6
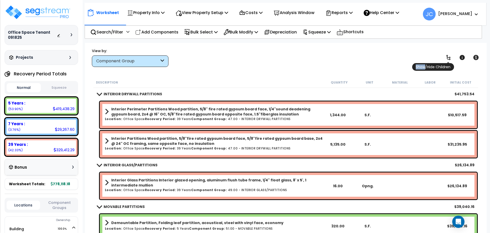
click at [446, 57] on icon at bounding box center [448, 57] width 6 height 6
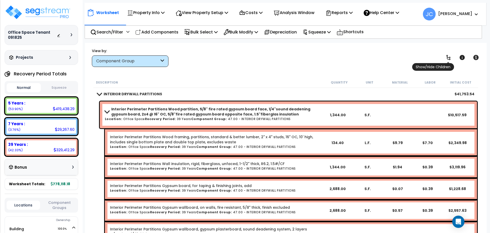
click at [446, 57] on icon at bounding box center [448, 57] width 6 height 6
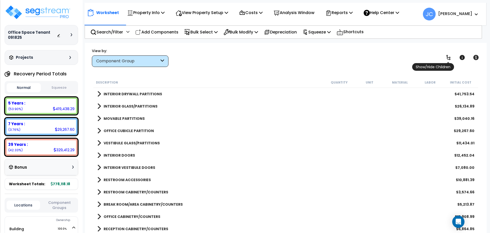
click at [449, 59] on icon at bounding box center [448, 57] width 4 height 5
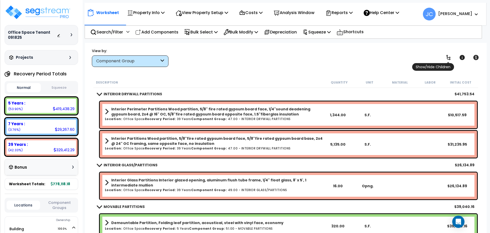
click at [449, 59] on icon at bounding box center [448, 57] width 4 height 5
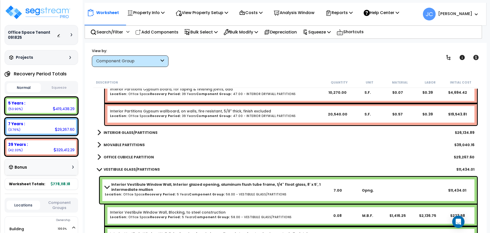
scroll to position [212, 0]
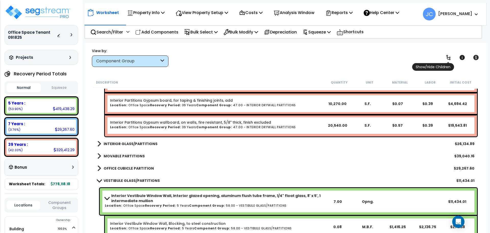
click at [448, 58] on icon at bounding box center [448, 57] width 6 height 6
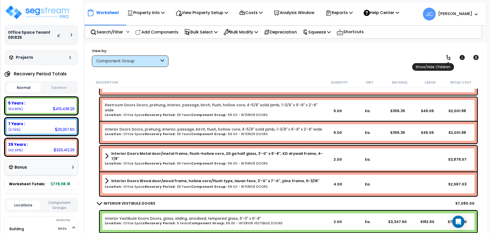
click at [448, 58] on icon at bounding box center [448, 57] width 6 height 6
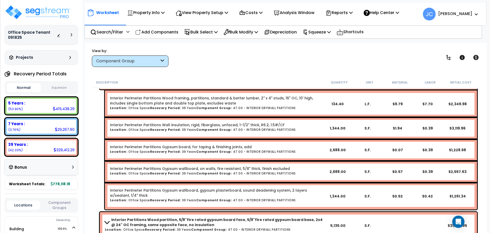
scroll to position [0, 0]
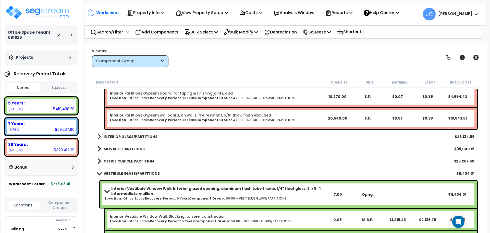
click at [137, 135] on b "INTERIOR GLASS/PARTITIONS" at bounding box center [131, 136] width 54 height 5
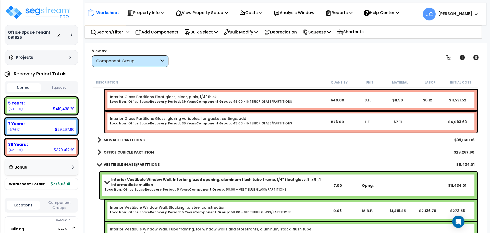
click at [132, 142] on b "MOVABLE PARTITIONS" at bounding box center [124, 139] width 41 height 5
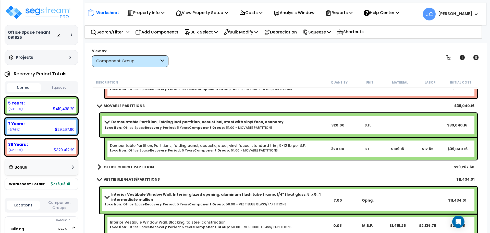
click at [125, 163] on link "OFFICE CUBICLE PARTITION" at bounding box center [125, 166] width 57 height 7
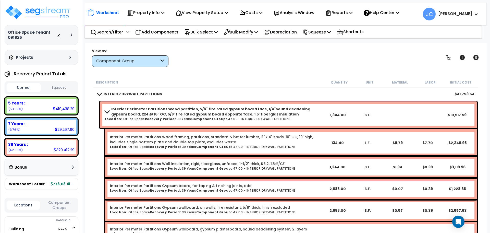
click at [246, 117] on h6 "Location: Office Space Recovery Period: 39 Years Component Group: 47.00 - INTER…" at bounding box center [213, 118] width 217 height 3
click at [238, 117] on h6 "Location: Office Space Recovery Period: 39 Years Component Group: 47.00 - INTER…" at bounding box center [213, 118] width 217 height 3
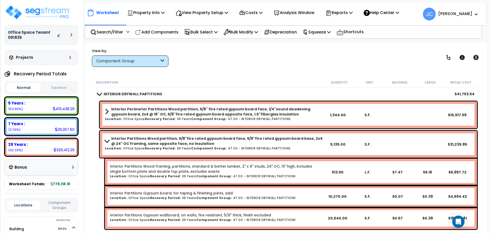
click at [215, 139] on b "Interior Partitions Wood partition, 5/8"fire rated gypsum board face, 5/8"fire …" at bounding box center [216, 141] width 211 height 10
click at [179, 139] on b "Interior Partitions Wood partition, 5/8"fire rated gypsum board face, 5/8"fire …" at bounding box center [216, 141] width 211 height 10
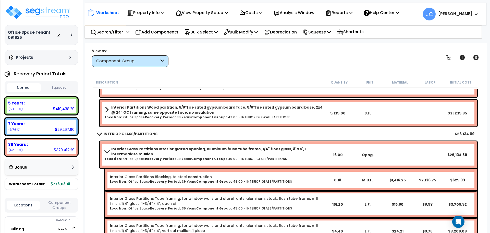
scroll to position [16, 0]
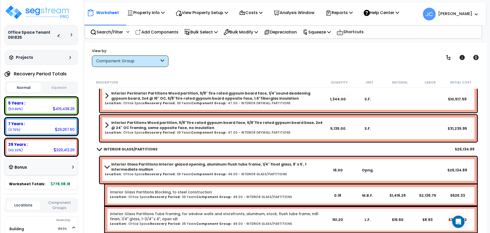
click at [166, 169] on b "Interior Glass Partitions Interior glazed opening, aluminum flush tube frame, 1…" at bounding box center [216, 166] width 211 height 10
click at [136, 162] on b "Interior Glass Partitions Interior glazed opening, aluminum flush tube frame, 1…" at bounding box center [216, 166] width 211 height 10
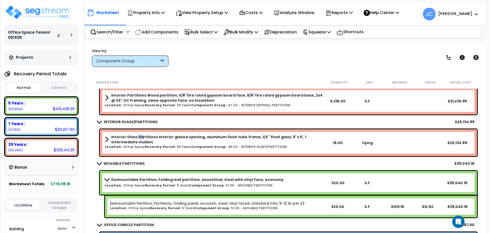
scroll to position [45, 0]
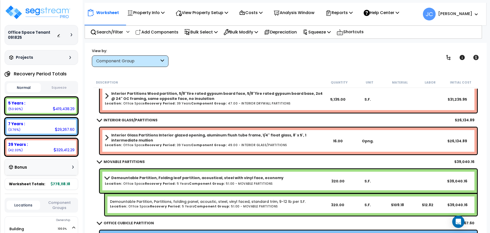
click at [151, 175] on b "Demountable Partition, Folding leaf partition, acoustical, steel with vinyl fac…" at bounding box center [197, 177] width 172 height 5
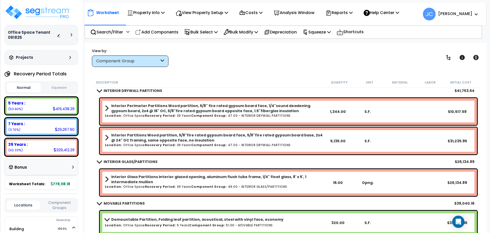
scroll to position [0, 0]
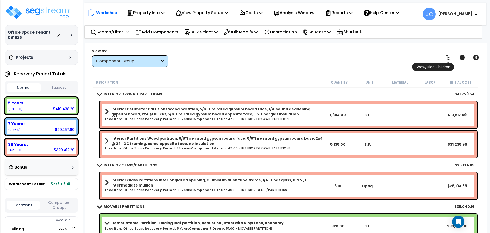
click at [450, 60] on icon at bounding box center [448, 57] width 6 height 6
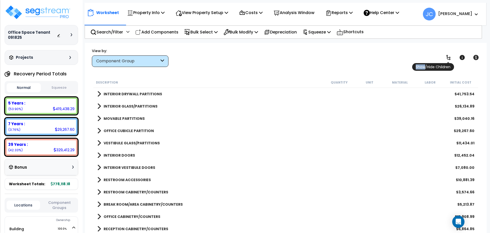
click at [450, 60] on icon at bounding box center [448, 57] width 6 height 6
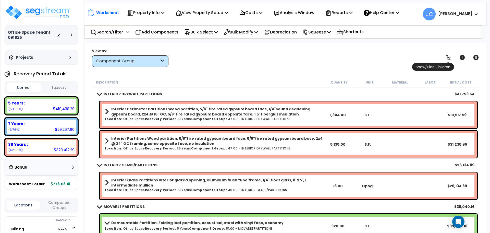
click at [445, 60] on link at bounding box center [447, 57] width 11 height 11
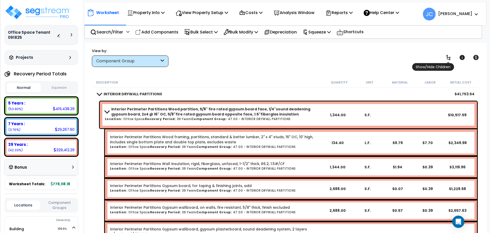
click at [446, 59] on icon at bounding box center [448, 57] width 6 height 6
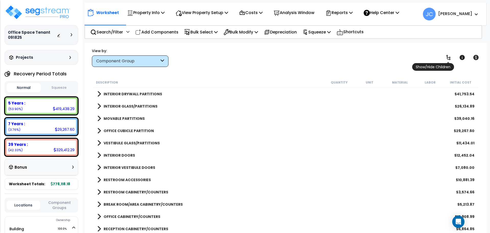
scroll to position [21, 0]
click at [447, 54] on icon at bounding box center [448, 57] width 6 height 6
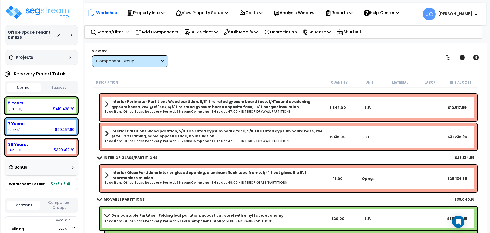
scroll to position [0, 0]
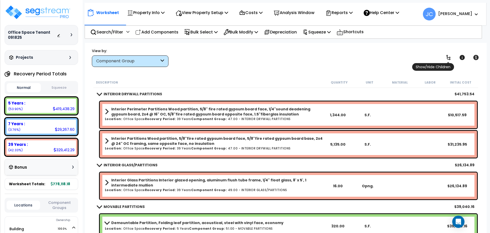
click at [447, 55] on icon at bounding box center [448, 57] width 4 height 5
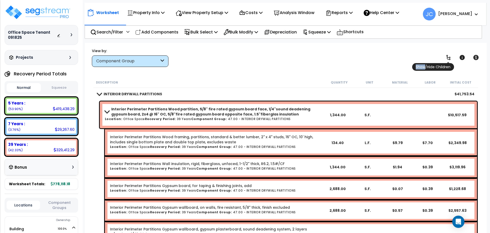
click at [447, 55] on icon at bounding box center [448, 57] width 4 height 5
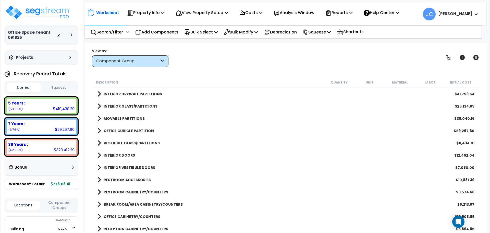
click at [151, 93] on b "INTERIOR DRYWALL PARTITIONS" at bounding box center [133, 93] width 58 height 5
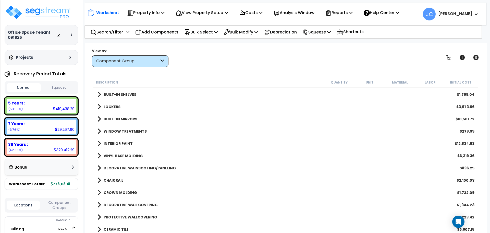
scroll to position [219, 0]
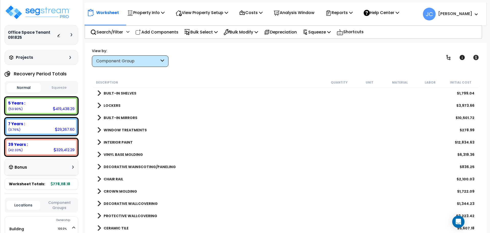
click at [117, 141] on b "INTERIOR PAINT" at bounding box center [118, 141] width 29 height 5
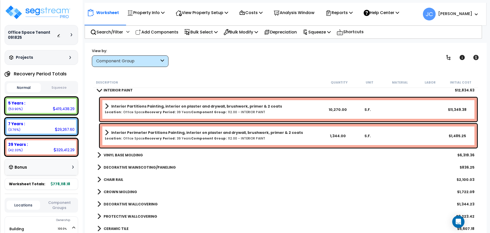
scroll to position [0, 0]
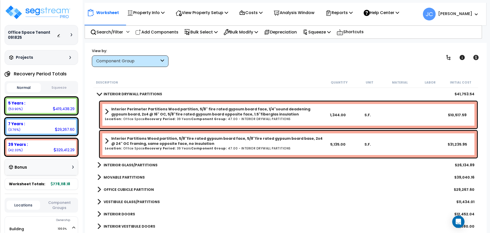
click at [145, 161] on link "INTERIOR GLASS/PARTITIONS" at bounding box center [127, 164] width 60 height 7
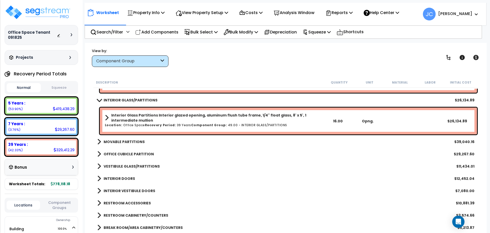
scroll to position [66, 0]
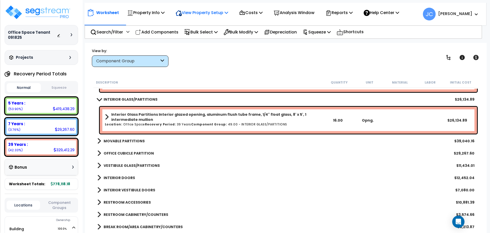
click at [196, 9] on div "View Property Setup" at bounding box center [201, 13] width 53 height 12
click at [202, 34] on link "View Questionnaire" at bounding box center [198, 35] width 50 height 10
click at [129, 140] on b "MOVABLE PARTITIONS" at bounding box center [124, 140] width 41 height 5
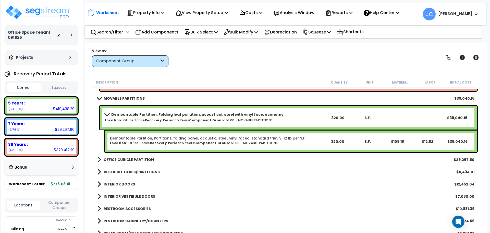
scroll to position [109, 0]
click at [141, 158] on b "OFFICE CUBICLE PARTITION" at bounding box center [129, 158] width 50 height 5
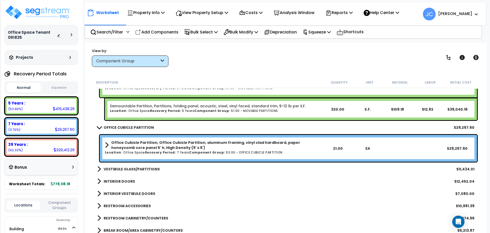
scroll to position [141, 0]
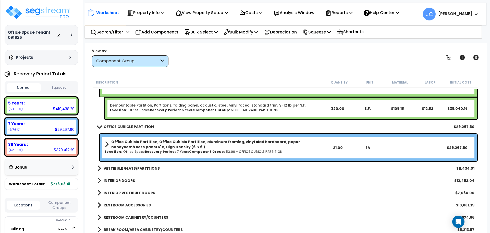
click at [139, 170] on b "VESTIBULE GLASS/PARTITIONS" at bounding box center [132, 167] width 56 height 5
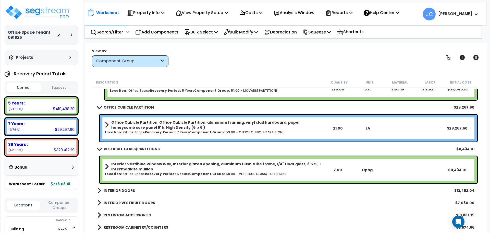
scroll to position [168, 0]
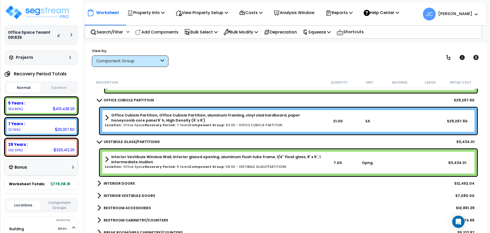
click at [128, 180] on link "INTERIOR DOORS" at bounding box center [116, 183] width 38 height 7
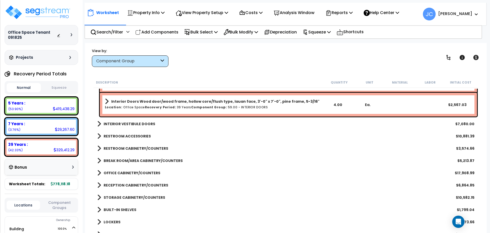
scroll to position [369, 0]
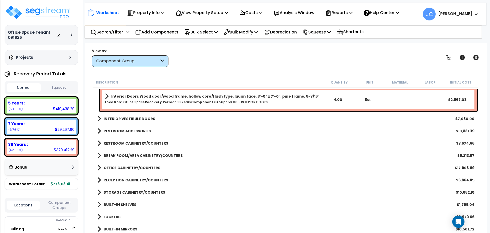
click at [135, 121] on b "INTERIOR VESTIBULE DOORS" at bounding box center [130, 118] width 52 height 5
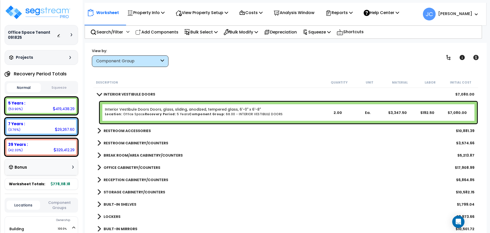
scroll to position [394, 0]
click at [134, 127] on link "RESTROOM ACCESSORIES" at bounding box center [124, 130] width 54 height 7
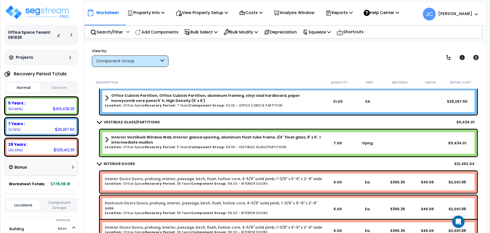
scroll to position [163, 0]
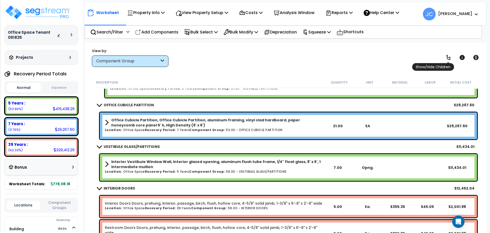
click at [451, 59] on icon at bounding box center [448, 57] width 6 height 6
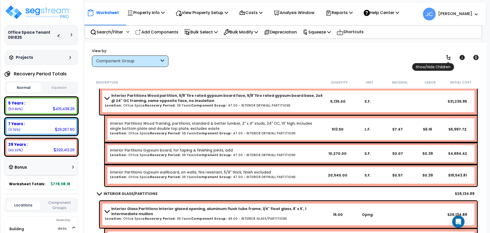
click at [451, 59] on icon at bounding box center [448, 57] width 6 height 6
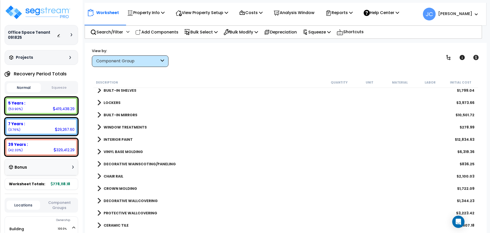
scroll to position [0, 0]
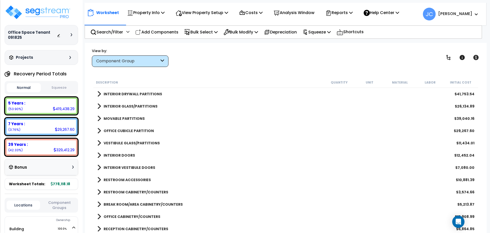
click at [144, 93] on b "INTERIOR DRYWALL PARTITIONS" at bounding box center [133, 93] width 58 height 5
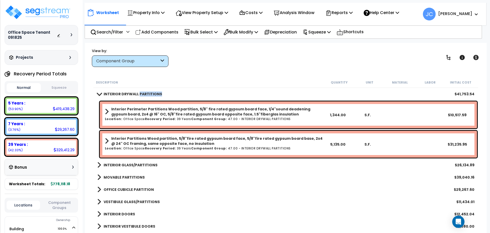
click at [144, 93] on b "INTERIOR DRYWALL PARTITIONS" at bounding box center [133, 93] width 58 height 5
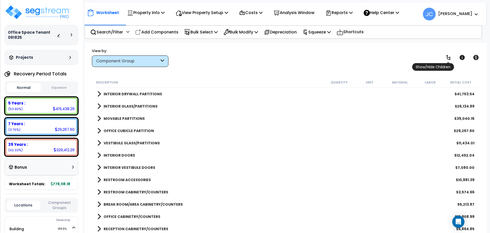
click at [449, 59] on icon at bounding box center [448, 57] width 6 height 6
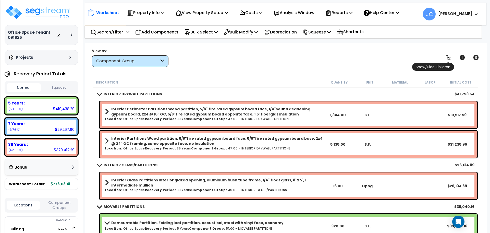
click at [449, 59] on icon at bounding box center [448, 57] width 6 height 6
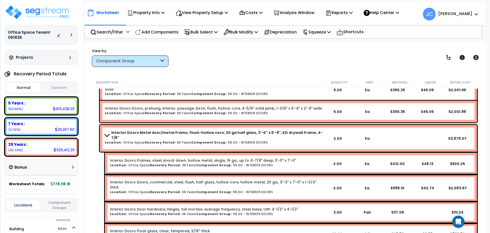
scroll to position [936, 0]
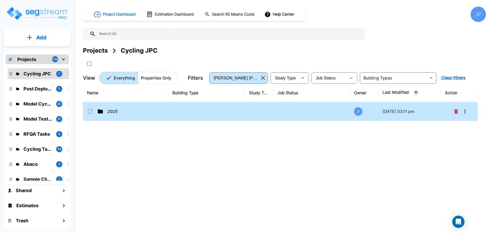
click at [229, 111] on td at bounding box center [206, 111] width 77 height 19
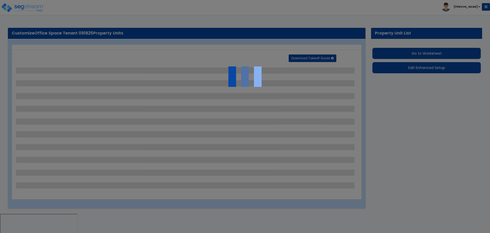
select select "2"
select select "1"
select select "2"
select select "1"
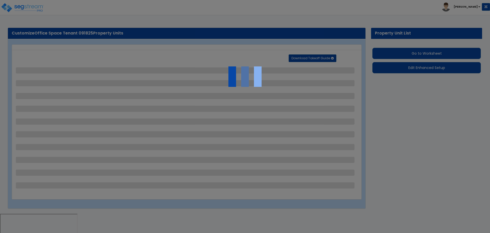
select select "2"
select select "3"
select select "9"
select select "2"
select select "1"
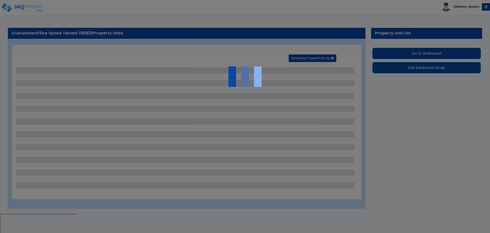
select select "3"
select select "1"
select select "5"
select select "4"
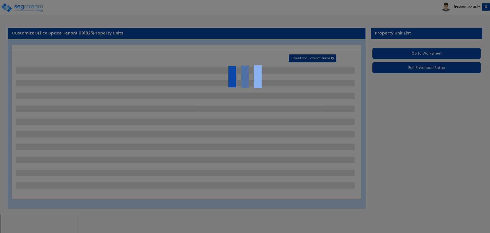
select select "2"
select select "5"
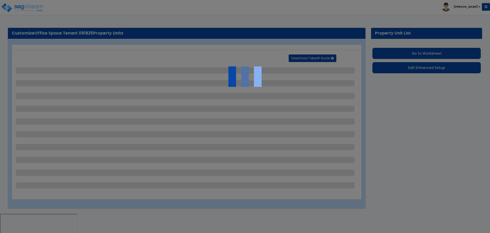
select select "2"
select select "1"
select select "2"
select select "7"
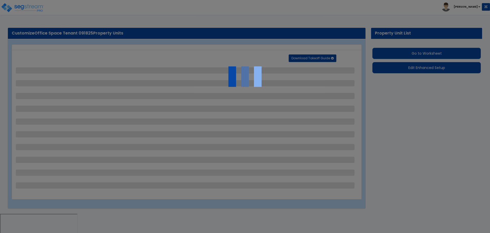
select select "1"
select select "2"
select select "3"
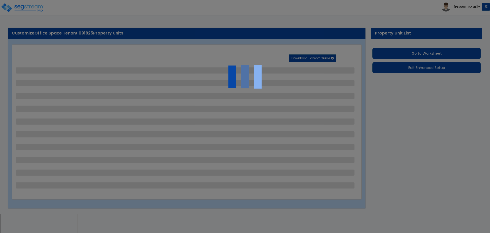
select select "4"
select select "1"
select select "4"
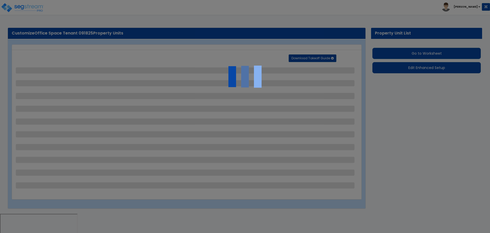
select select "1"
select select "2"
select select "1"
select select "8"
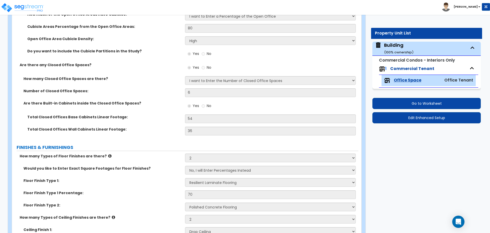
scroll to position [305, 0]
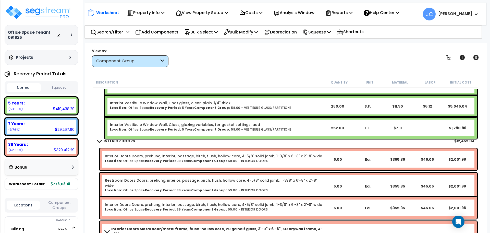
scroll to position [286, 0]
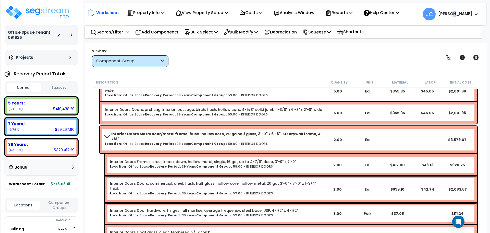
click at [466, 13] on b "[PERSON_NAME]" at bounding box center [455, 13] width 34 height 5
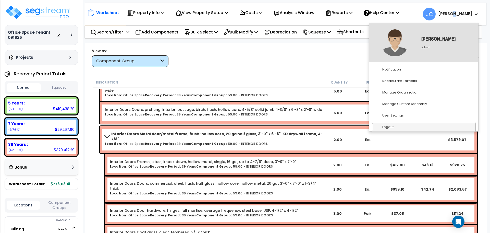
click at [394, 128] on link "Logout" at bounding box center [423, 126] width 104 height 9
